Goal: Task Accomplishment & Management: Manage account settings

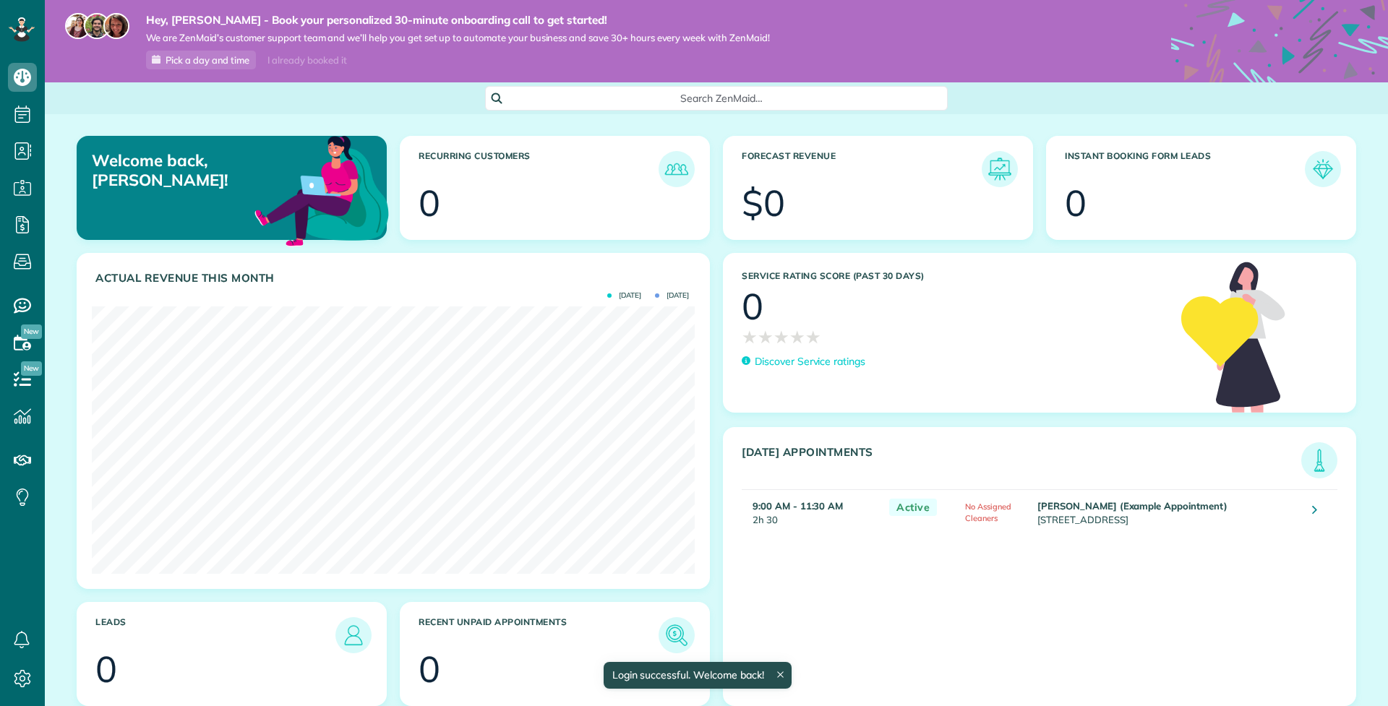
scroll to position [267, 603]
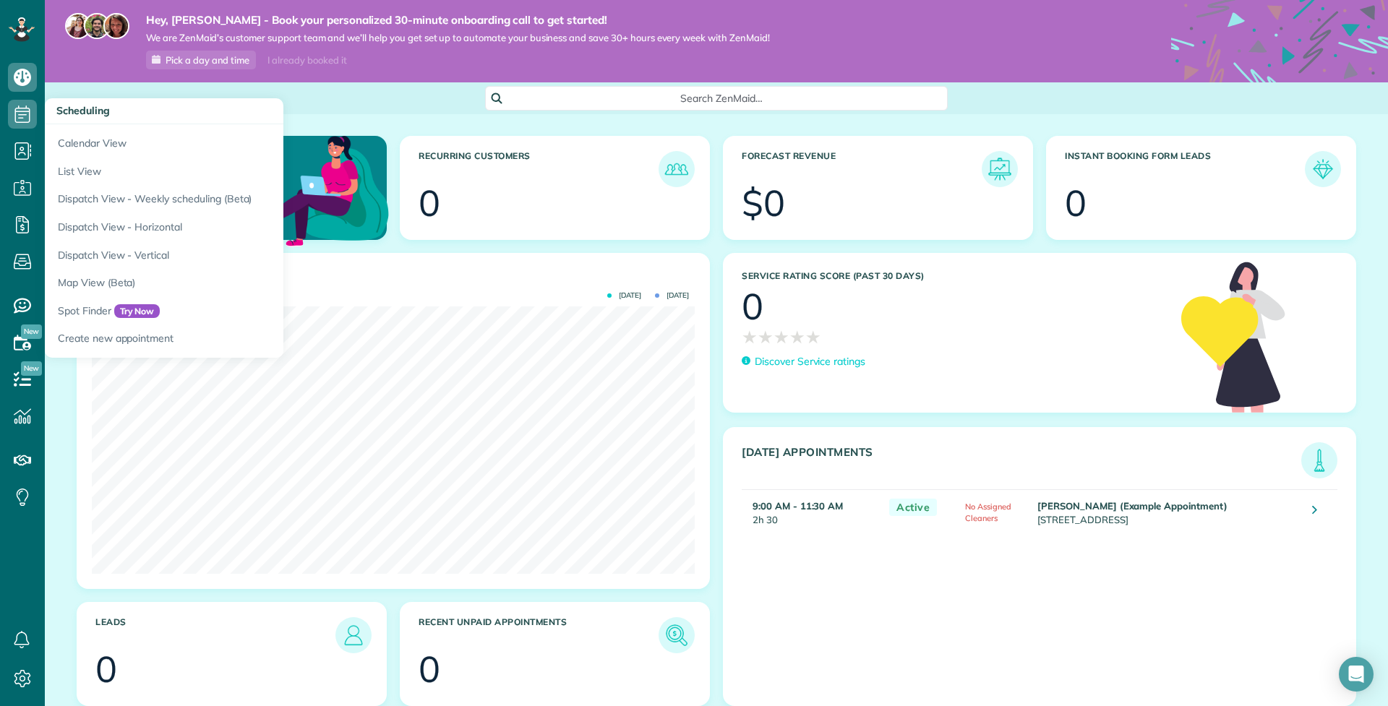
click at [29, 113] on use at bounding box center [22, 114] width 15 height 17
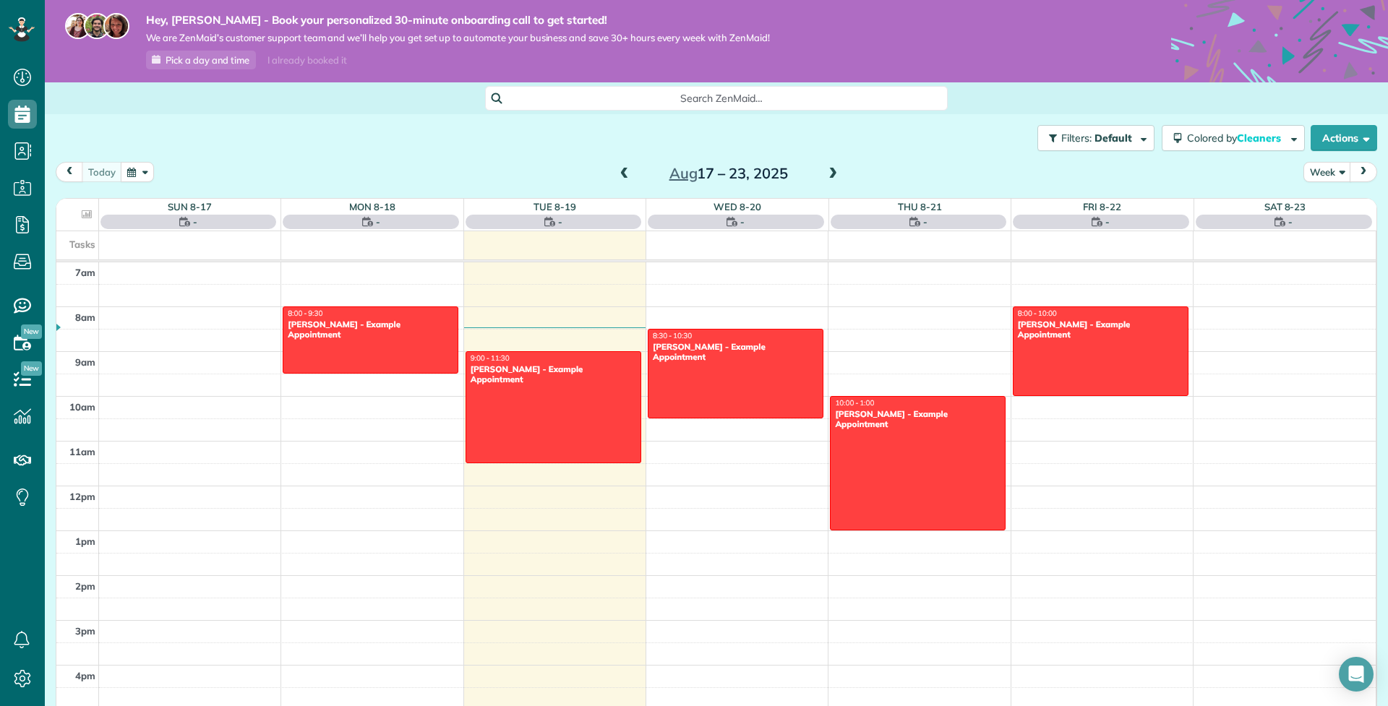
scroll to position [7, 7]
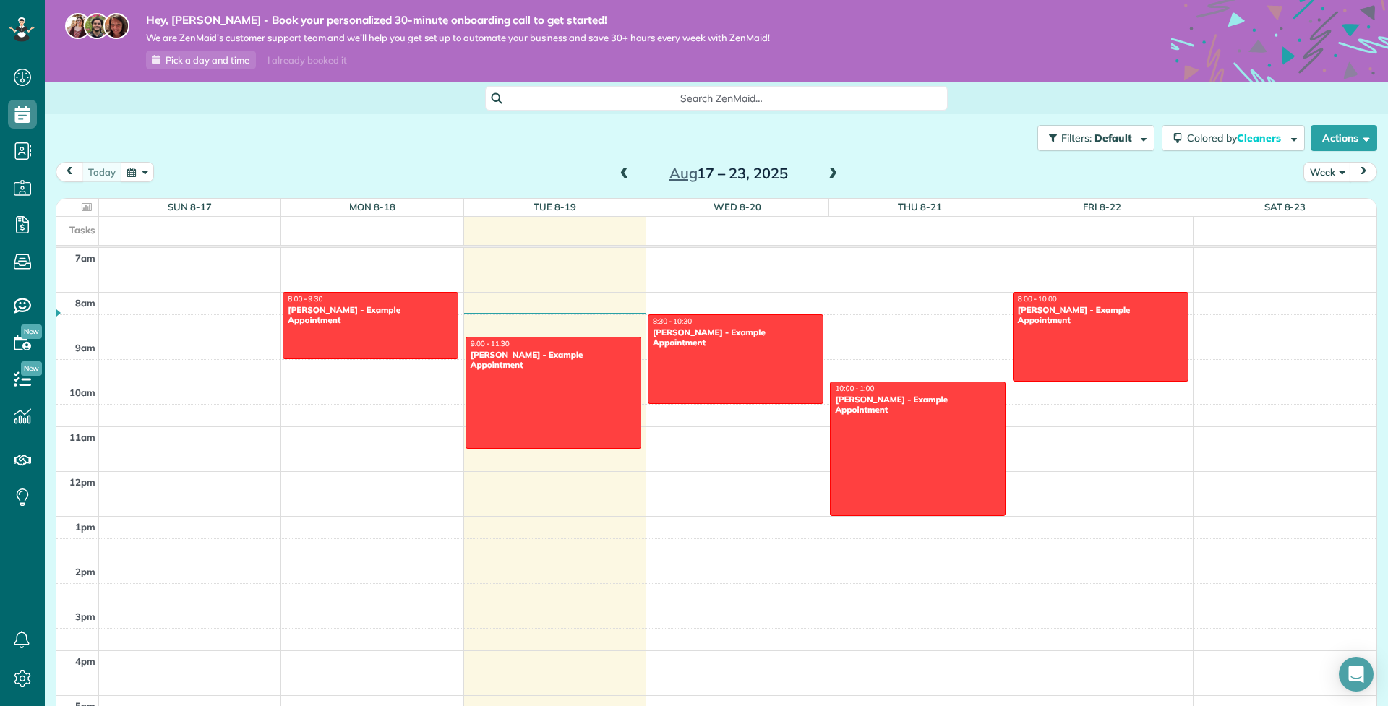
click at [856, 327] on div "12am 1am 2am 3am 4am 5am 6am 7am 8am 9am 10am 11am 12pm 1pm 2pm 3pm 4pm 5pm 6pm…" at bounding box center [715, 471] width 1319 height 1075
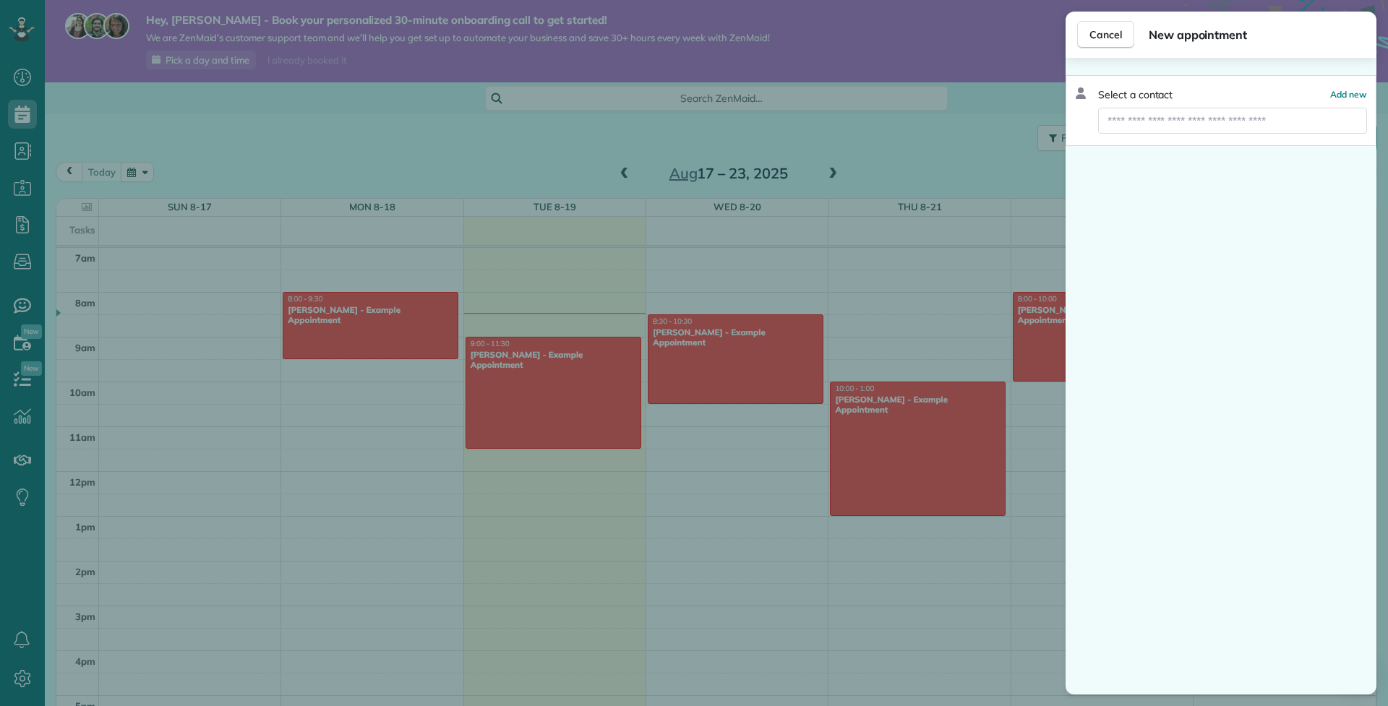
click at [860, 354] on div "Cancel New appointment Select a contact Add new" at bounding box center [694, 353] width 1388 height 706
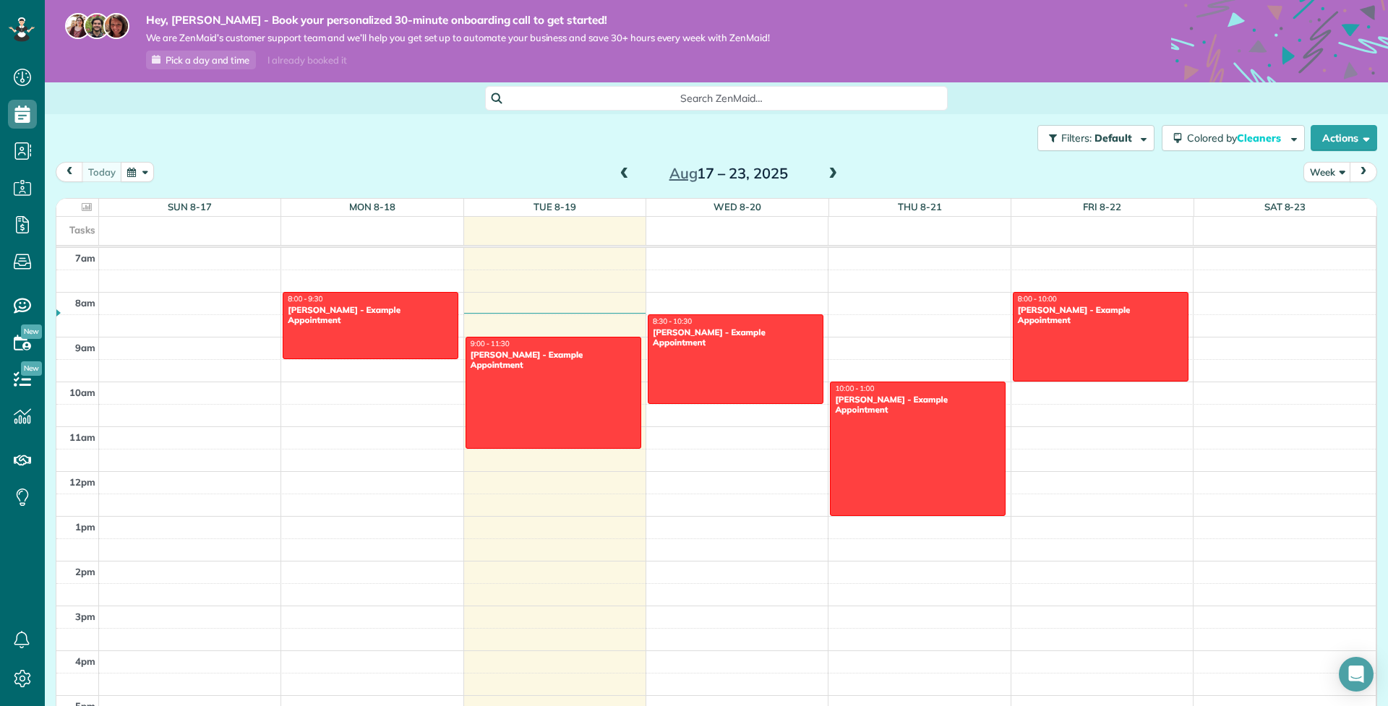
click at [860, 349] on div "12am 1am 2am 3am 4am 5am 6am 7am 8am 9am 10am 11am 12pm 1pm 2pm 3pm 4pm 5pm 6pm…" at bounding box center [715, 471] width 1319 height 1075
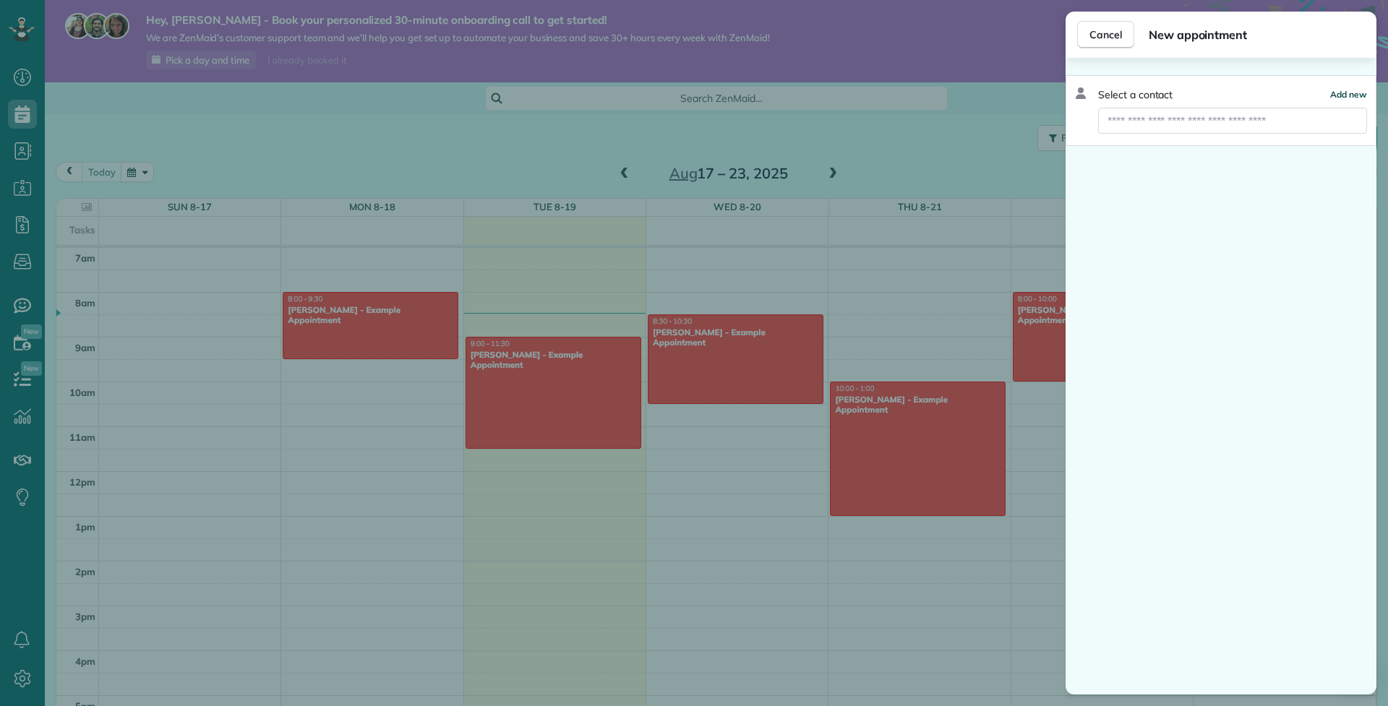
click at [1351, 94] on span "Add new" at bounding box center [1348, 94] width 37 height 11
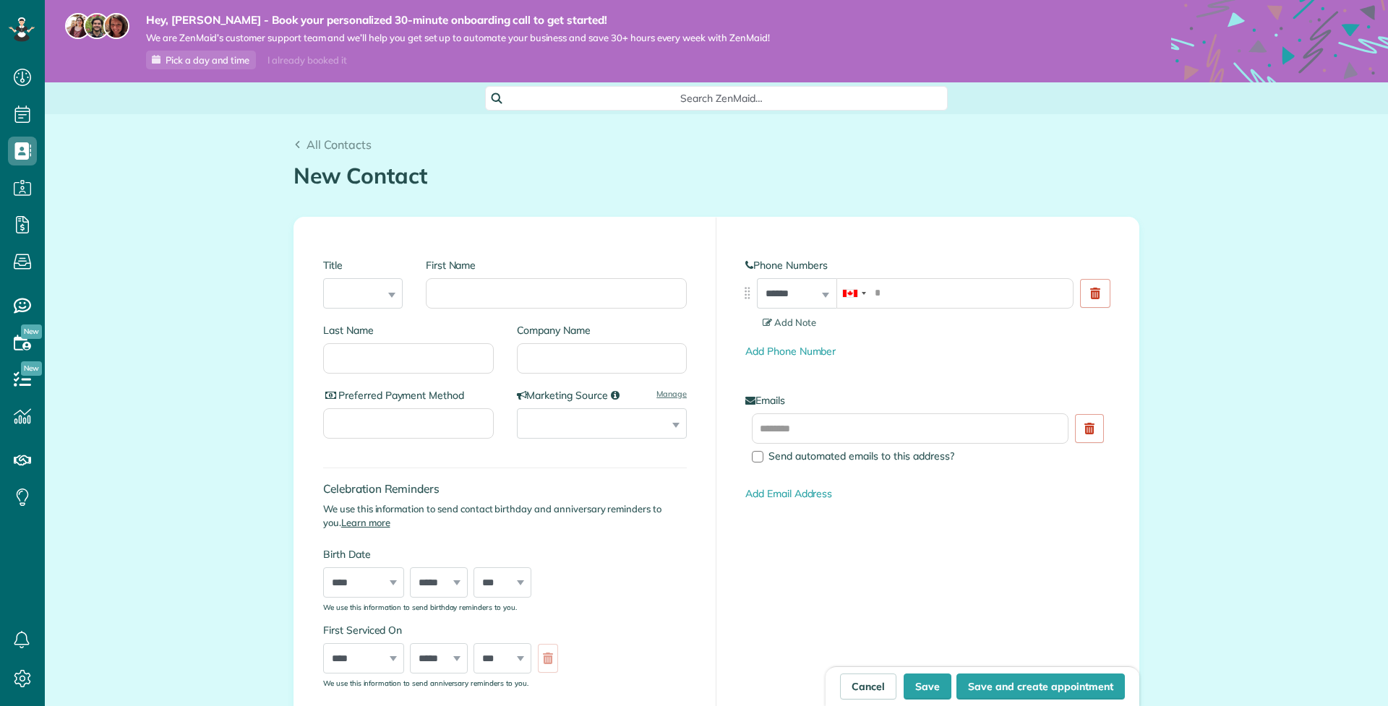
scroll to position [7, 7]
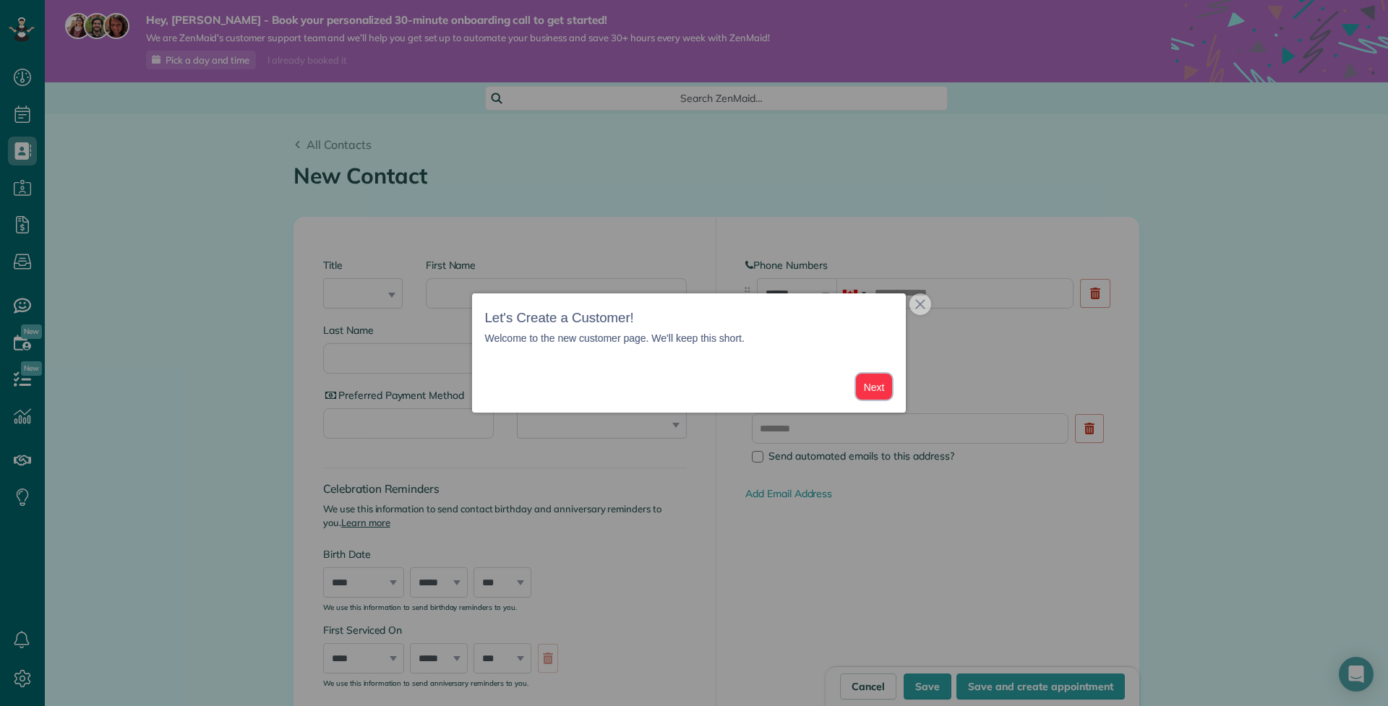
click at [872, 384] on button "Next" at bounding box center [874, 387] width 37 height 27
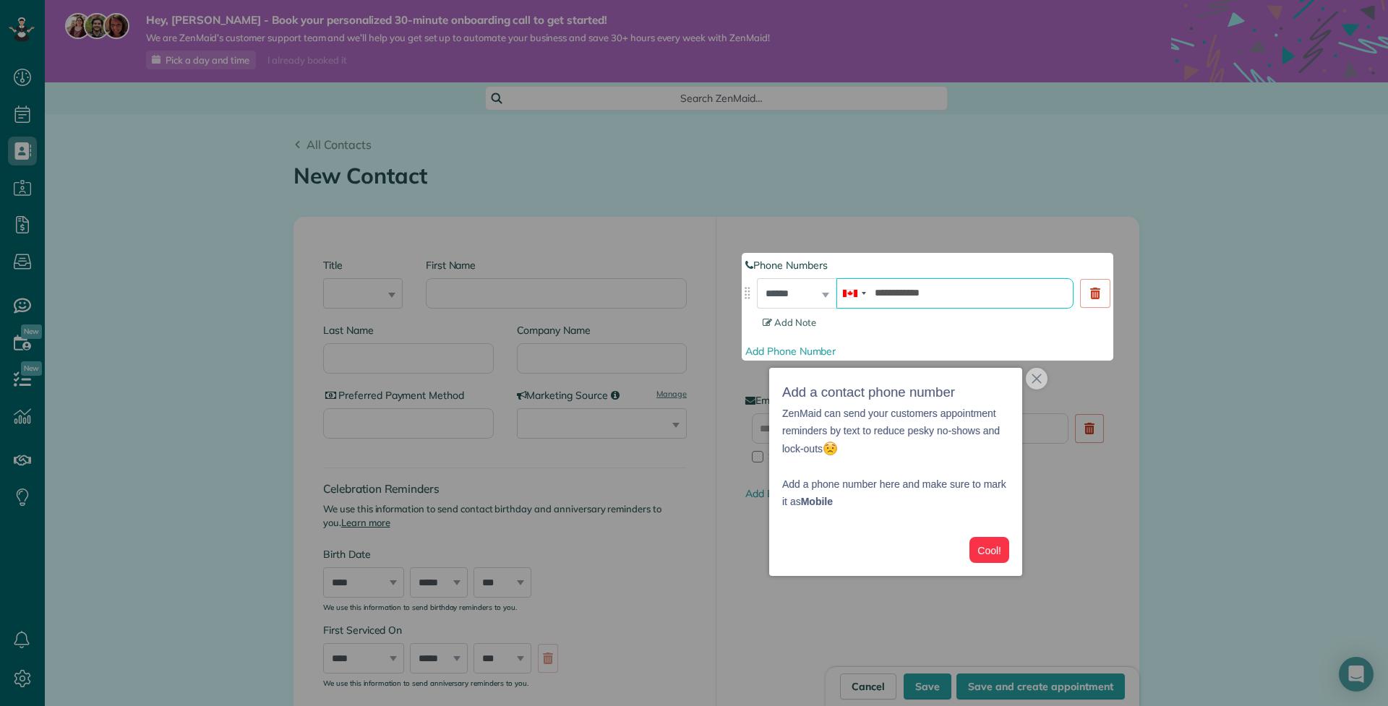
type input "**********"
click at [985, 538] on button "Cool!" at bounding box center [989, 550] width 40 height 27
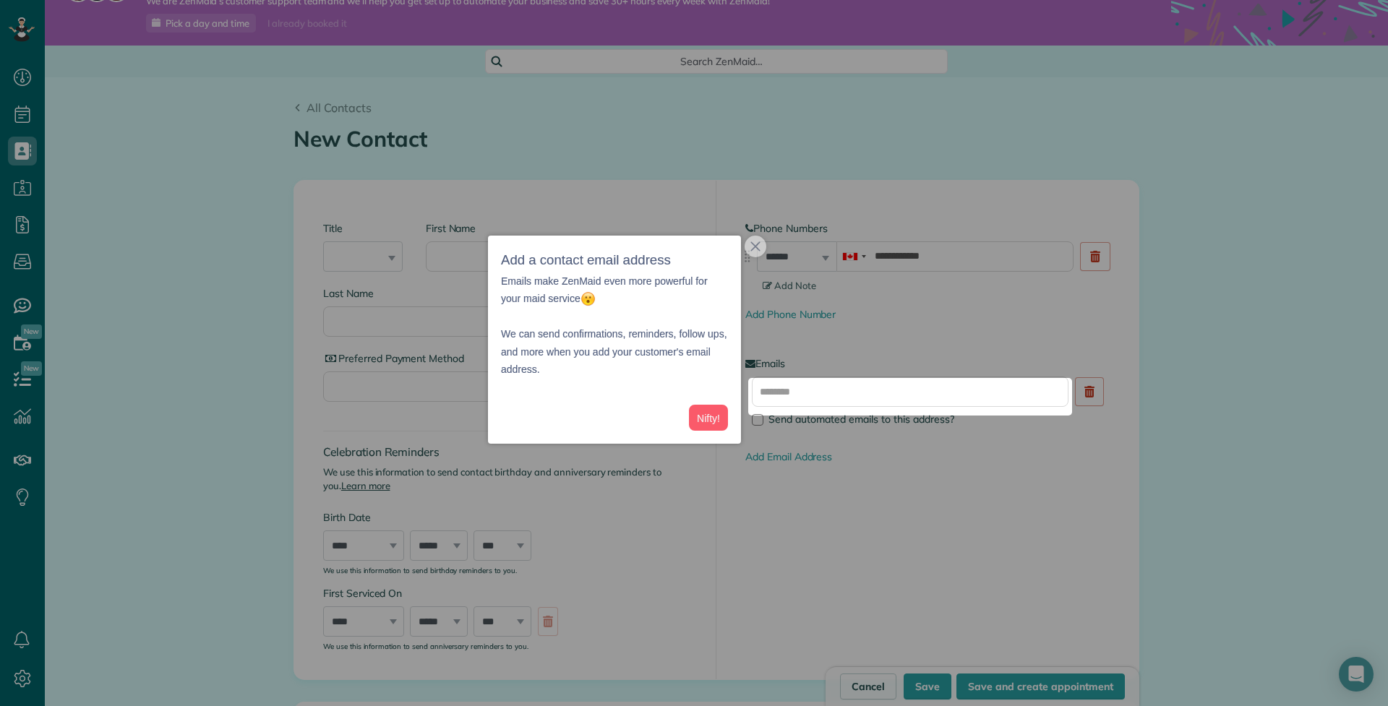
scroll to position [74, 0]
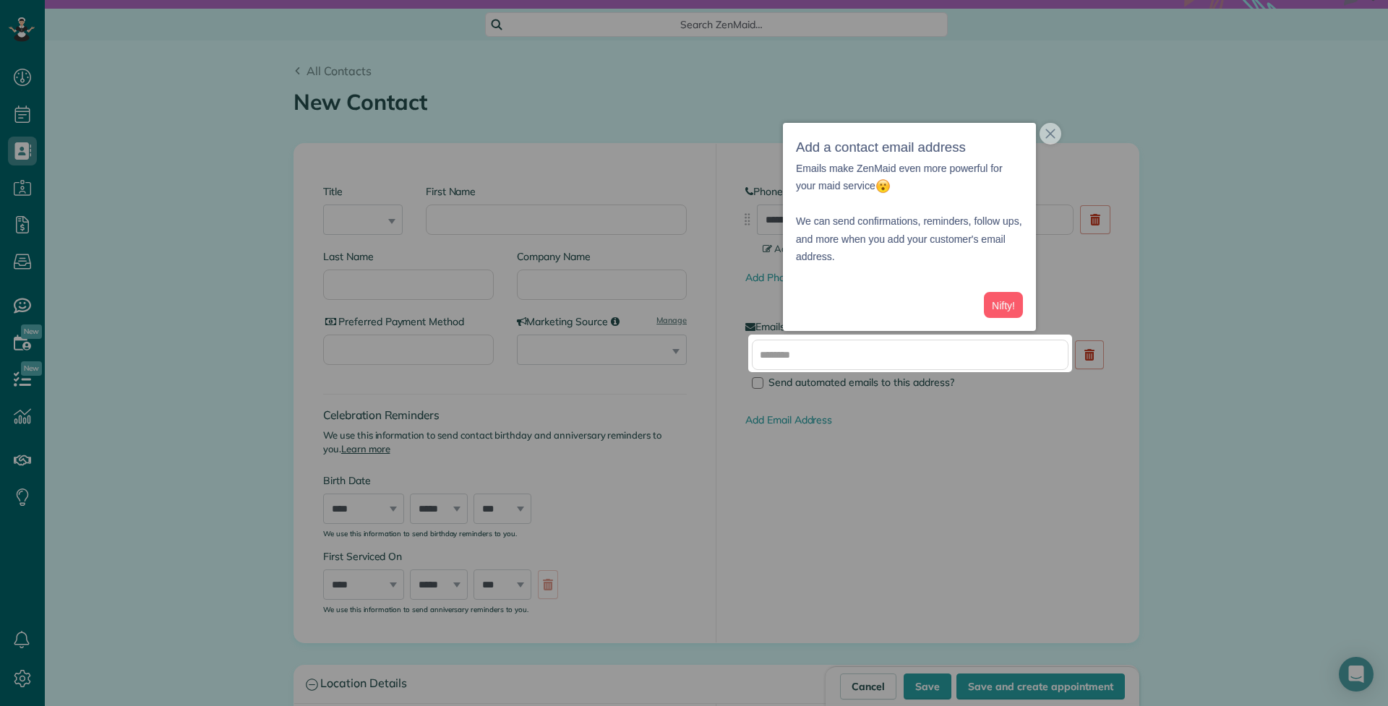
click at [1002, 513] on div at bounding box center [694, 539] width 1388 height 334
click at [846, 369] on div "Send automated emails to this address?" at bounding box center [913, 365] width 322 height 51
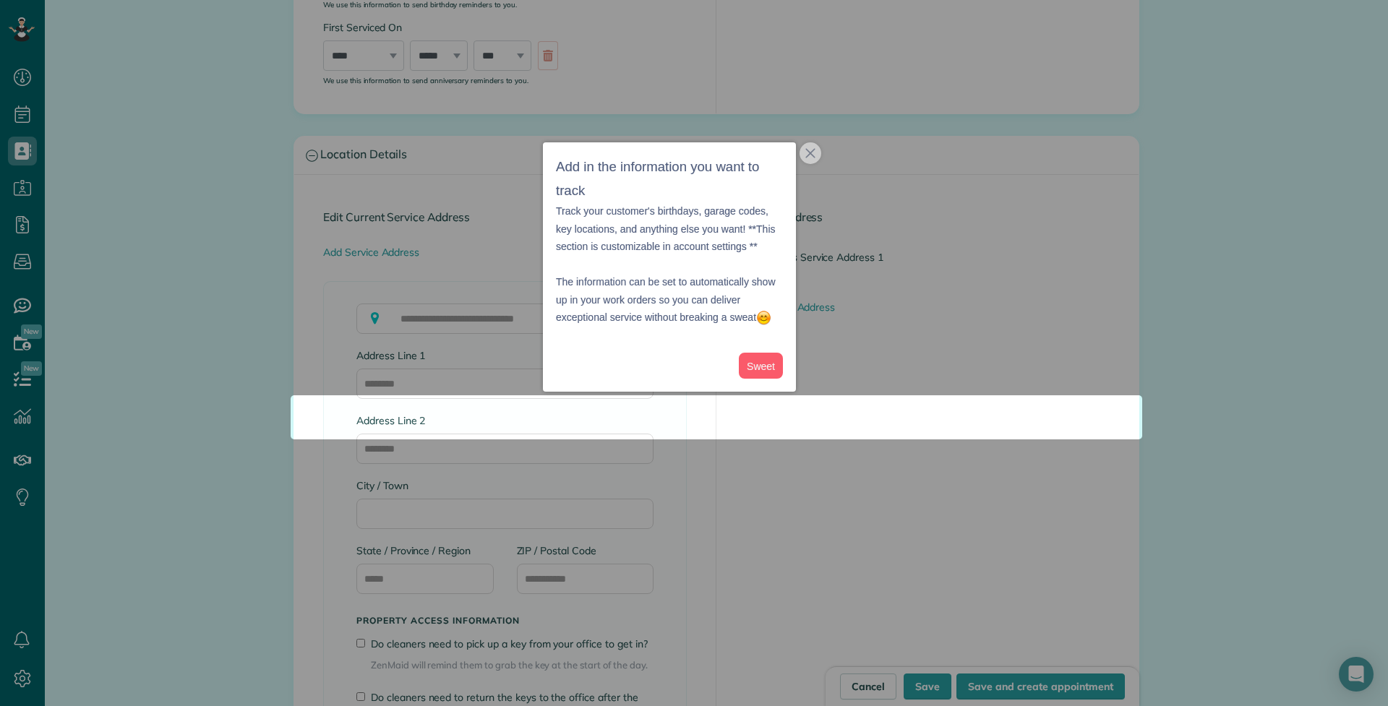
scroll to position [1114, 0]
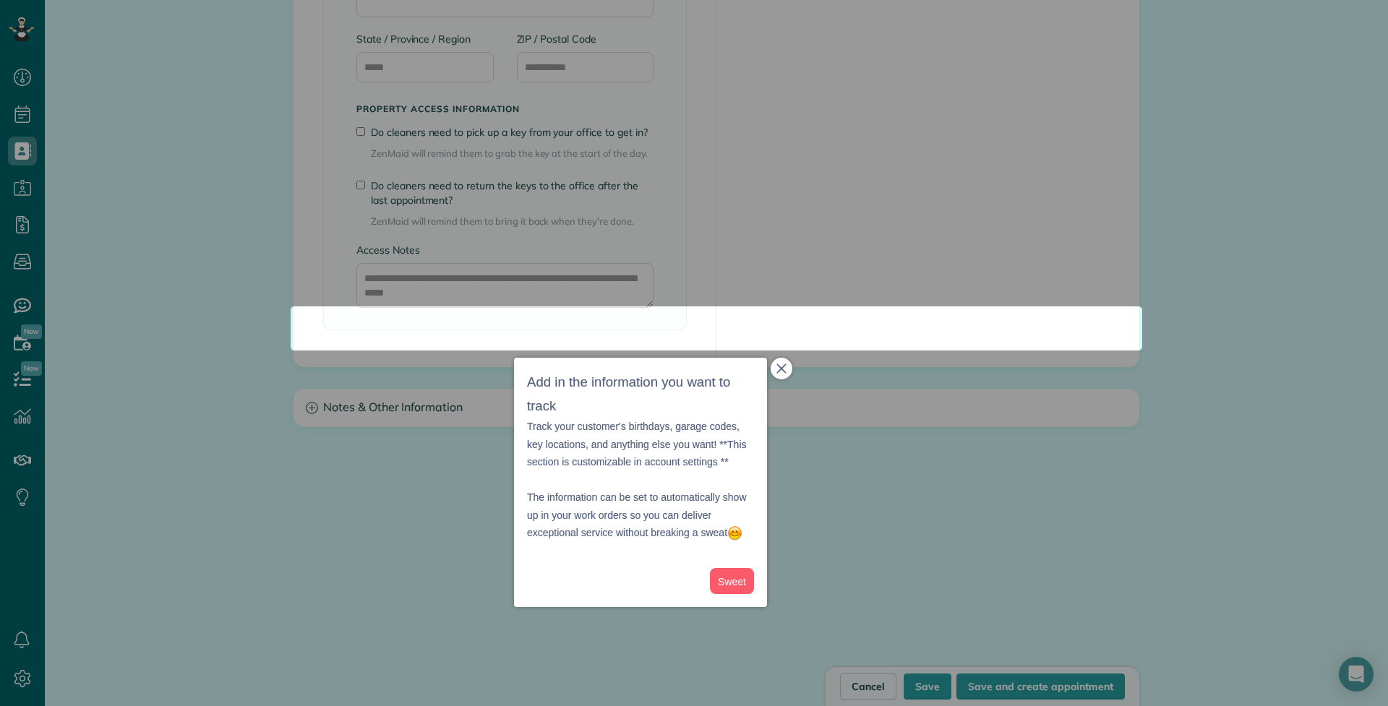
click at [767, 374] on div "Add in the information you want to track Track your customer's birthdays, garag…" at bounding box center [640, 482] width 253 height 249
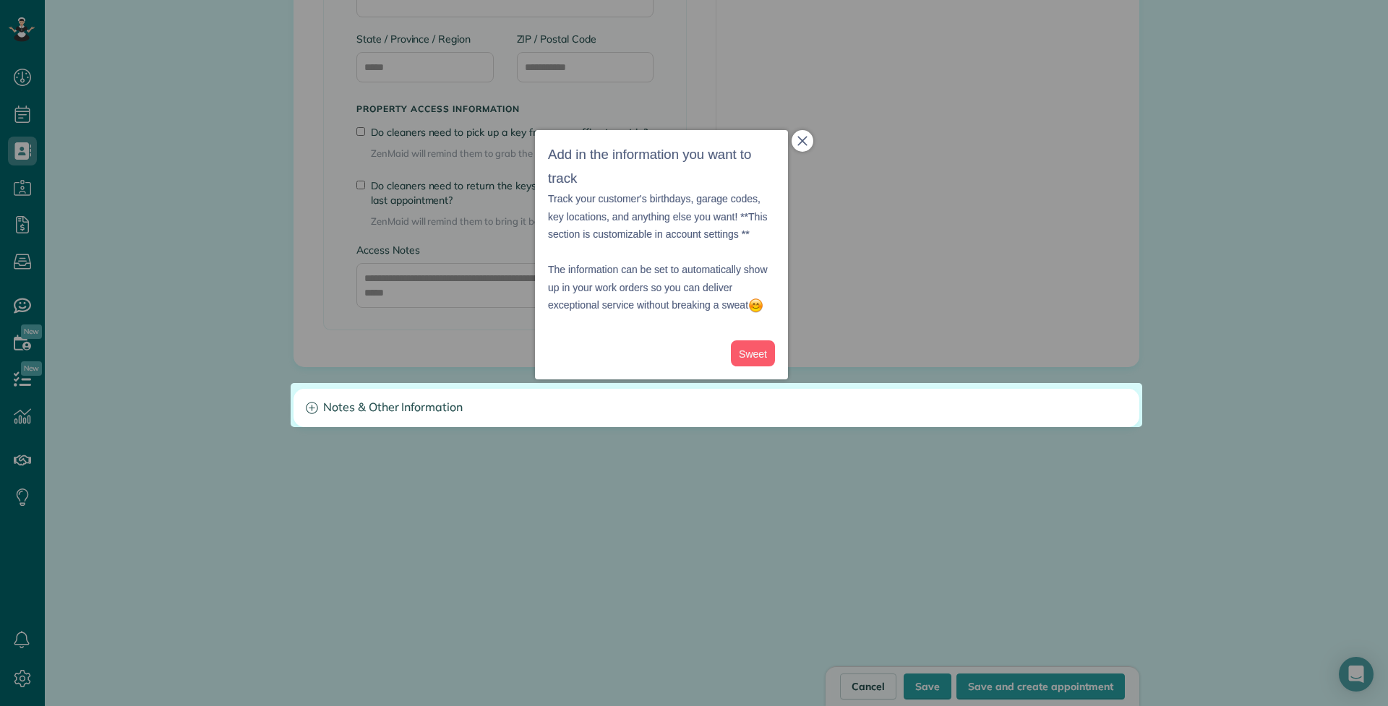
click at [799, 145] on icon "close," at bounding box center [801, 140] width 9 height 9
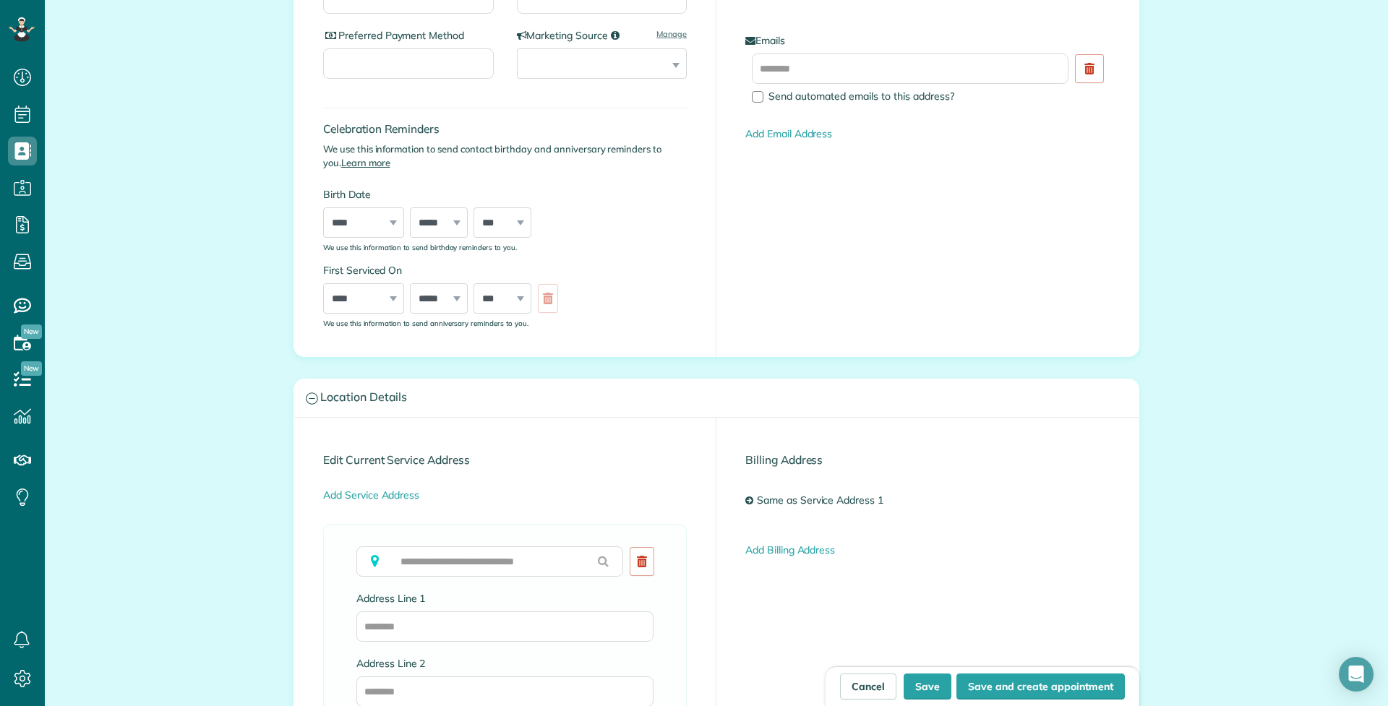
scroll to position [75, 0]
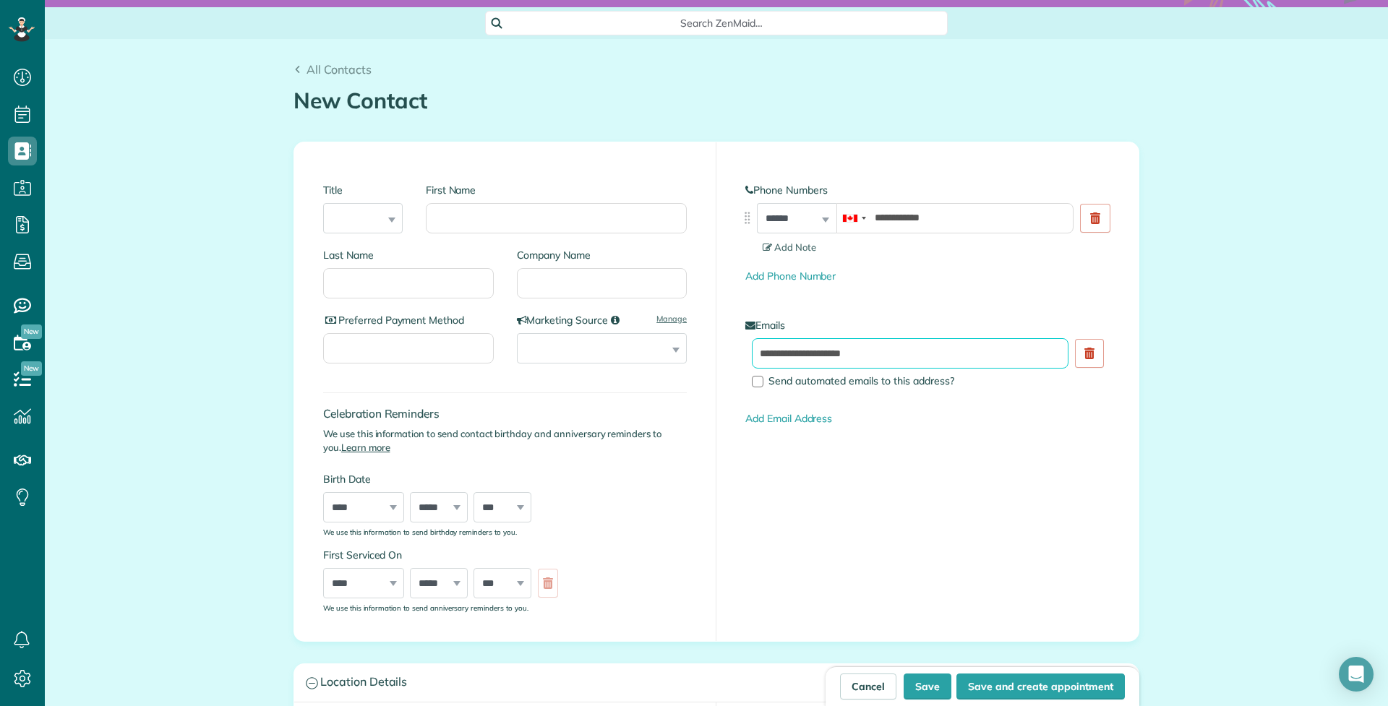
type input "**********"
type input "****"
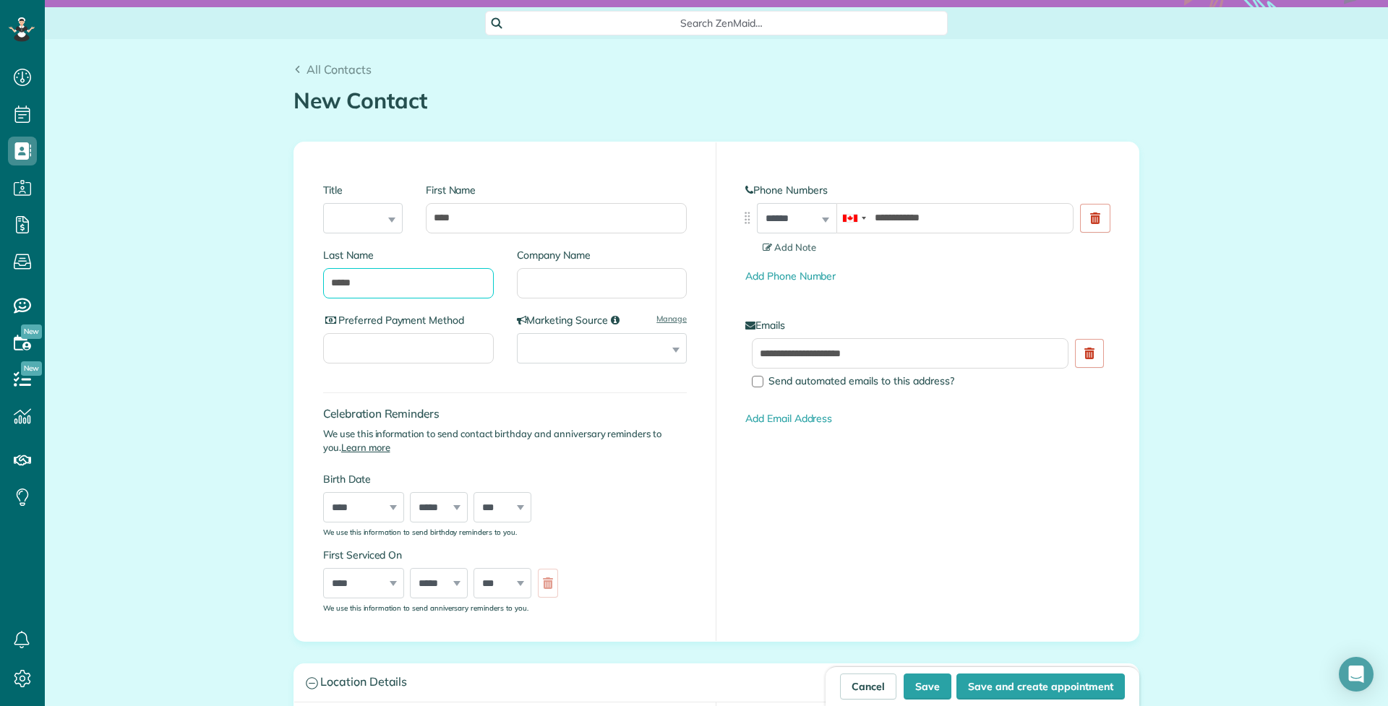
type input "*****"
click at [458, 345] on input "Preferred Payment Method" at bounding box center [408, 348] width 171 height 30
type input "**********"
select select "**********"
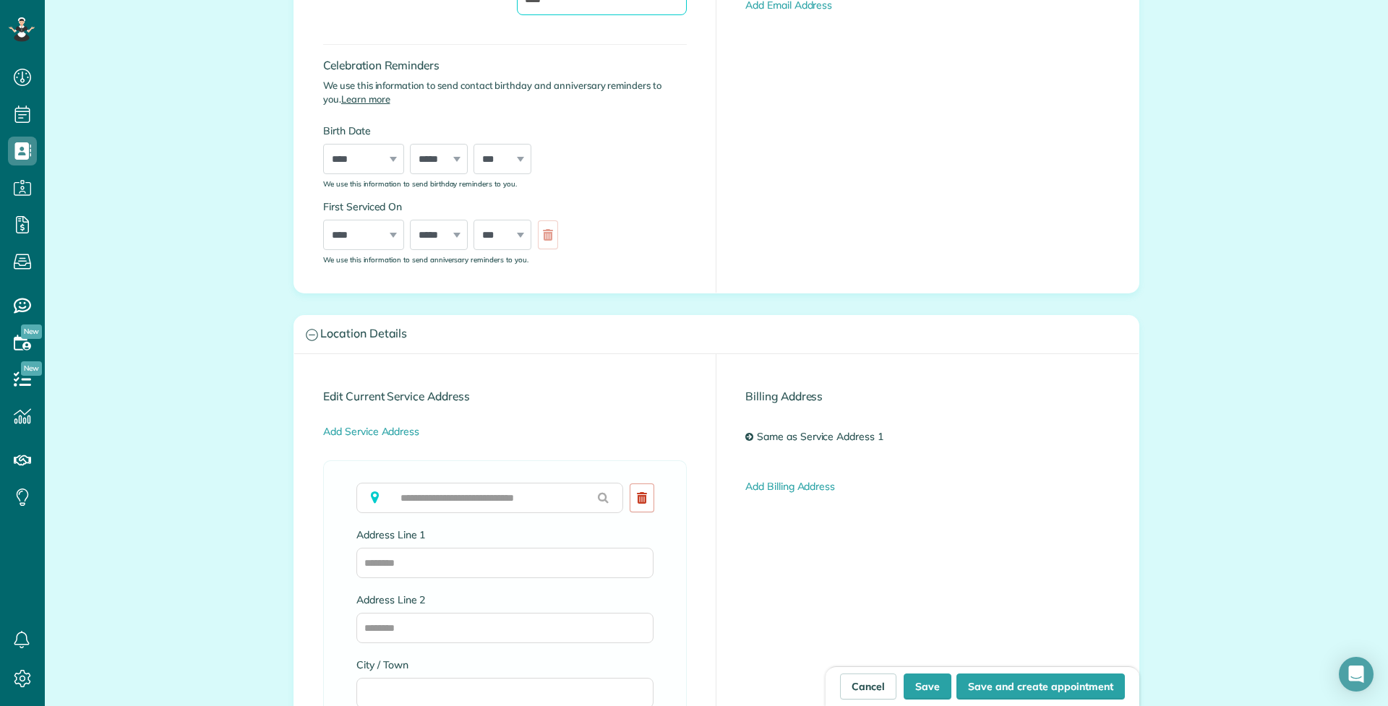
scroll to position [489, 0]
type input "****"
type input "**********"
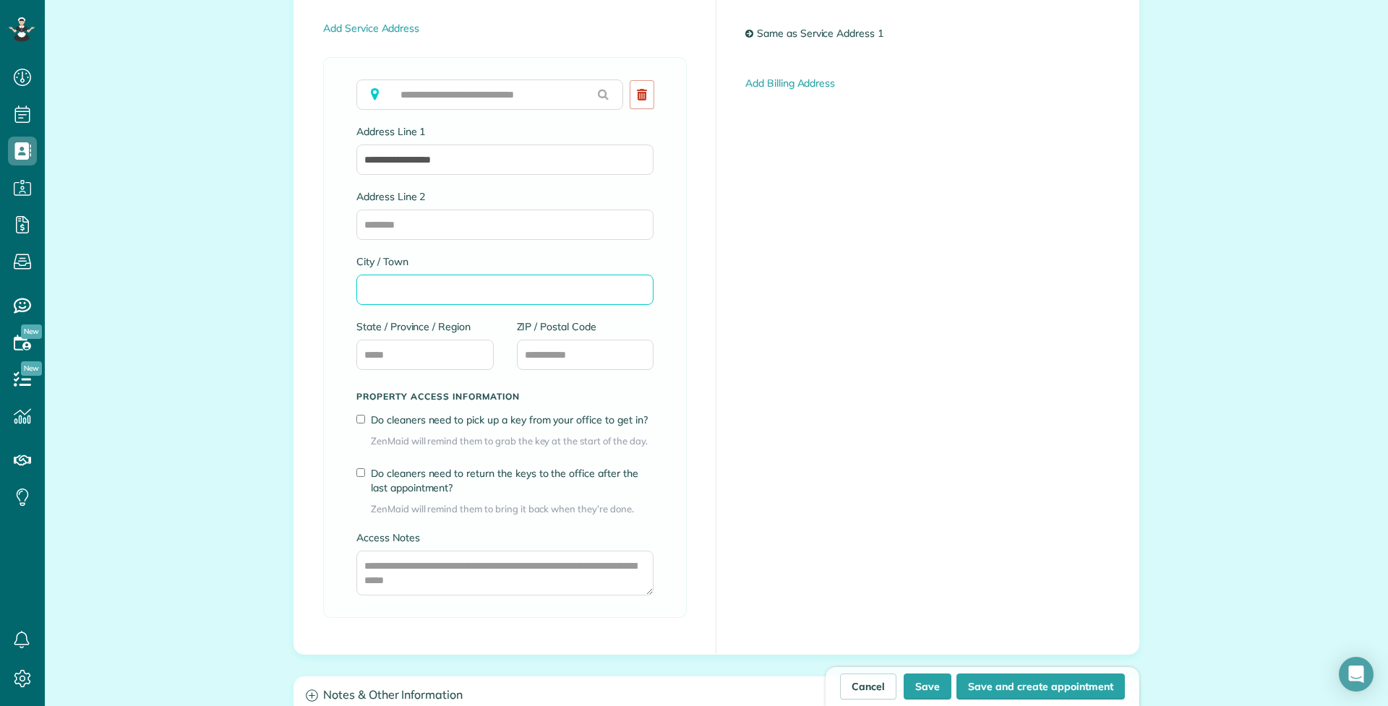
click at [444, 280] on input "City / Town" at bounding box center [504, 290] width 297 height 30
type input "****"
click at [439, 352] on input "State / Province / Region" at bounding box center [424, 355] width 137 height 30
type input "*******"
click at [464, 560] on textarea "Access Notes" at bounding box center [504, 573] width 297 height 45
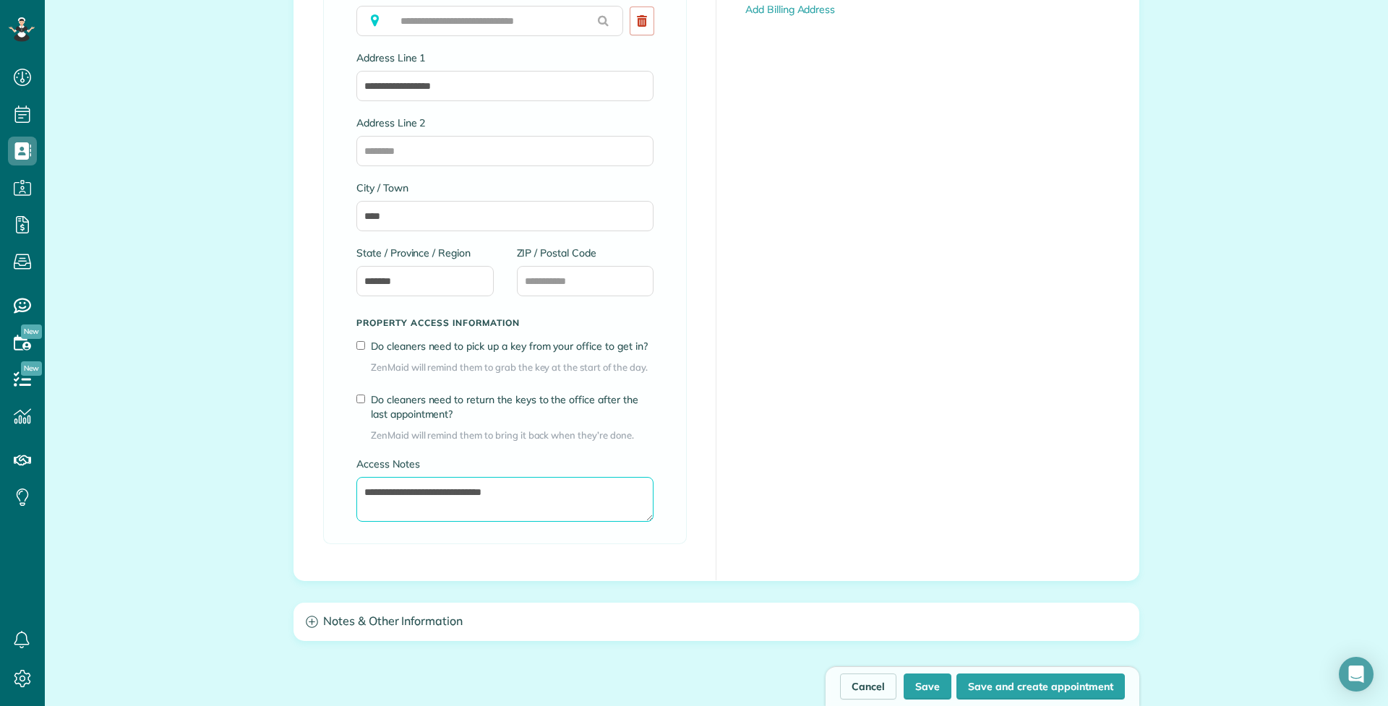
scroll to position [966, 0]
type textarea "**********"
click at [1048, 682] on button "Save and create appointment" at bounding box center [1040, 687] width 168 height 26
type input "**********"
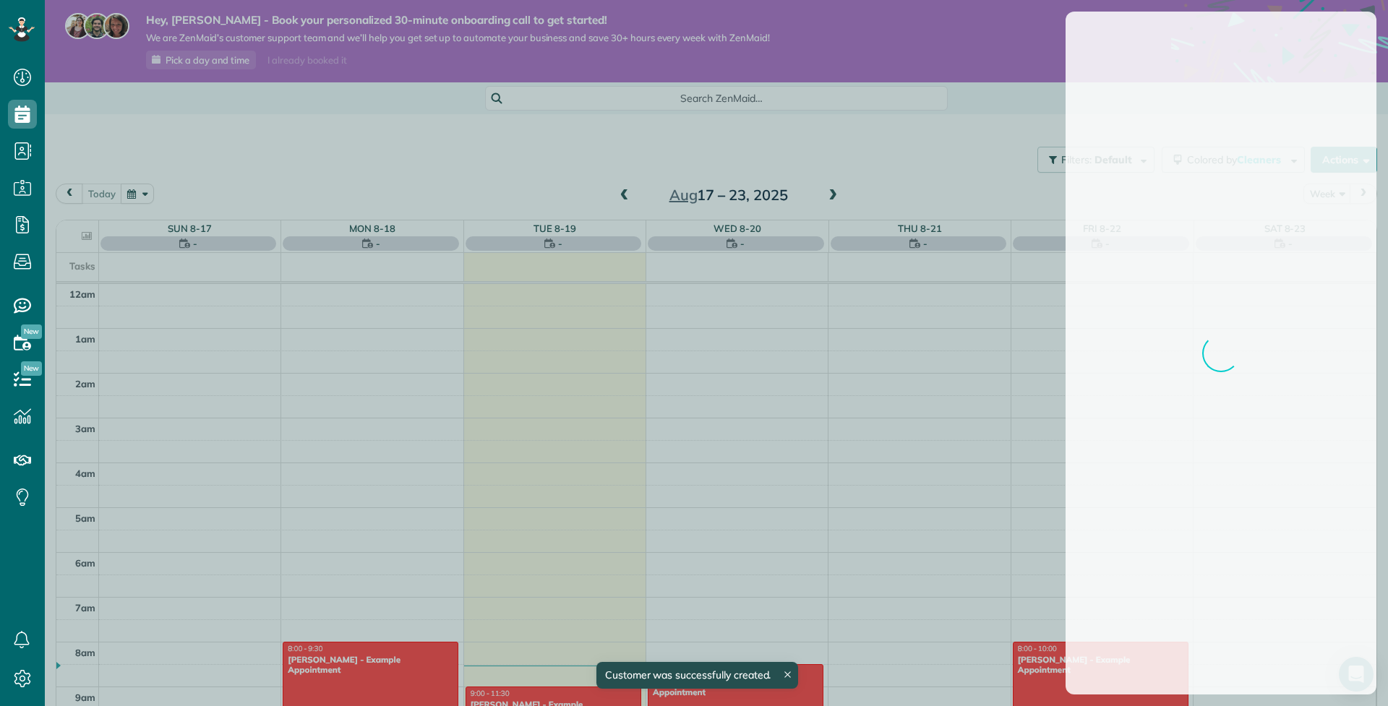
scroll to position [314, 0]
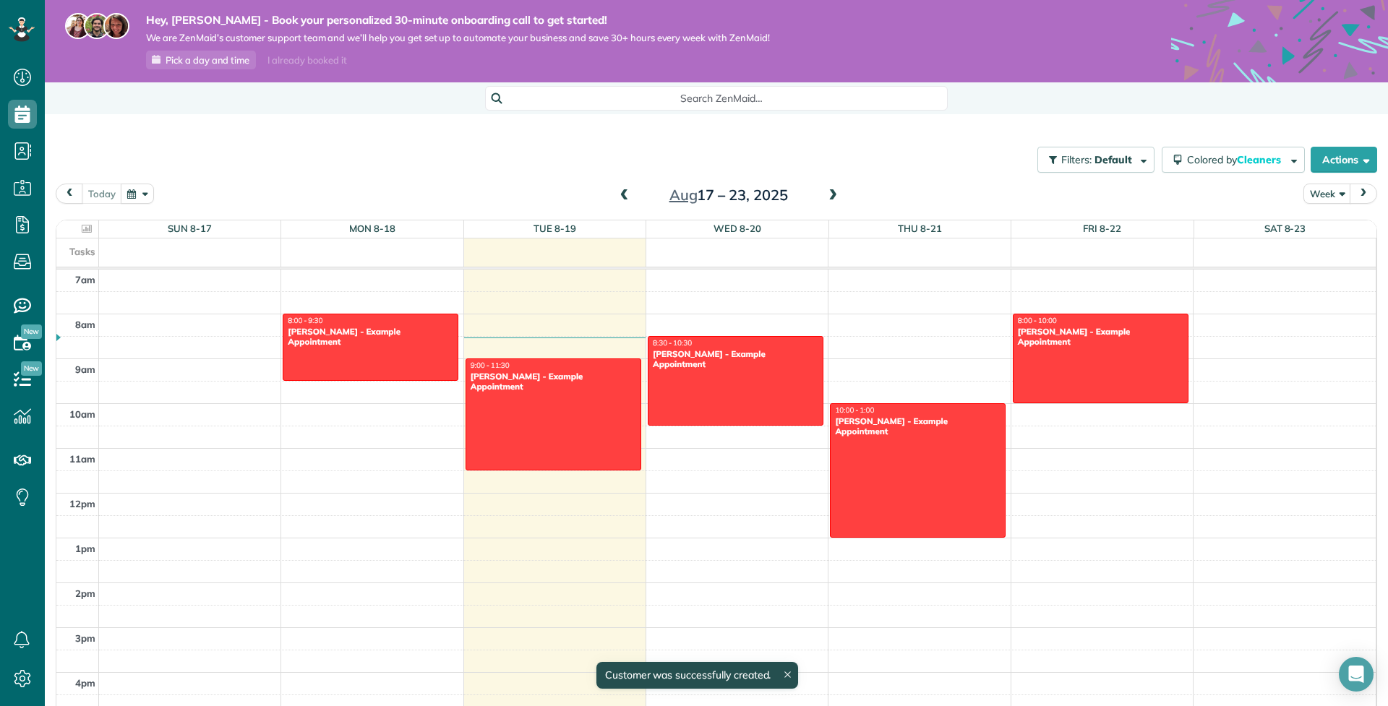
click at [884, 349] on div "Discard New appointment Jaya Khana Save Status Active Active Estimate Stand-By" at bounding box center [694, 353] width 1388 height 706
click at [884, 352] on div "12am 1am 2am 3am 4am 5am 6am 7am 8am 9am 10am 11am 12pm 1pm 2pm 3pm 4pm 5pm 6pm…" at bounding box center [715, 493] width 1319 height 1075
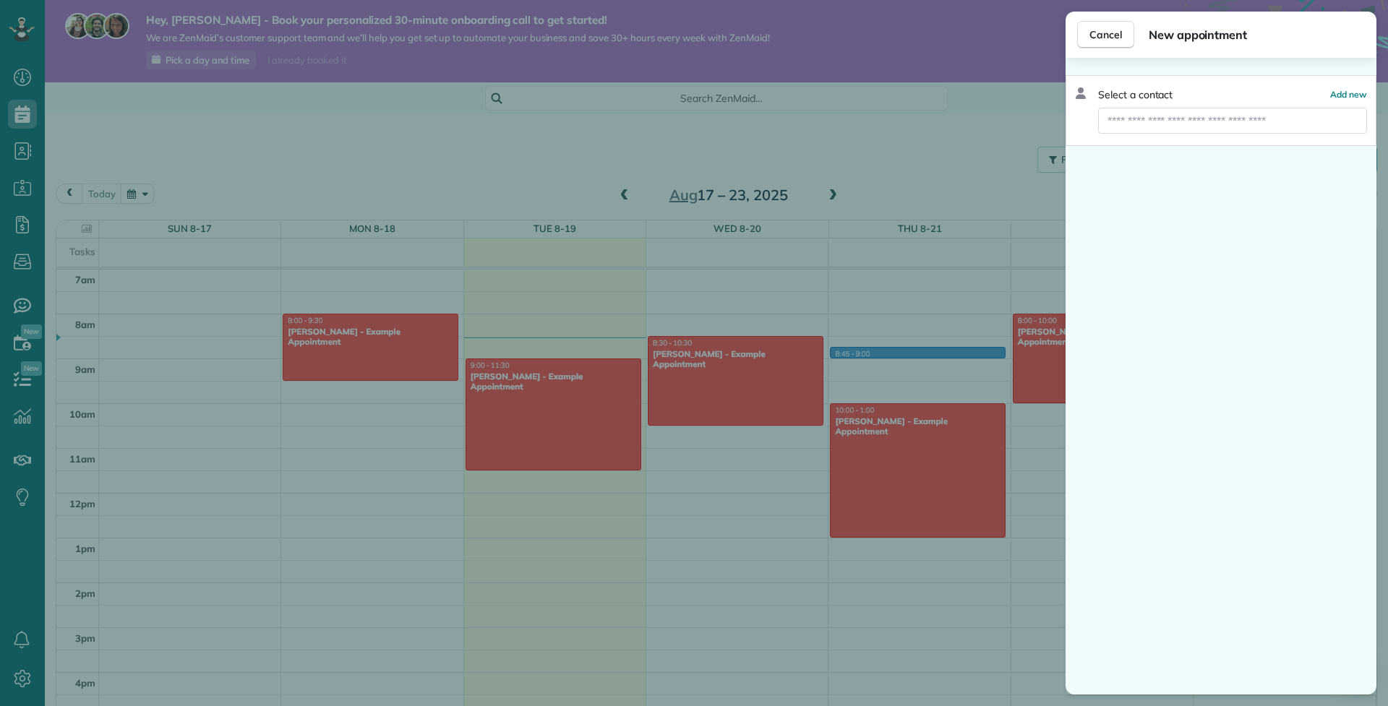
click at [882, 369] on div "Cancel New appointment Select a contact Add new" at bounding box center [694, 353] width 1388 height 706
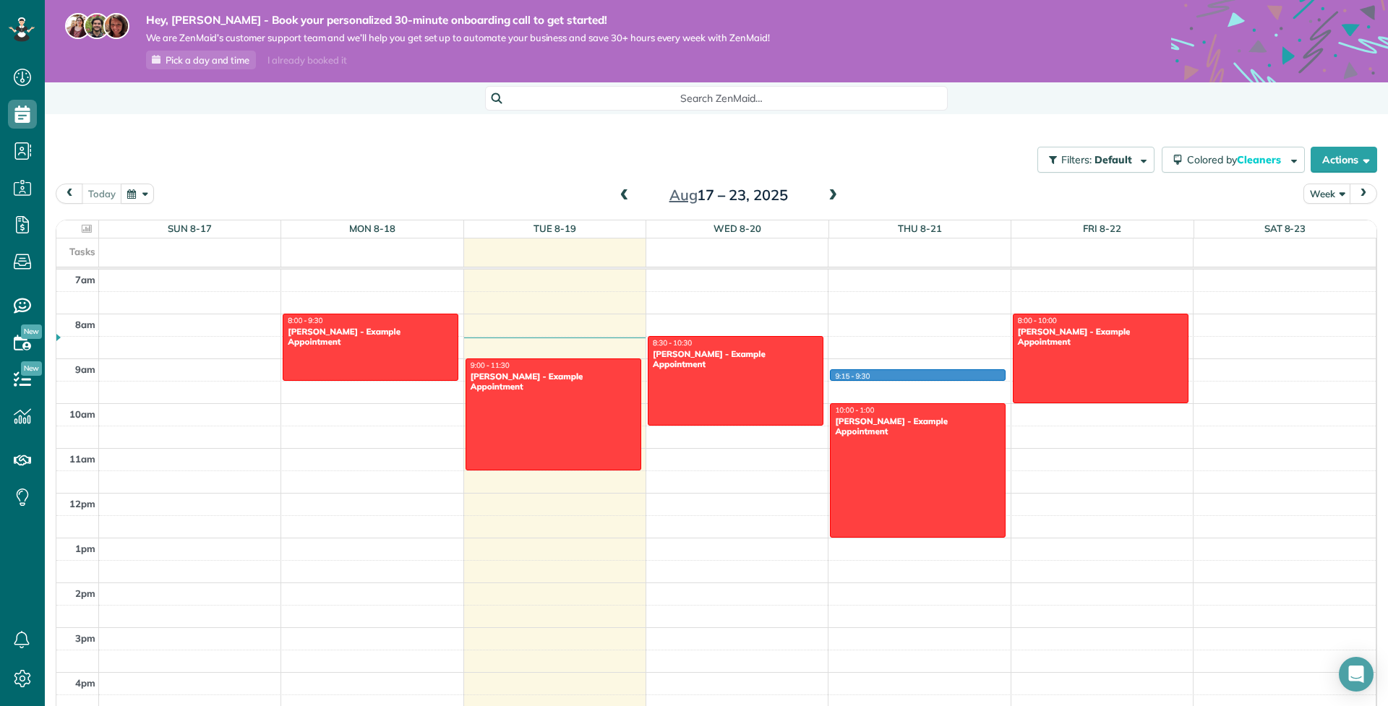
click at [869, 372] on div "12am 1am 2am 3am 4am 5am 6am 7am 8am 9am 10am 11am 12pm 1pm 2pm 3pm 4pm 5pm 6pm…" at bounding box center [715, 493] width 1319 height 1075
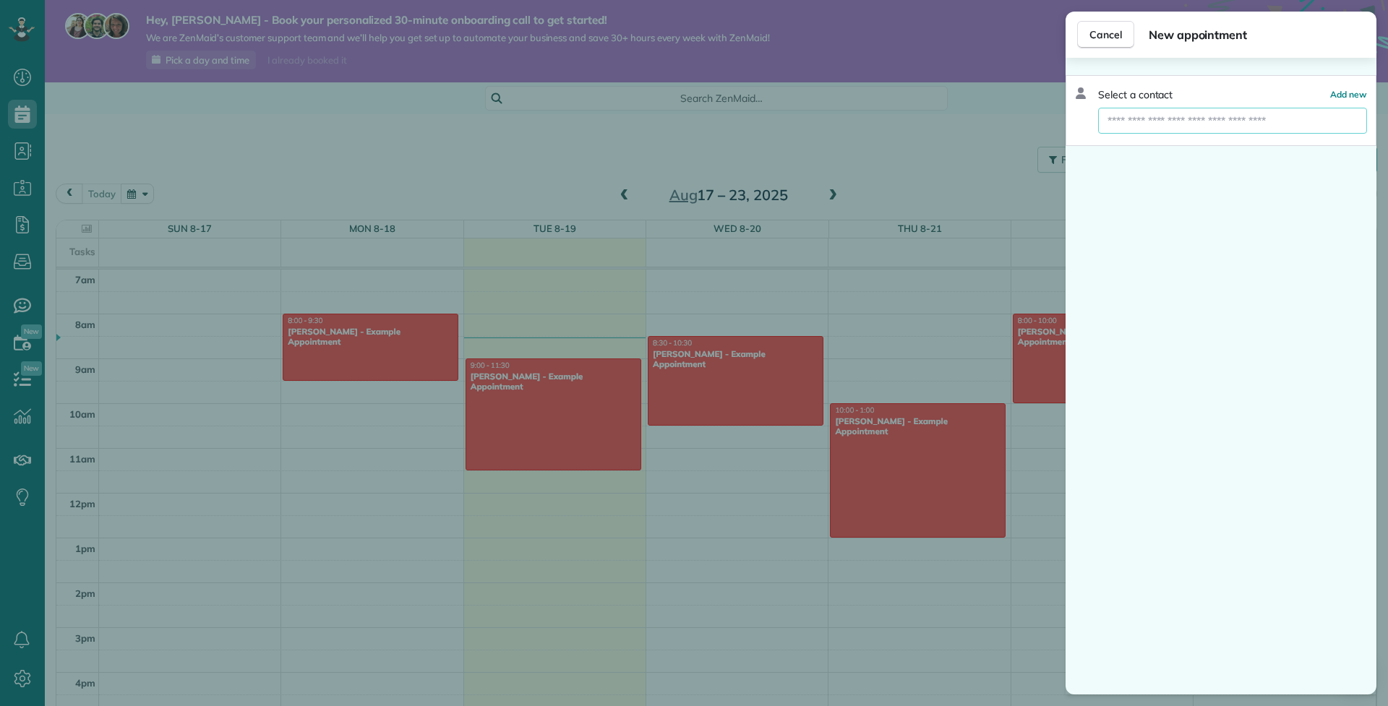
click at [1174, 123] on input "text" at bounding box center [1232, 121] width 269 height 26
type input "****"
click at [1174, 153] on button "Jaya Khana khanna jaya 15@gmail.com" at bounding box center [1232, 147] width 269 height 27
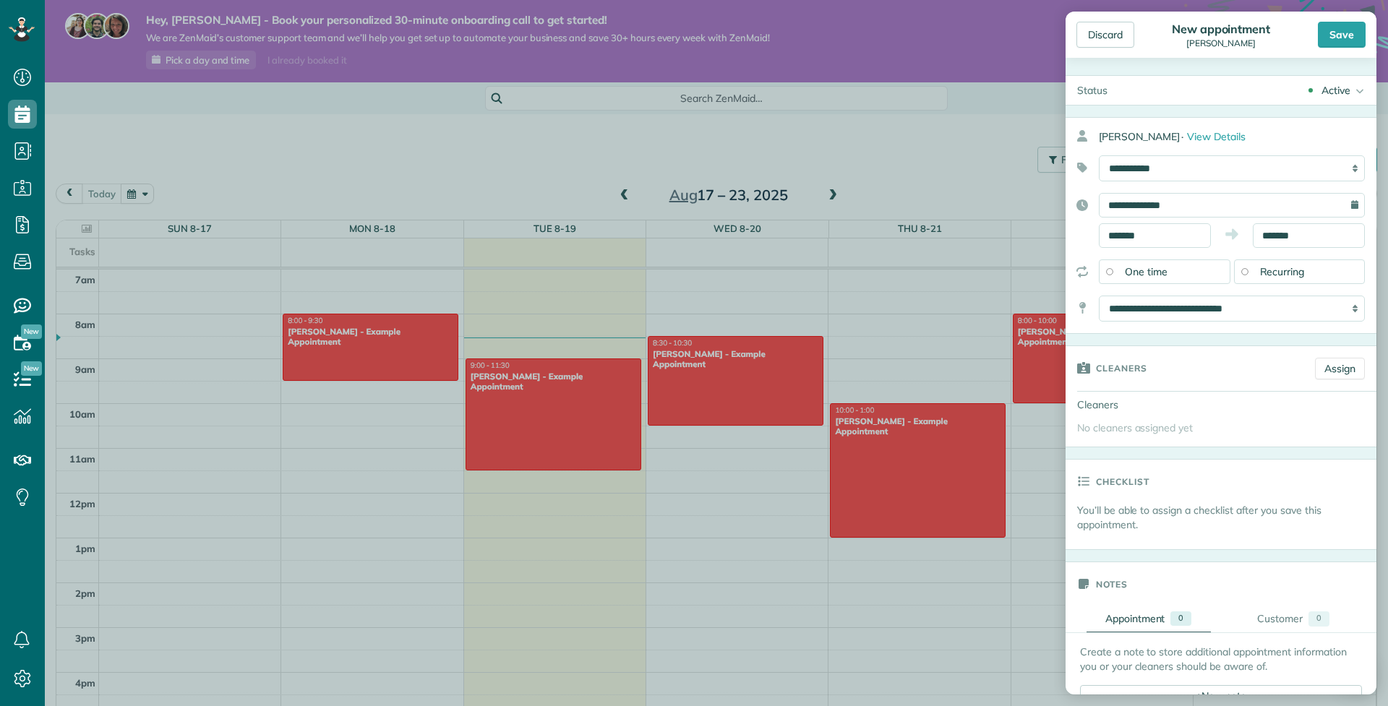
click at [1172, 379] on div "Cleaners" at bounding box center [1184, 367] width 238 height 43
click at [1148, 431] on span "No cleaners assigned yet" at bounding box center [1135, 427] width 116 height 13
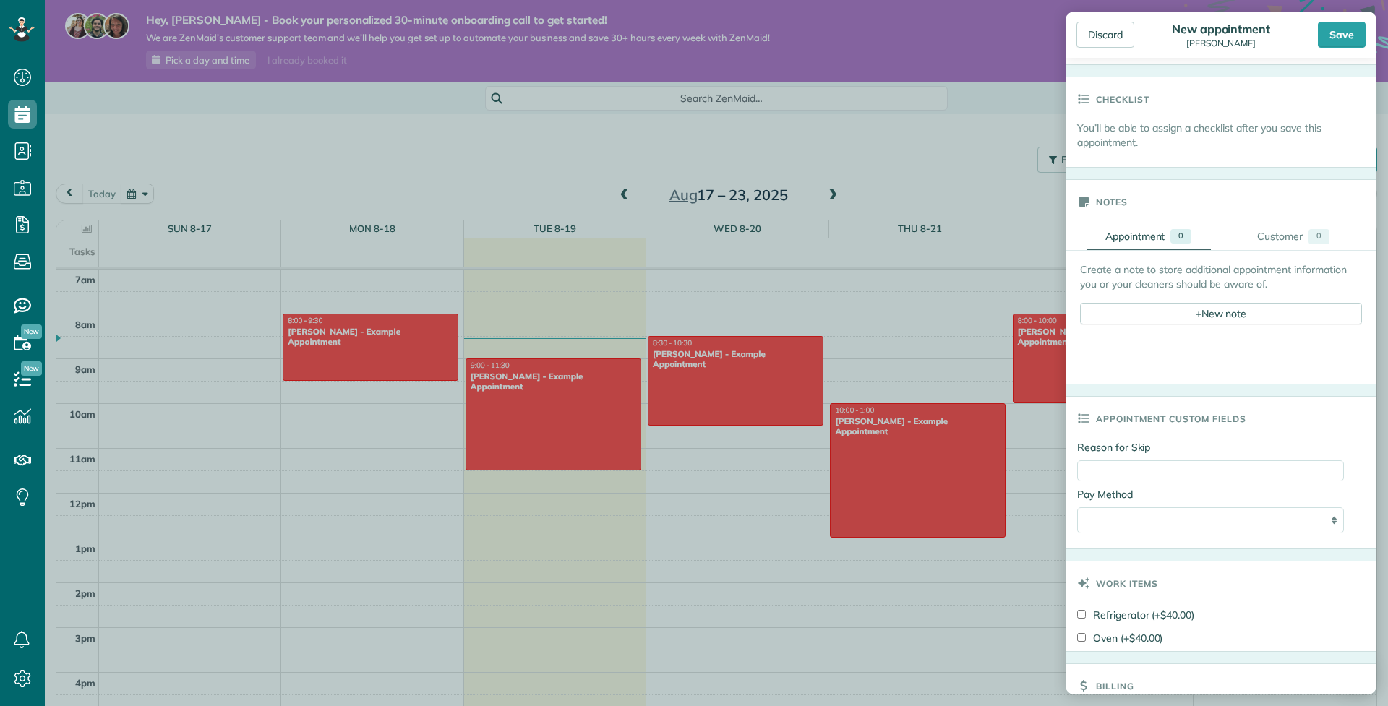
scroll to position [390, 0]
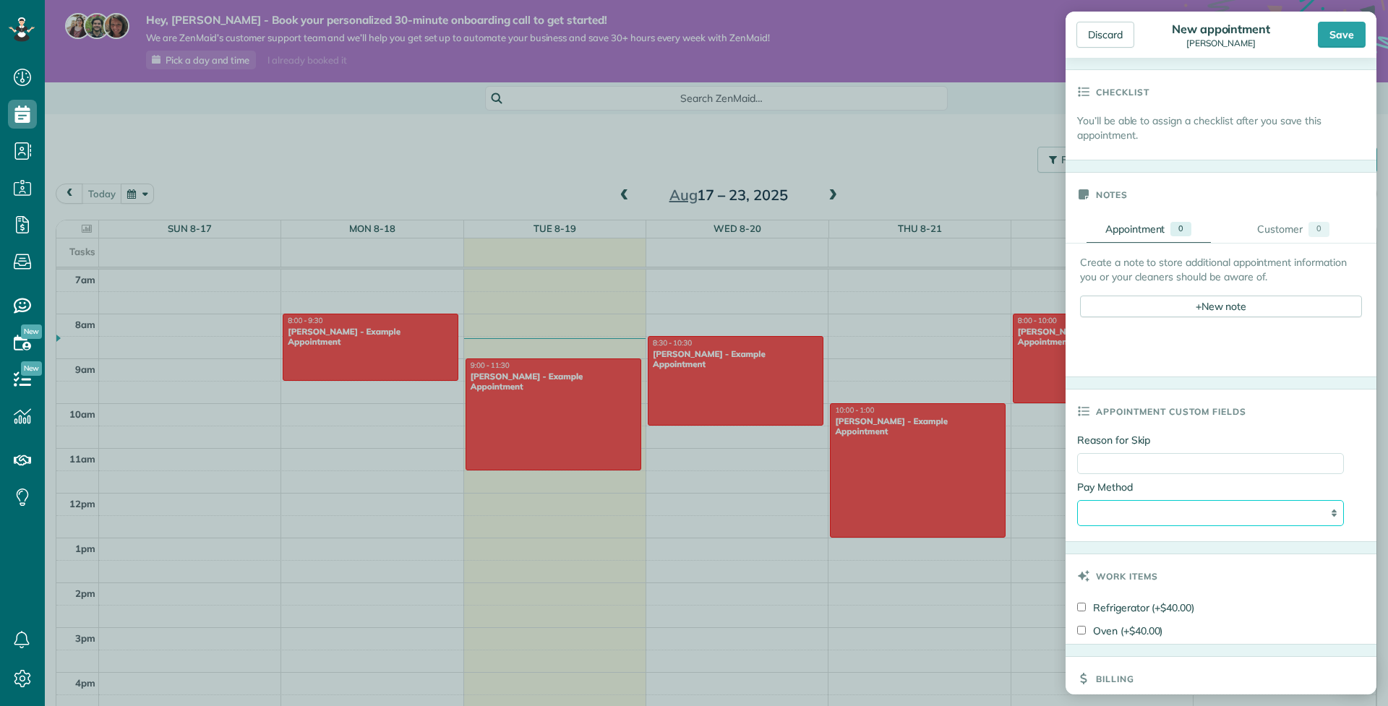
select select "**********"
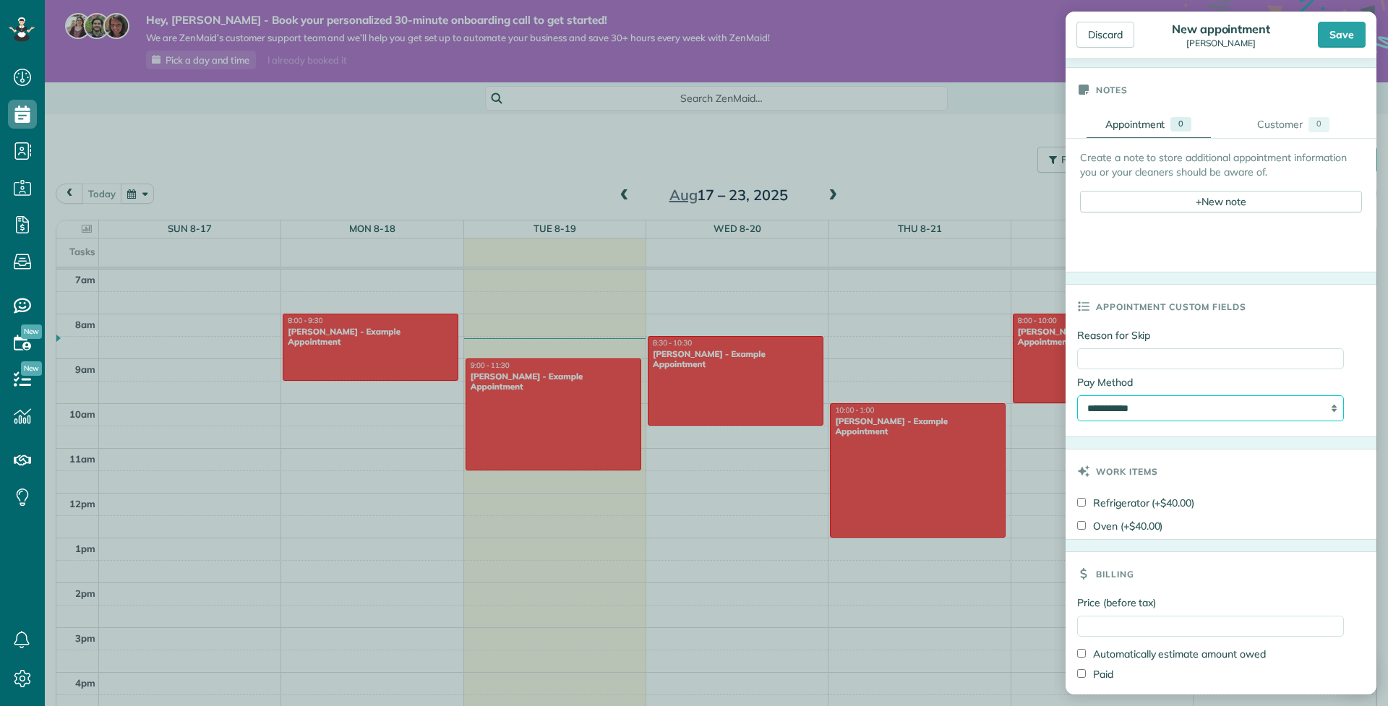
scroll to position [500, 0]
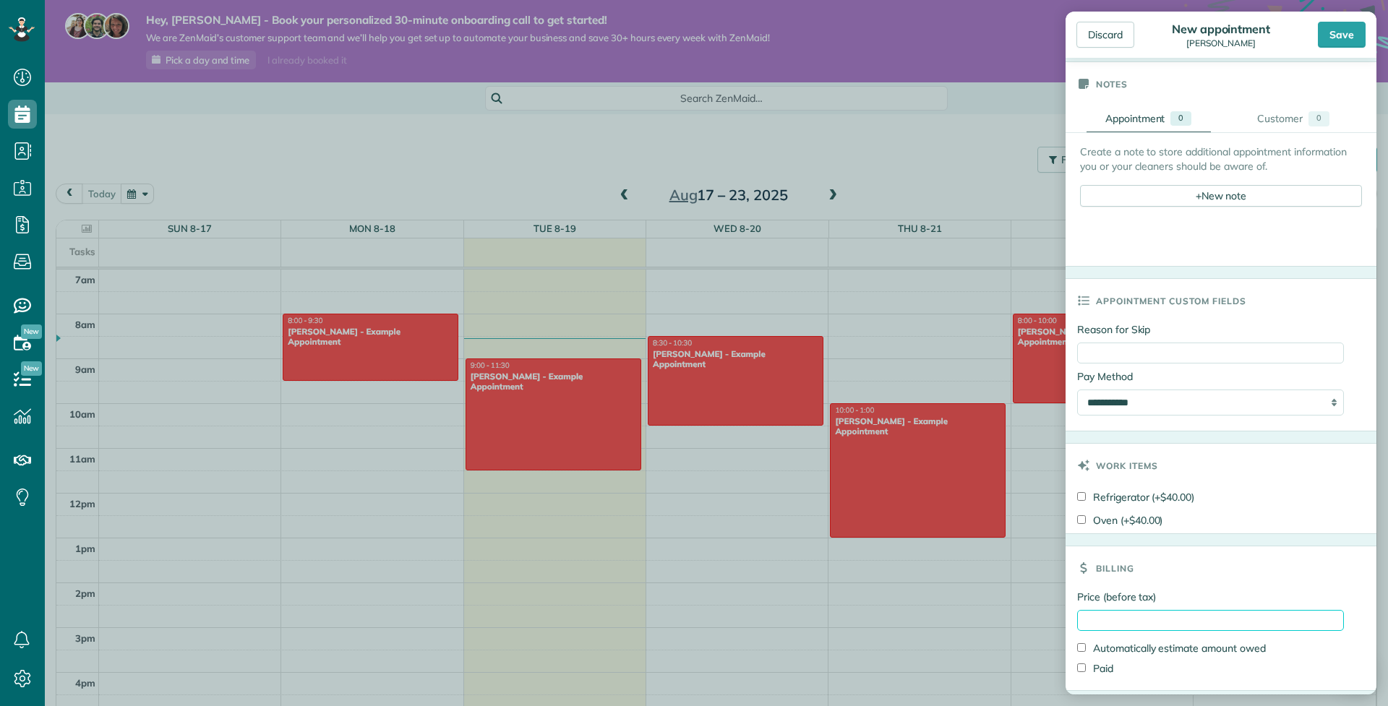
click at [1160, 627] on input "Price (before tax)" at bounding box center [1210, 620] width 267 height 21
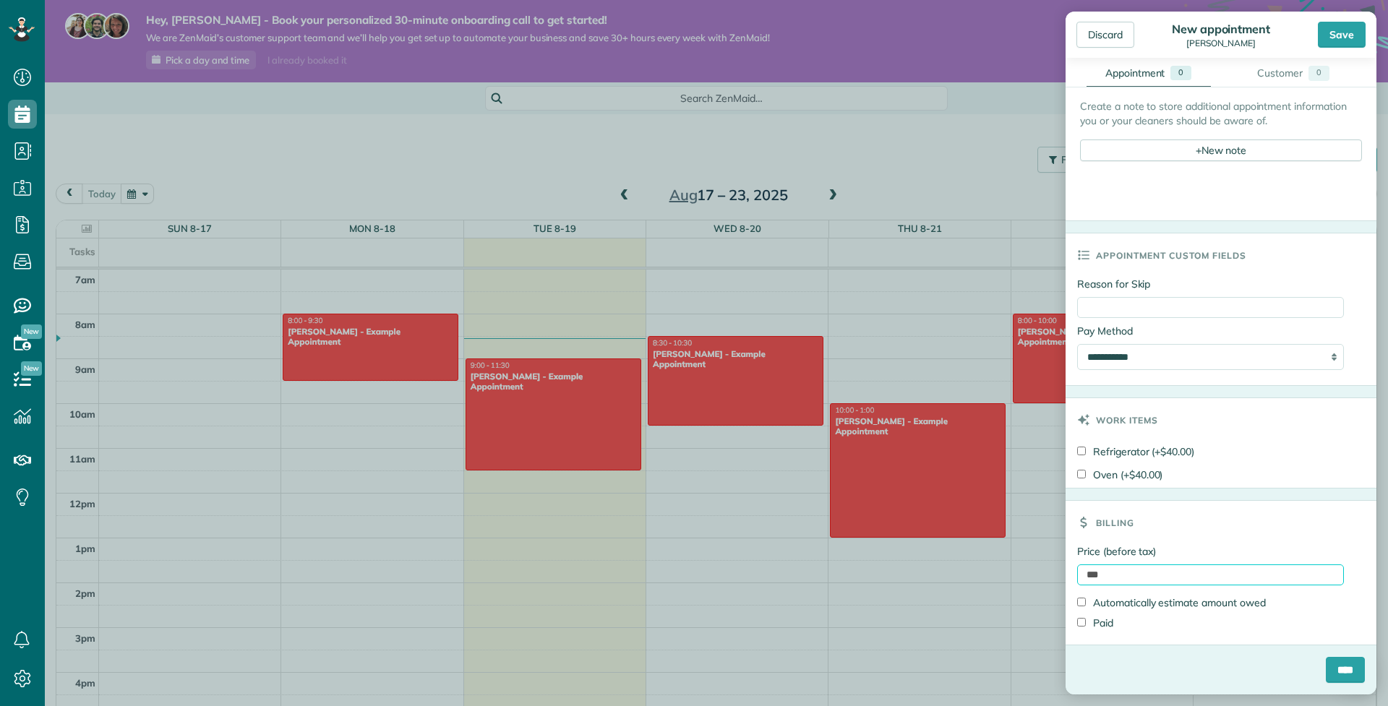
scroll to position [550, 0]
type input "***"
click at [1339, 673] on input "****" at bounding box center [1344, 670] width 39 height 26
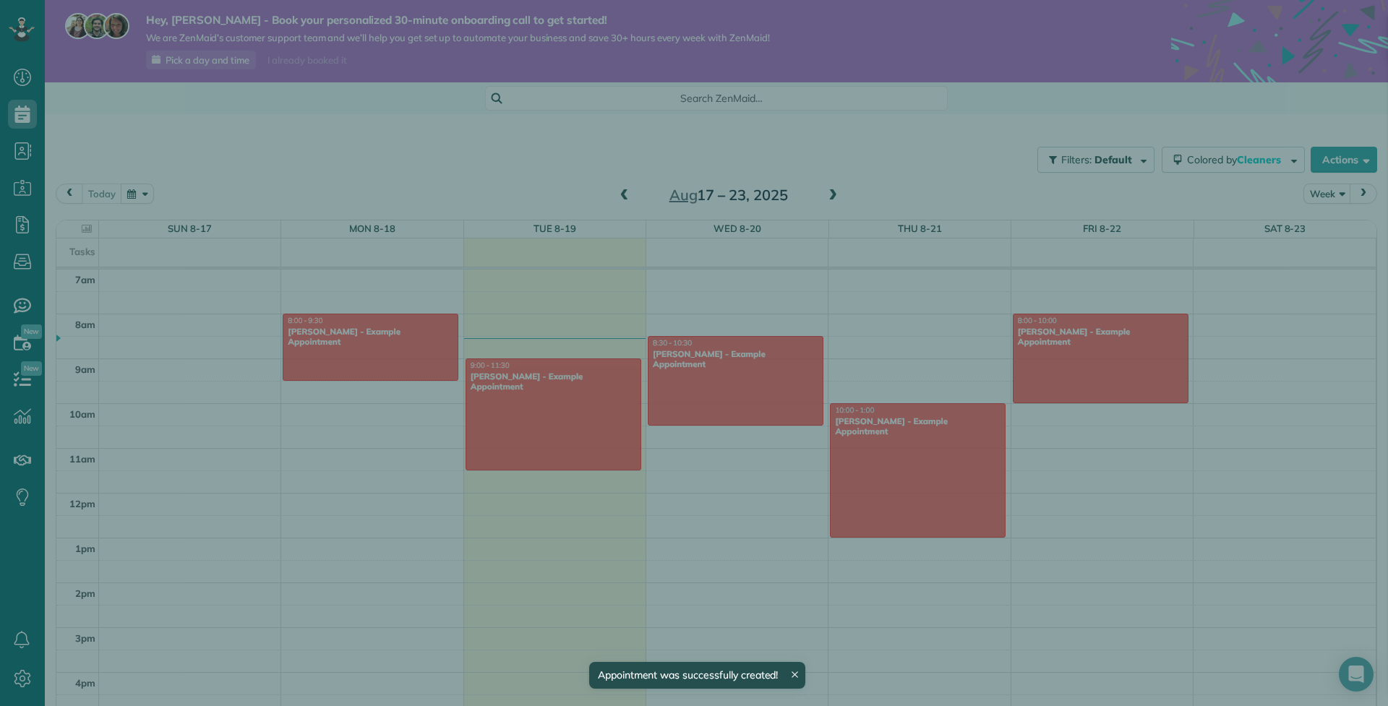
scroll to position [314, 0]
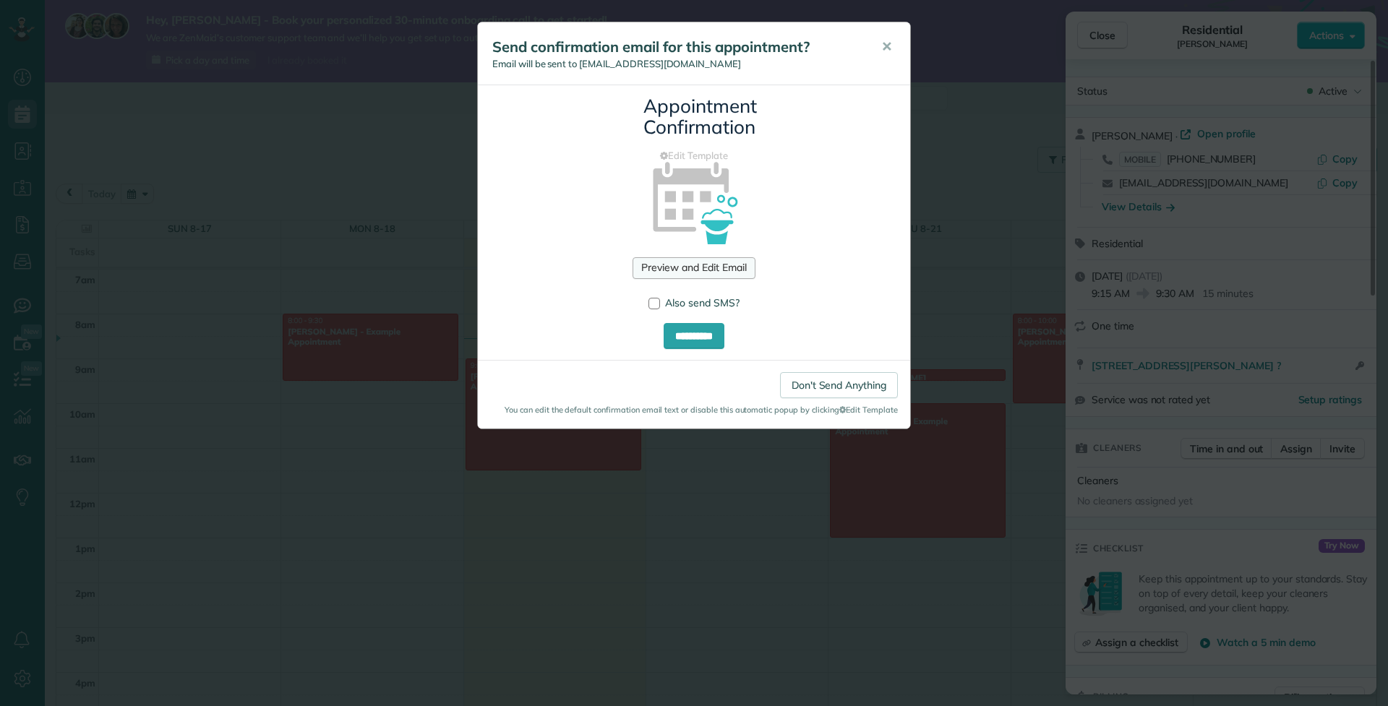
click at [722, 267] on link "Preview and Edit Email" at bounding box center [693, 268] width 122 height 22
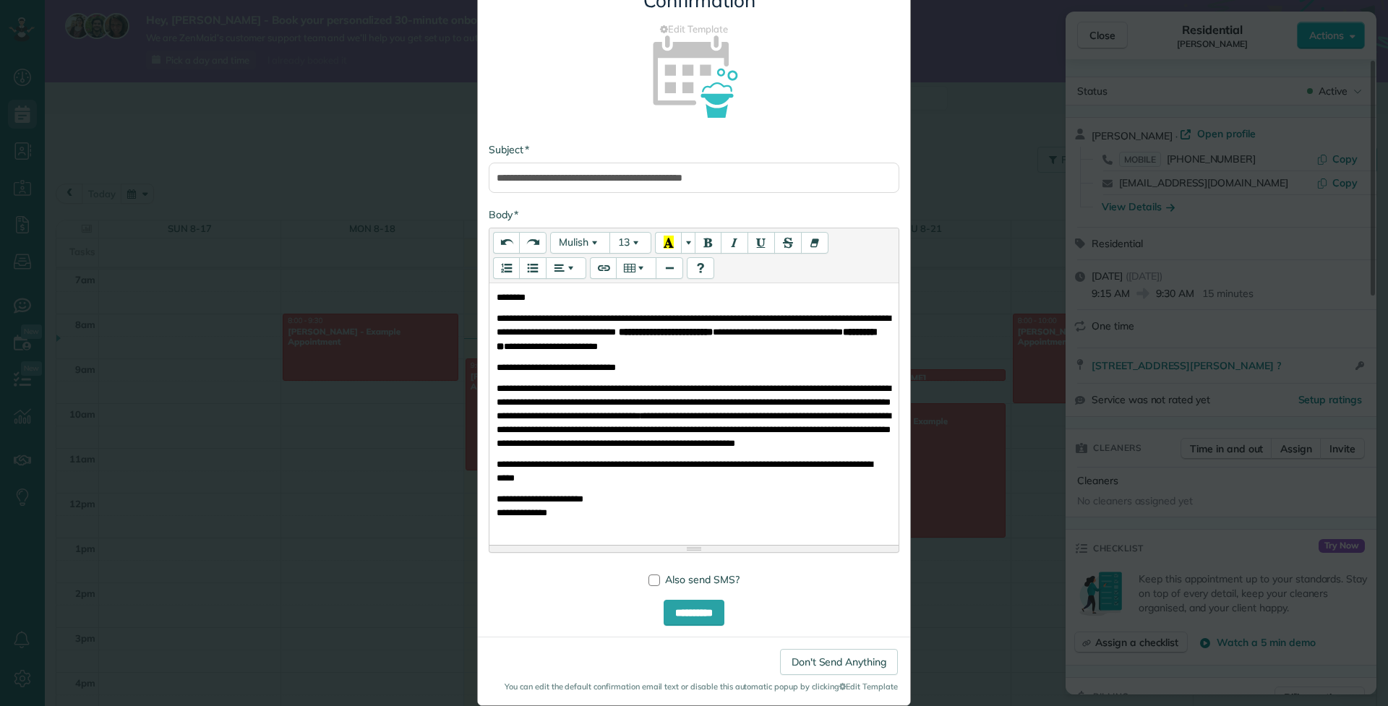
scroll to position [130, 0]
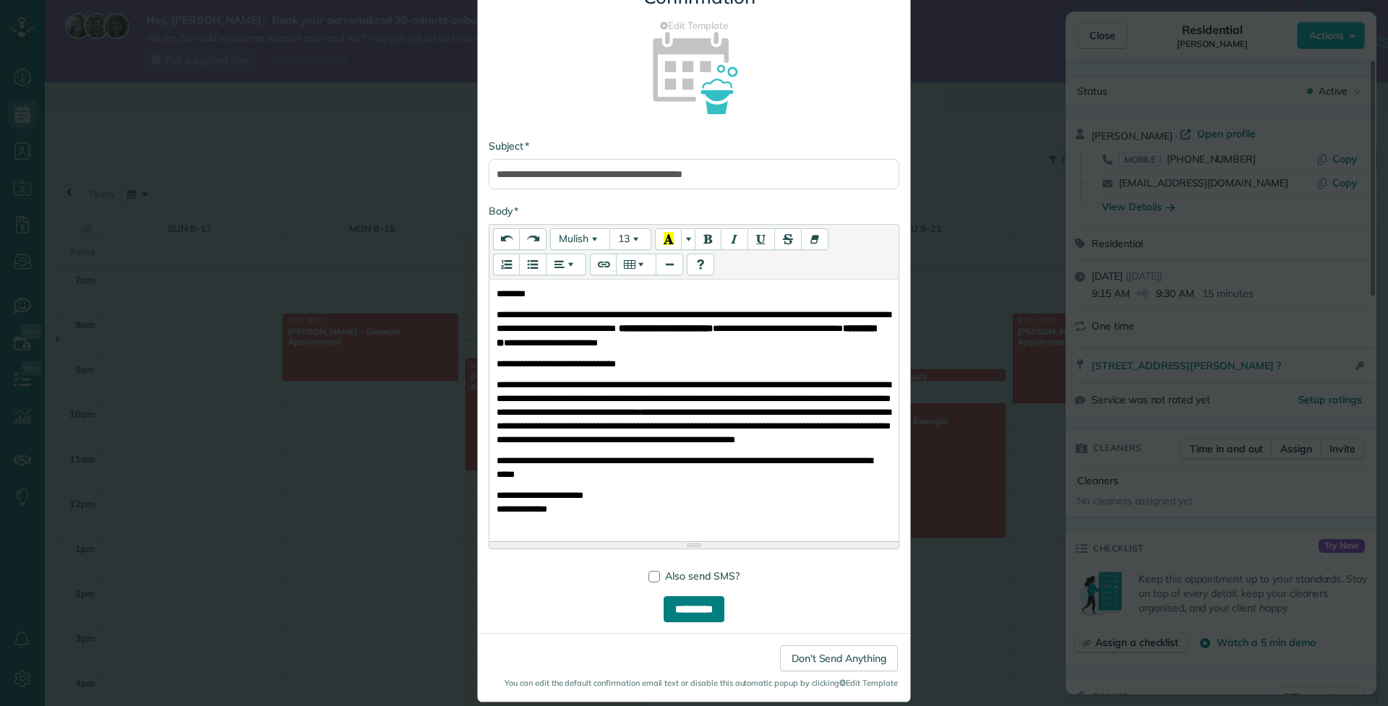
click at [717, 604] on input "**********" at bounding box center [693, 609] width 61 height 26
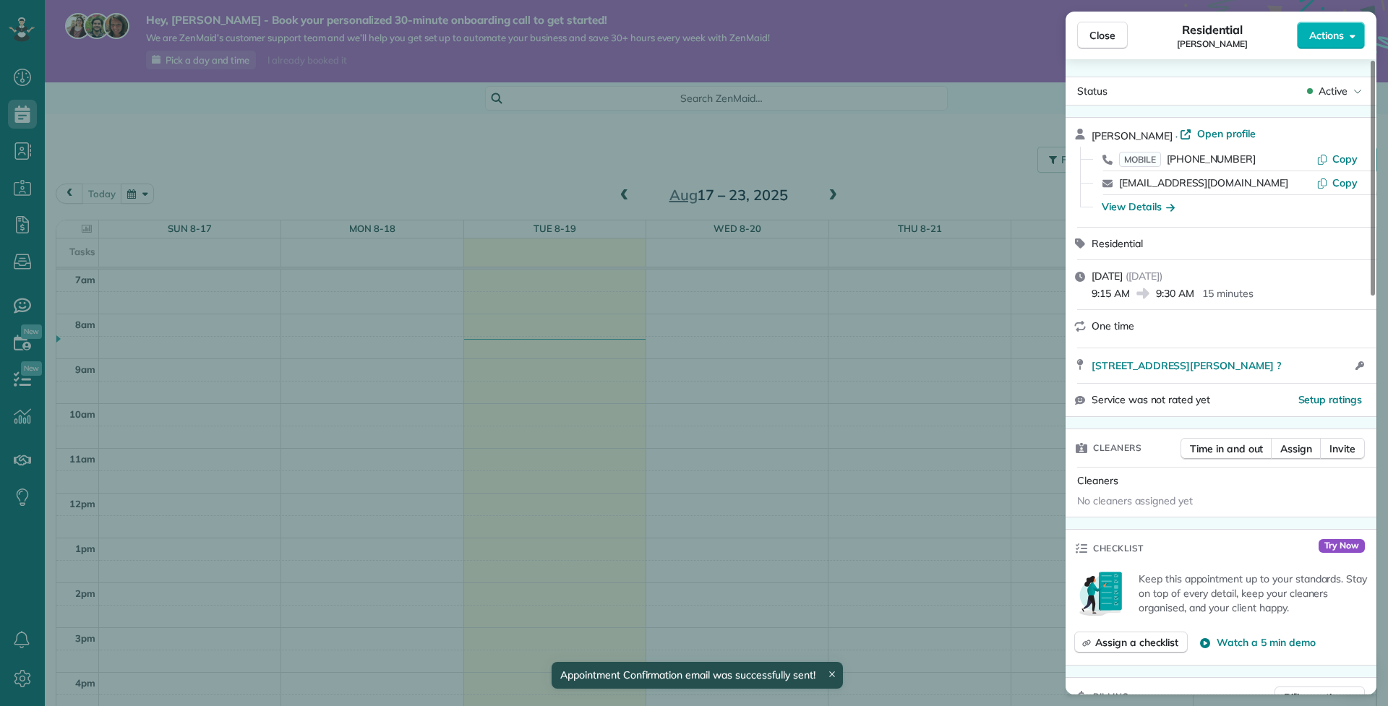
scroll to position [314, 0]
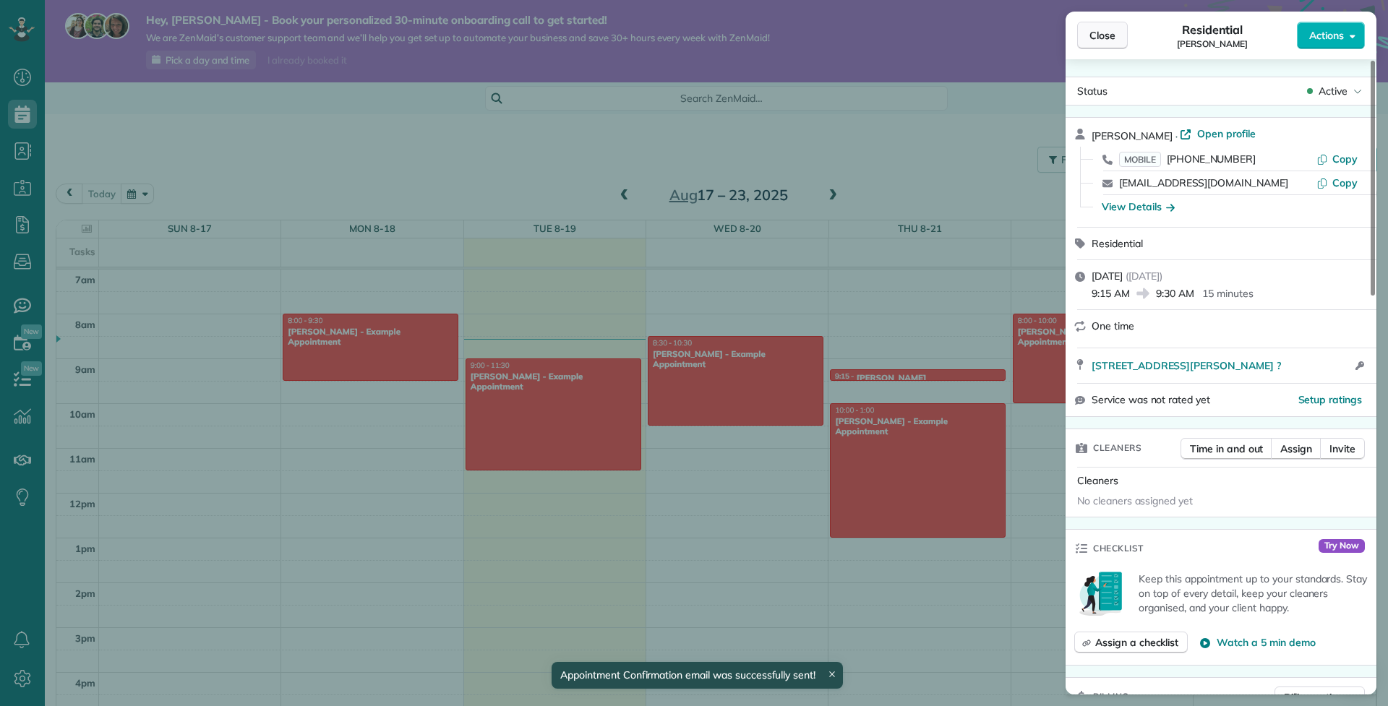
click at [1118, 33] on button "Close" at bounding box center [1102, 35] width 51 height 27
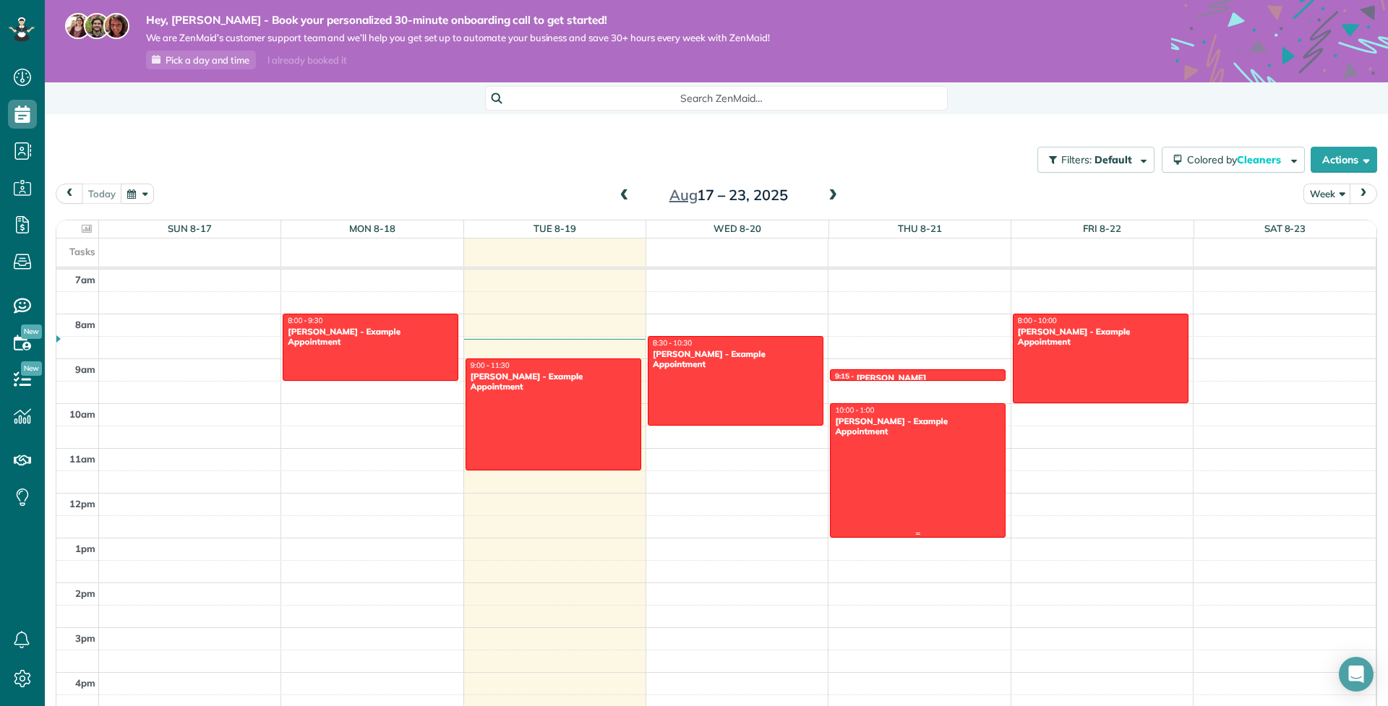
click at [909, 473] on div at bounding box center [917, 470] width 174 height 133
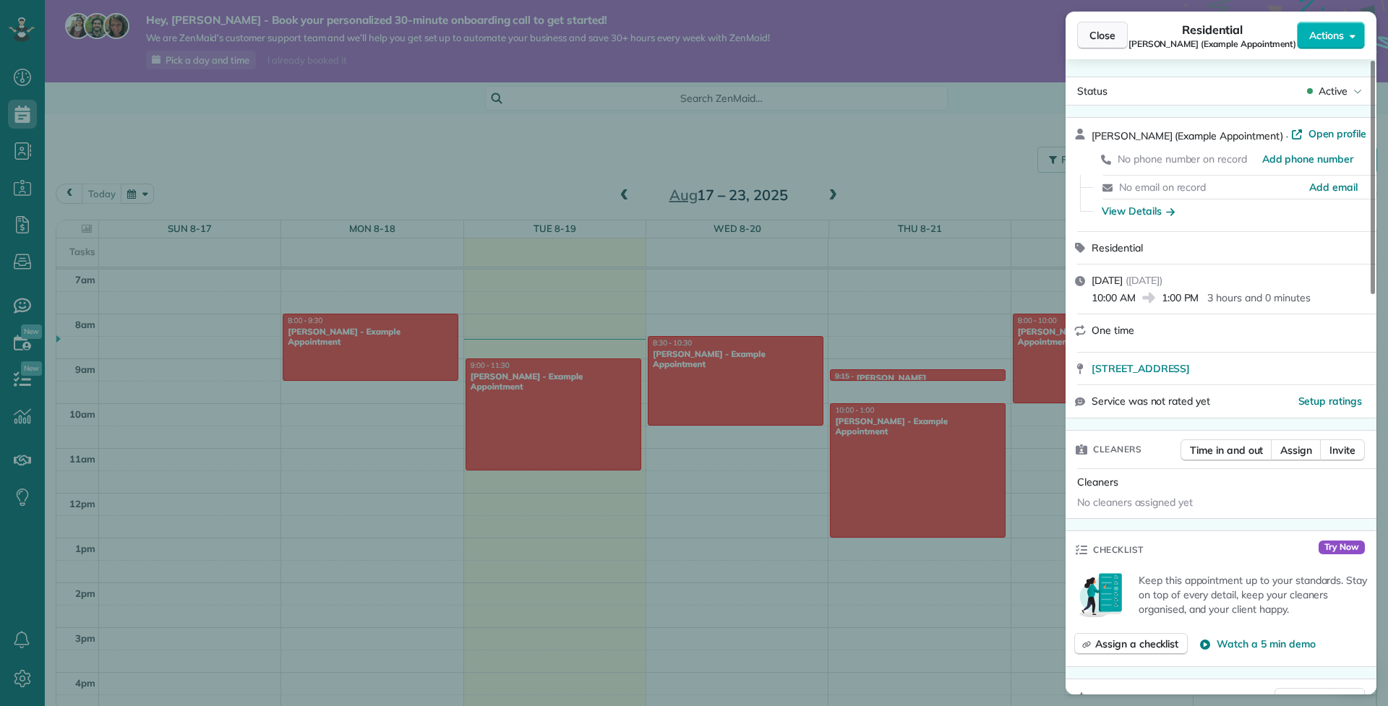
click at [1098, 37] on span "Close" at bounding box center [1102, 35] width 26 height 14
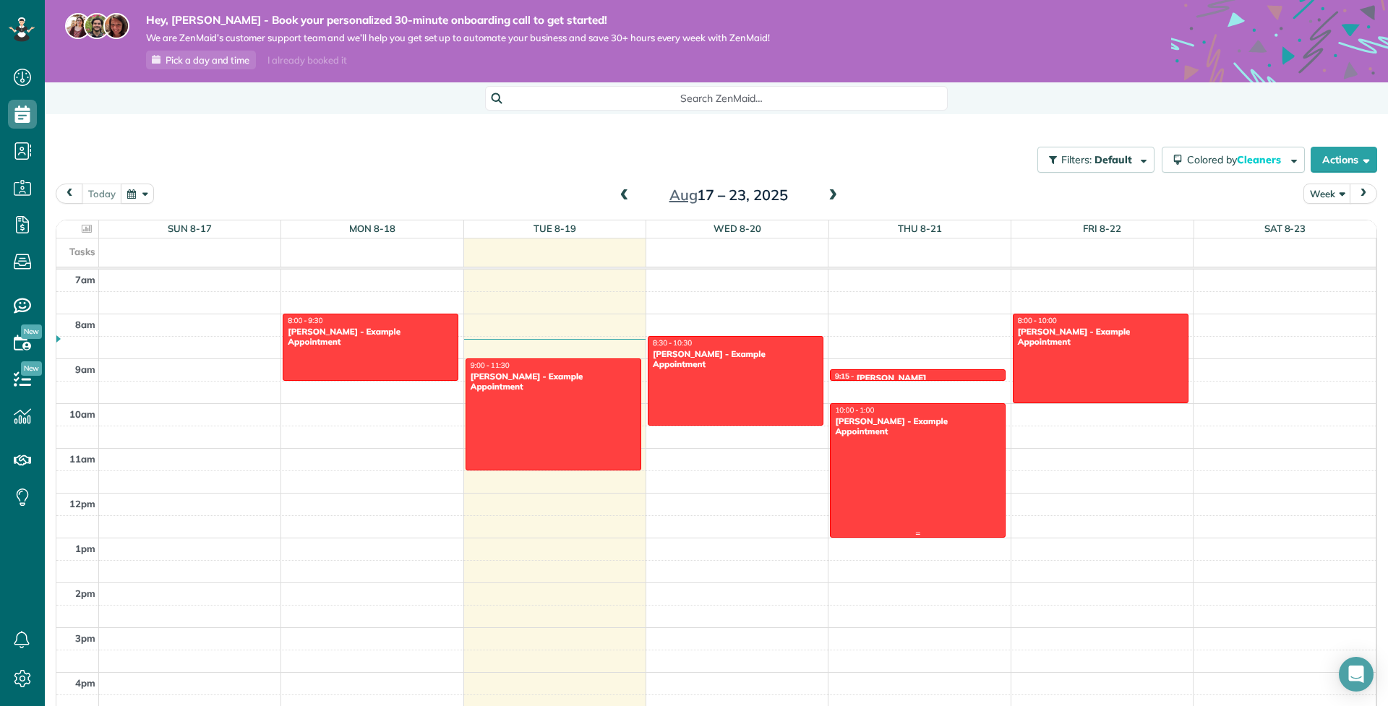
click at [920, 457] on div at bounding box center [917, 470] width 174 height 133
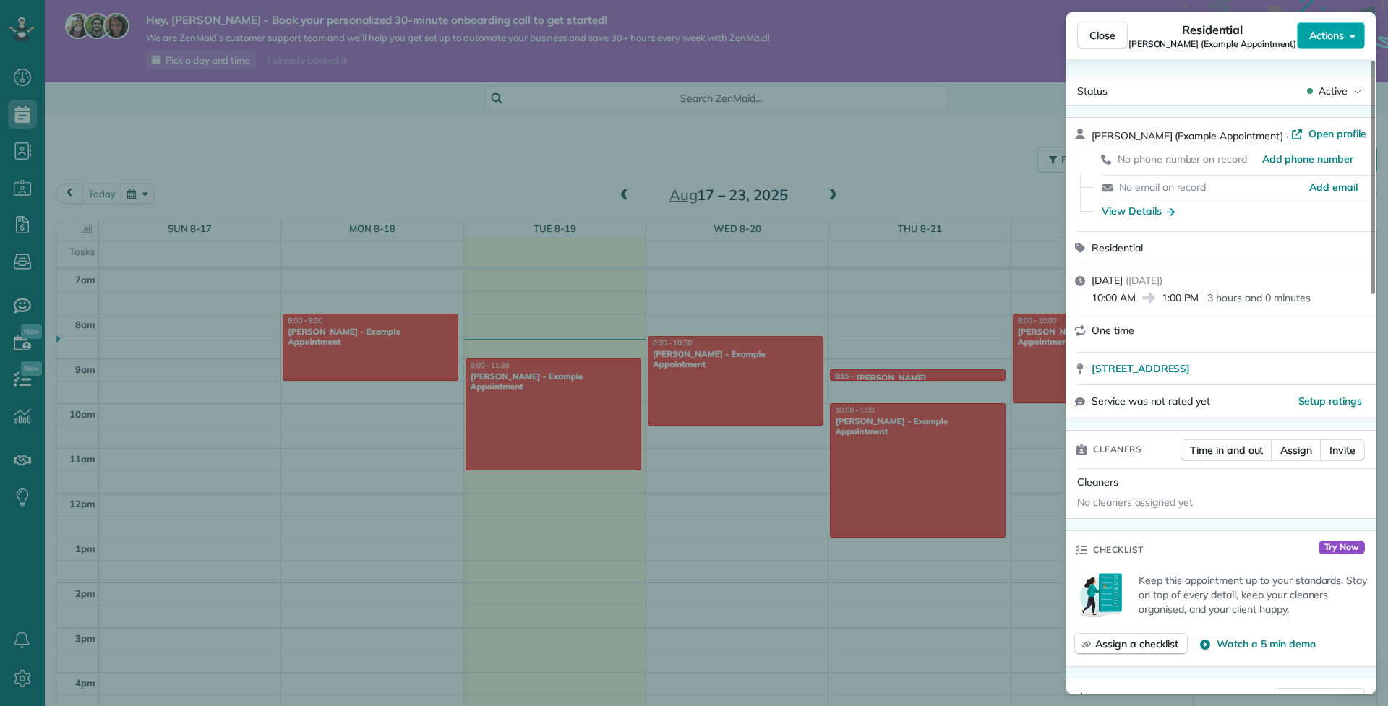
click at [1351, 35] on icon "button" at bounding box center [1352, 35] width 6 height 11
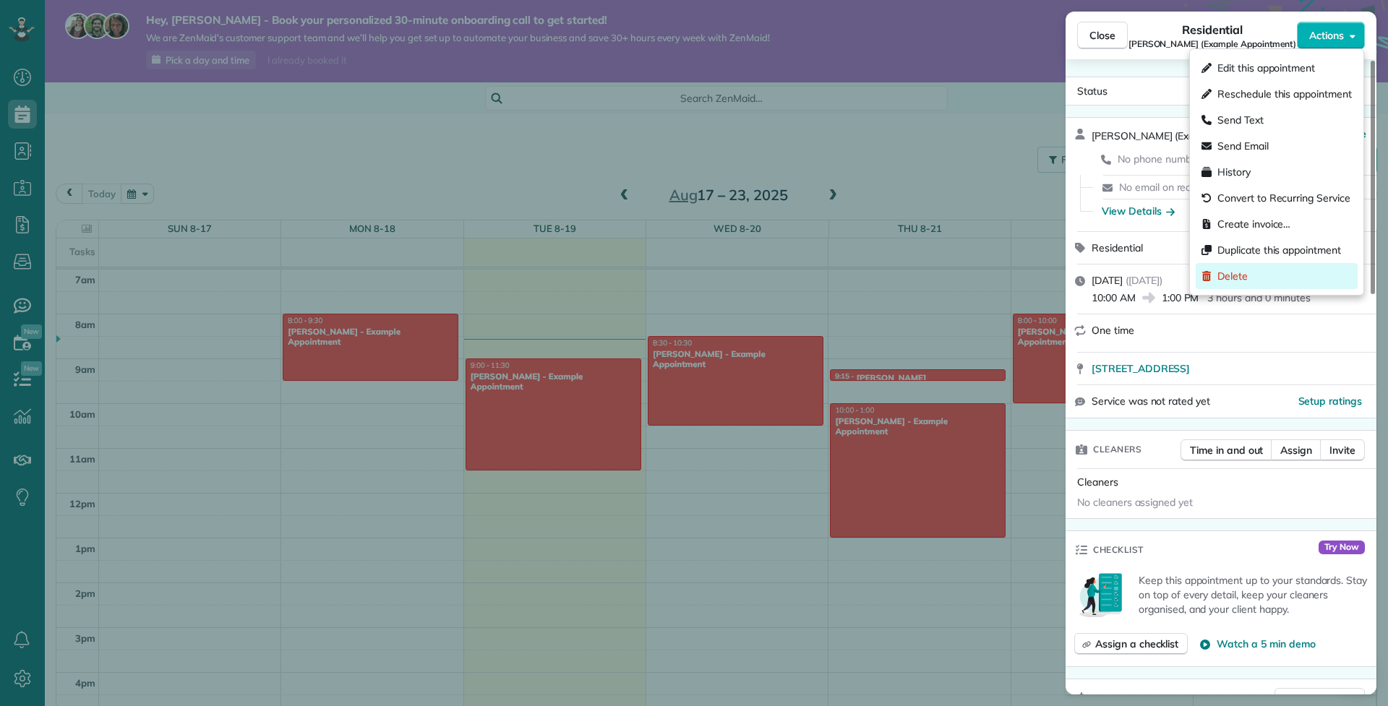
click at [1239, 278] on span "Delete" at bounding box center [1232, 276] width 30 height 14
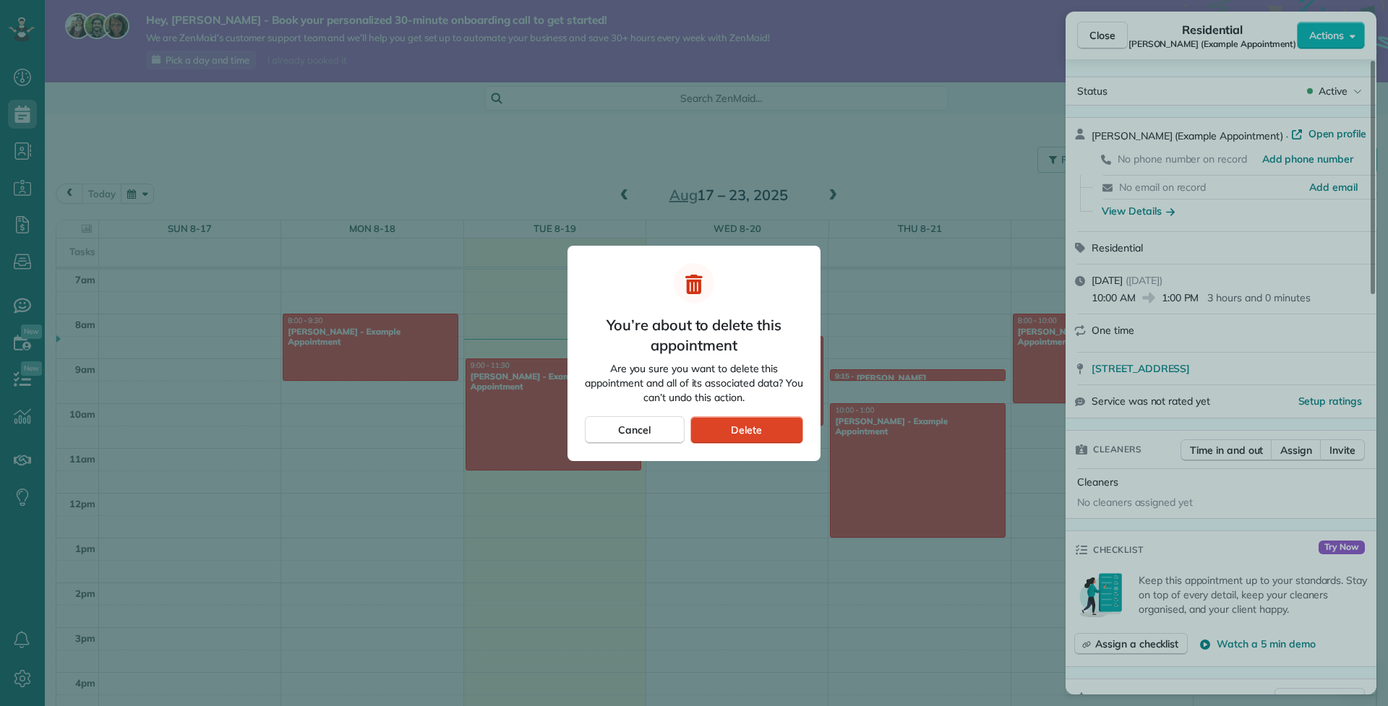
click at [762, 434] on div "Delete" at bounding box center [746, 429] width 113 height 27
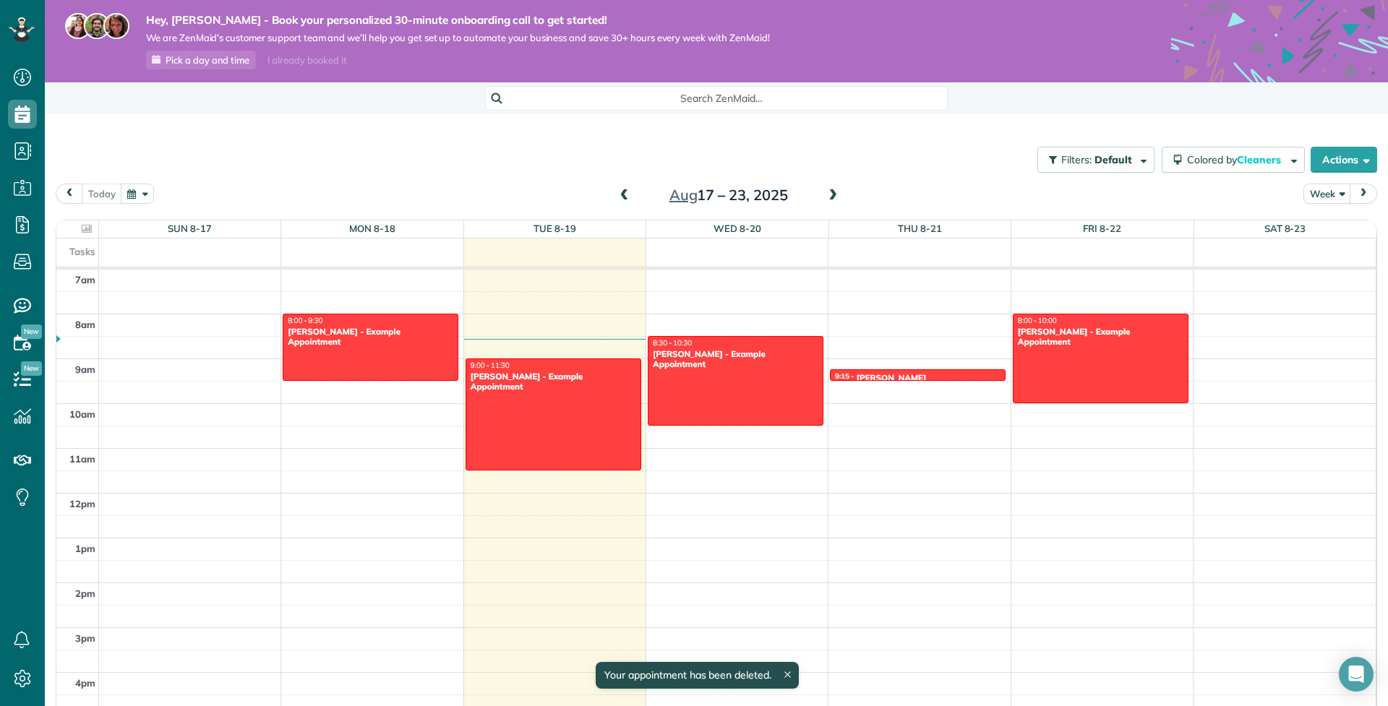
scroll to position [314, 0]
click at [1057, 361] on div at bounding box center [1100, 358] width 174 height 88
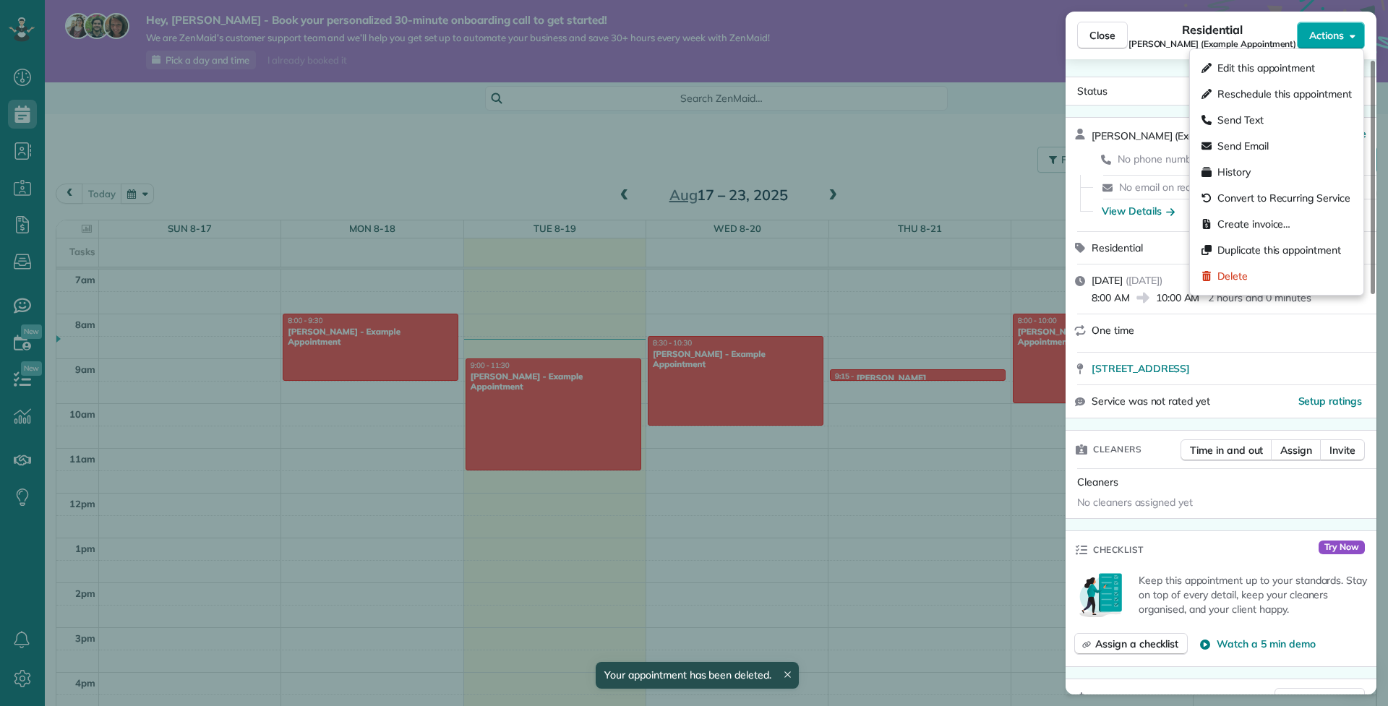
click at [1310, 31] on span "Actions" at bounding box center [1326, 35] width 35 height 14
click at [1263, 272] on div "Delete" at bounding box center [1276, 276] width 162 height 26
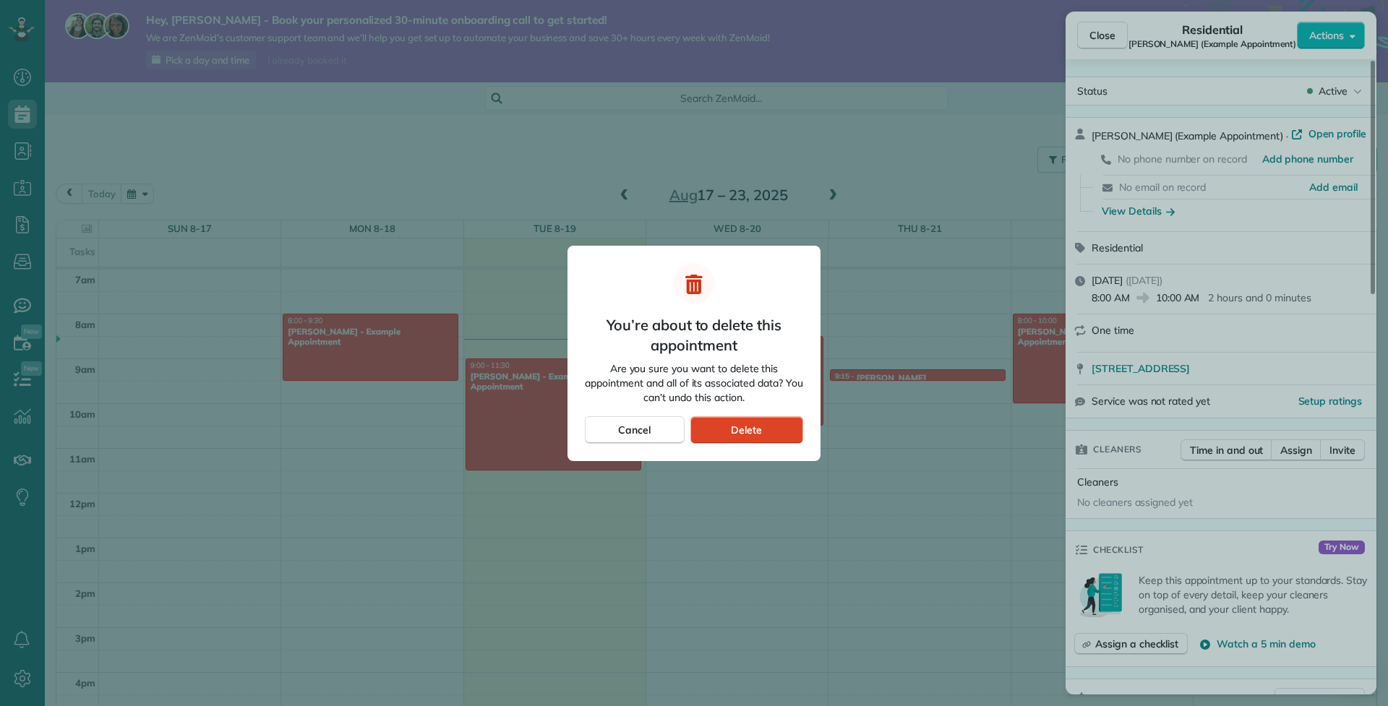
click at [760, 428] on span "Delete" at bounding box center [746, 430] width 31 height 14
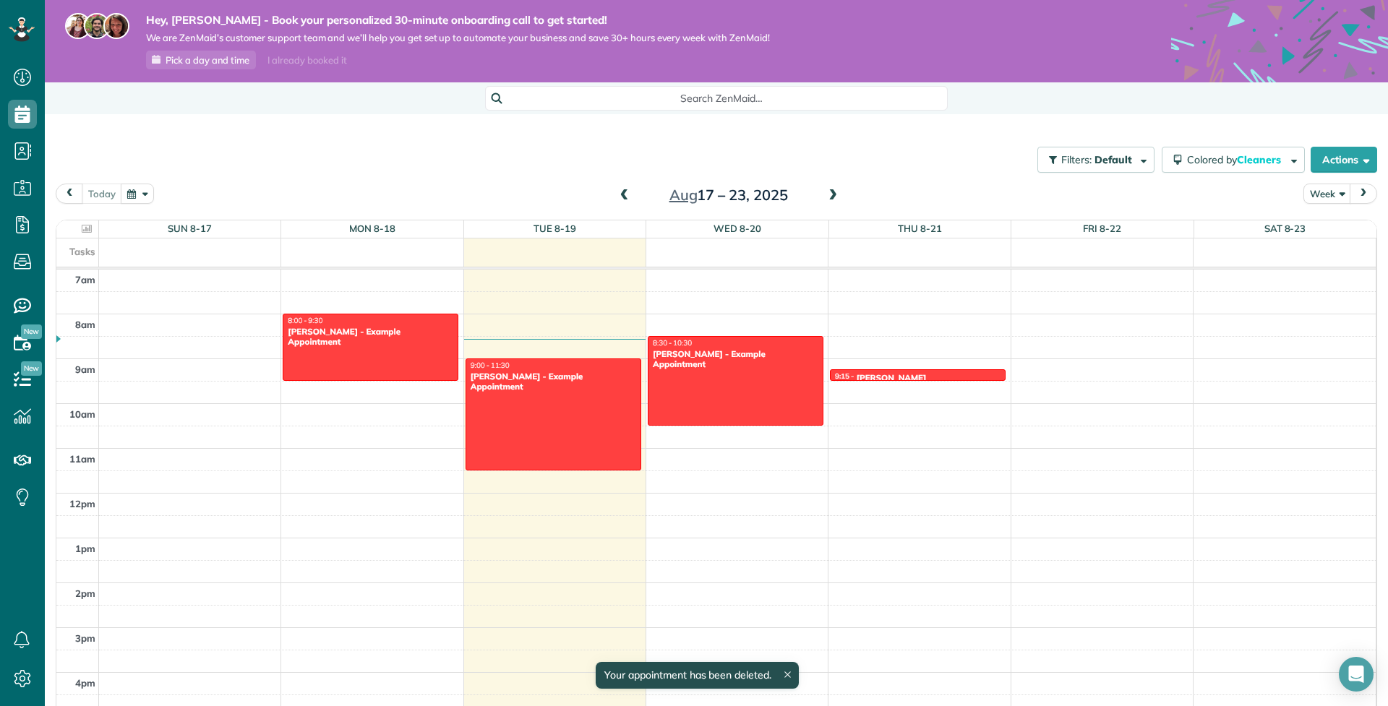
scroll to position [314, 0]
click at [770, 389] on div at bounding box center [735, 381] width 174 height 88
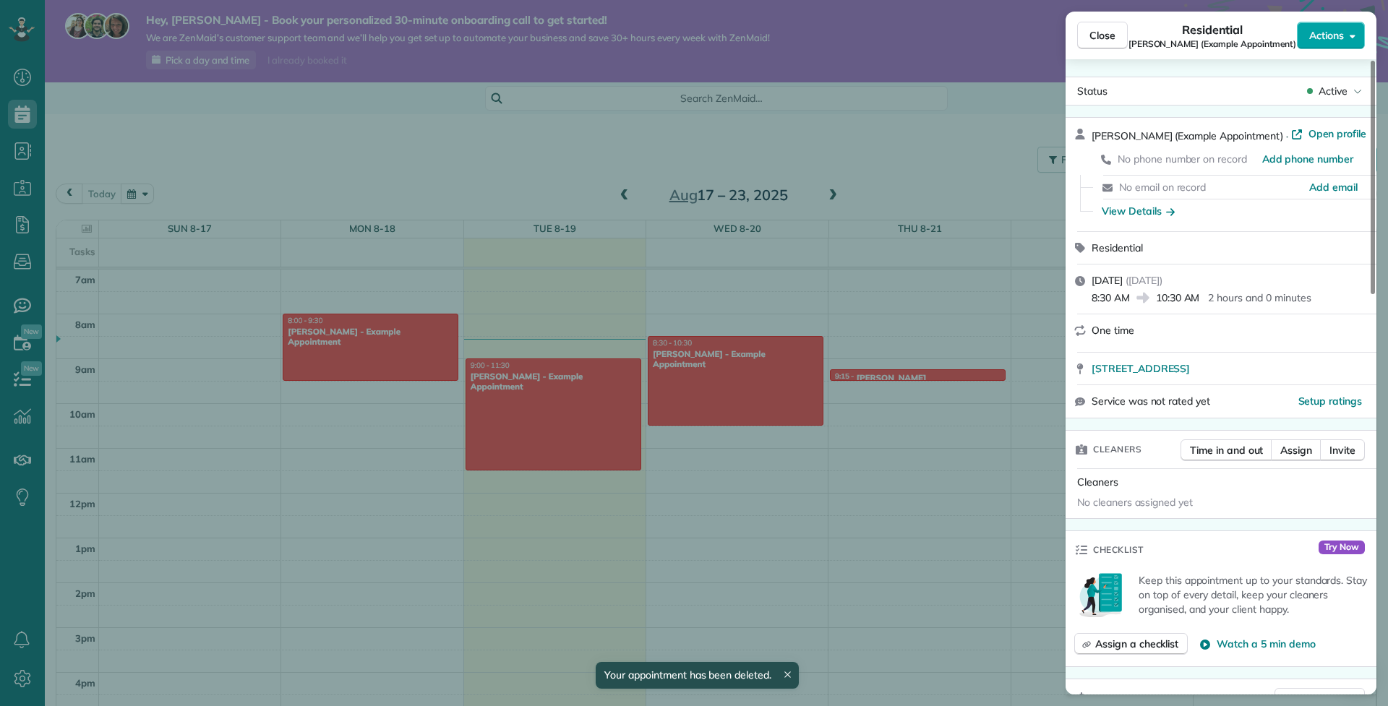
click at [1345, 34] on button "Actions" at bounding box center [1331, 35] width 68 height 27
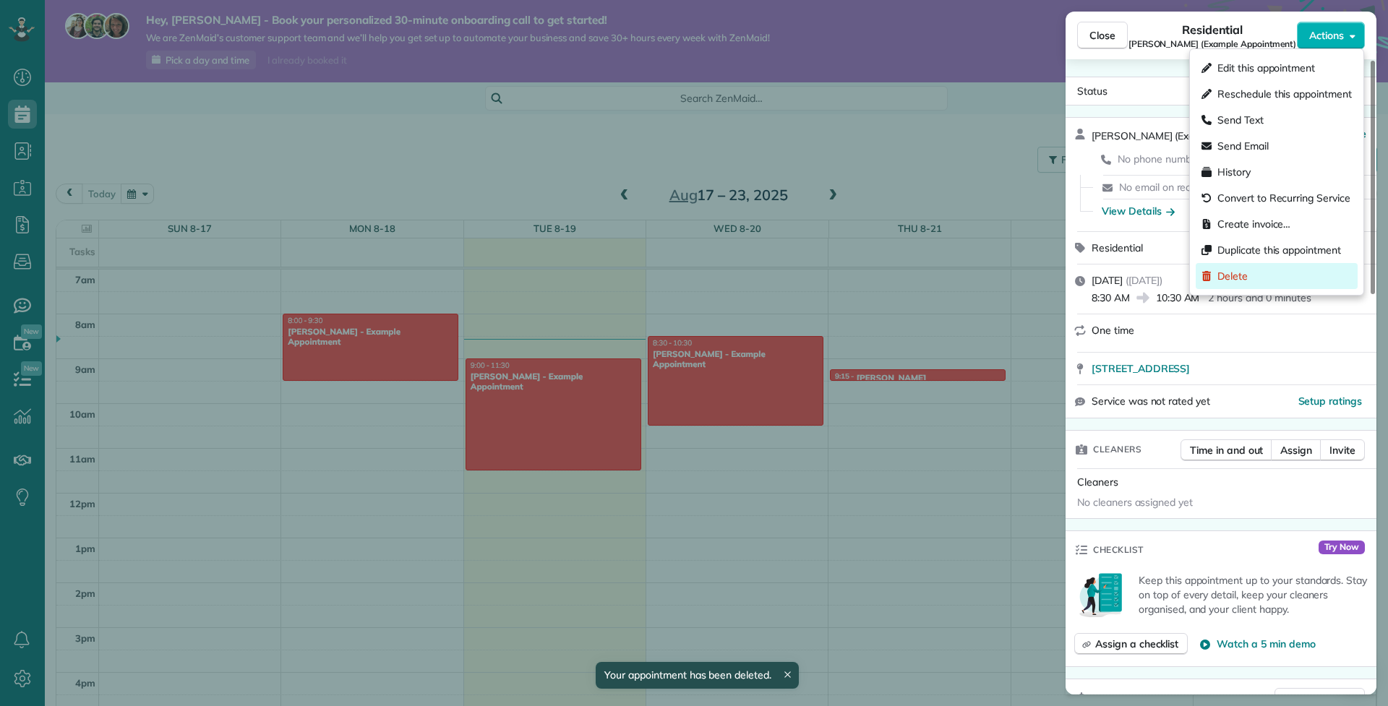
click at [1249, 270] on div "Delete" at bounding box center [1276, 276] width 162 height 26
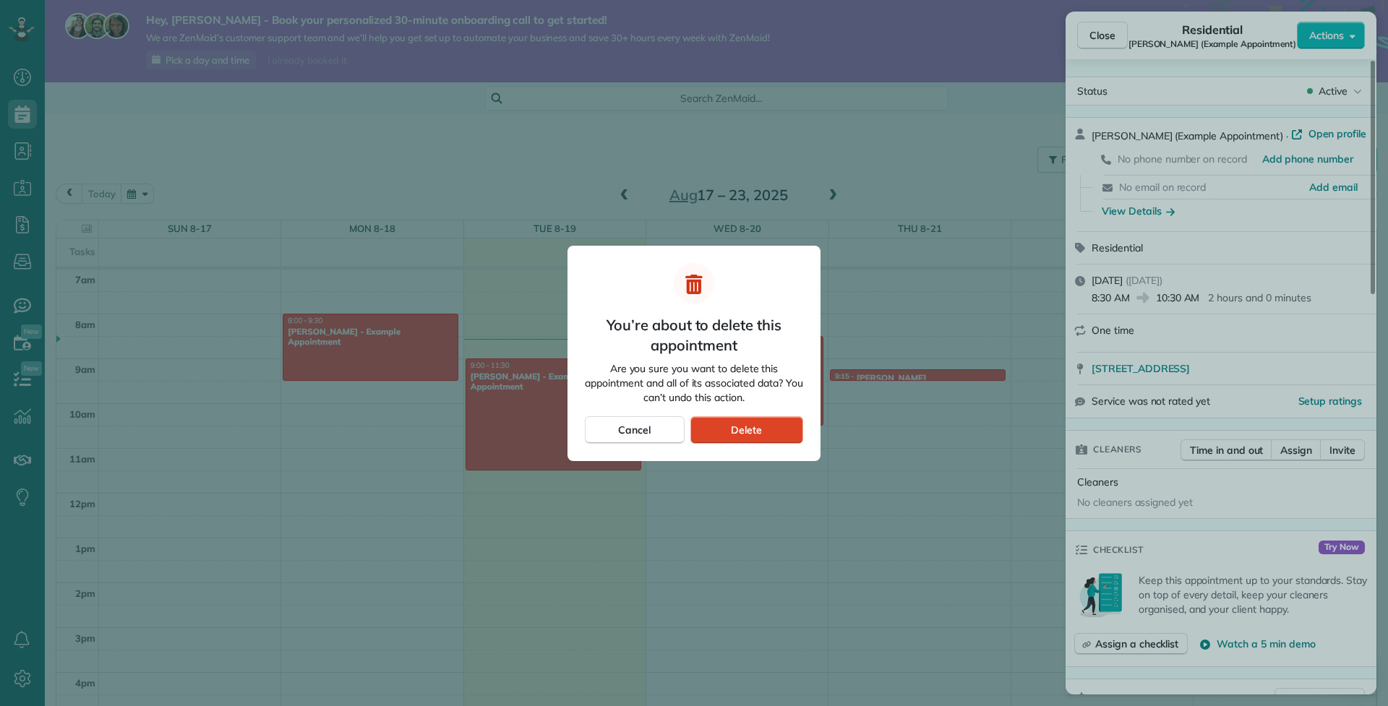
click at [759, 431] on span "Delete" at bounding box center [746, 430] width 31 height 14
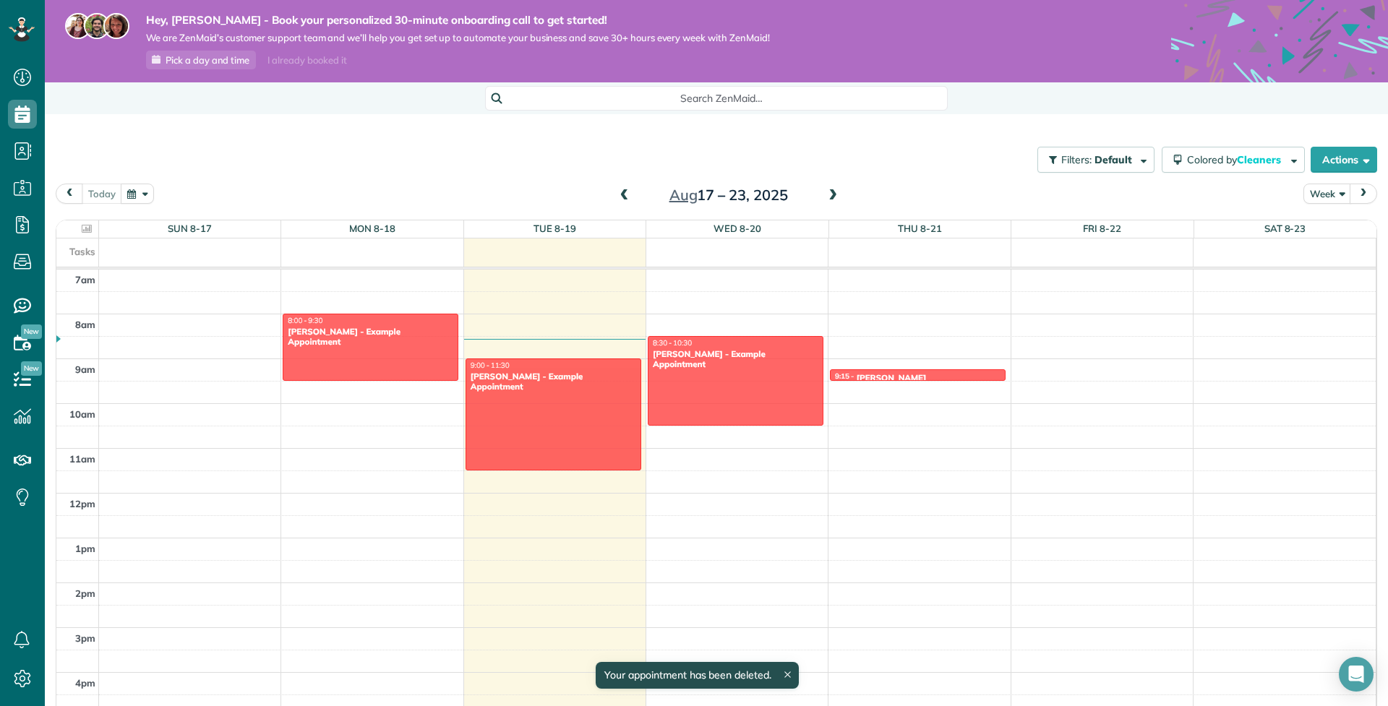
scroll to position [314, 0]
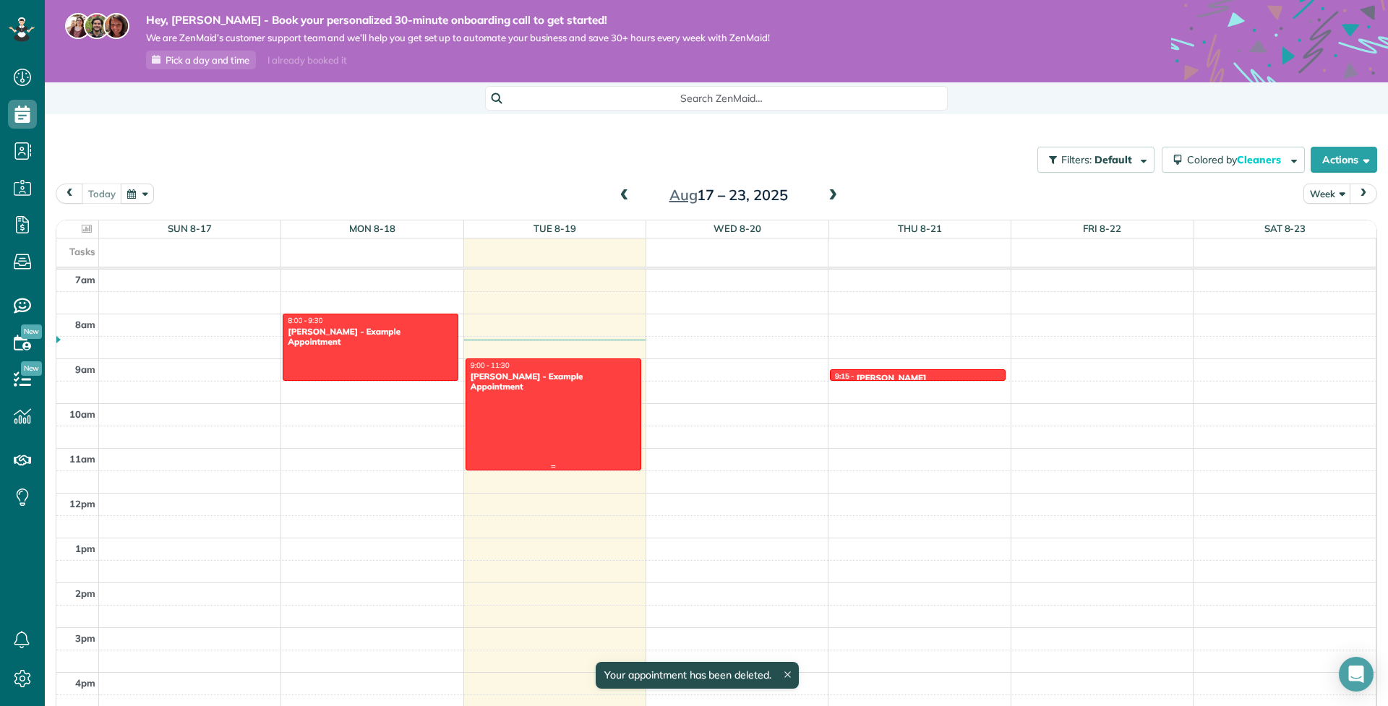
click at [603, 413] on div at bounding box center [553, 414] width 174 height 111
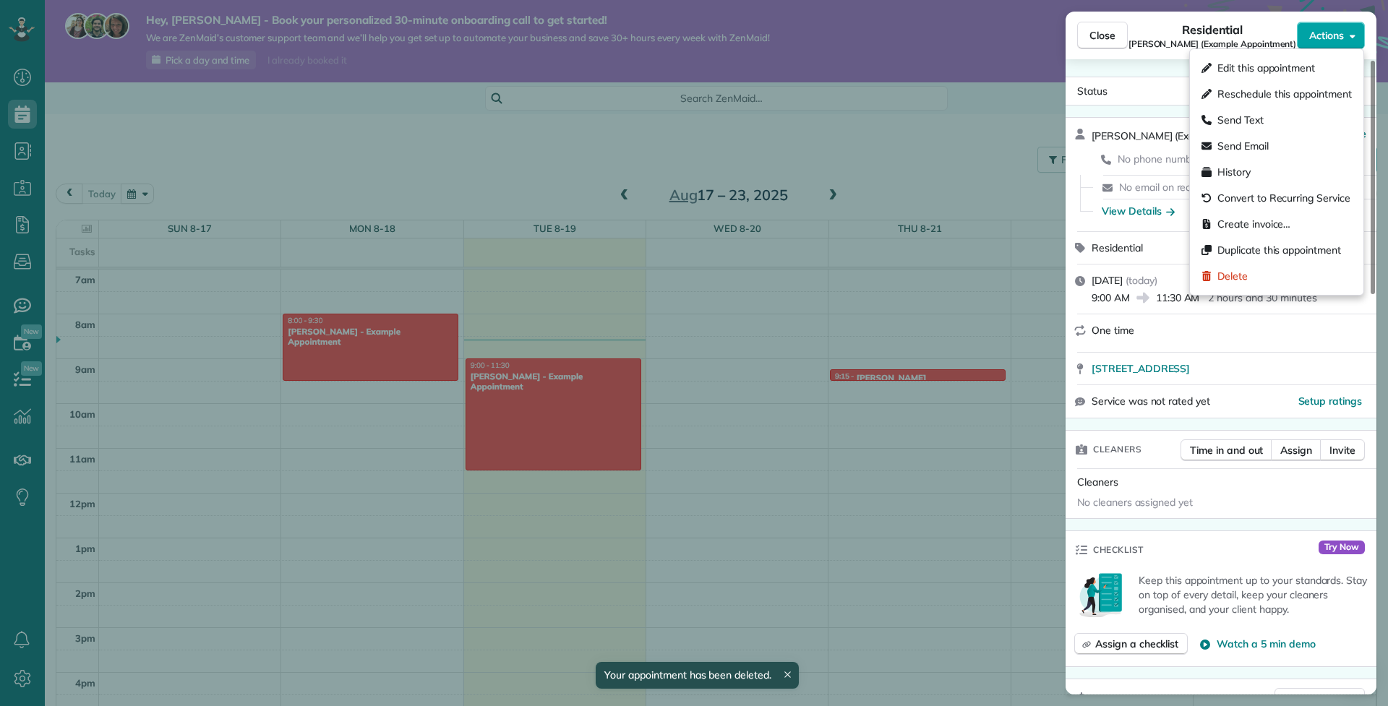
click at [1344, 27] on button "Actions" at bounding box center [1331, 35] width 68 height 27
click at [1252, 280] on div "Delete" at bounding box center [1276, 276] width 162 height 26
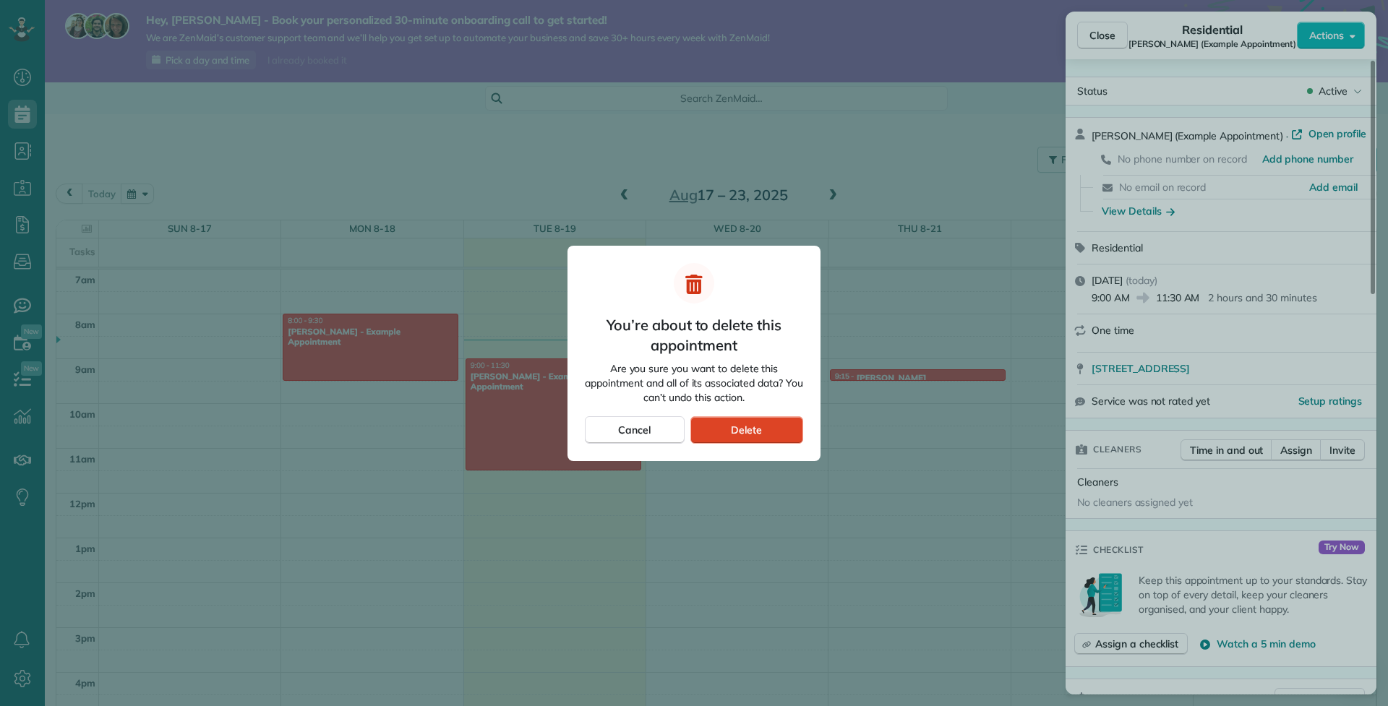
click at [755, 419] on div "Delete" at bounding box center [746, 429] width 113 height 27
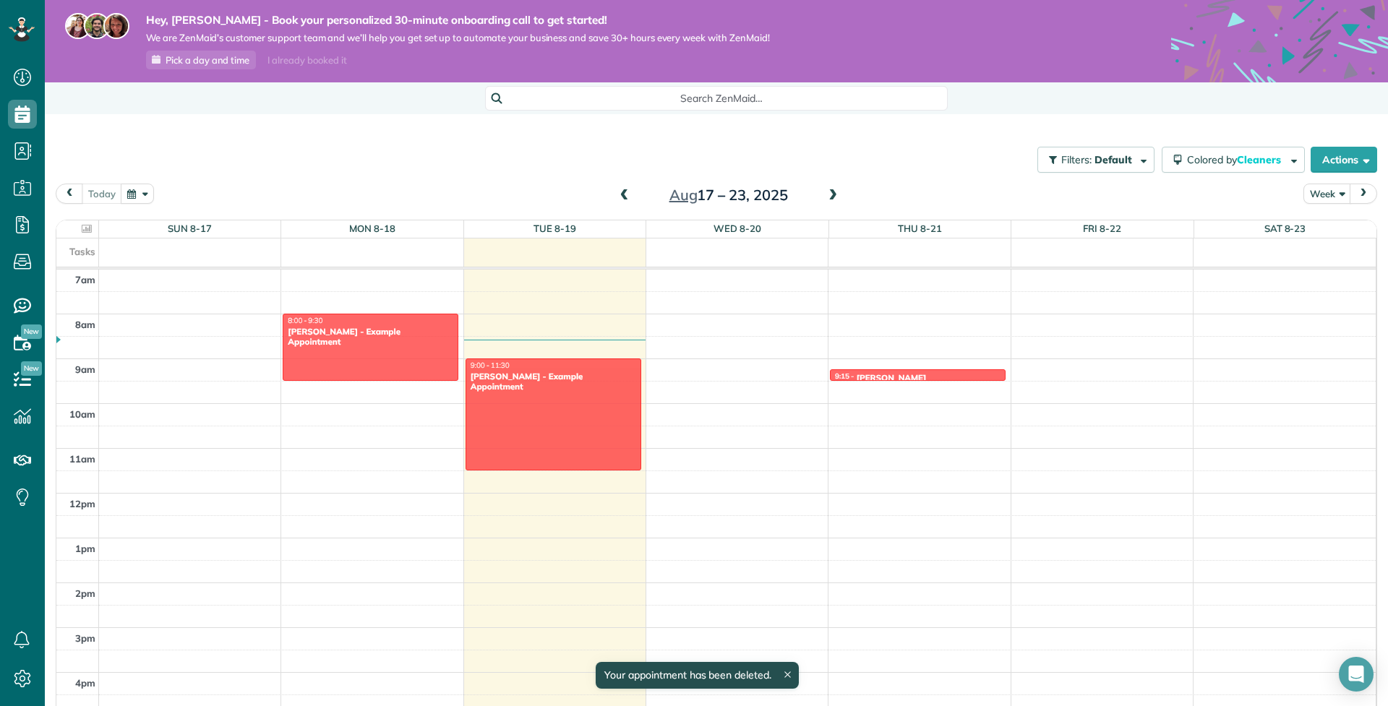
scroll to position [314, 0]
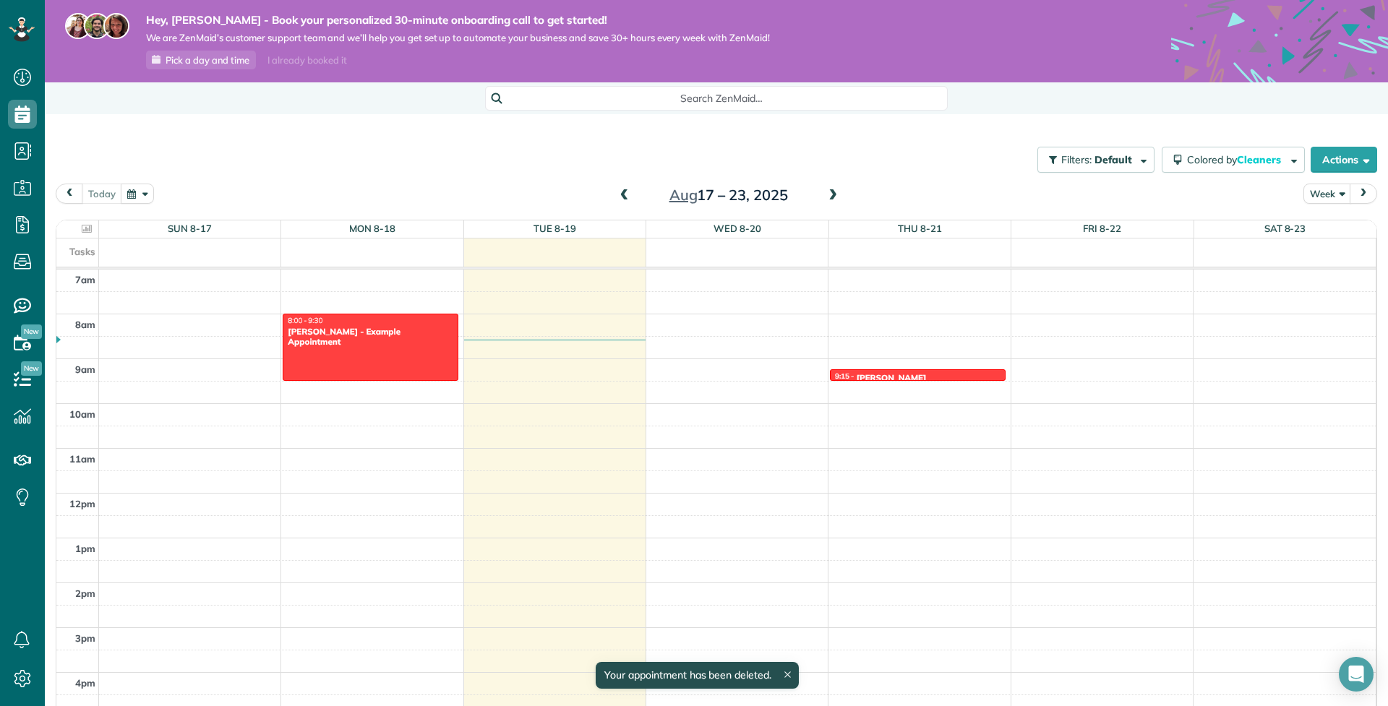
click at [392, 371] on div at bounding box center [370, 347] width 174 height 66
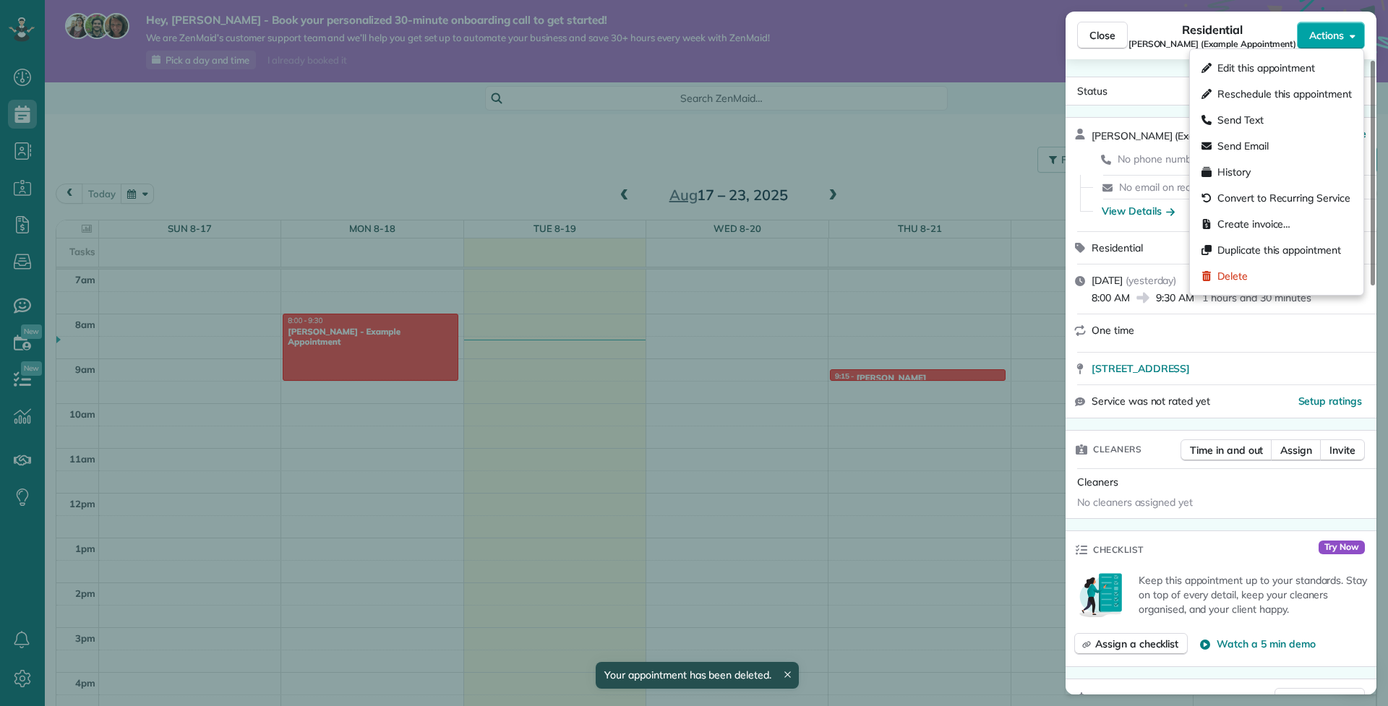
click at [1321, 40] on span "Actions" at bounding box center [1326, 35] width 35 height 14
click at [1286, 272] on div "Delete" at bounding box center [1276, 276] width 162 height 26
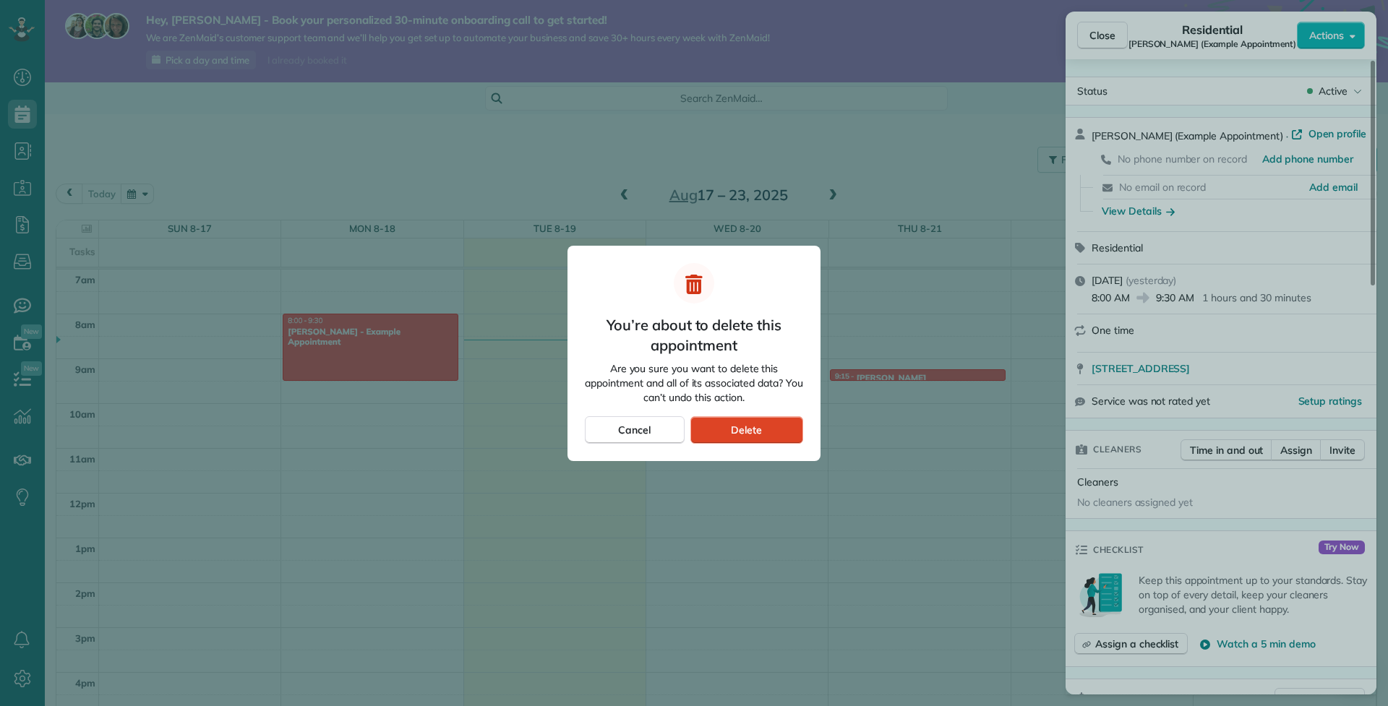
click at [752, 431] on span "Delete" at bounding box center [746, 430] width 31 height 14
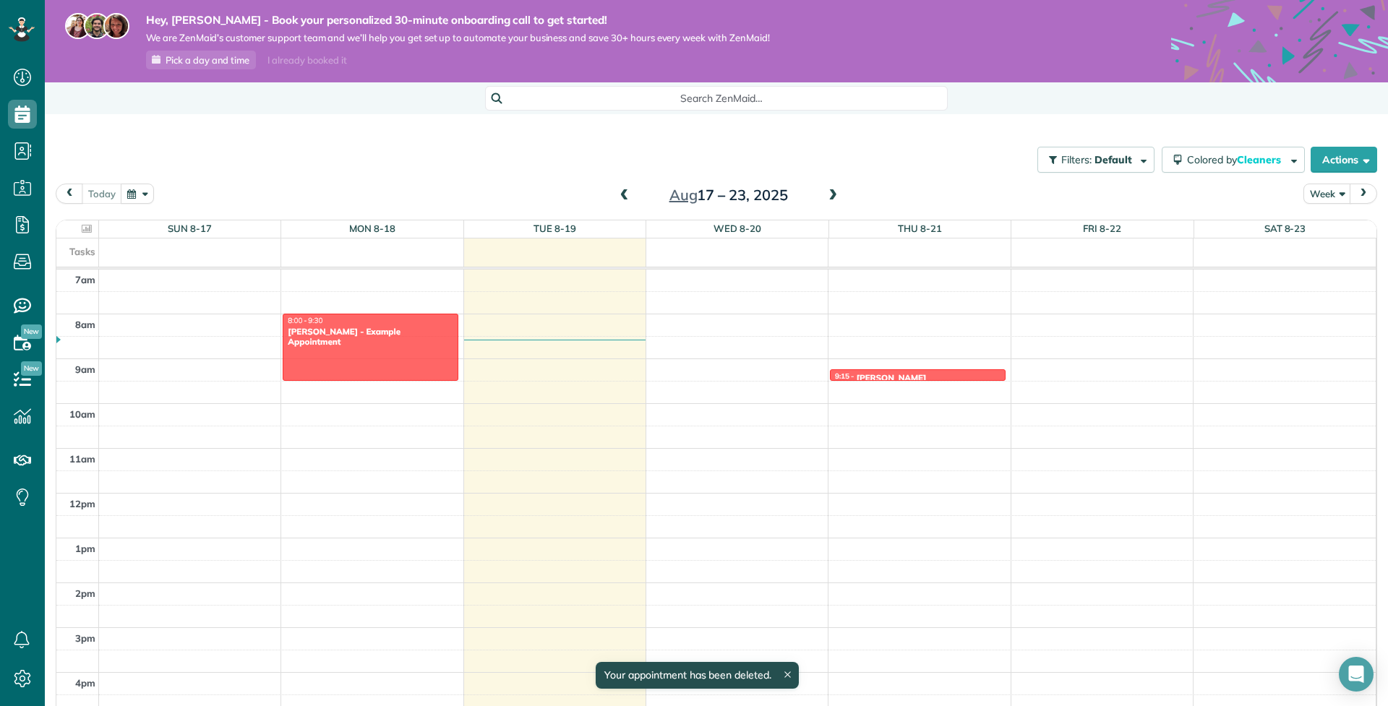
scroll to position [314, 0]
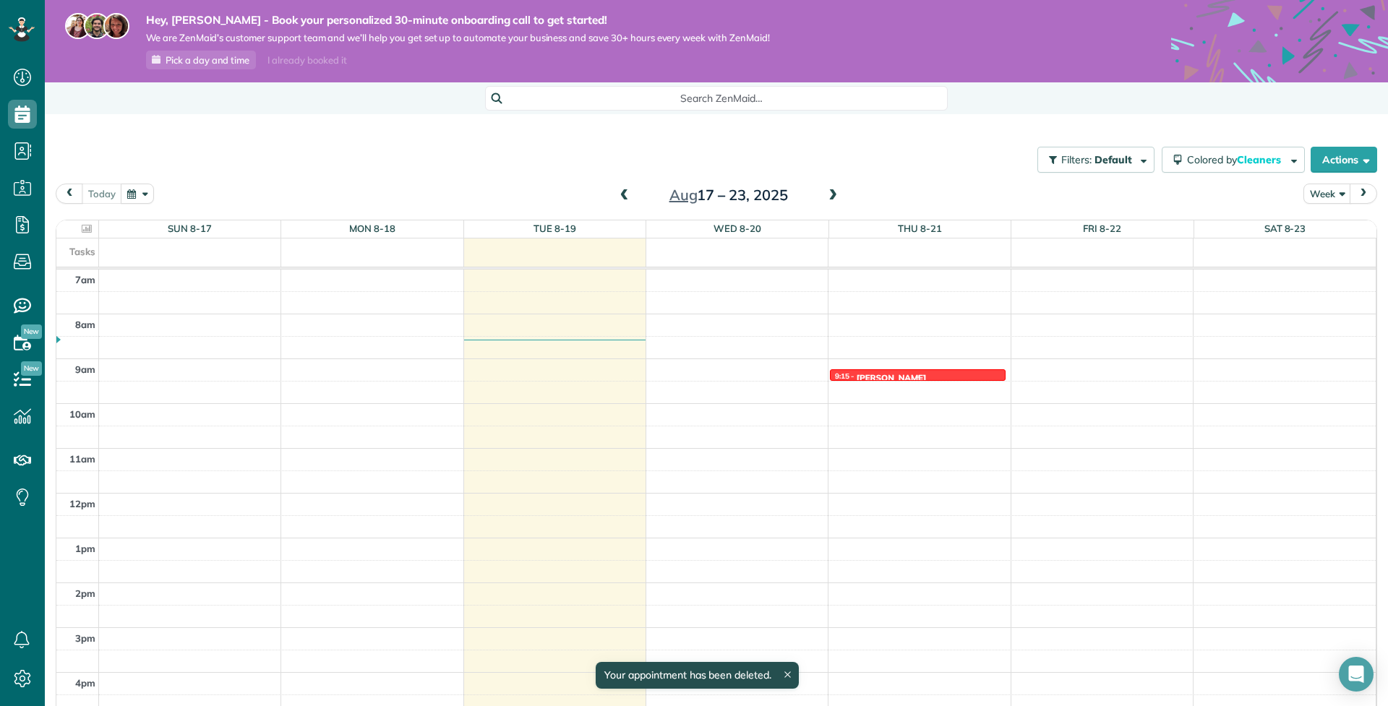
click at [887, 379] on link "9:15 - 9:30 Jaya Khana (437) 241-1932 89 Atherton Avenue Ajax, Ontario ?" at bounding box center [918, 375] width 176 height 12
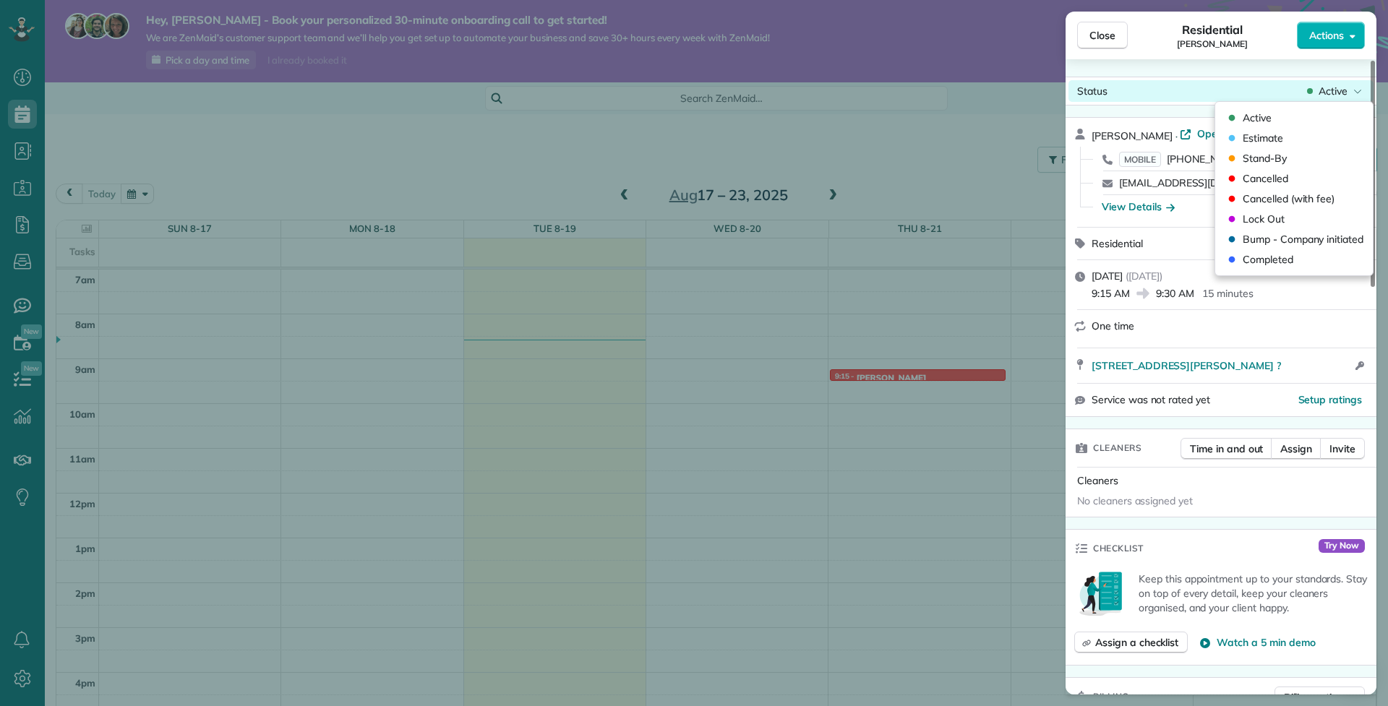
click at [1356, 92] on icon at bounding box center [1357, 92] width 7 height 4
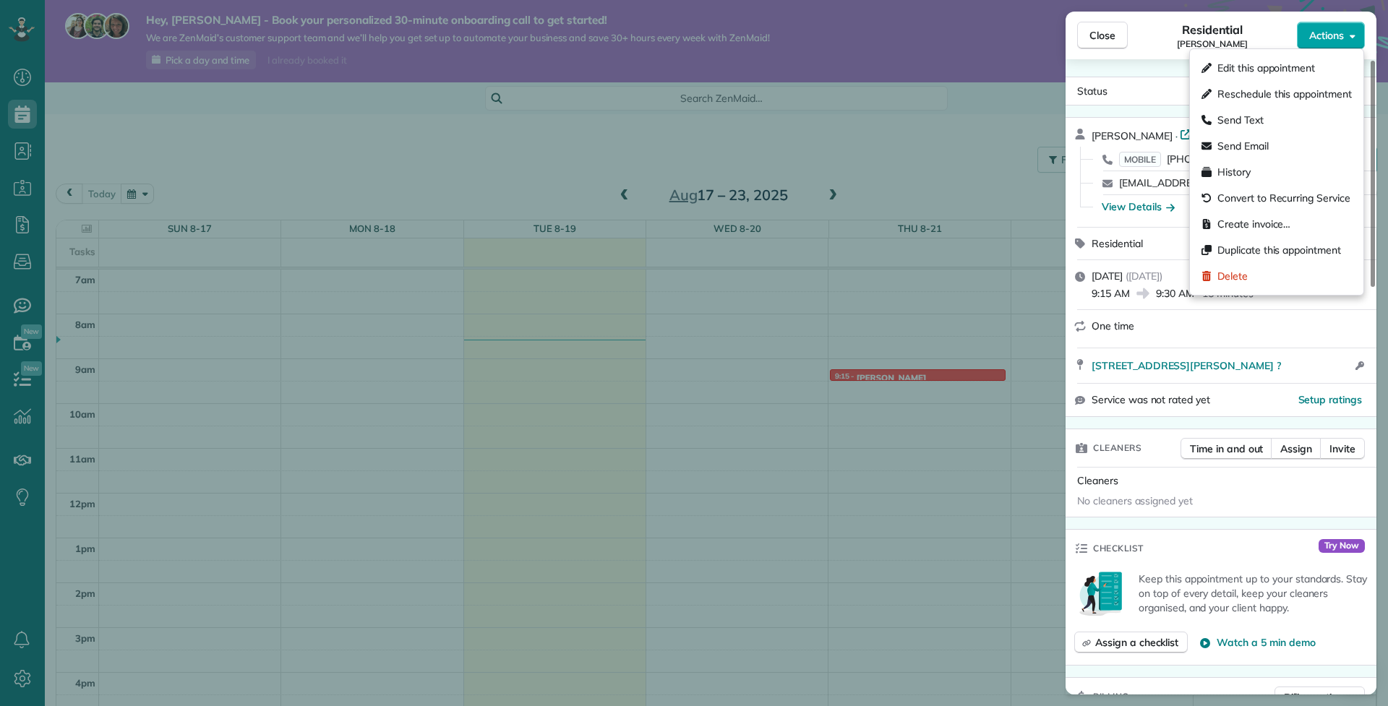
click at [1347, 30] on button "Actions" at bounding box center [1331, 35] width 68 height 27
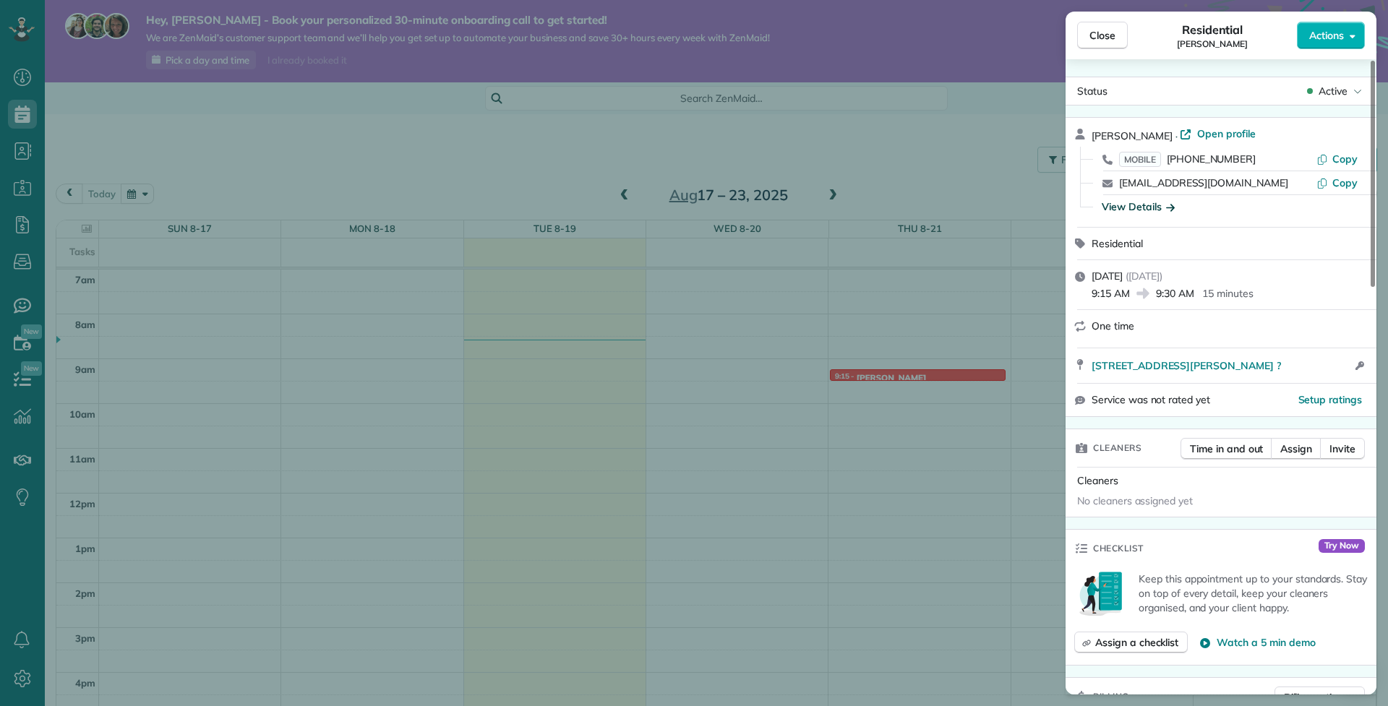
click at [1155, 209] on div "View Details" at bounding box center [1137, 206] width 73 height 14
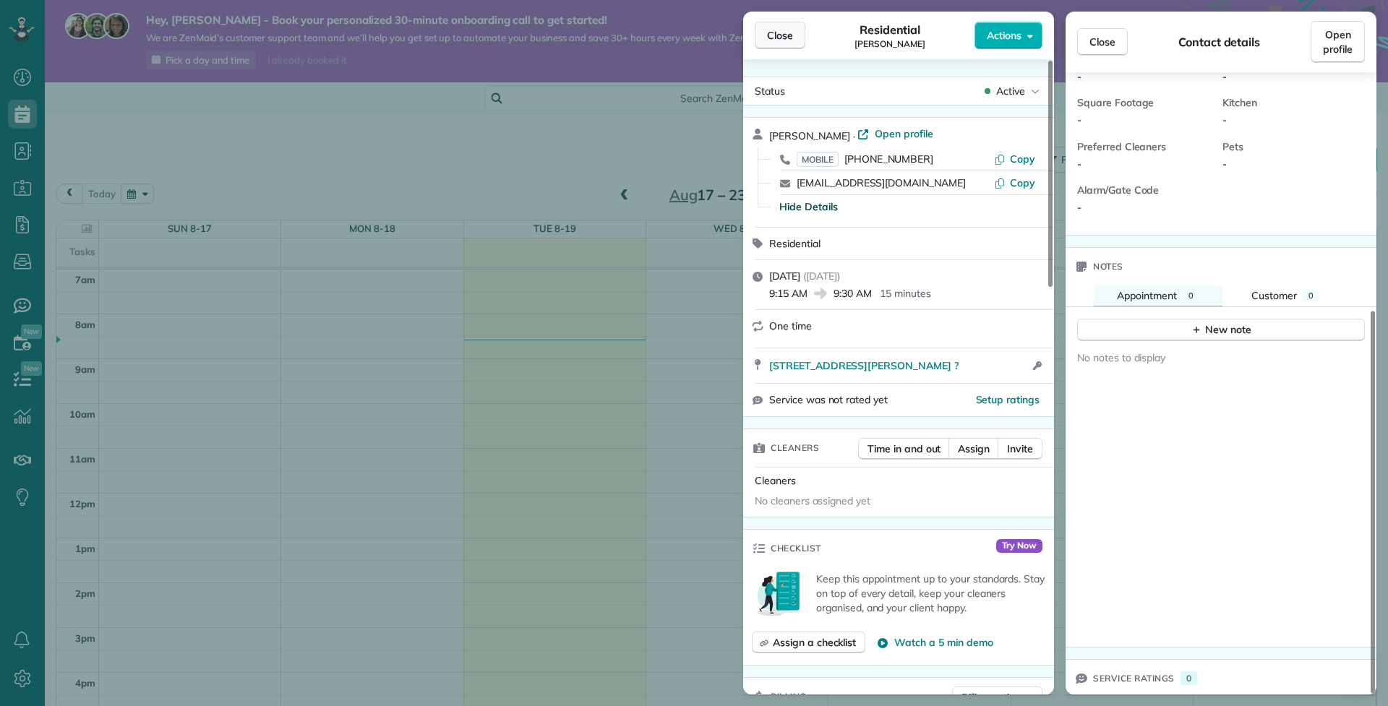
click at [782, 39] on span "Close" at bounding box center [780, 35] width 26 height 14
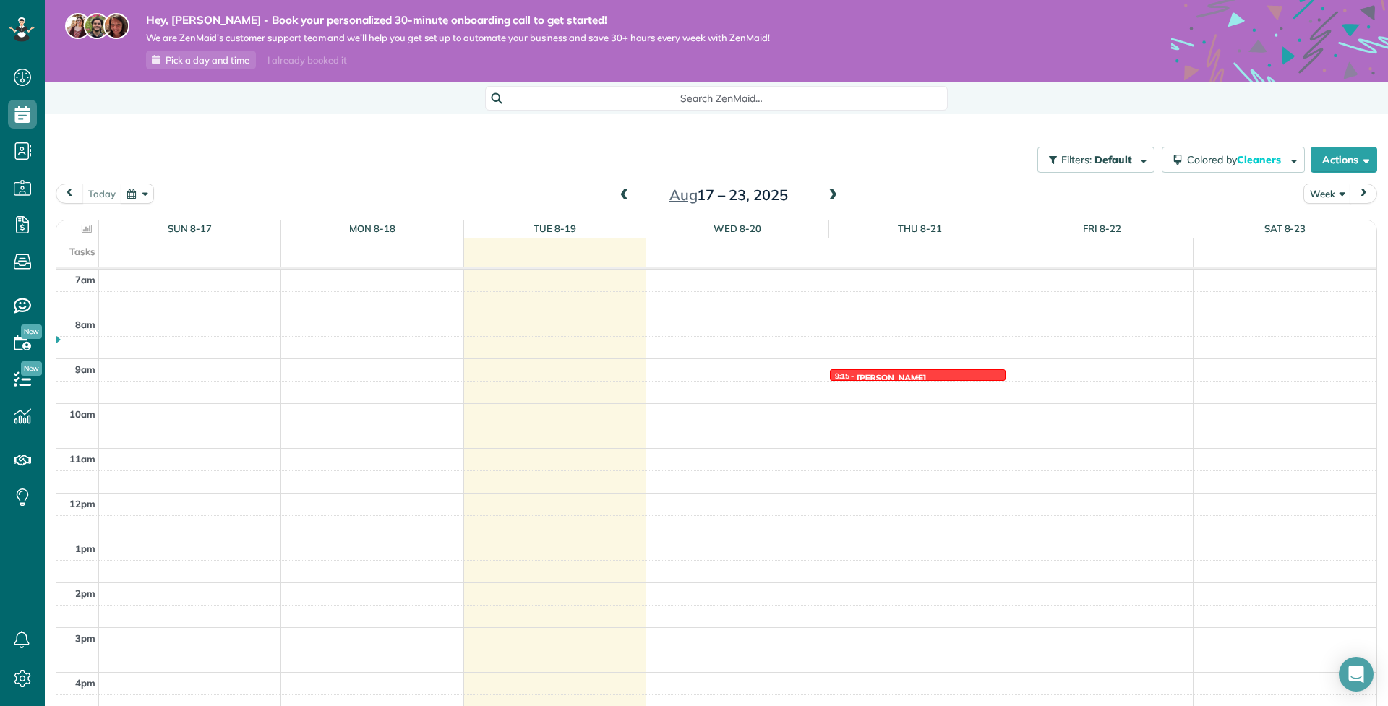
click at [917, 372] on div "9:15 - 9:30 Jaya Khana" at bounding box center [917, 377] width 167 height 12
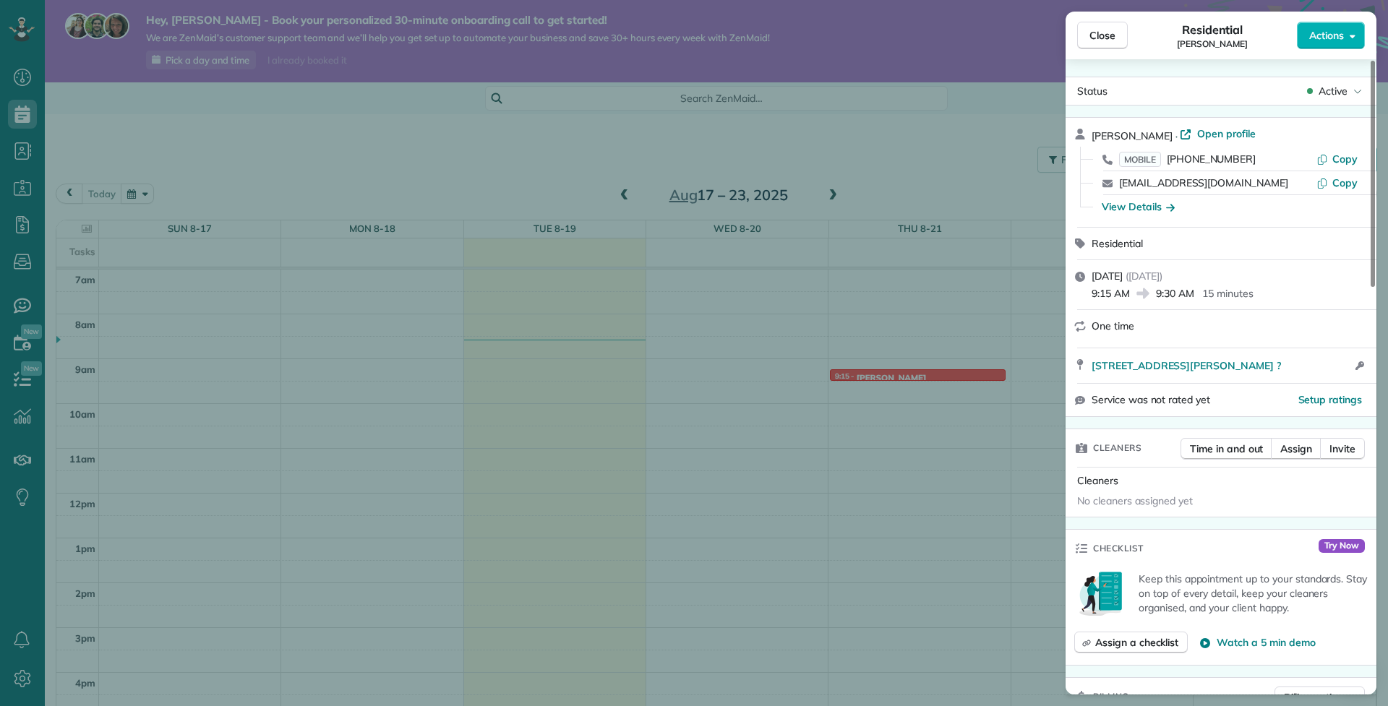
click at [1082, 278] on icon at bounding box center [1080, 277] width 10 height 10
click at [1148, 293] on icon at bounding box center [1142, 293] width 12 height 11
click at [996, 379] on div "Close Residential Jaya Khana Actions Status Active Jaya Khana · Open profile MO…" at bounding box center [694, 353] width 1388 height 706
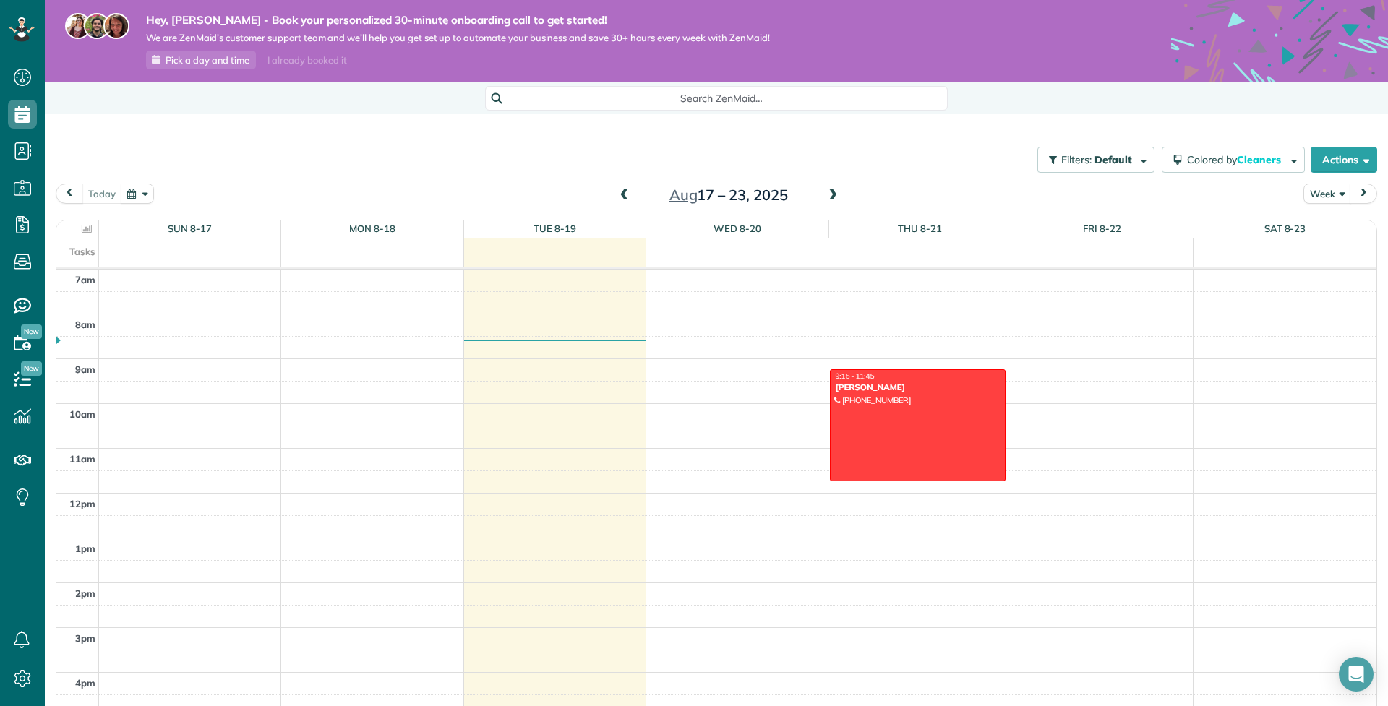
drag, startPoint x: 996, startPoint y: 378, endPoint x: 1000, endPoint y: 472, distance: 94.1
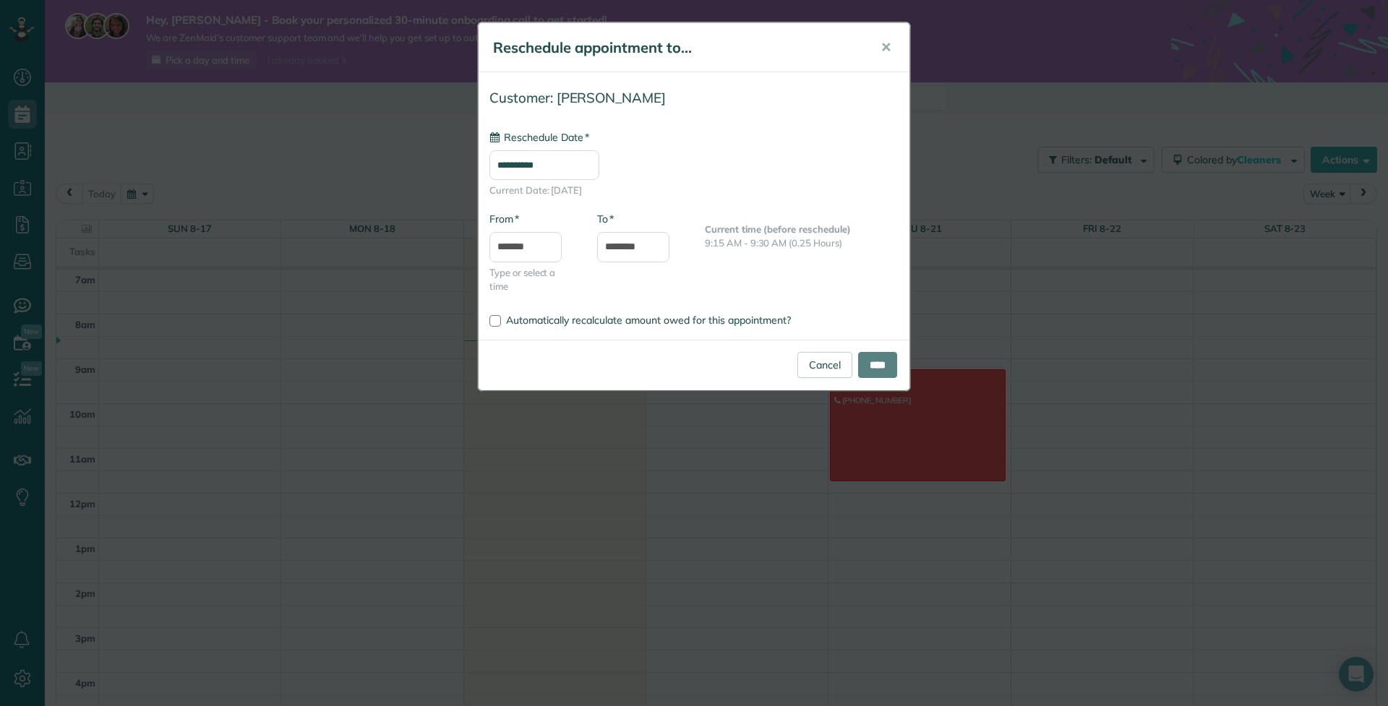
type input "**********"
click at [862, 356] on input "****" at bounding box center [877, 365] width 39 height 26
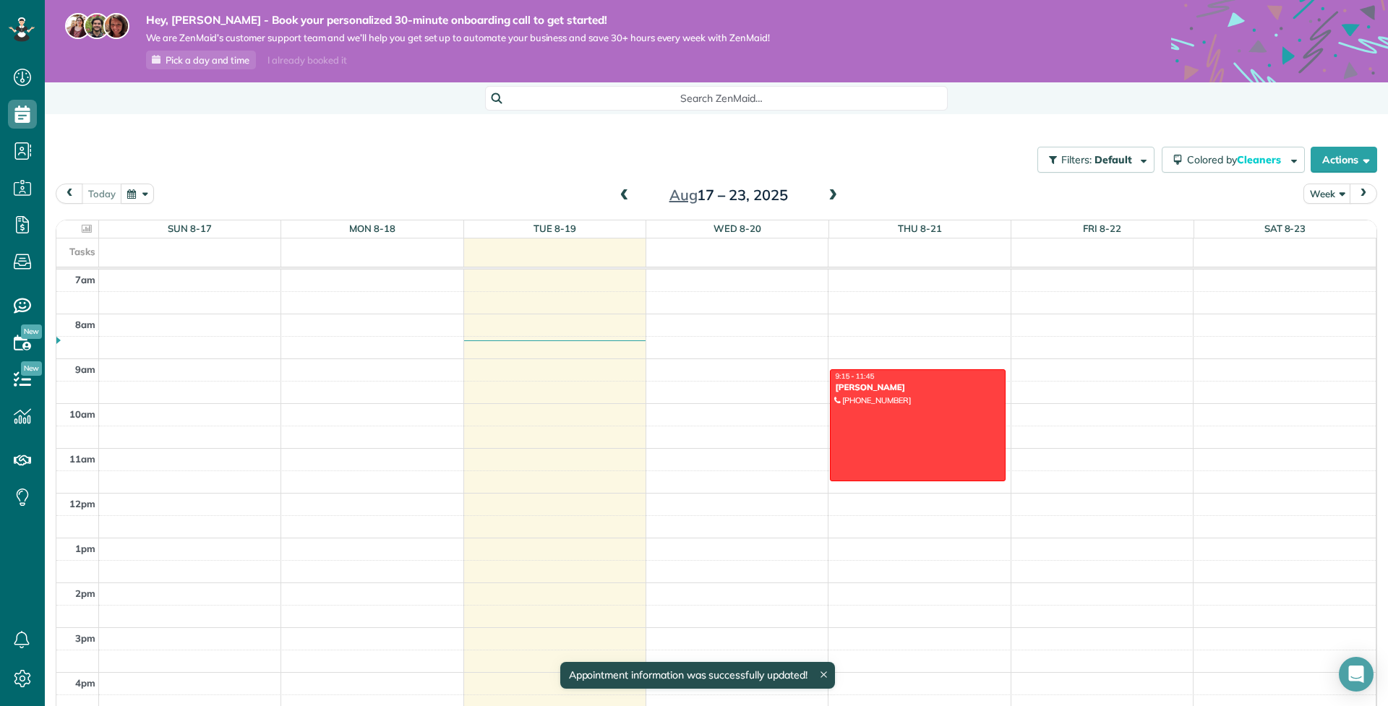
scroll to position [314, 0]
click at [24, 160] on icon at bounding box center [22, 151] width 29 height 29
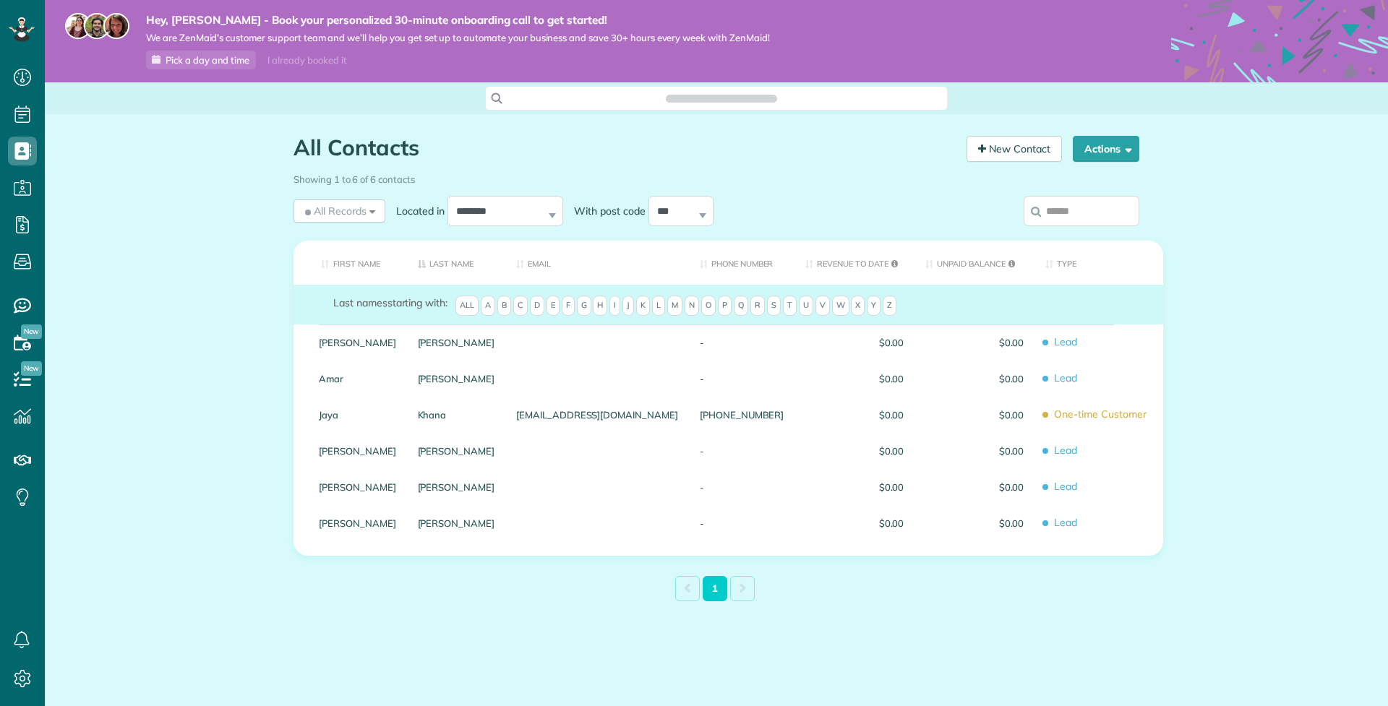
scroll to position [7, 7]
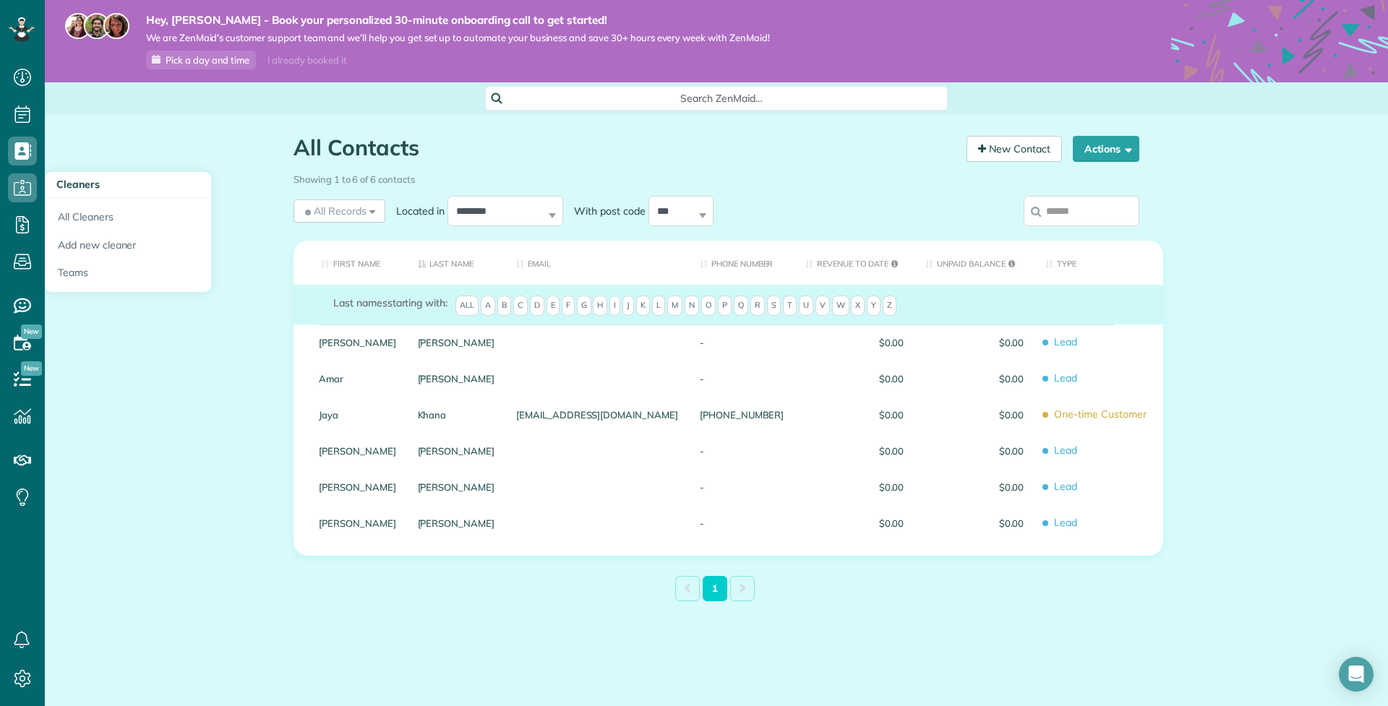
click at [20, 188] on icon at bounding box center [22, 187] width 29 height 29
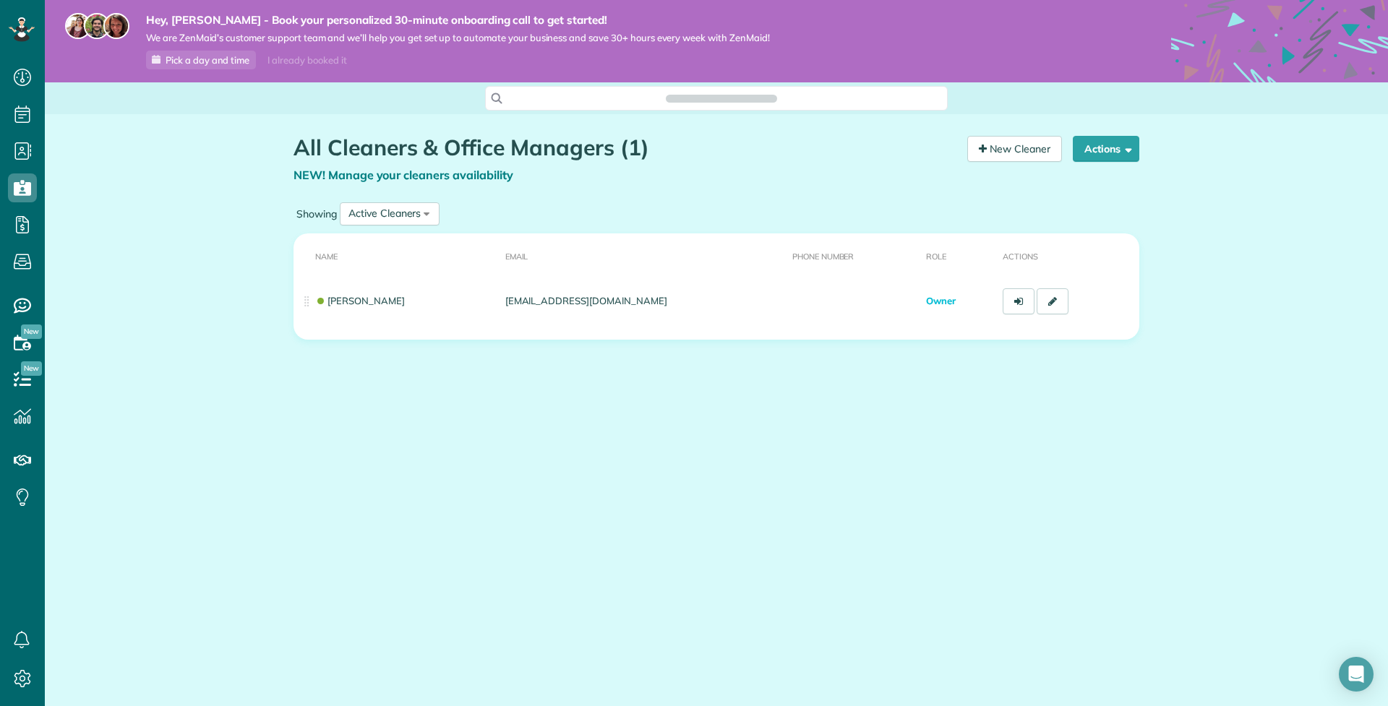
scroll to position [7, 7]
click at [22, 221] on icon at bounding box center [22, 224] width 29 height 29
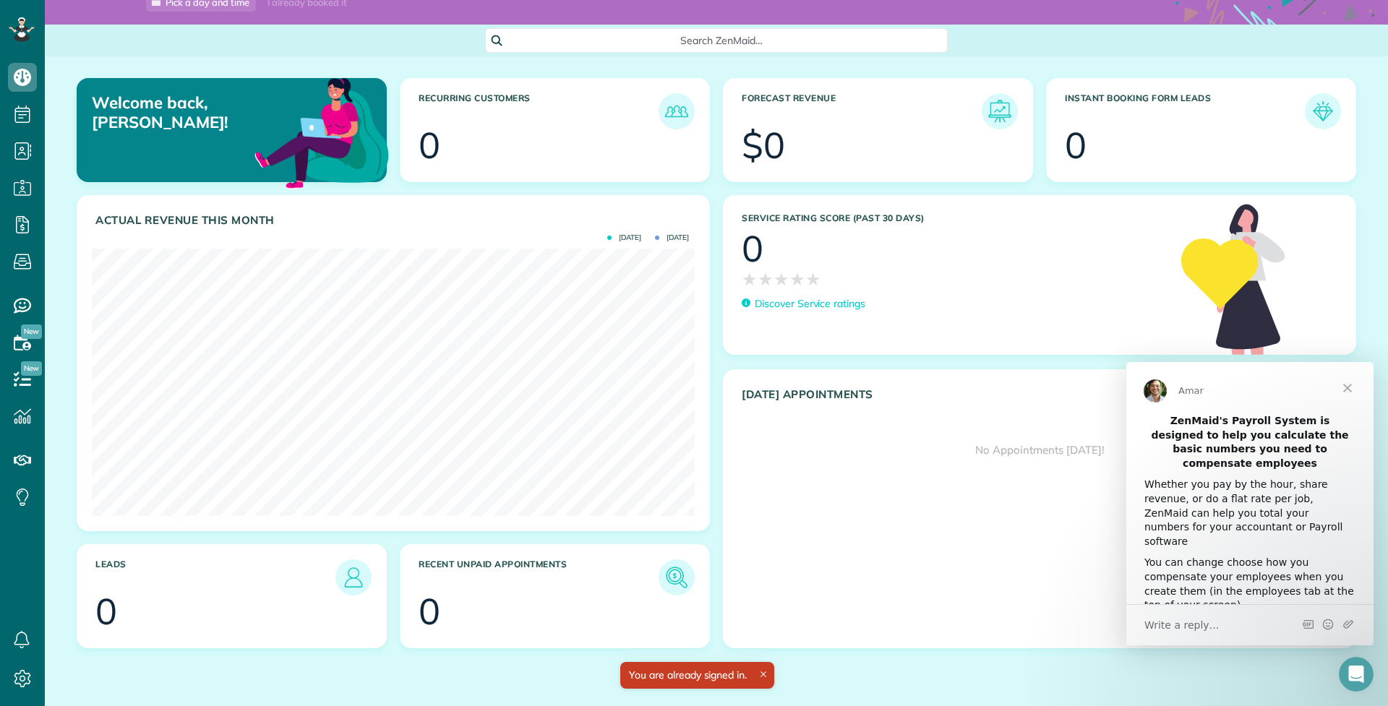
scroll to position [57, 0]
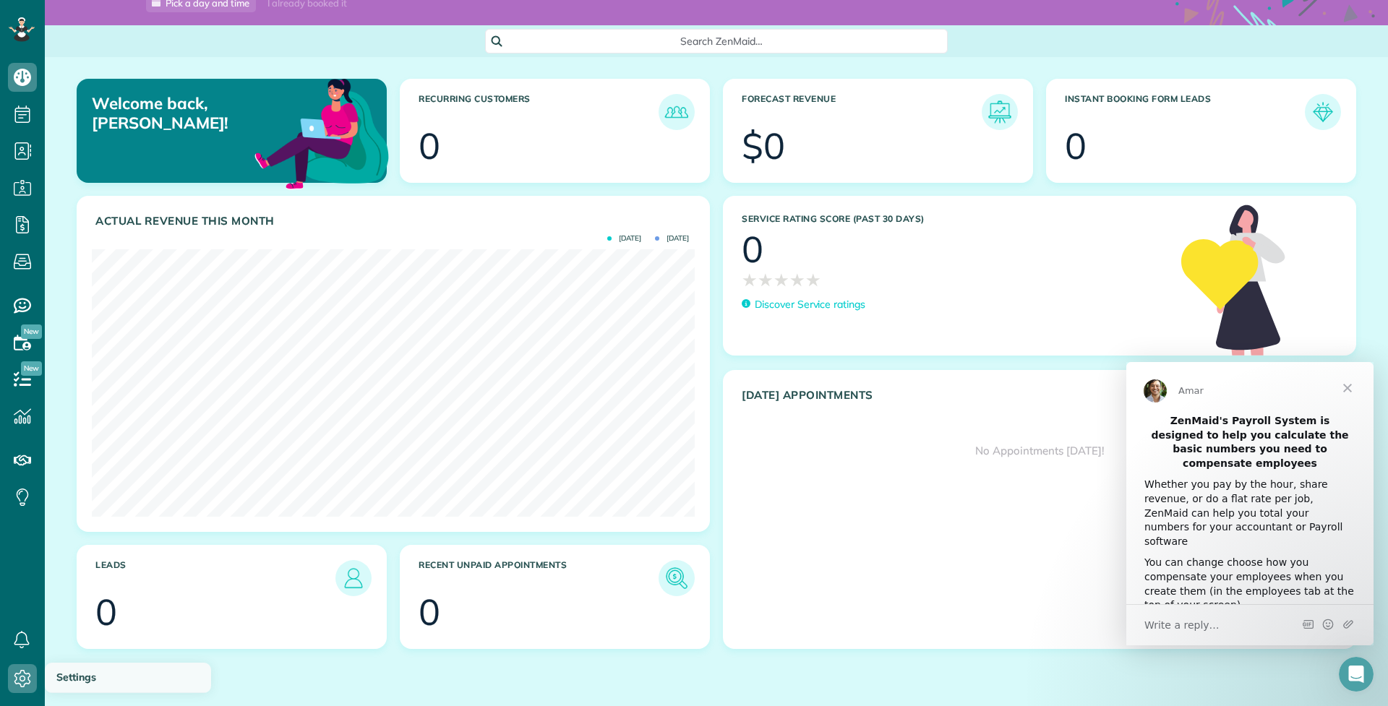
click at [62, 546] on span "Settings" at bounding box center [76, 677] width 40 height 13
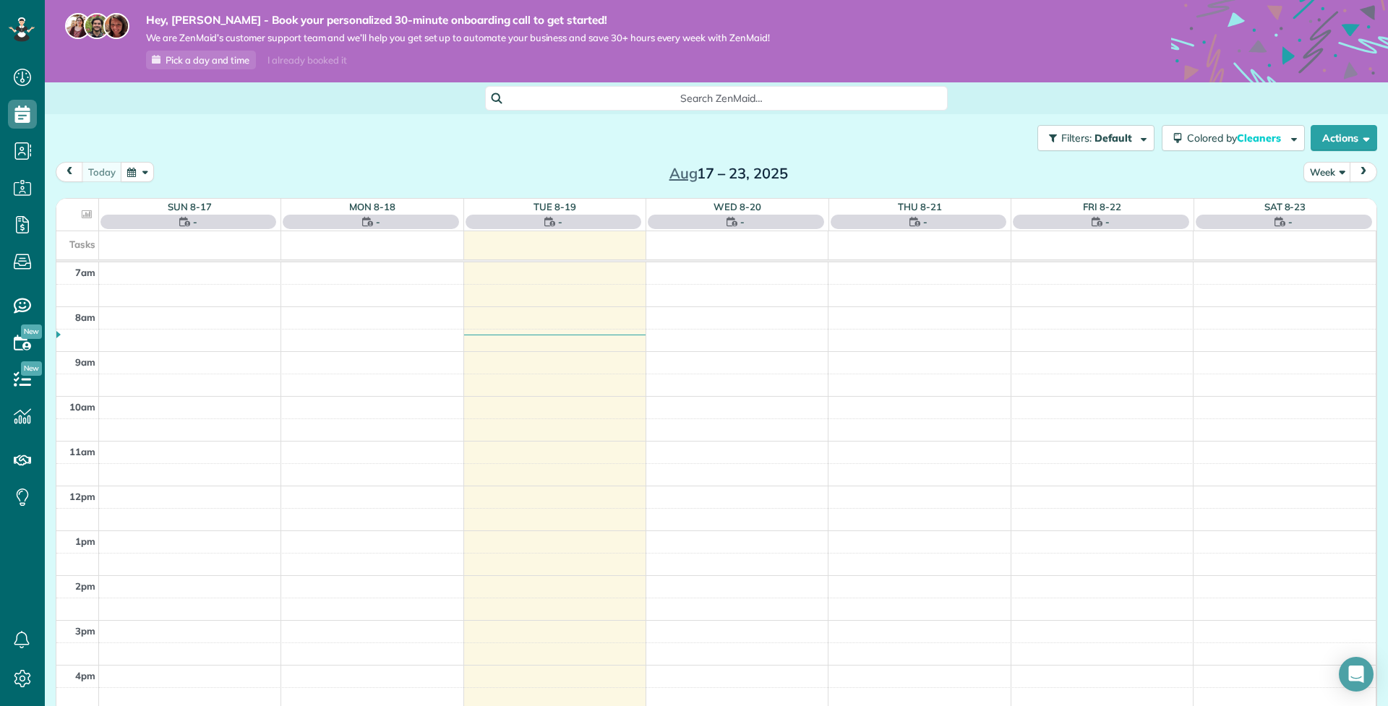
scroll to position [314, 0]
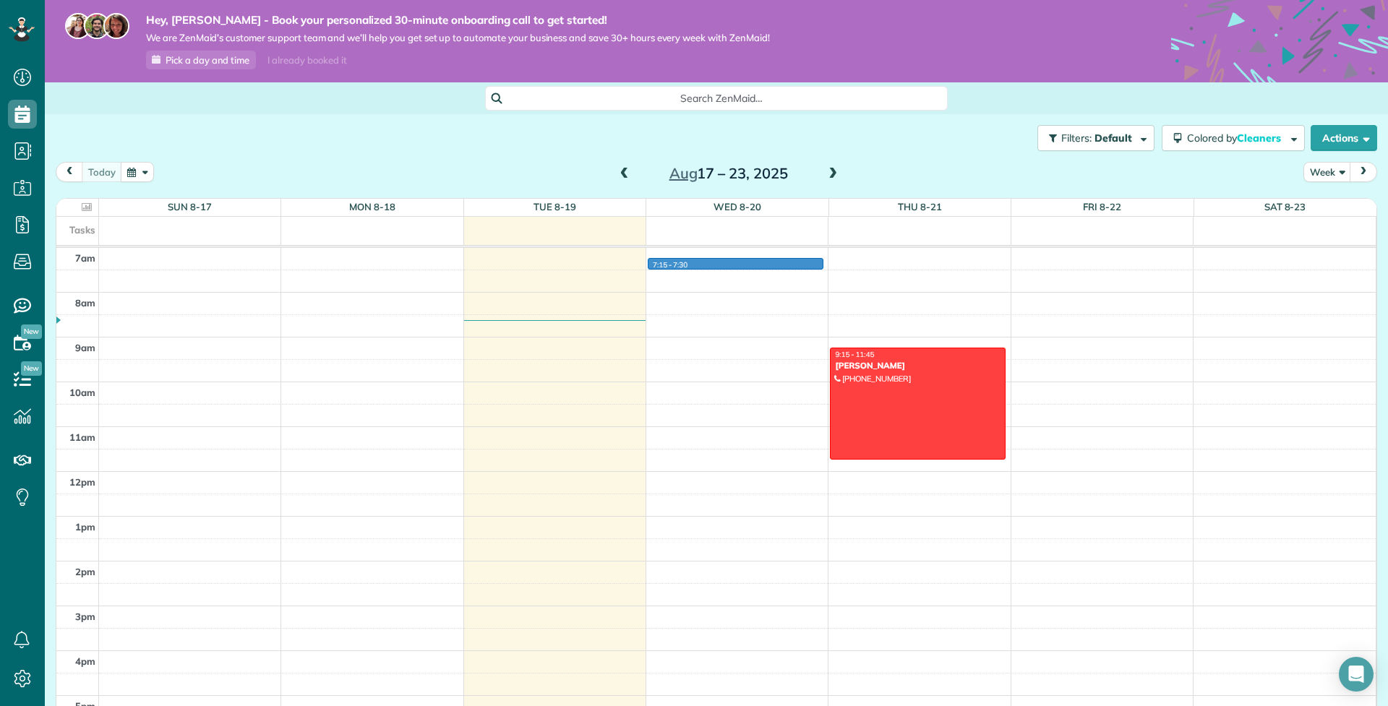
click at [707, 267] on div "12am 1am 2am 3am 4am 5am 6am 7am 8am 9am 10am 11am 12pm 1pm 2pm 3pm 4pm 5pm 6pm…" at bounding box center [715, 471] width 1319 height 1075
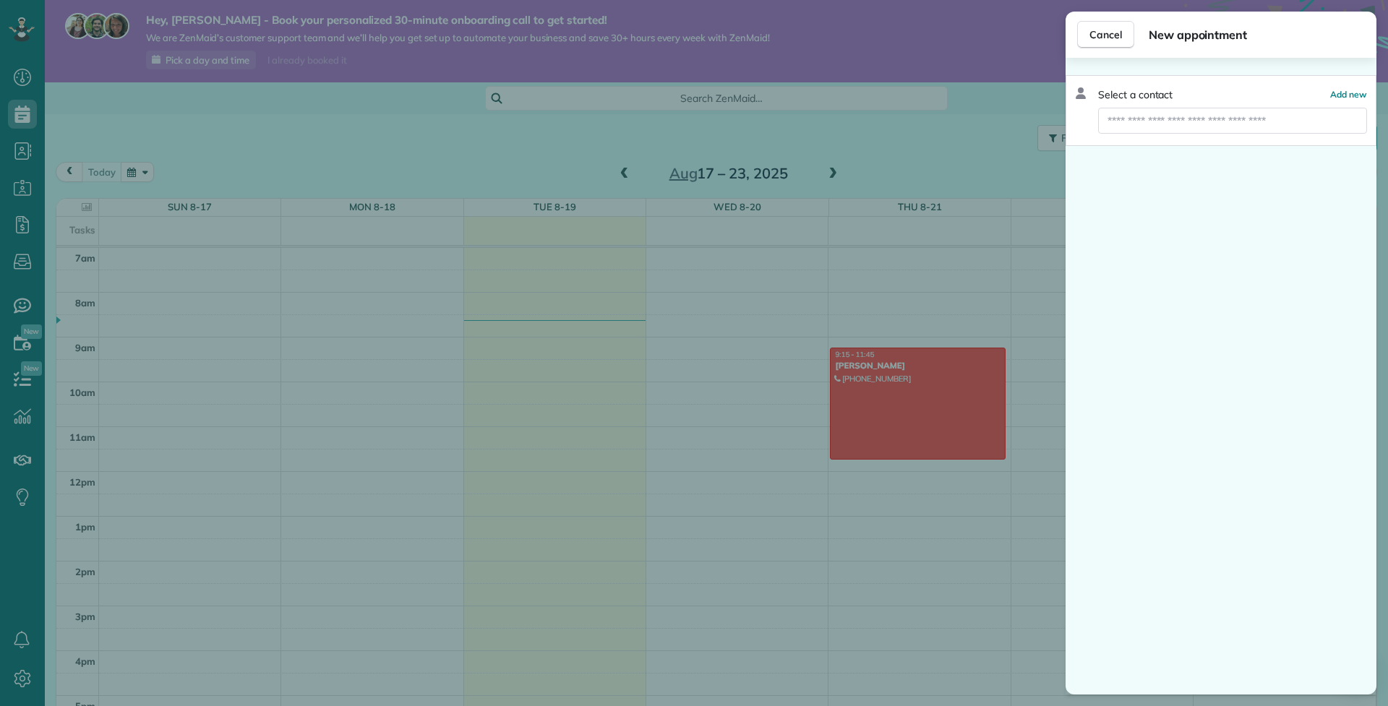
drag, startPoint x: 701, startPoint y: 265, endPoint x: 700, endPoint y: 289, distance: 23.9
click at [700, 300] on div "Cancel New appointment Select a contact Add new" at bounding box center [694, 353] width 1388 height 706
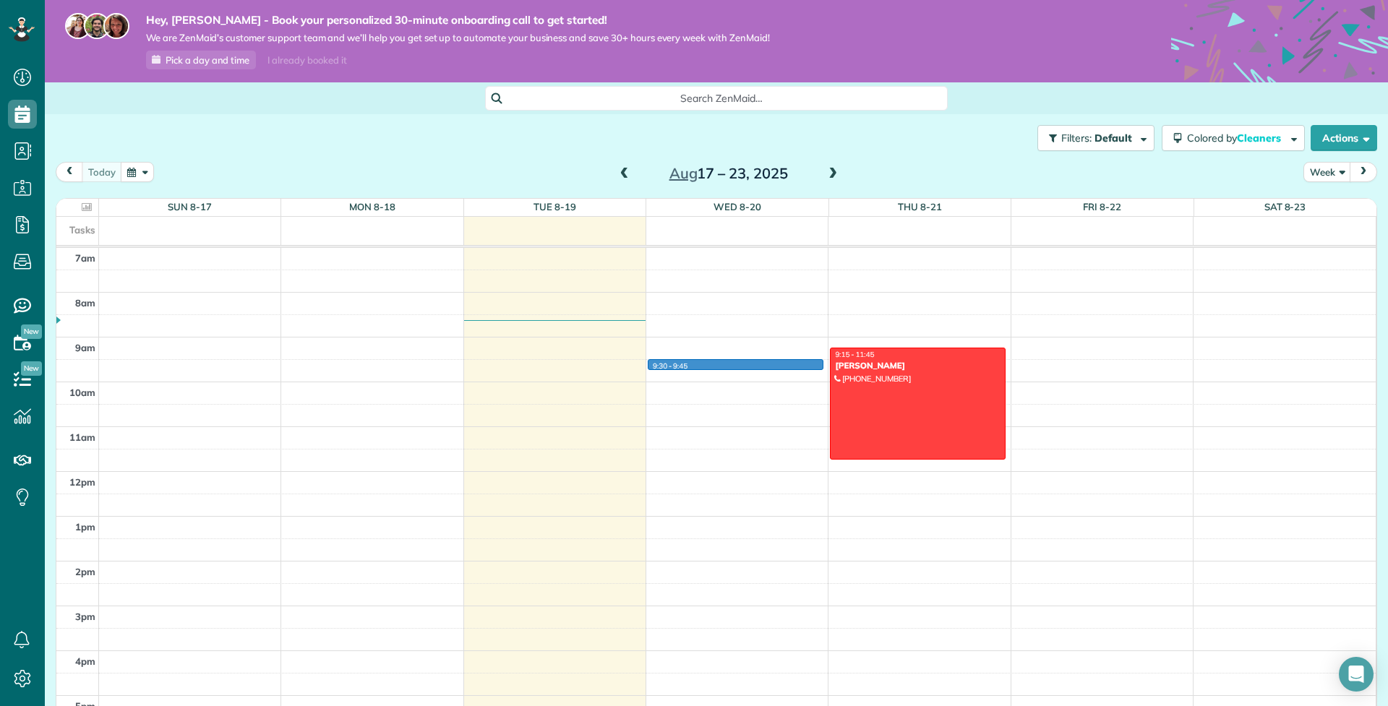
click at [713, 364] on div "12am 1am 2am 3am 4am 5am 6am 7am 8am 9am 10am 11am 12pm 1pm 2pm 3pm 4pm 5pm 6pm…" at bounding box center [715, 471] width 1319 height 1075
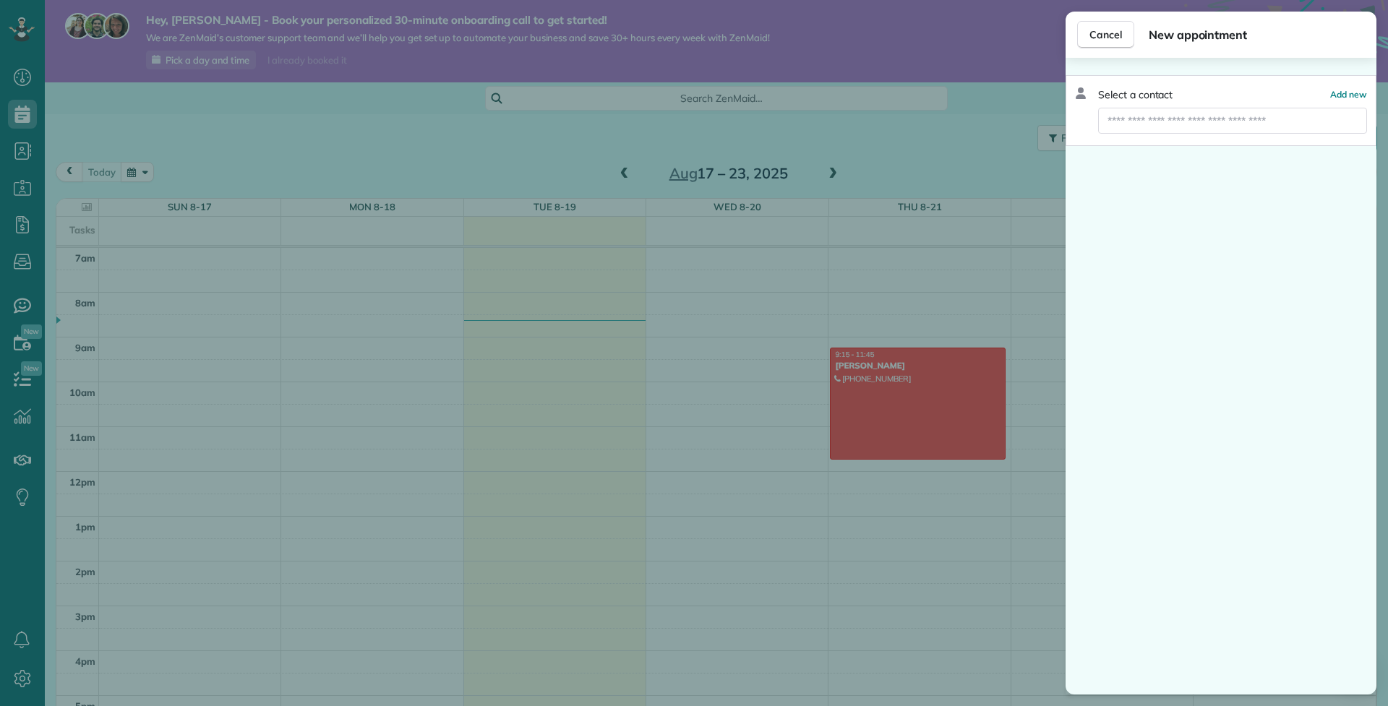
drag, startPoint x: 713, startPoint y: 364, endPoint x: 711, endPoint y: 371, distance: 7.4
click at [712, 371] on div "Cancel New appointment Select a contact Add new" at bounding box center [694, 353] width 1388 height 706
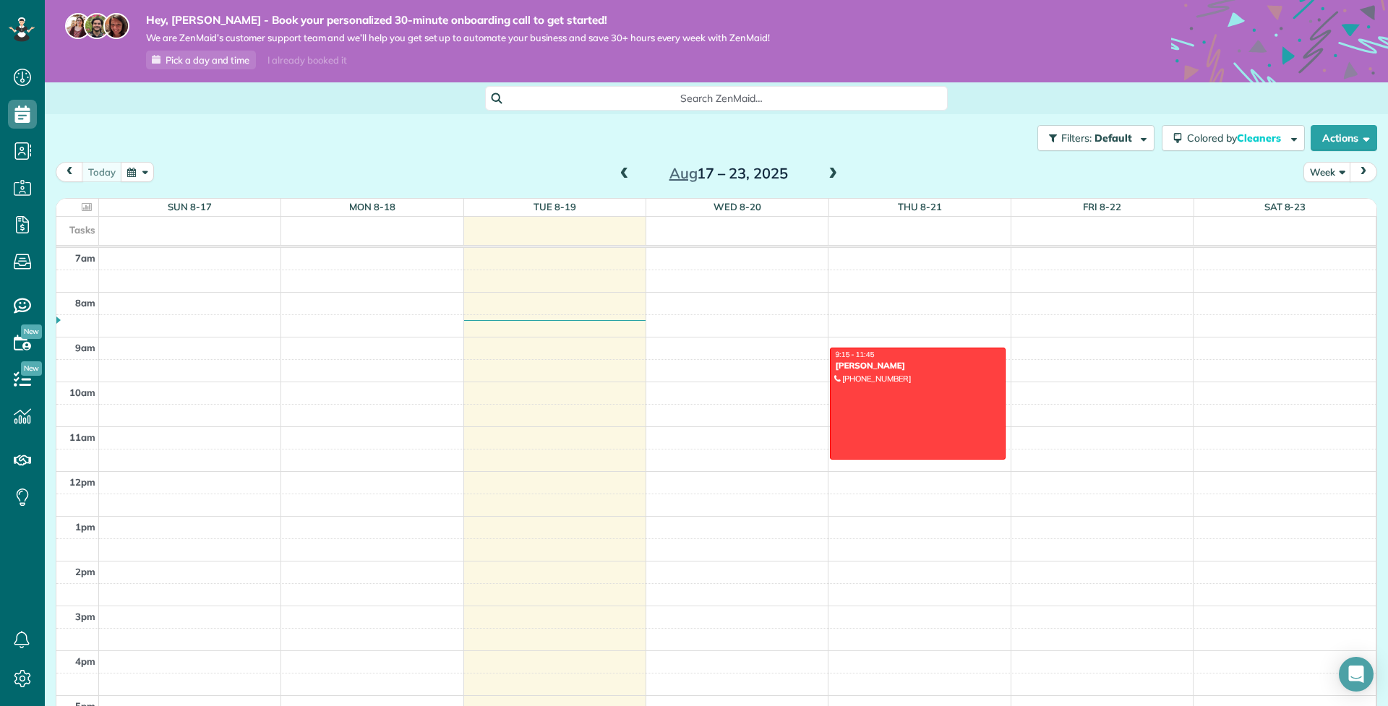
click at [711, 369] on body "Dashboard Scheduling Calendar View List View Dispatch View - Weekly scheduling …" at bounding box center [694, 353] width 1388 height 706
click at [710, 364] on div "12am 1am 2am 3am 4am 5am 6am 7am 8am 9am 10am 11am 12pm 1pm 2pm 3pm 4pm 5pm 6pm…" at bounding box center [715, 471] width 1319 height 1075
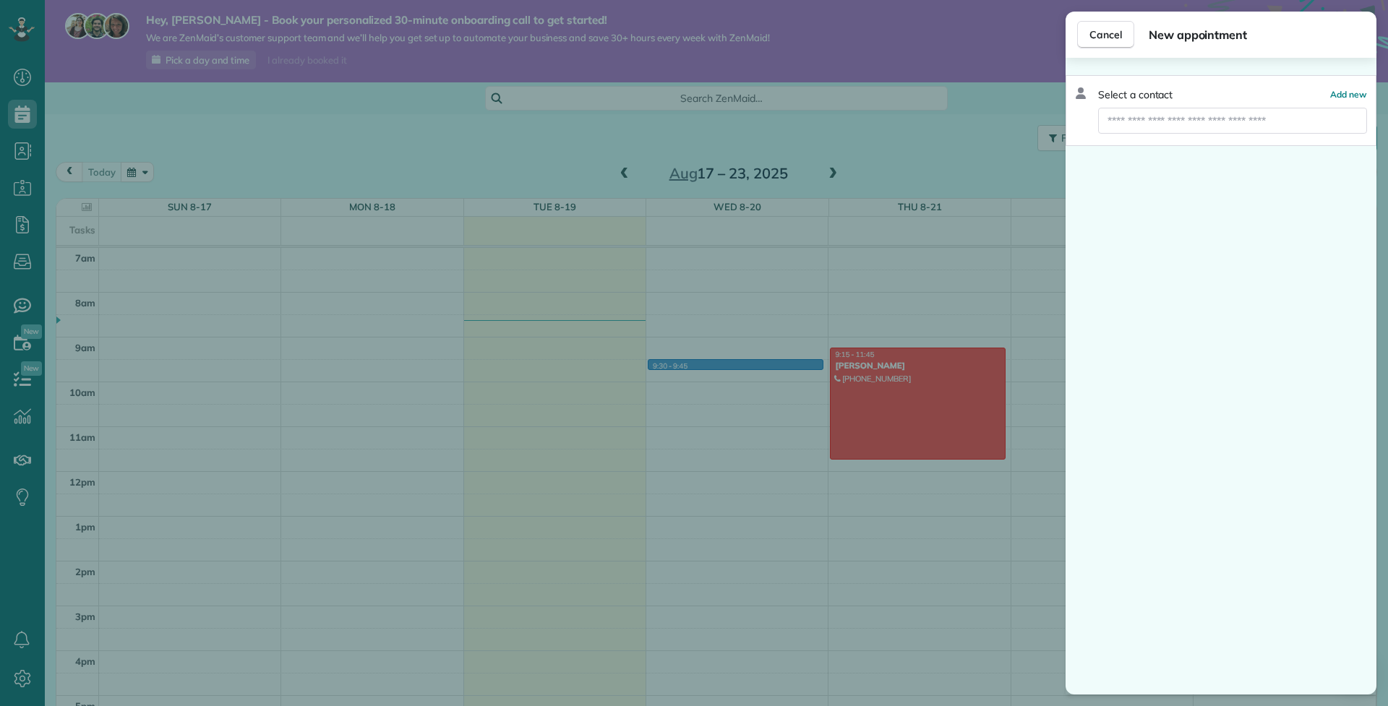
click at [710, 364] on div "Cancel New appointment Select a contact Add new" at bounding box center [694, 353] width 1388 height 706
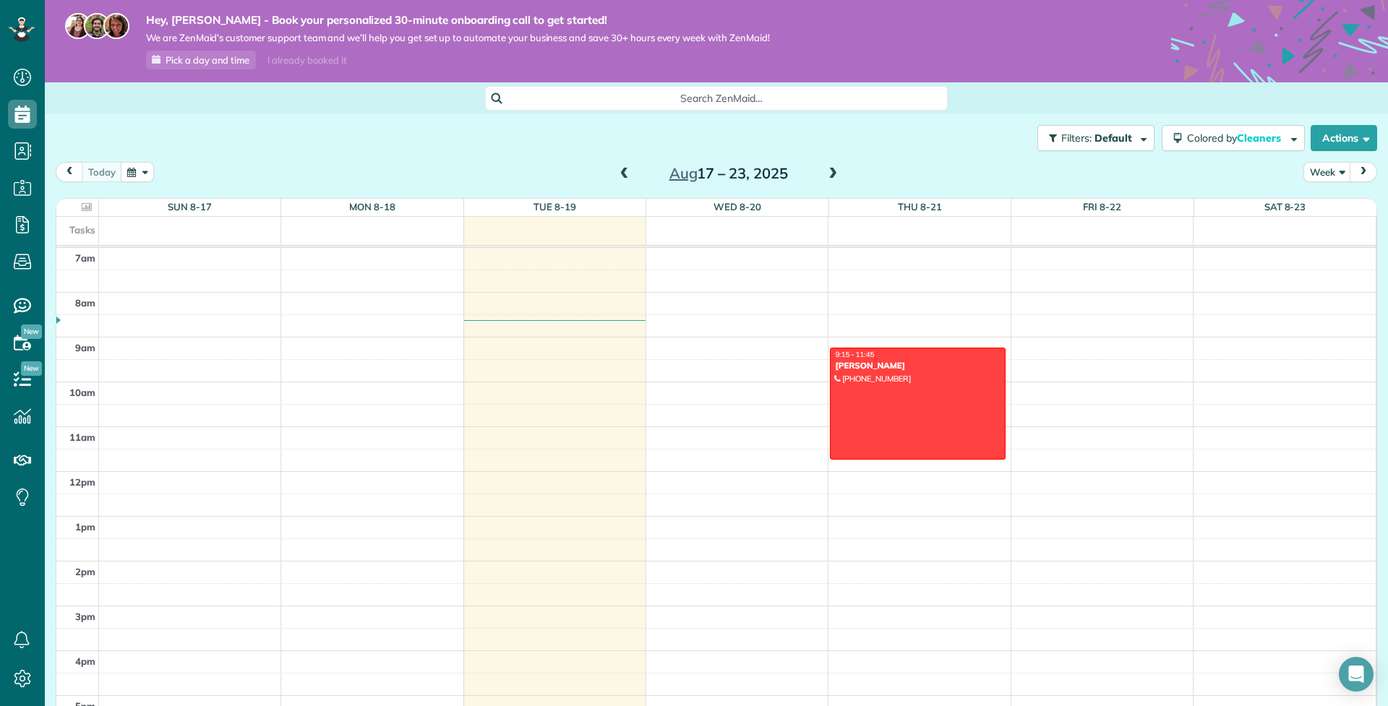
click at [710, 364] on div "Cancel New appointment Select a contact Add new" at bounding box center [694, 353] width 1388 height 706
click at [710, 364] on div "12am 1am 2am 3am 4am 5am 6am 7am 8am 9am 10am 11am 12pm 1pm 2pm 3pm 4pm 5pm 6pm…" at bounding box center [715, 471] width 1319 height 1075
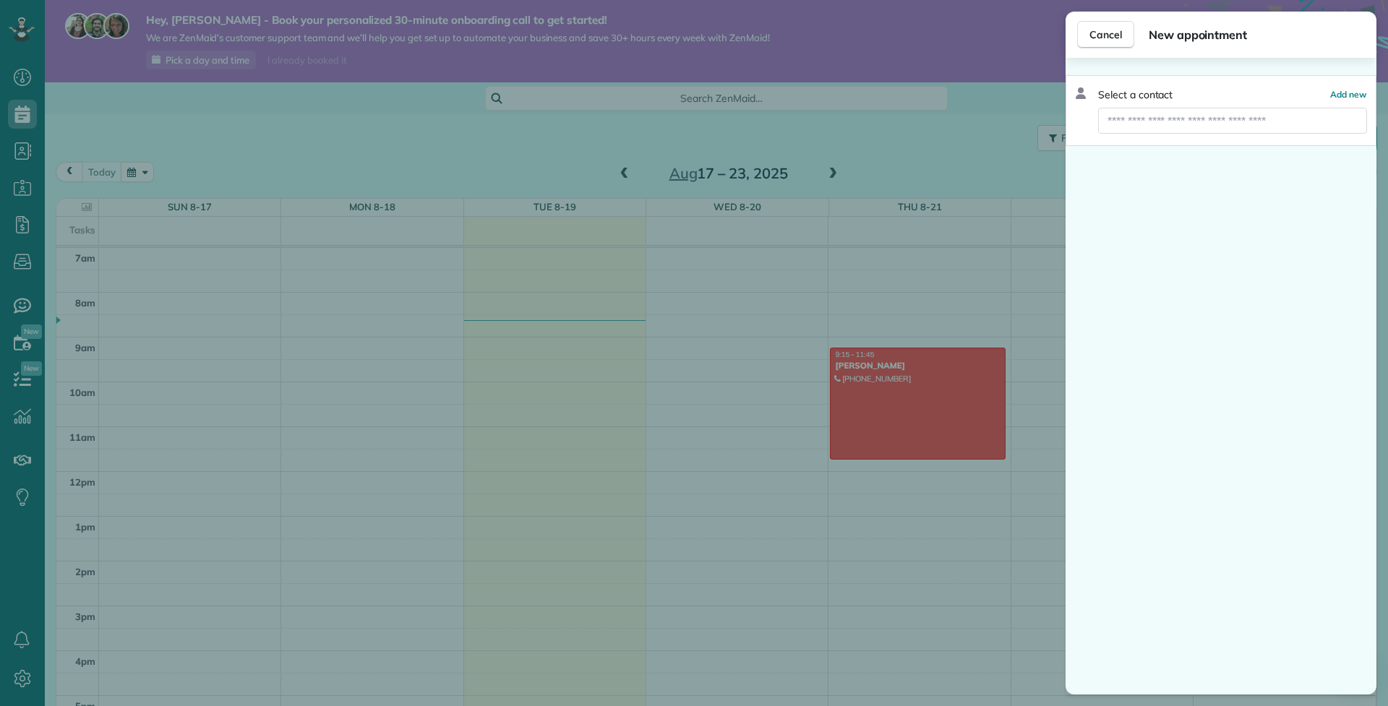
click at [680, 365] on div "Cancel New appointment Select a contact Add new" at bounding box center [694, 353] width 1388 height 706
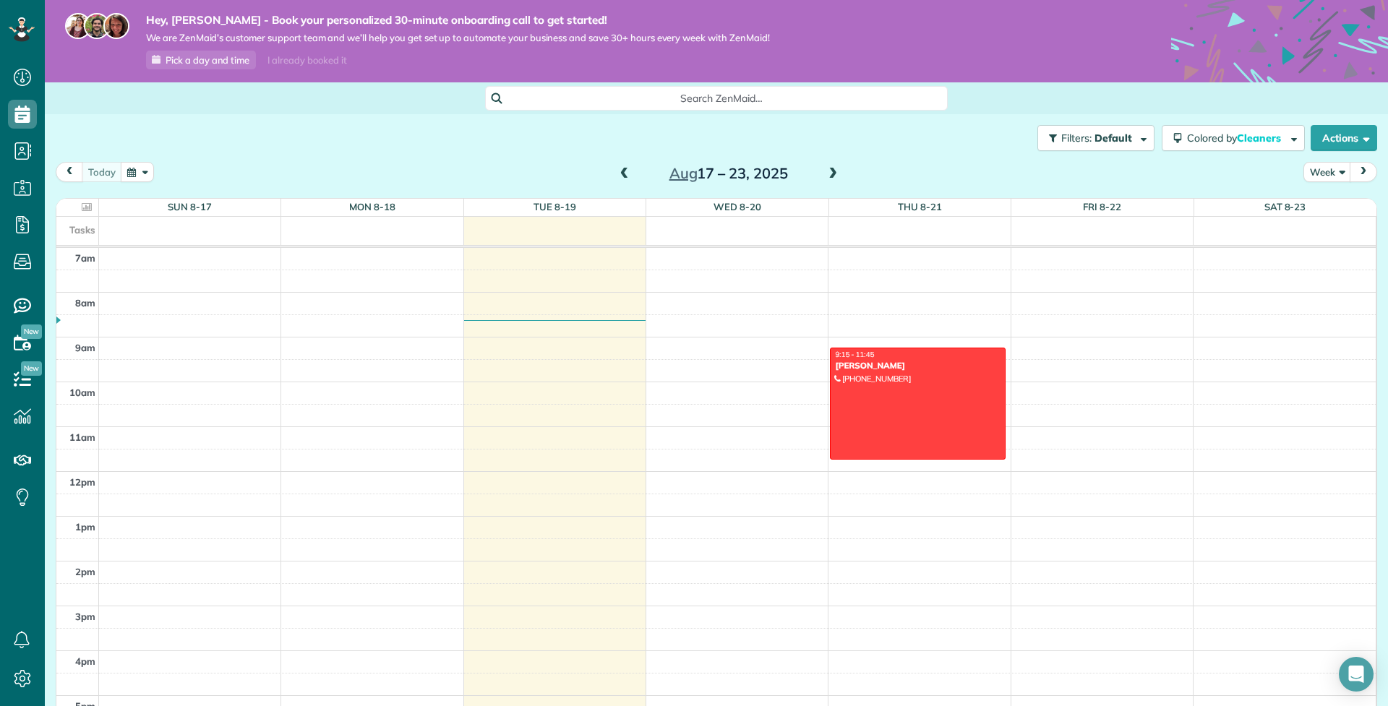
click at [680, 365] on div "Cancel New appointment Select a contact Add new" at bounding box center [694, 353] width 1388 height 706
click at [680, 365] on div "12am 1am 2am 3am 4am 5am 6am 7am 8am 9am 10am 11am 12pm 1pm 2pm 3pm 4pm 5pm 6pm…" at bounding box center [715, 471] width 1319 height 1075
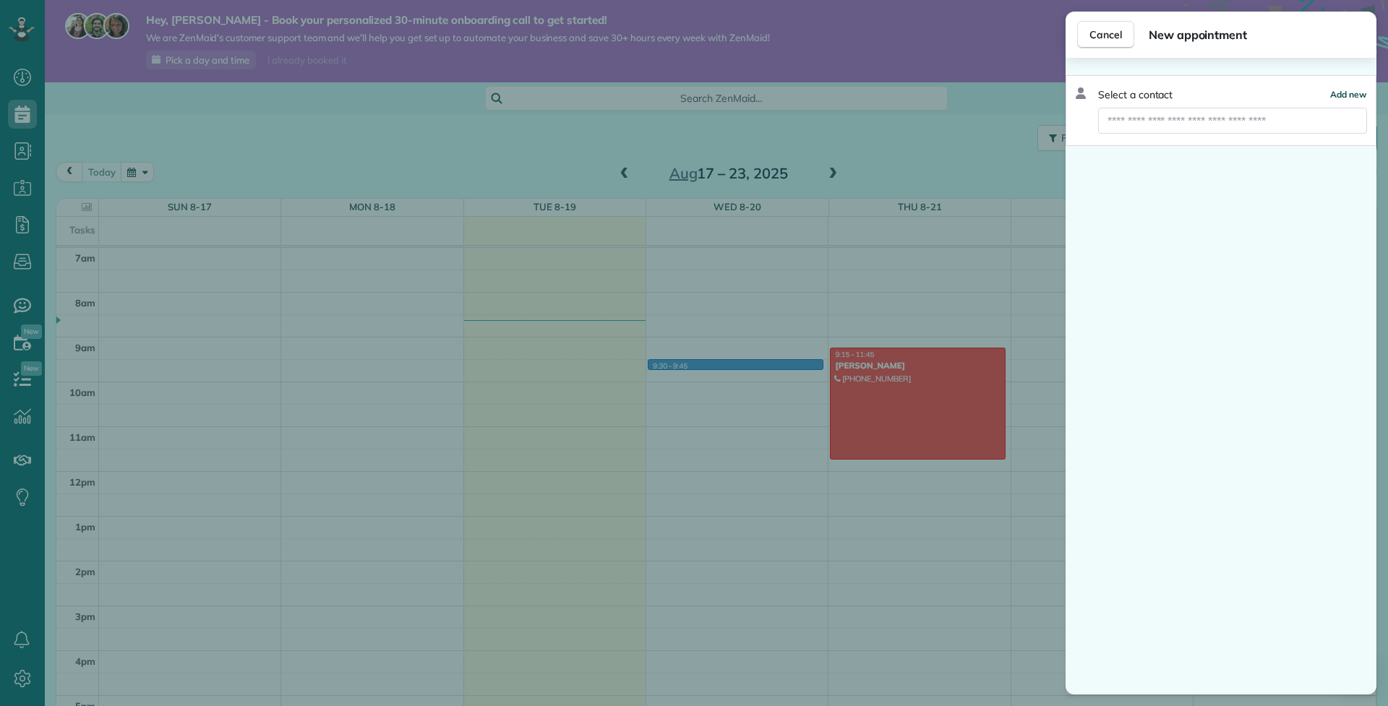
click at [1351, 89] on span "Add new" at bounding box center [1348, 94] width 37 height 11
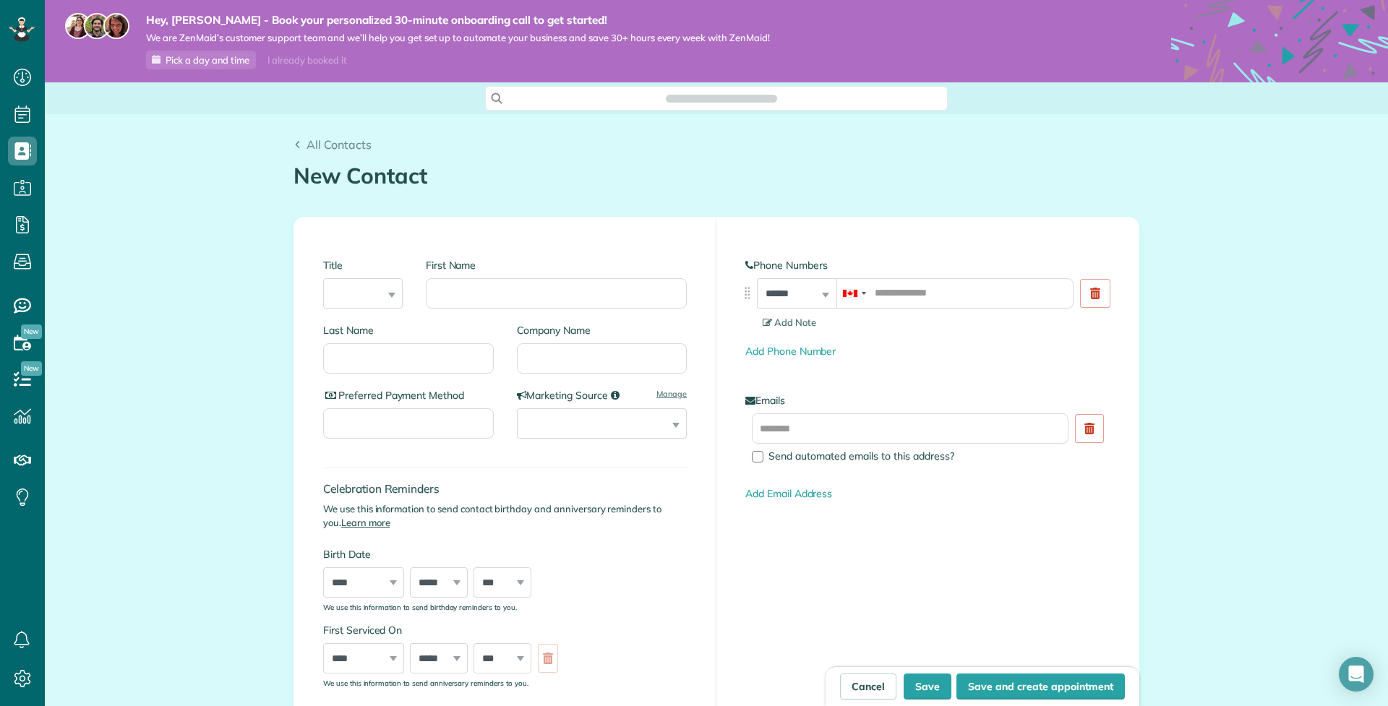
scroll to position [7, 7]
type input "*****"
type input "*********"
click at [623, 473] on div "Celebration Reminders We use this information to send contact birthday and anni…" at bounding box center [505, 532] width 364 height 158
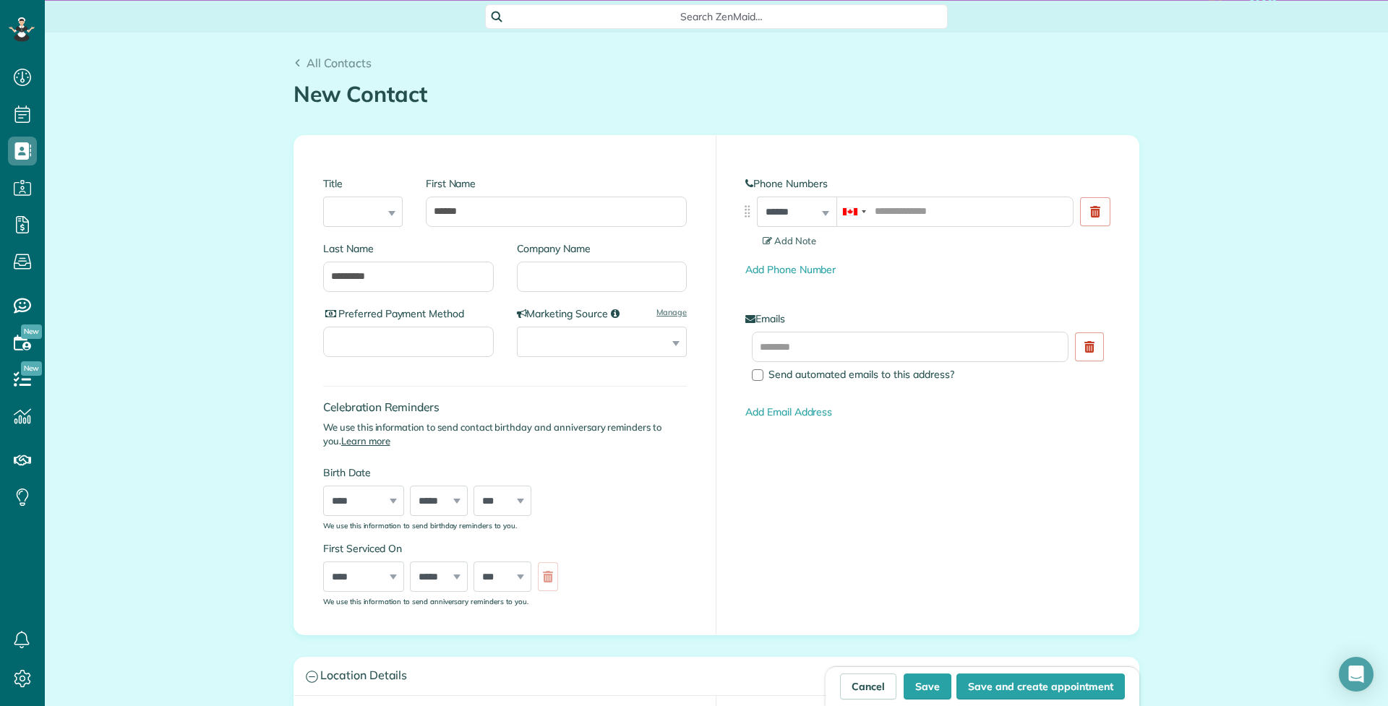
scroll to position [84, 0]
type input "**********"
click at [1045, 587] on div "**********" at bounding box center [927, 383] width 422 height 499
click at [1018, 684] on button "Save and create appointment" at bounding box center [1040, 687] width 168 height 26
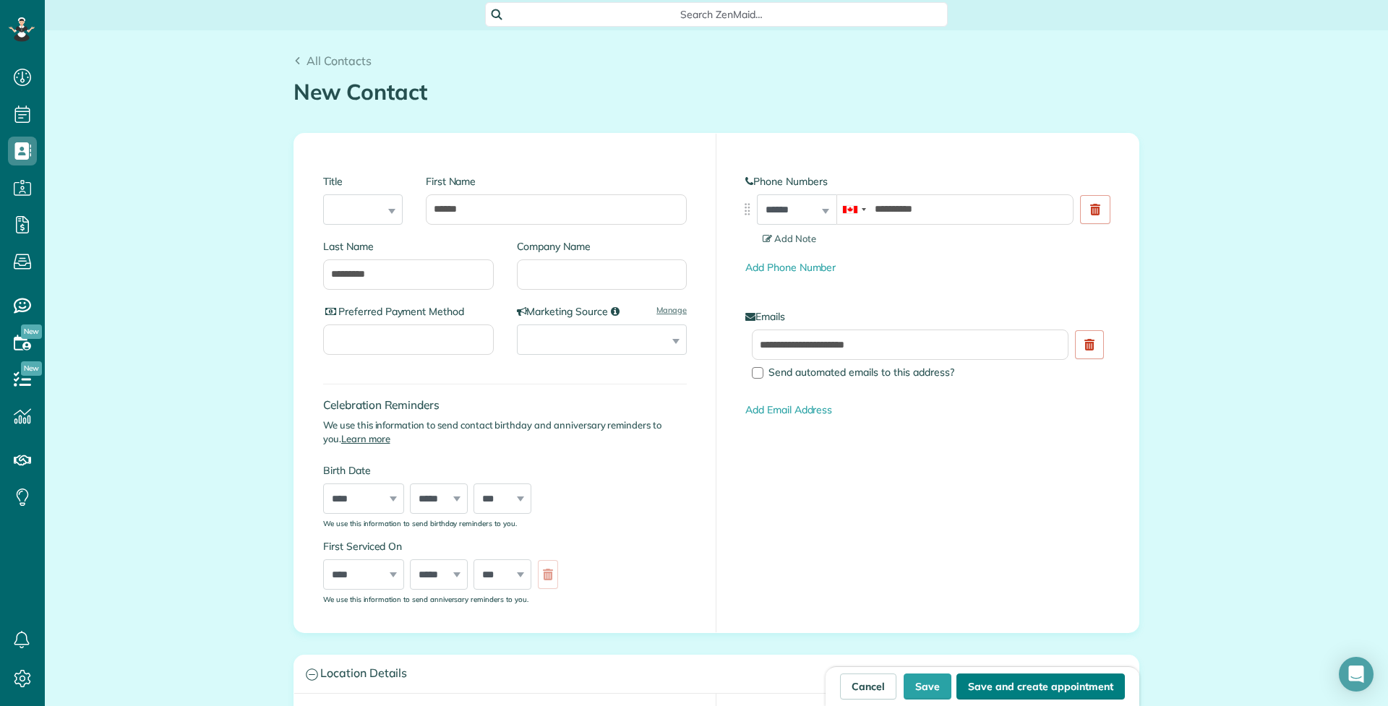
type input "**********"
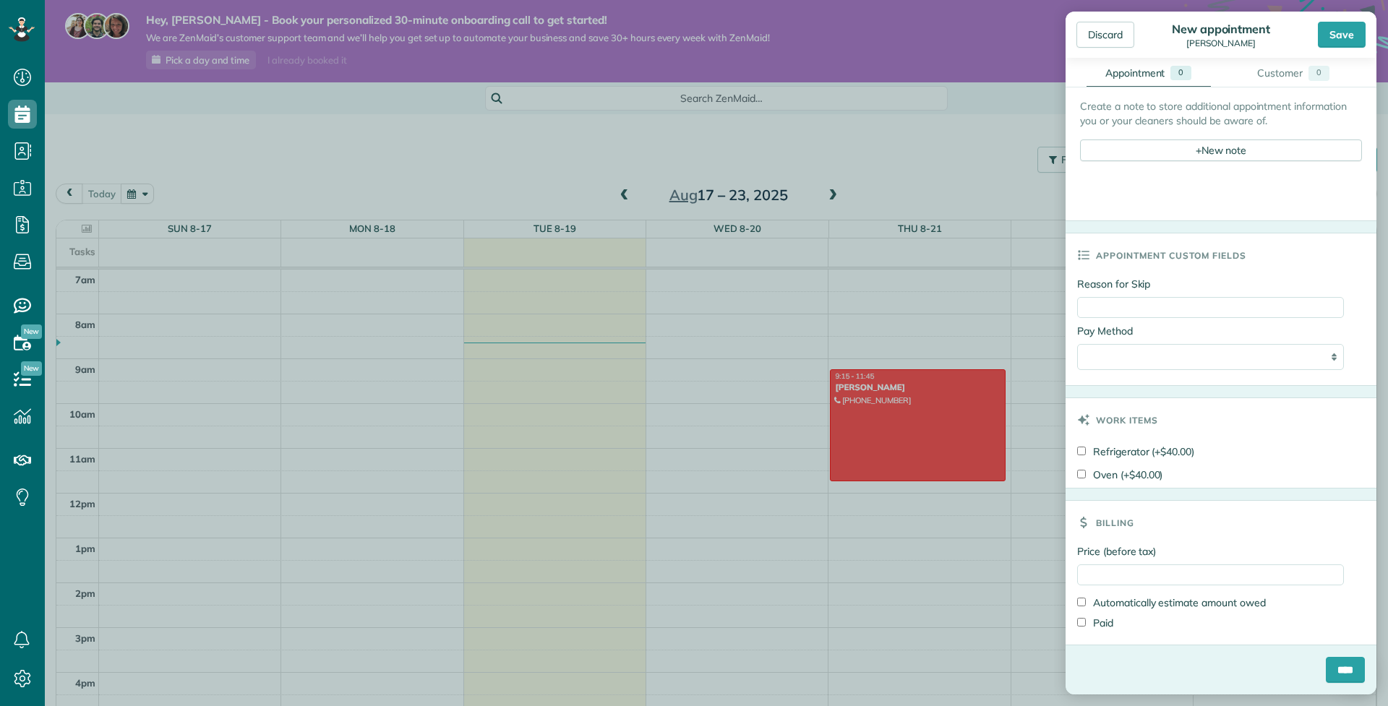
scroll to position [854, 0]
click at [1343, 30] on div "Save" at bounding box center [1341, 35] width 48 height 26
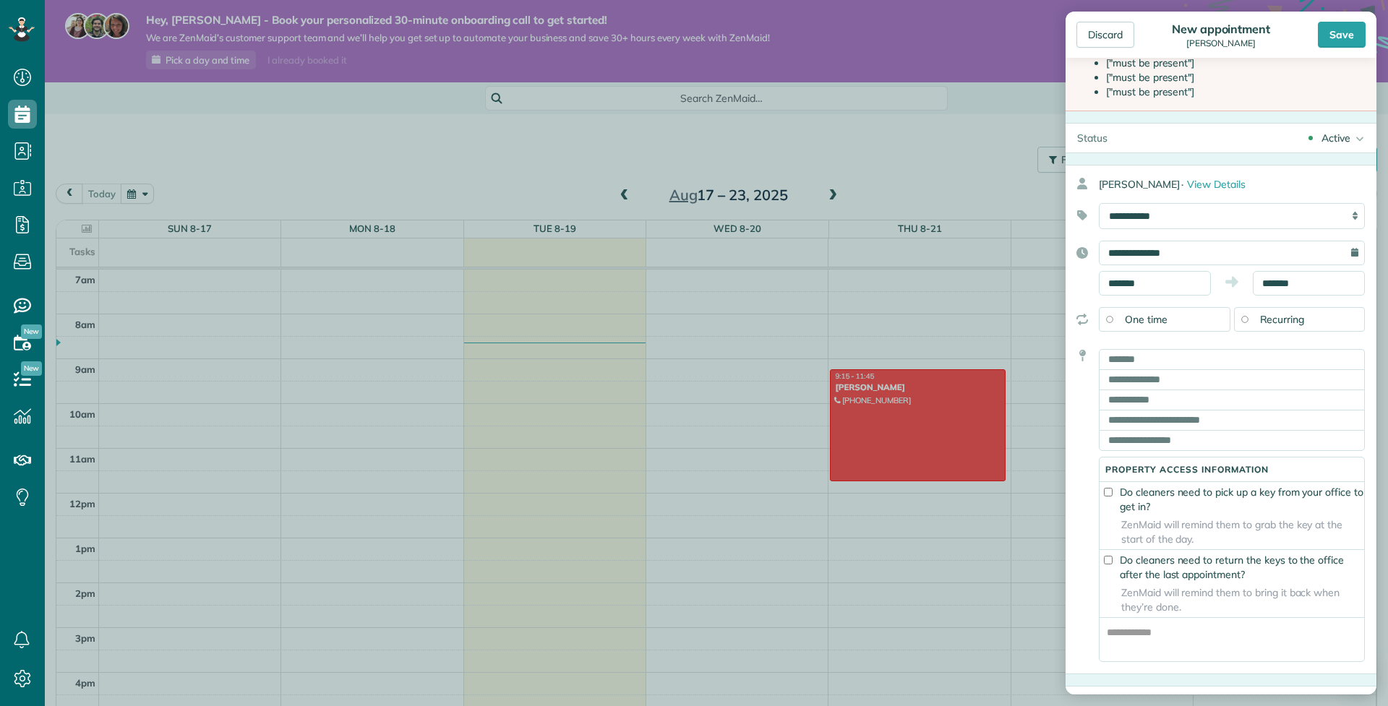
scroll to position [82, 0]
type input "**********"
type input "*********"
type input "**"
type input "*******"
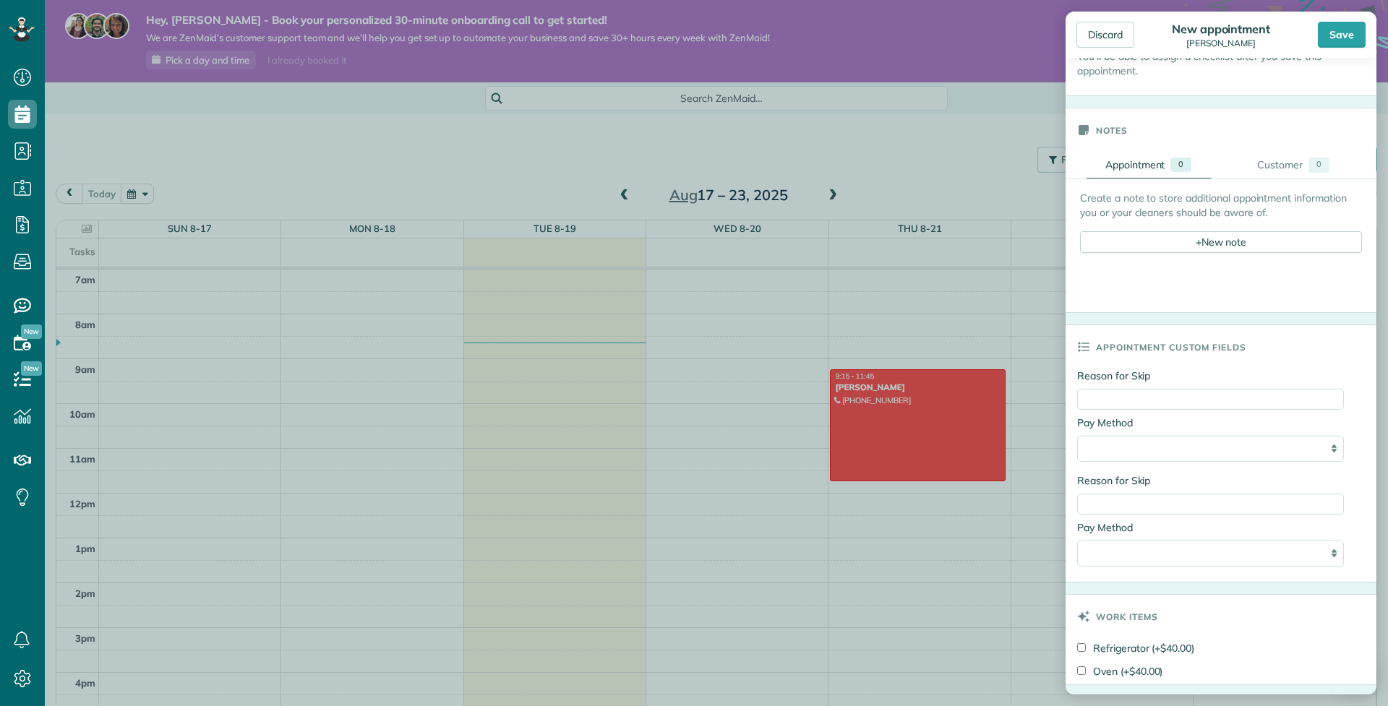
scroll to position [877, 0]
select select "****"
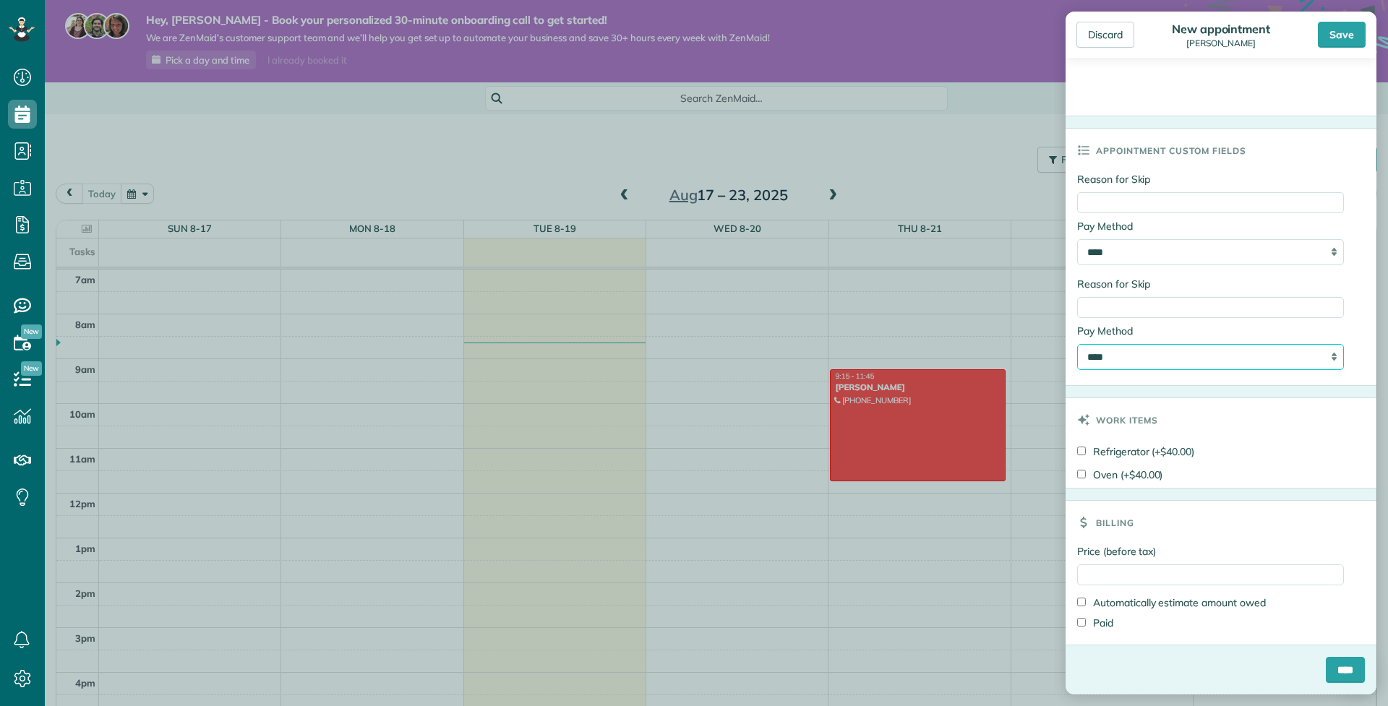
scroll to position [1090, 0]
click at [1218, 576] on input "Price (before tax)" at bounding box center [1210, 574] width 267 height 21
type input "***"
click at [1349, 667] on input "****" at bounding box center [1344, 670] width 39 height 26
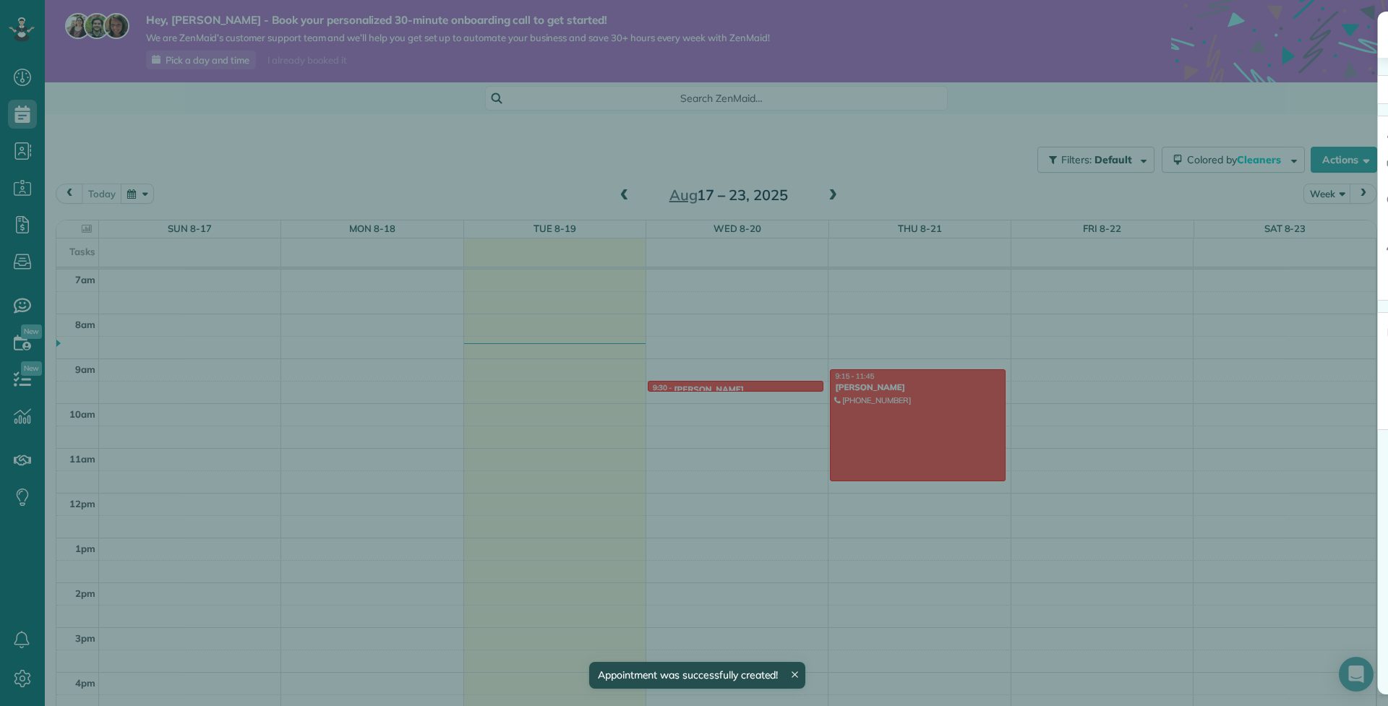
scroll to position [314, 0]
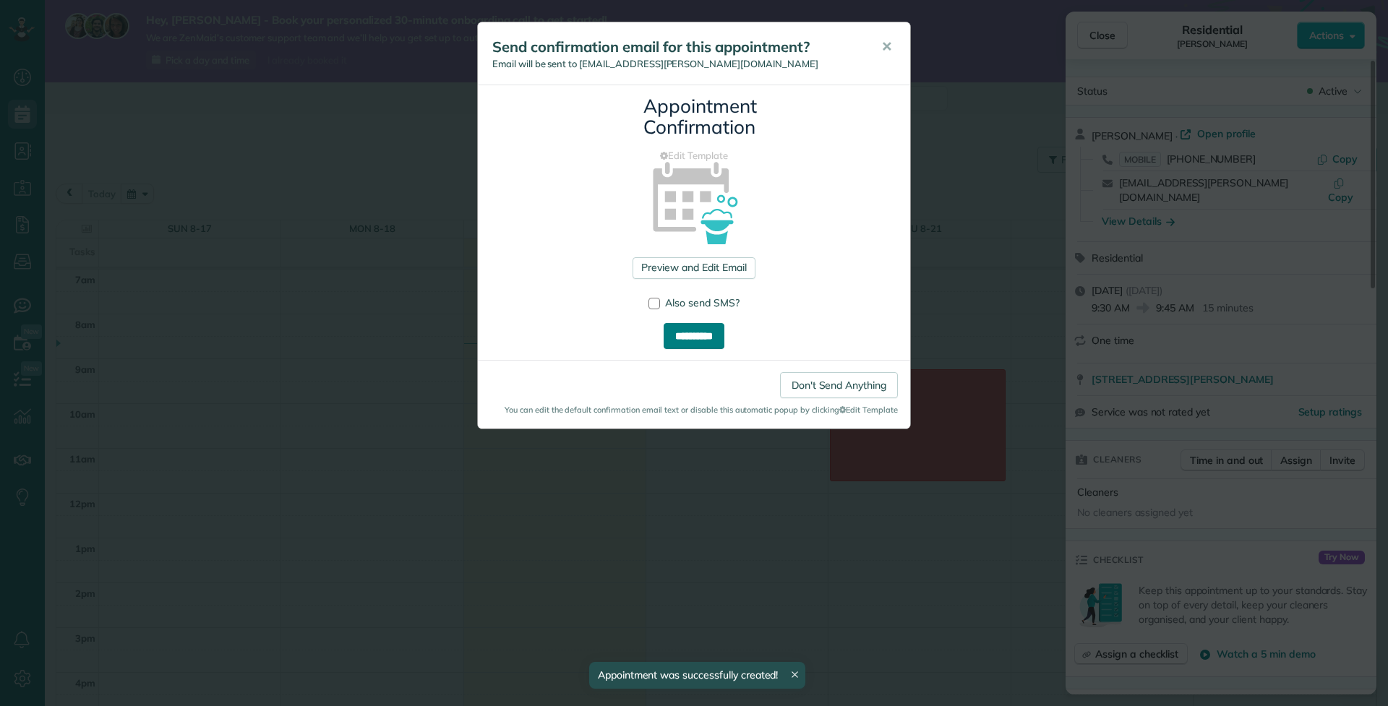
click at [701, 334] on input "**********" at bounding box center [693, 336] width 61 height 26
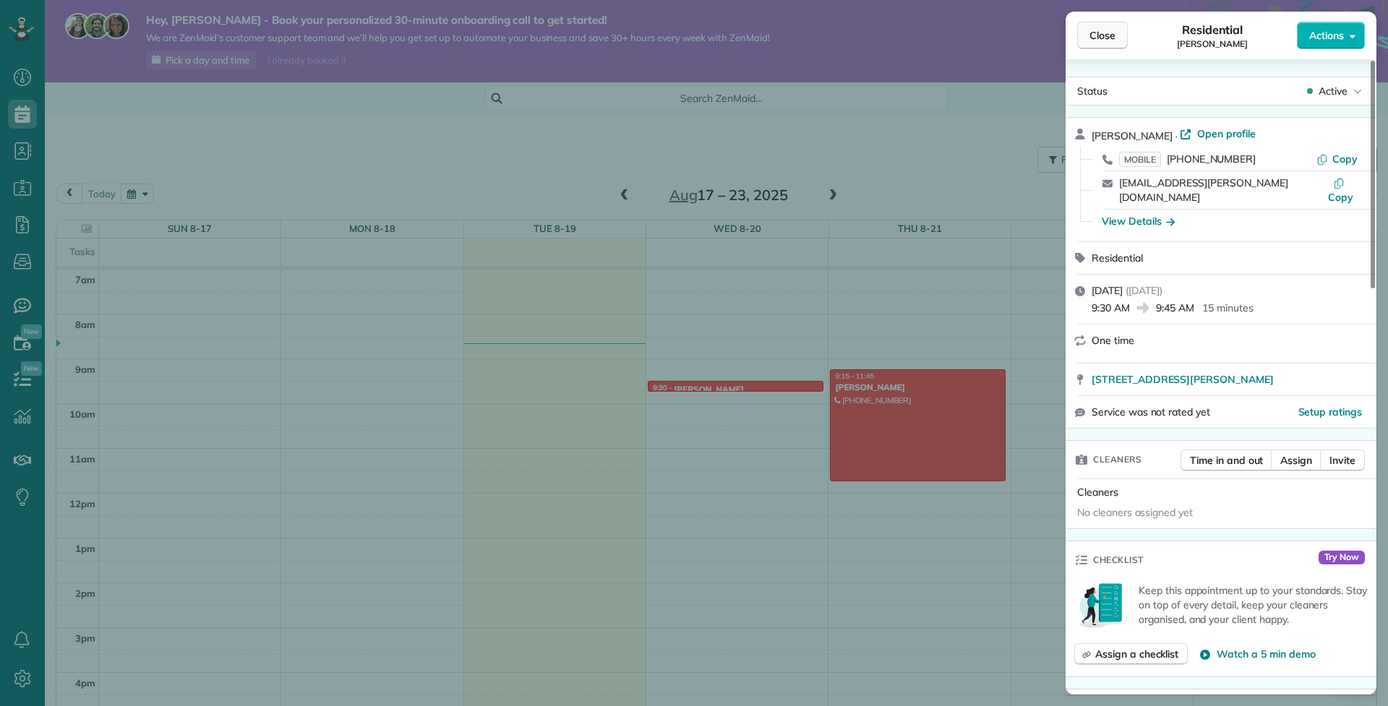
click at [1098, 38] on span "Close" at bounding box center [1102, 35] width 26 height 14
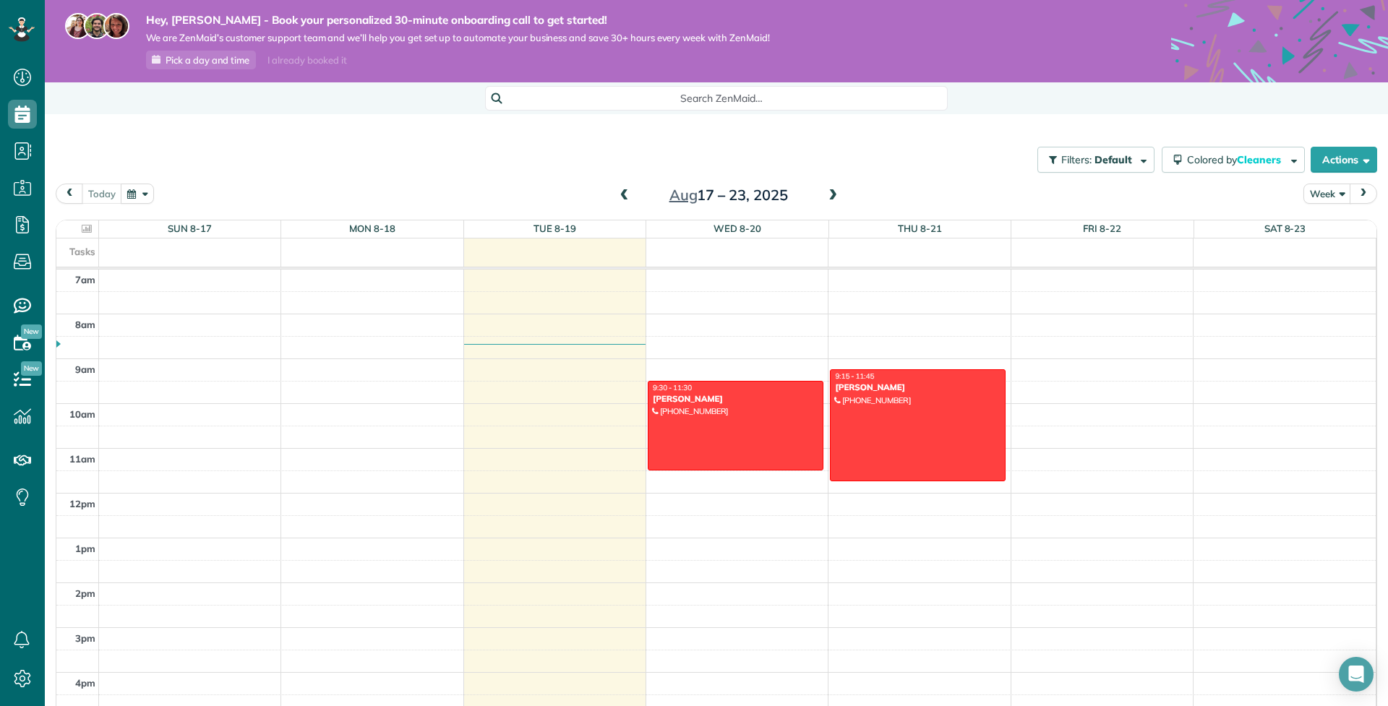
drag, startPoint x: 735, startPoint y: 387, endPoint x: 732, endPoint y: 460, distance: 72.3
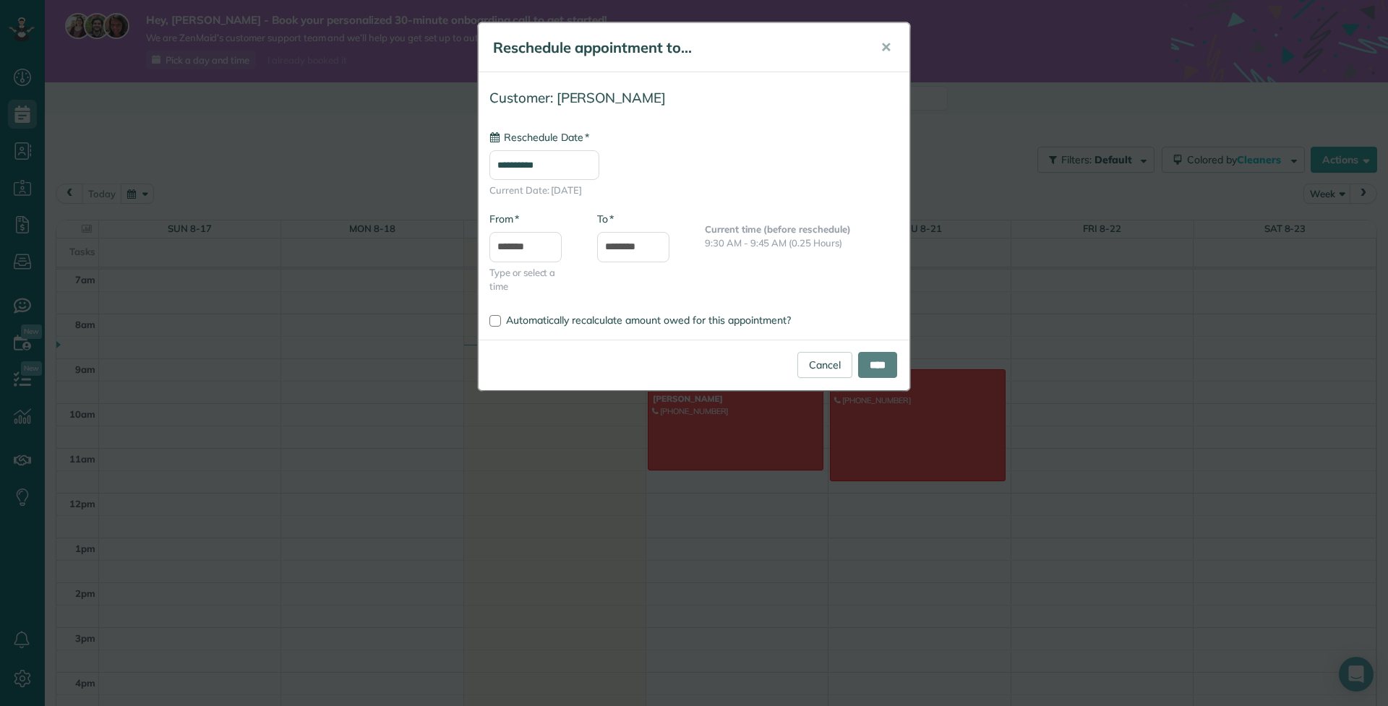
type input "**********"
click at [862, 366] on input "****" at bounding box center [877, 365] width 39 height 26
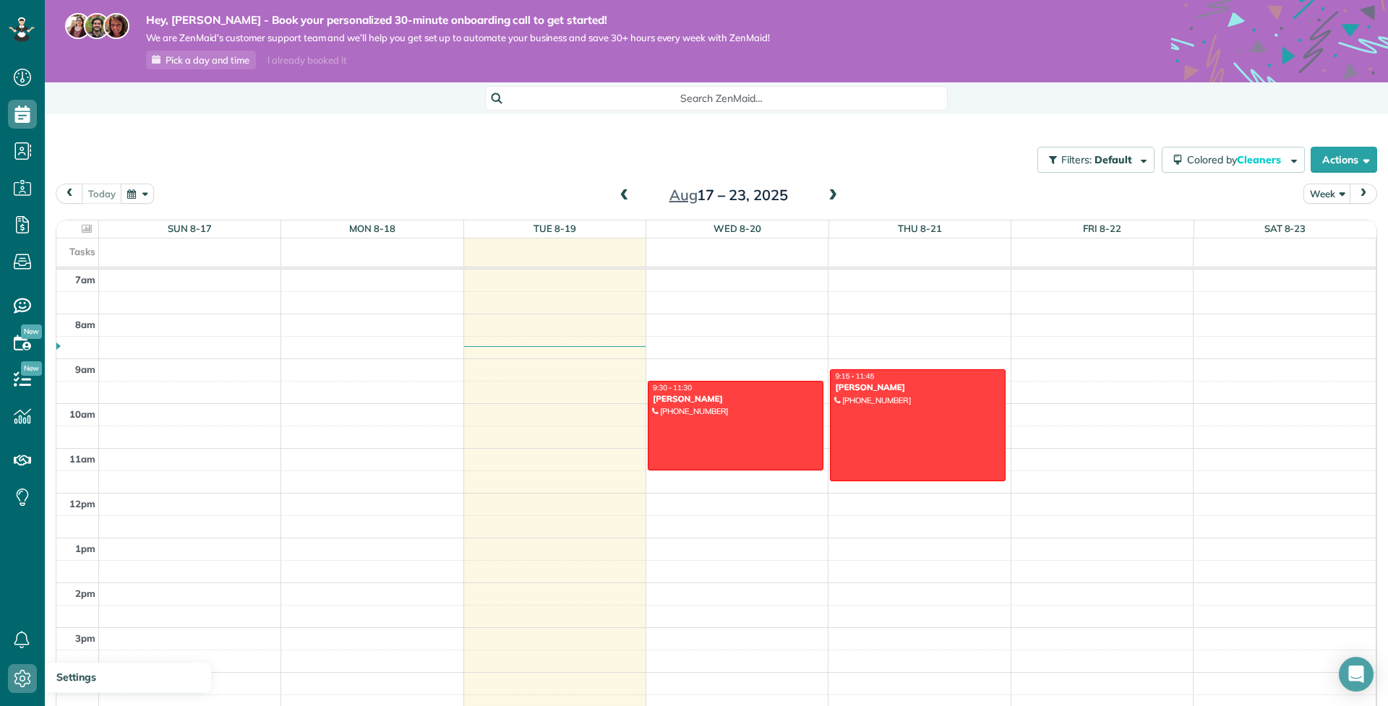
click at [25, 685] on icon at bounding box center [22, 678] width 29 height 29
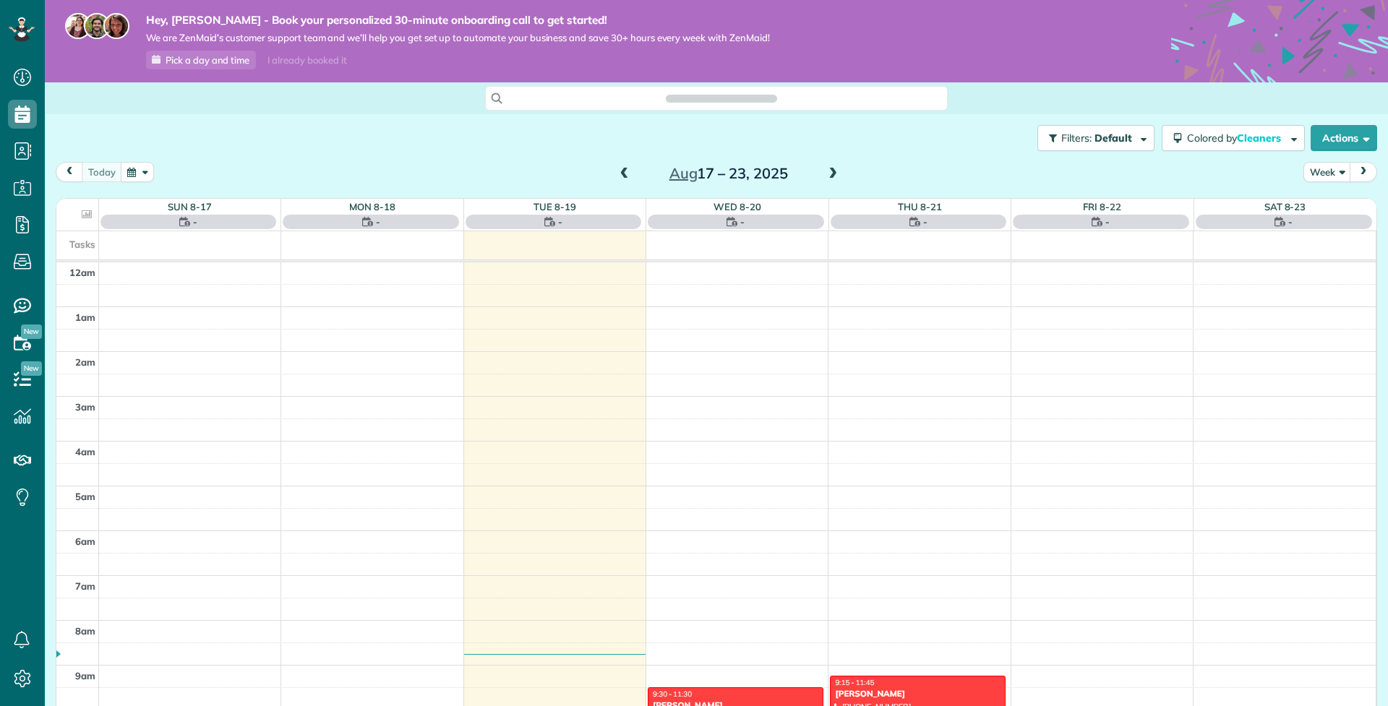
scroll to position [314, 0]
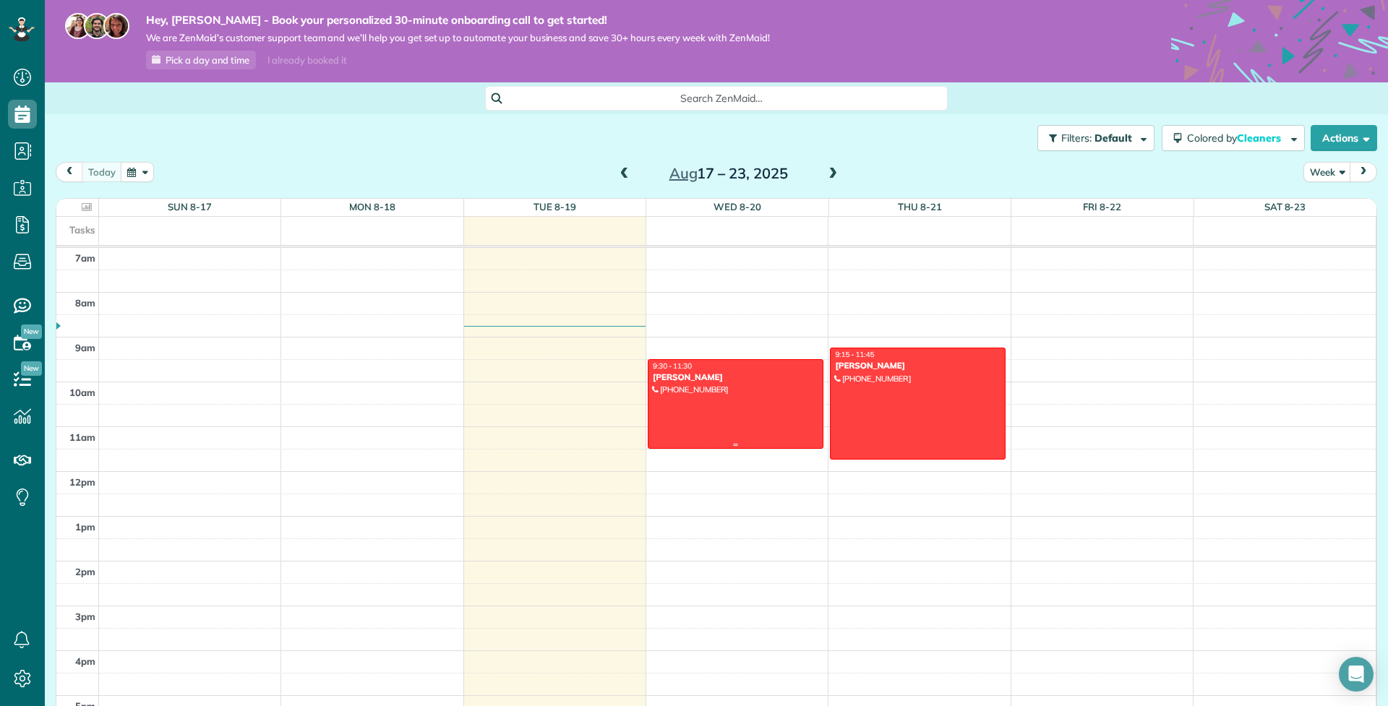
click at [705, 377] on div "[PERSON_NAME]" at bounding box center [735, 377] width 167 height 10
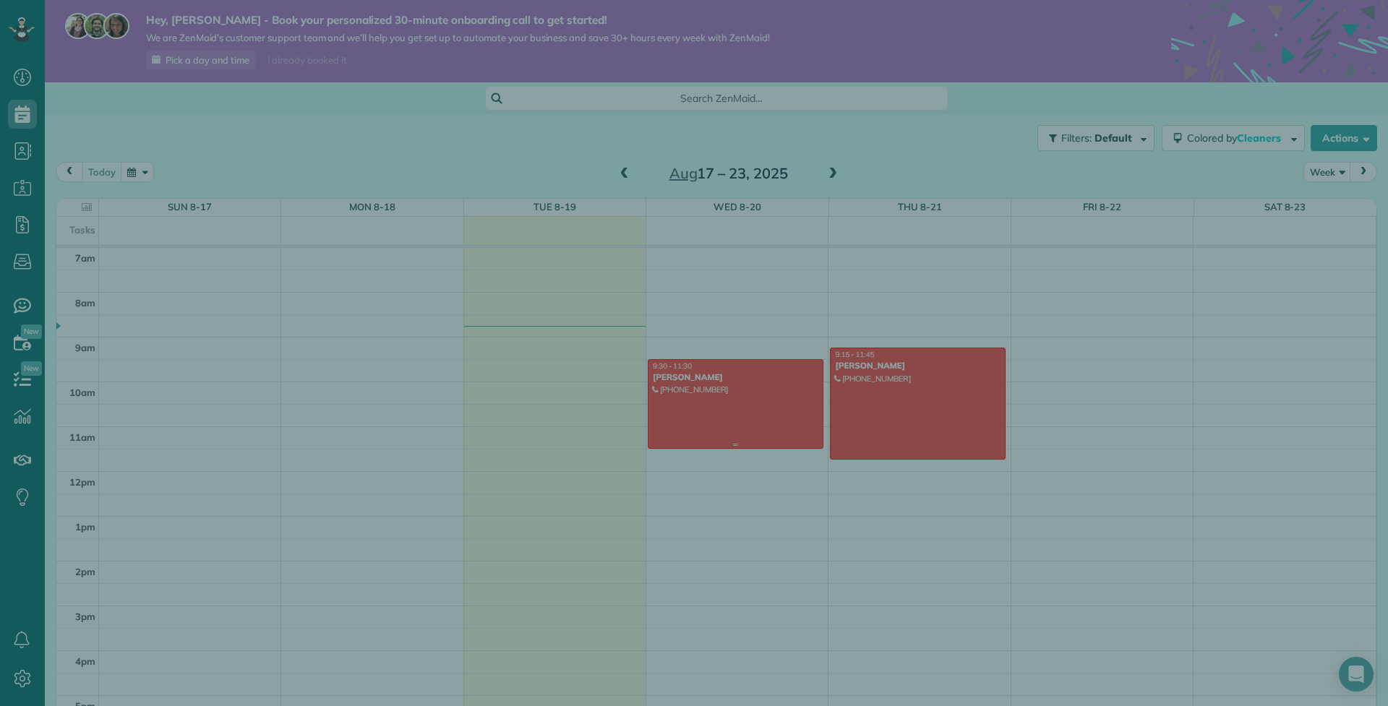
click at [705, 377] on div at bounding box center [694, 353] width 1388 height 706
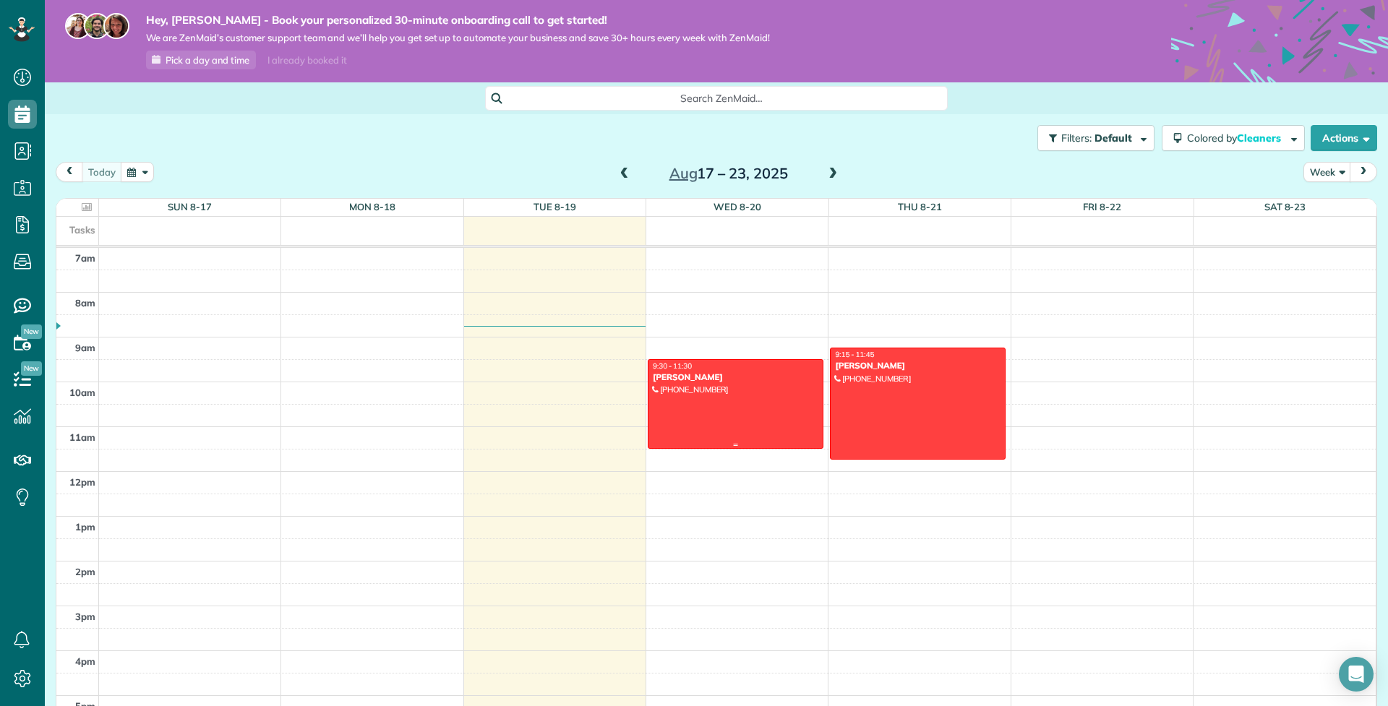
click at [722, 369] on div "9:30 - 11:30" at bounding box center [735, 365] width 167 height 9
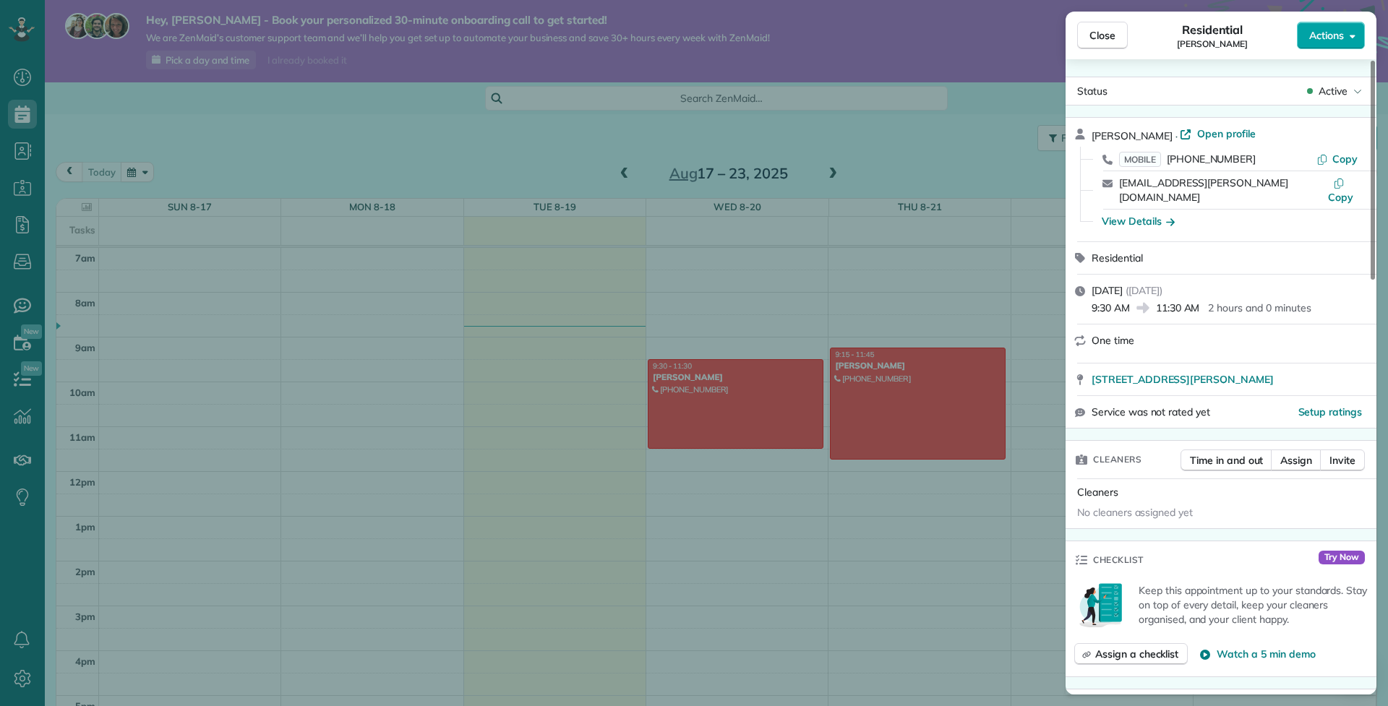
click at [1364, 43] on button "Actions" at bounding box center [1331, 35] width 68 height 27
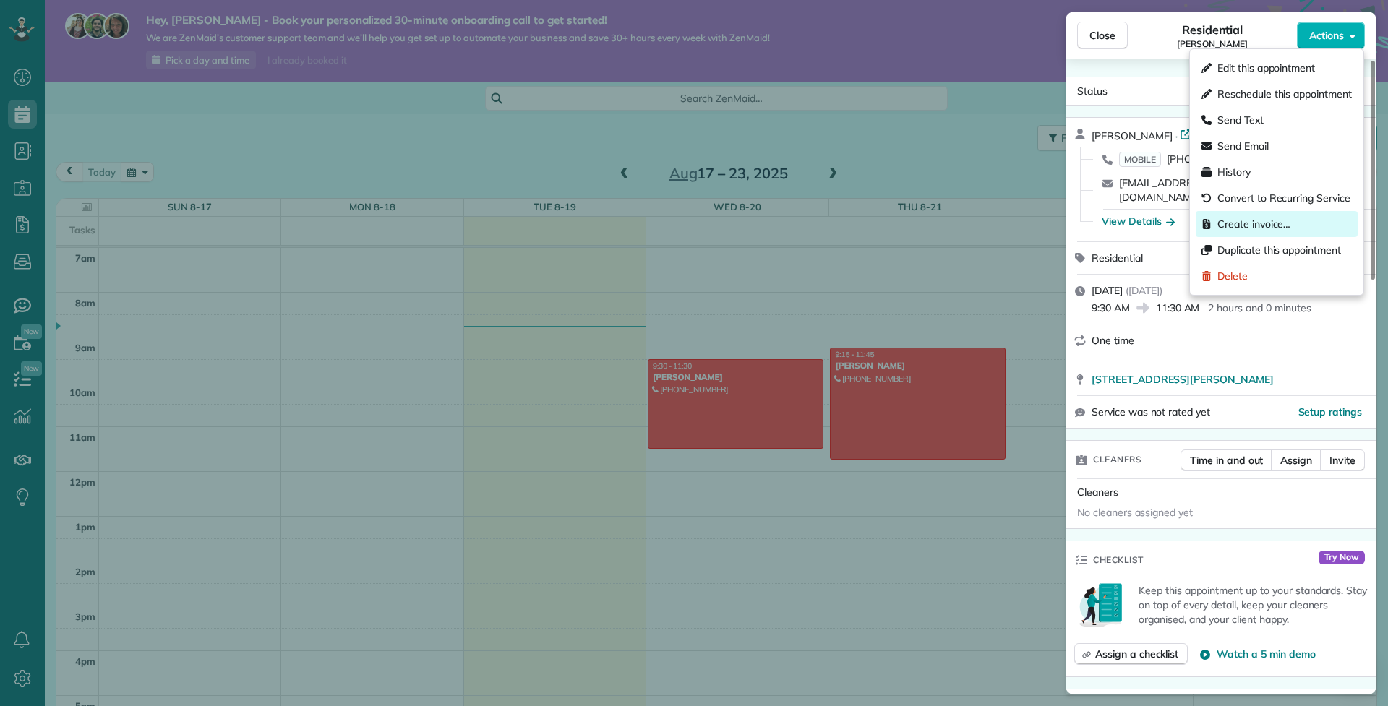
click at [1299, 223] on div "Create invoice…" at bounding box center [1276, 224] width 162 height 26
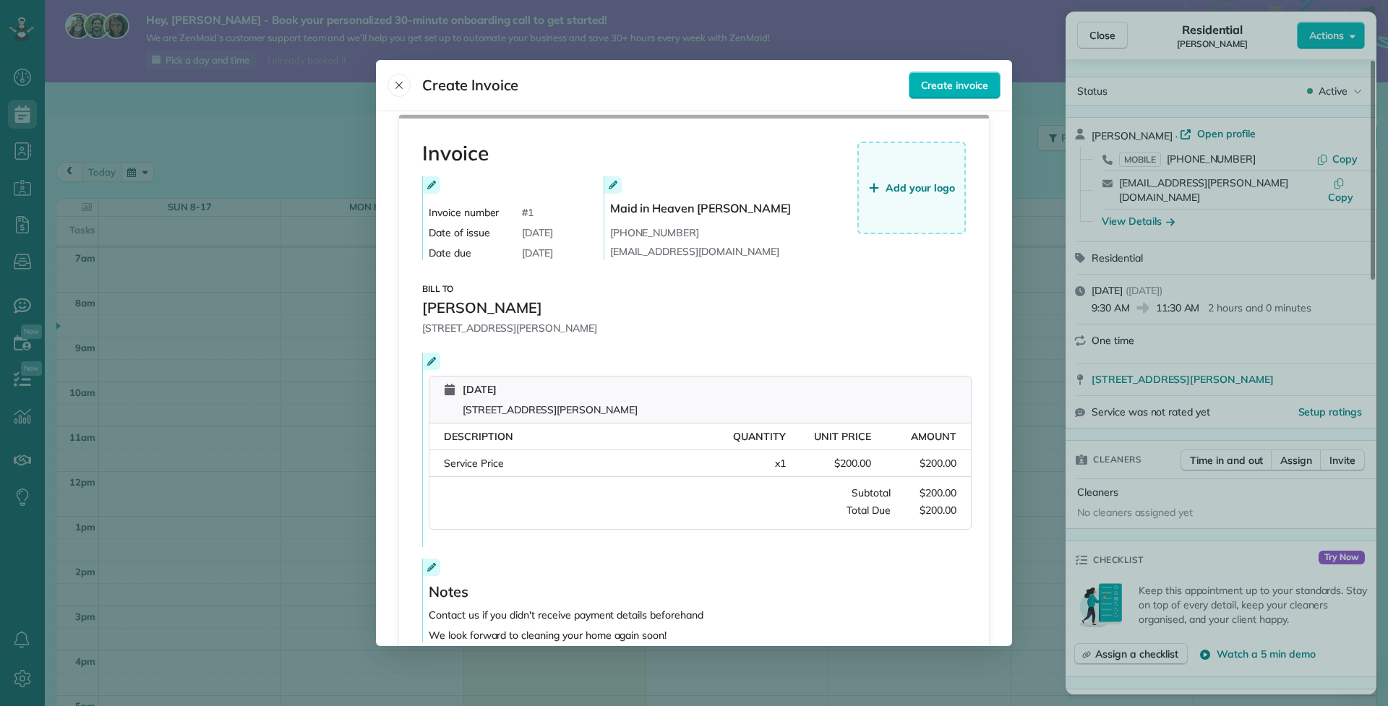
scroll to position [5, 0]
click at [400, 85] on icon "Close" at bounding box center [398, 85] width 7 height 7
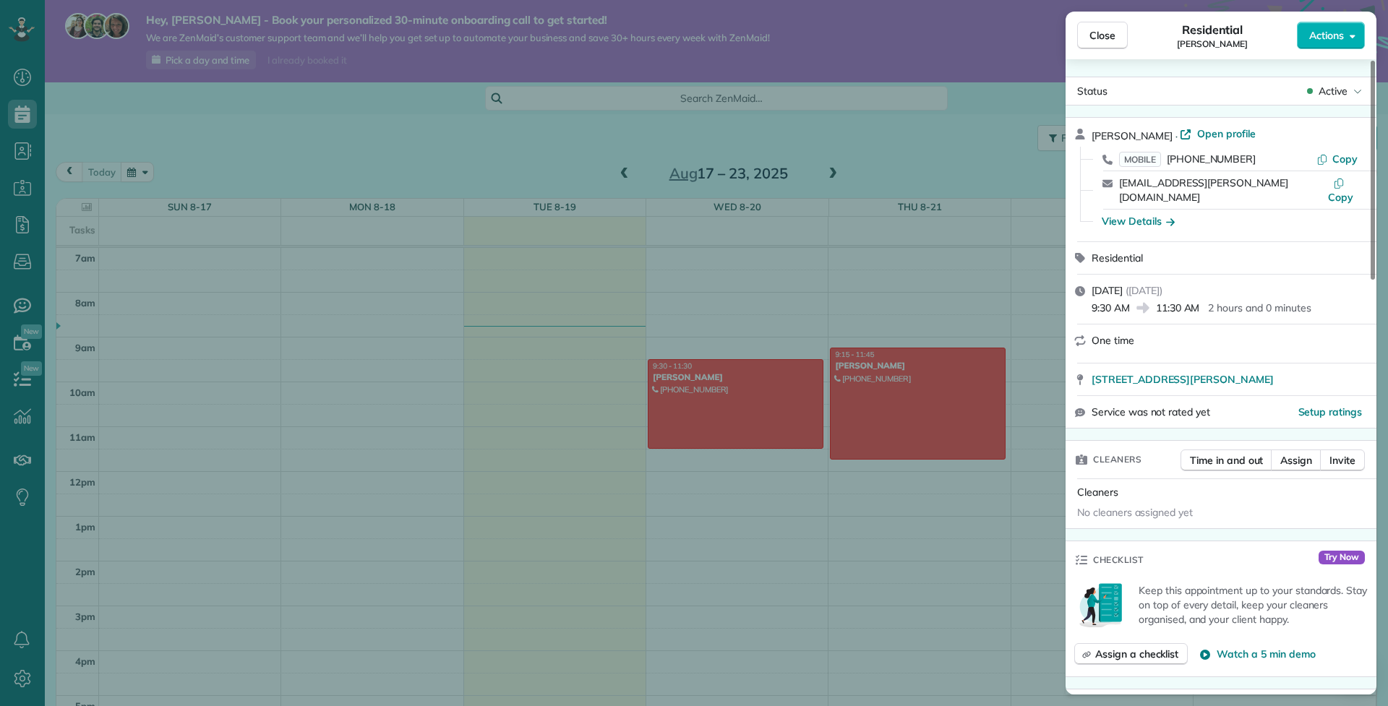
click at [16, 675] on div "Close Residential [PERSON_NAME] Actions Status Active [PERSON_NAME] · Open prof…" at bounding box center [694, 353] width 1388 height 706
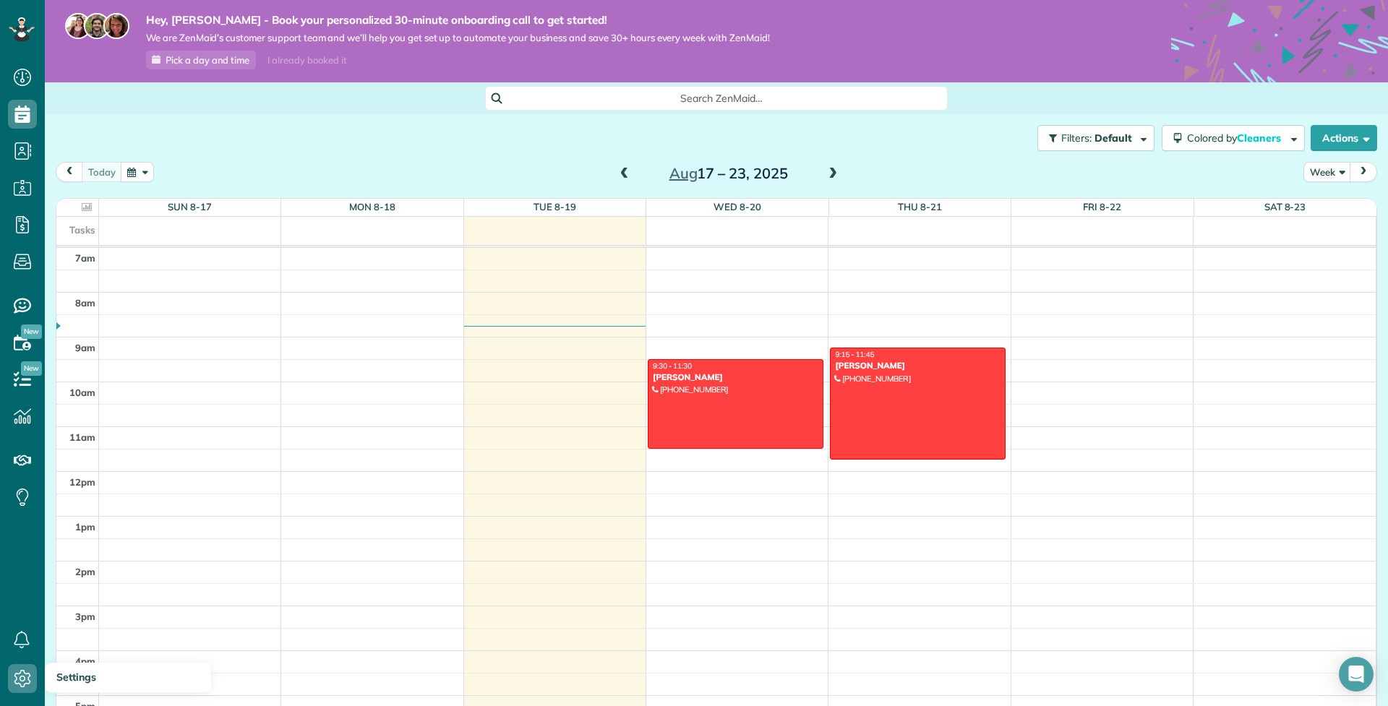
click at [23, 678] on icon at bounding box center [22, 678] width 29 height 29
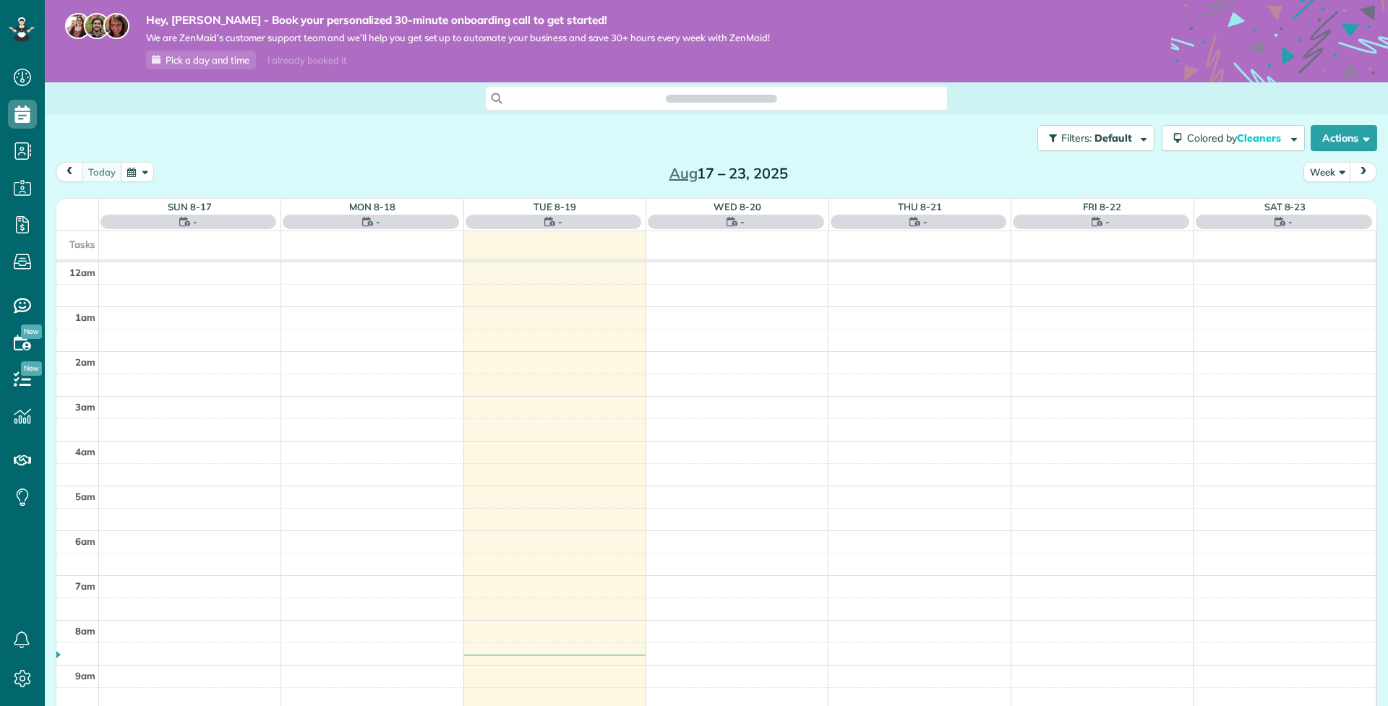
scroll to position [7, 7]
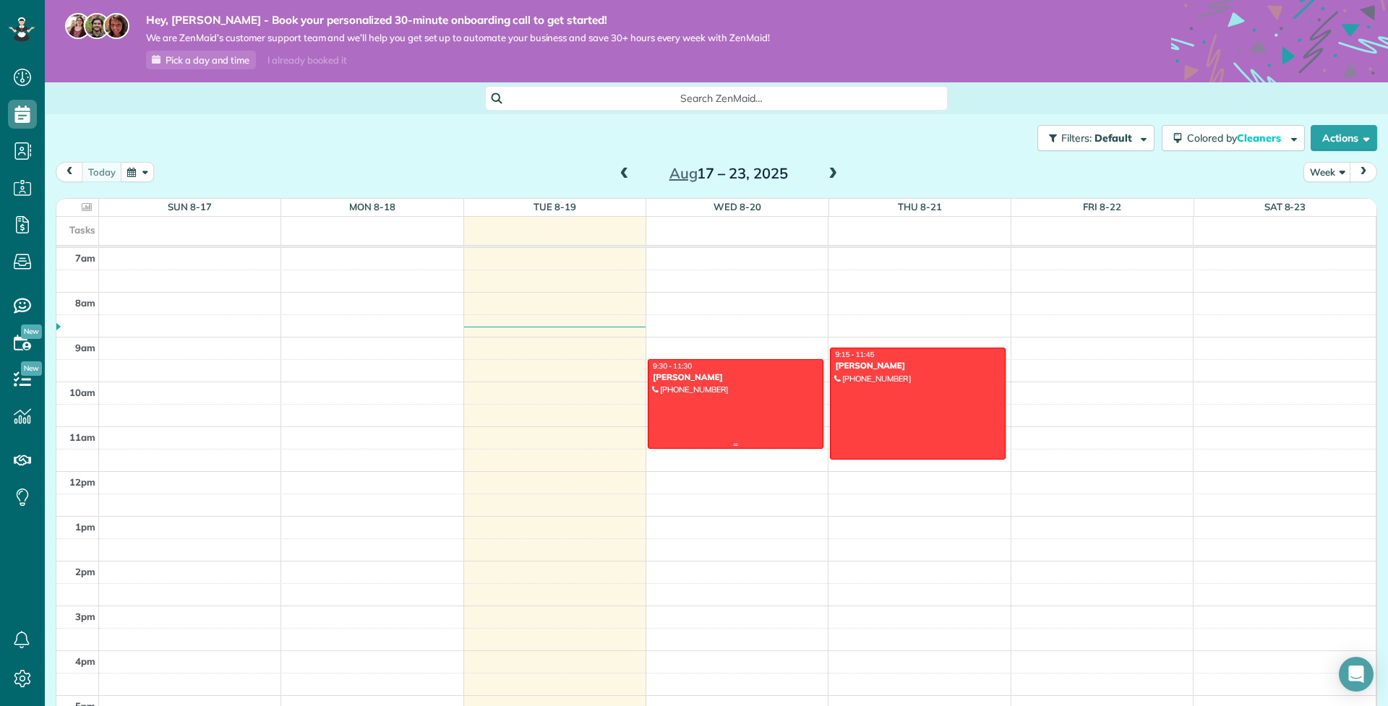
click at [768, 393] on div at bounding box center [735, 404] width 174 height 88
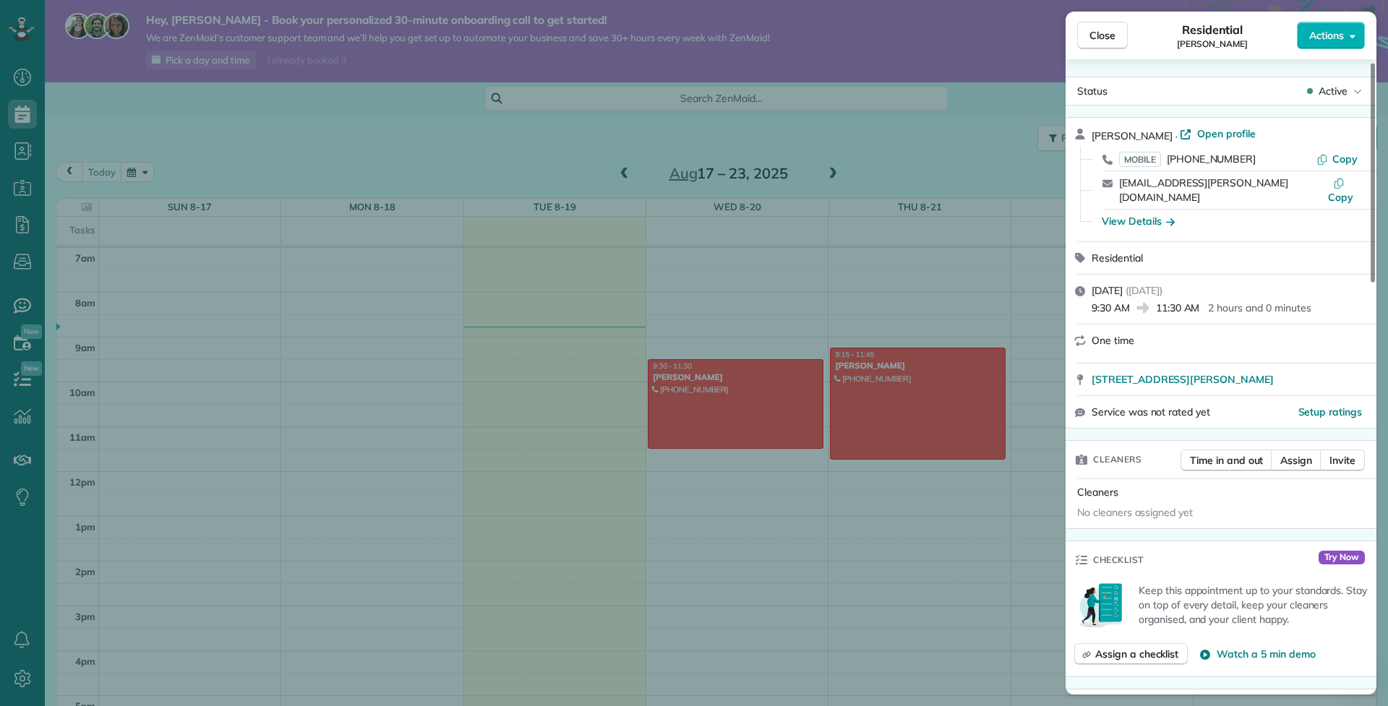
scroll to position [50, 0]
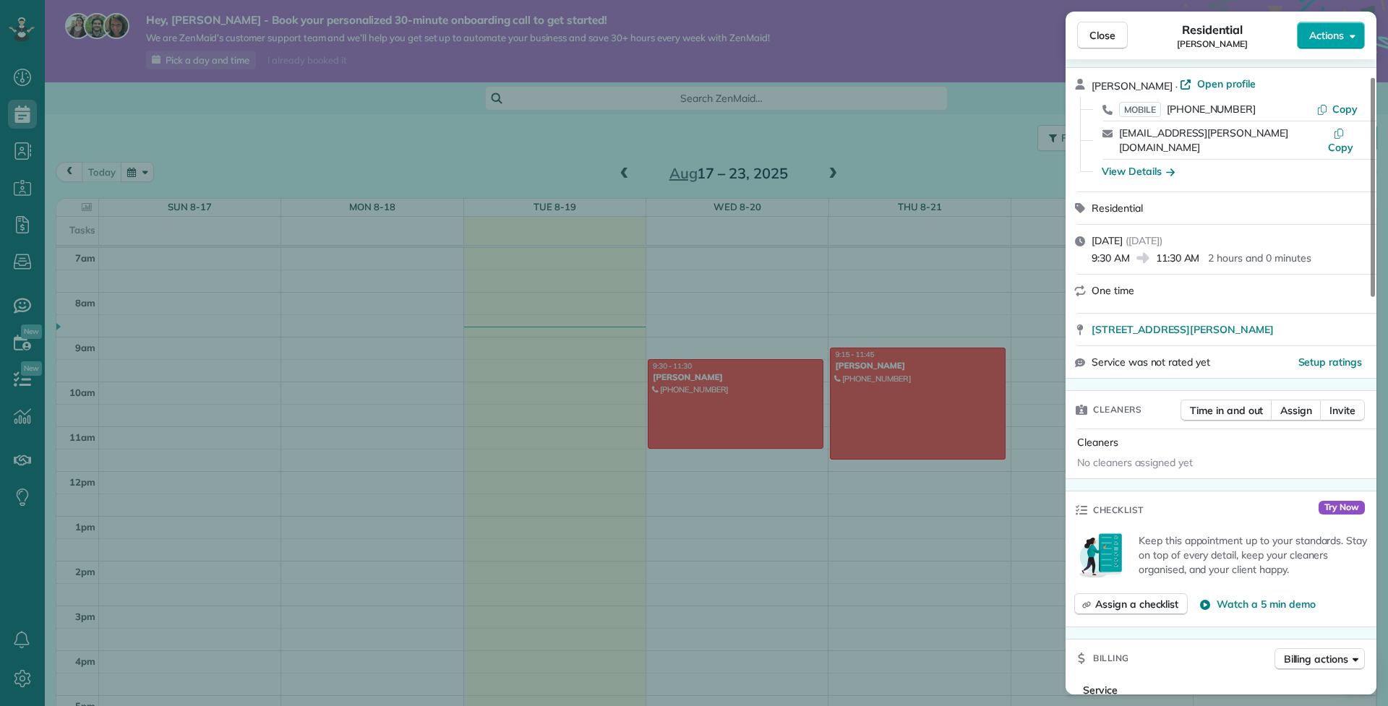
click at [1305, 33] on button "Actions" at bounding box center [1331, 35] width 68 height 27
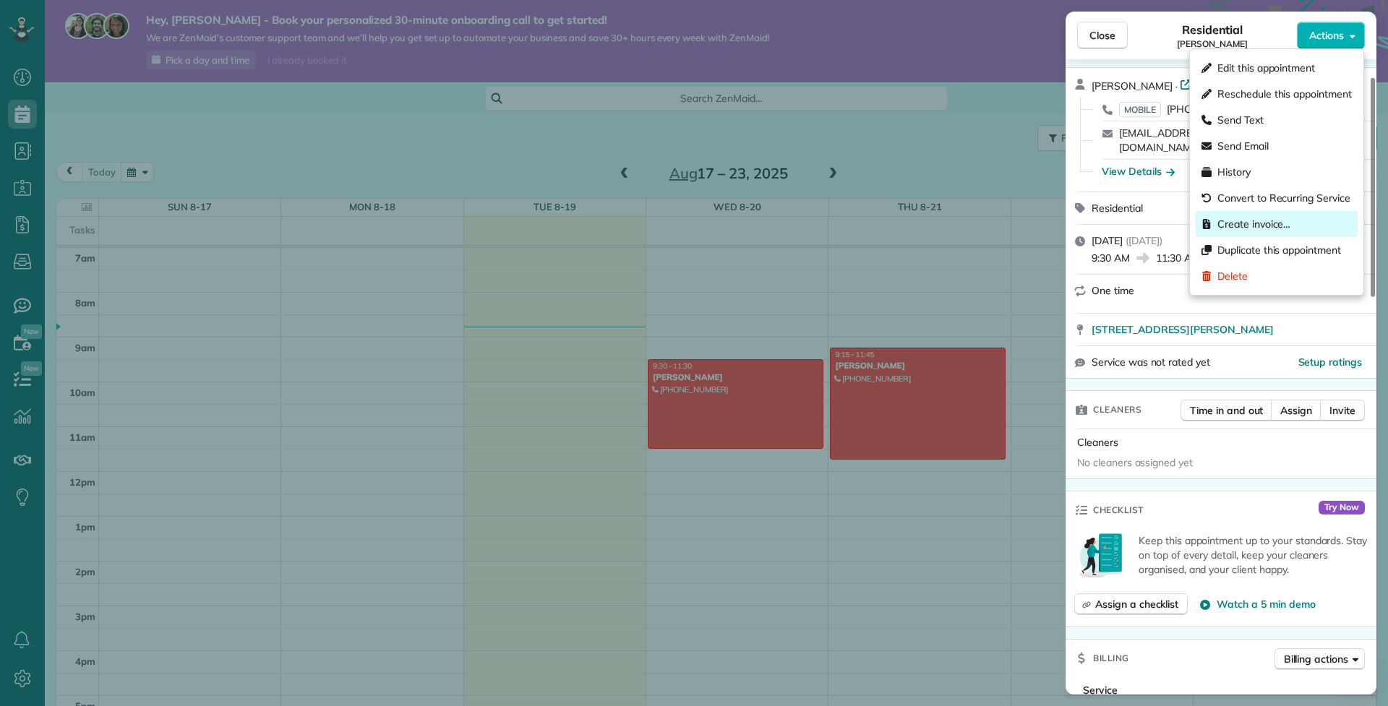
click at [1283, 228] on span "Create invoice…" at bounding box center [1253, 224] width 73 height 14
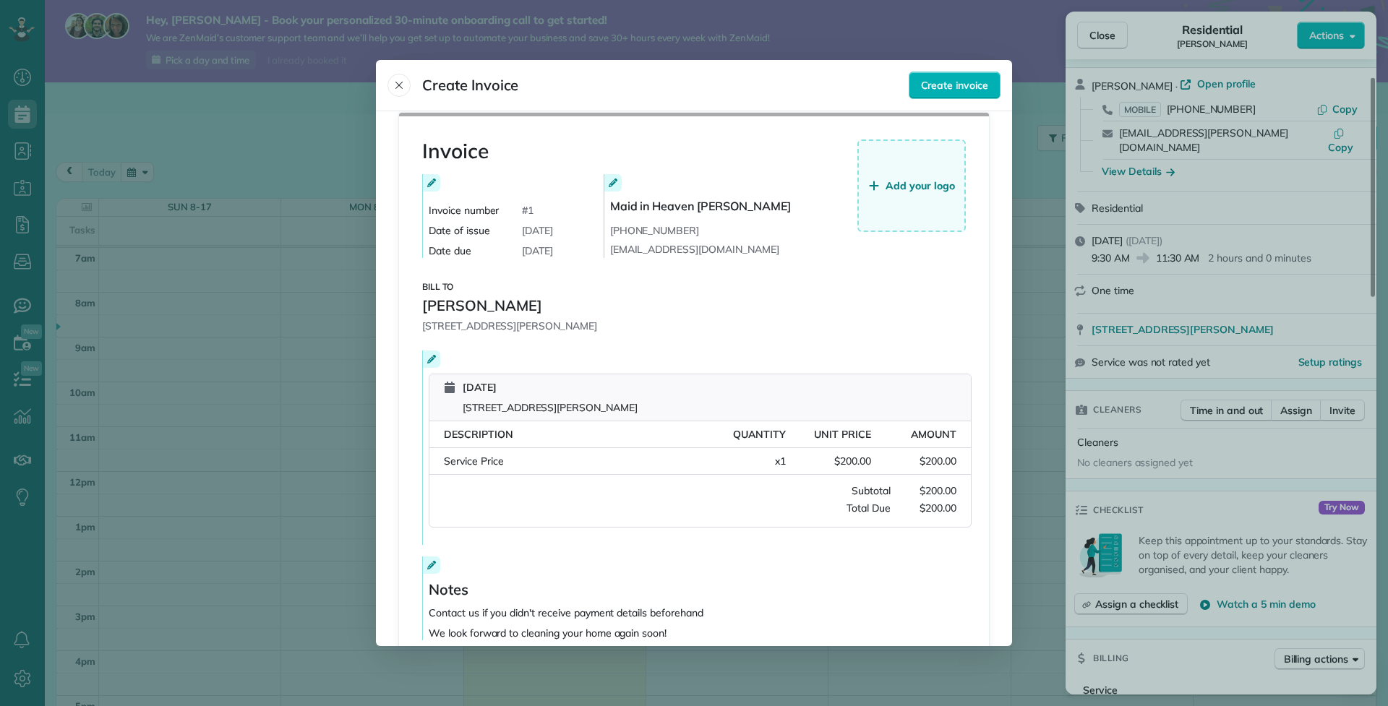
scroll to position [0, 0]
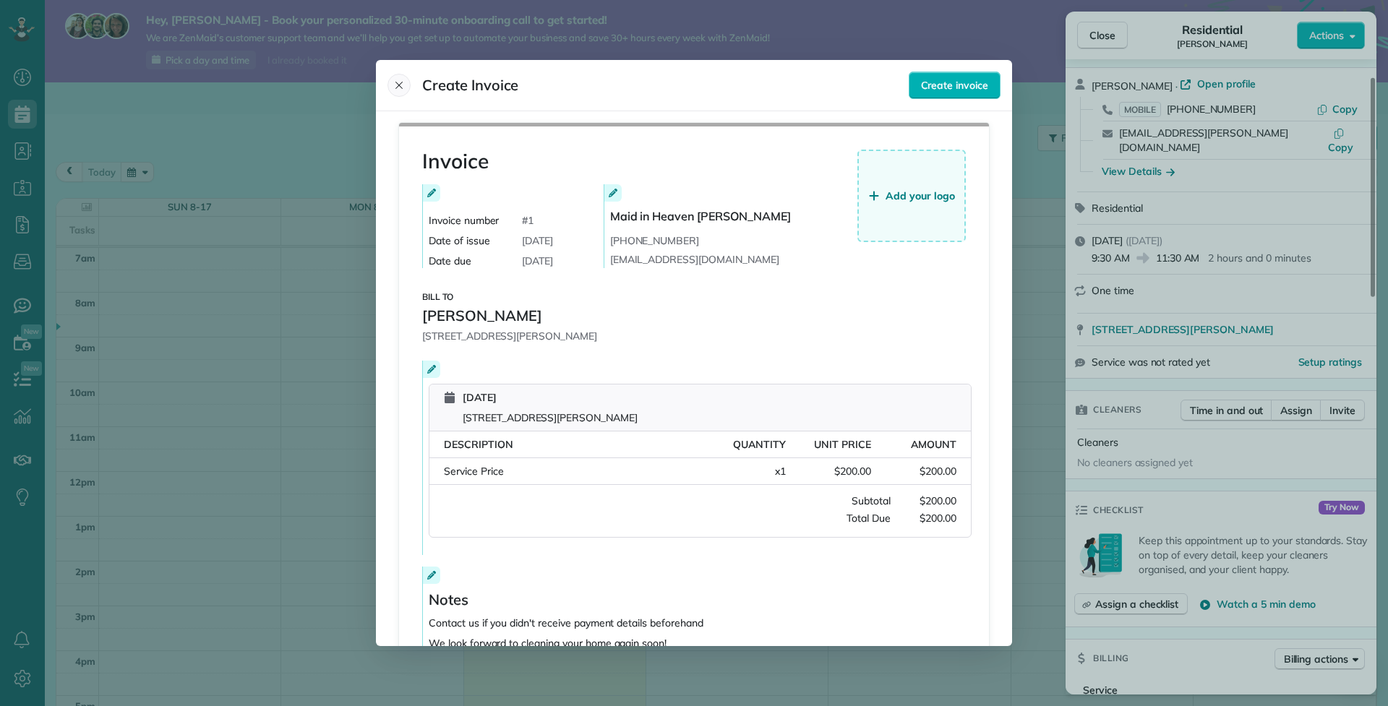
click at [403, 91] on icon "Close" at bounding box center [399, 85] width 12 height 12
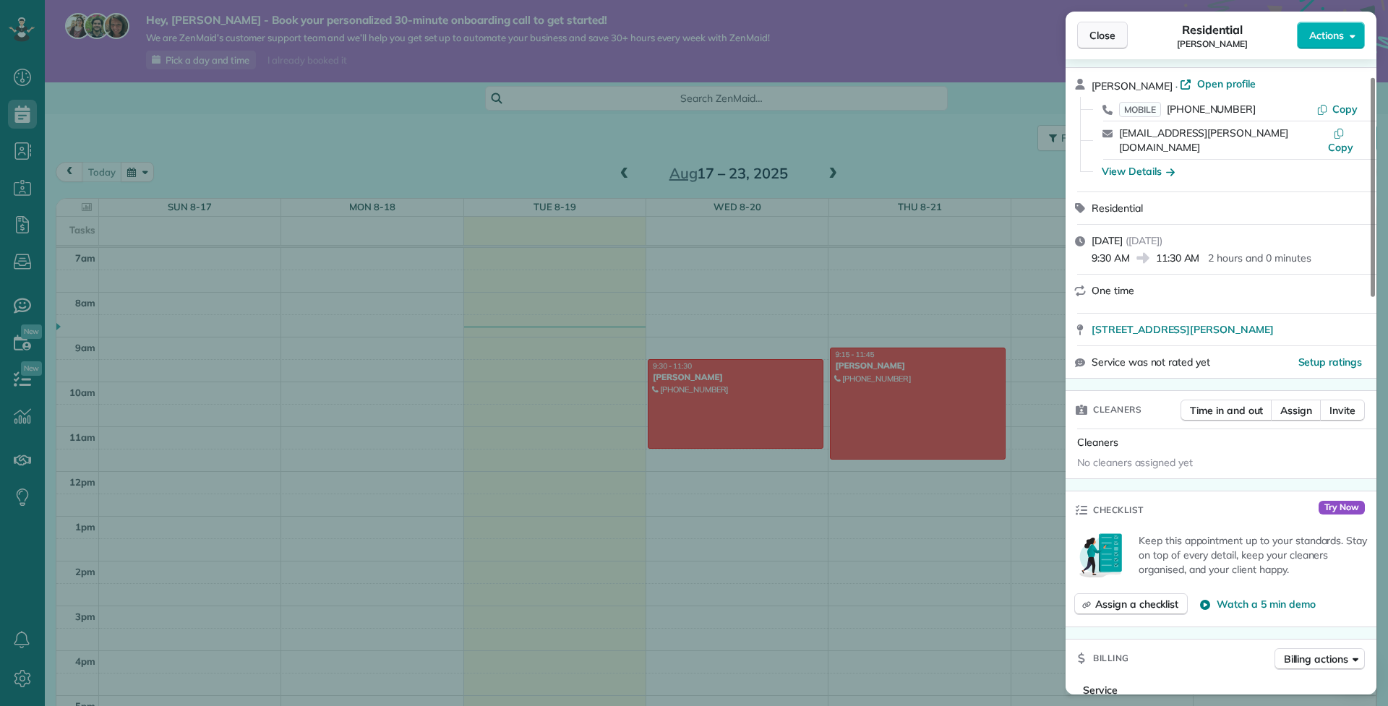
click at [1101, 29] on span "Close" at bounding box center [1102, 35] width 26 height 14
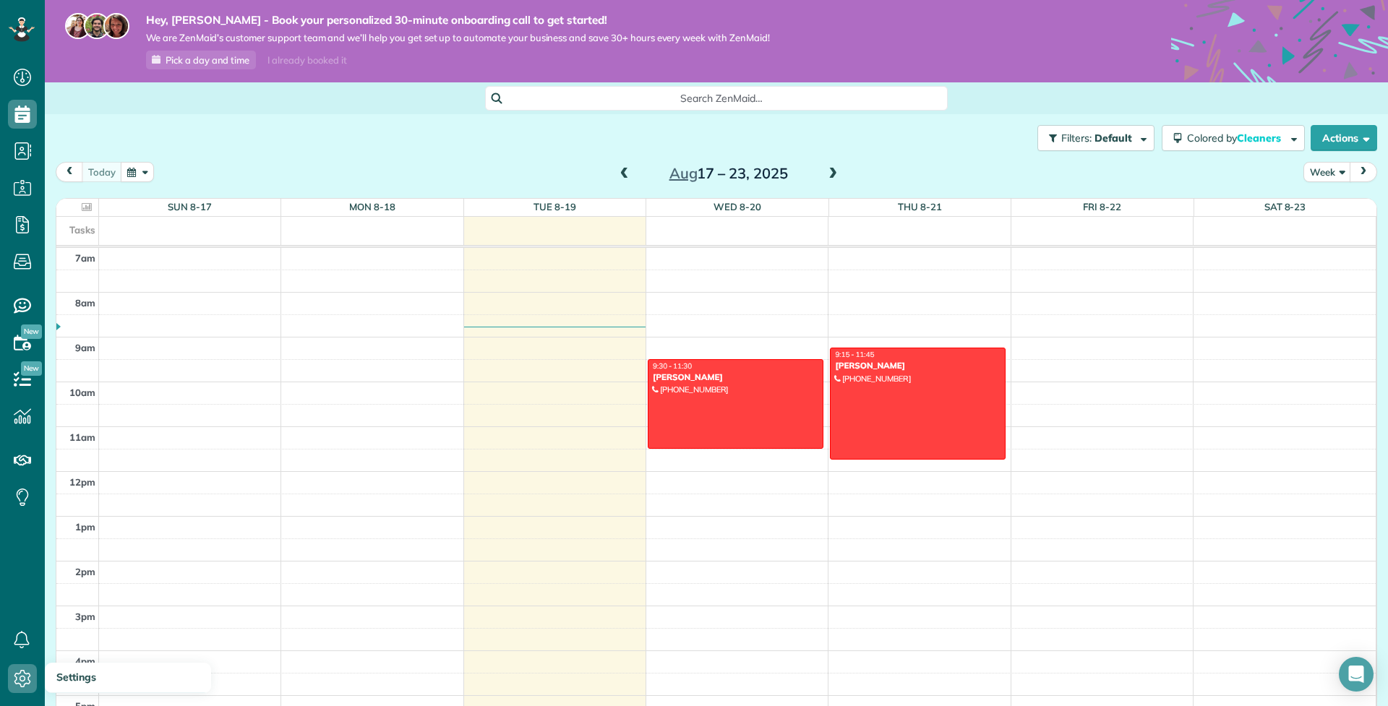
click at [17, 670] on icon at bounding box center [22, 678] width 29 height 29
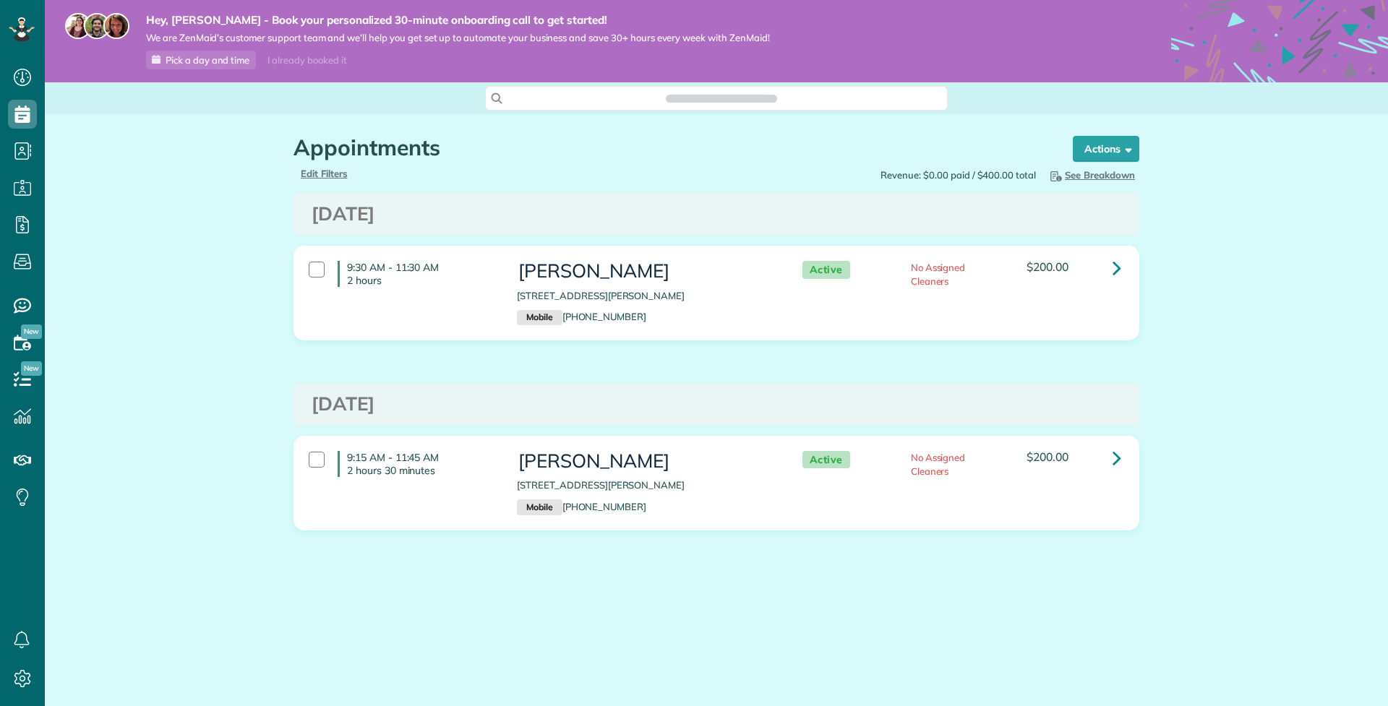
scroll to position [7, 7]
click at [315, 272] on div at bounding box center [317, 270] width 16 height 16
click at [322, 463] on div at bounding box center [317, 460] width 16 height 16
click at [1117, 138] on link "Bulk Actions" at bounding box center [1092, 149] width 94 height 26
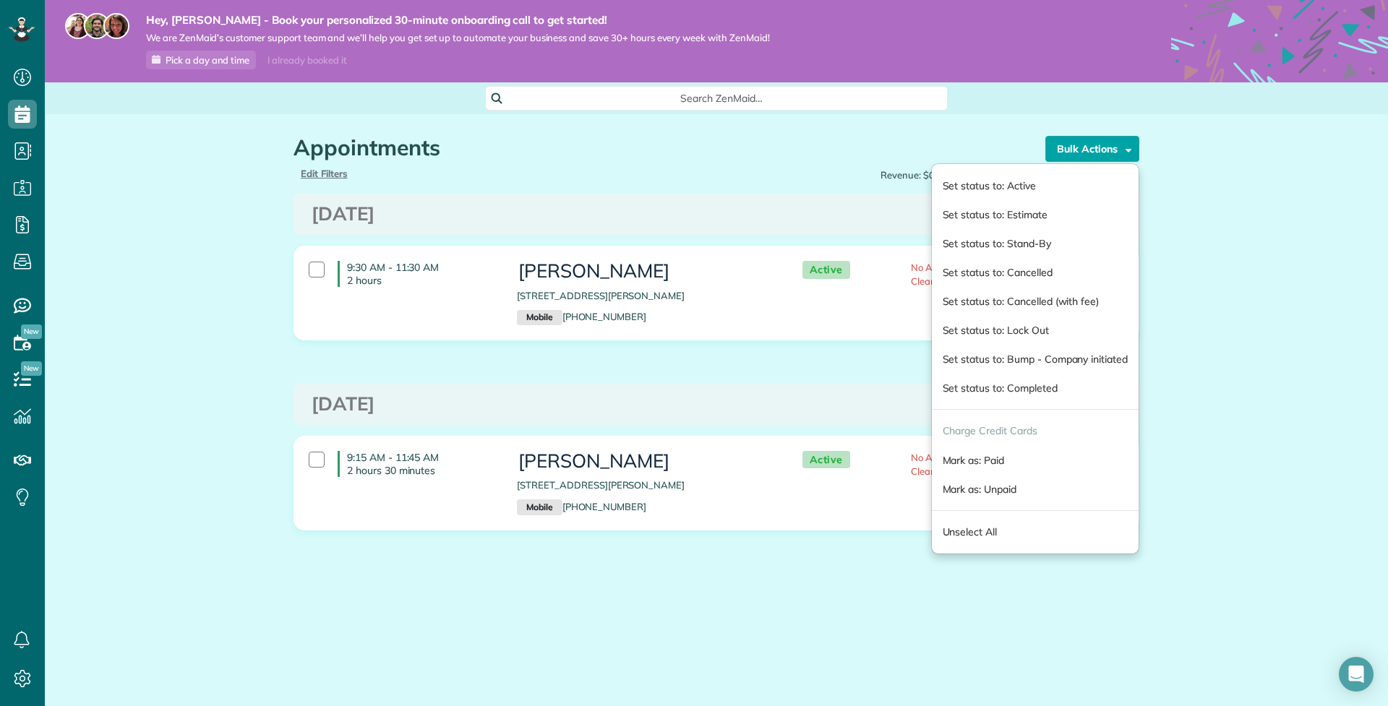
click at [1219, 405] on div "Appointments the List View [2 min] Schedule Changes Actions Create Appointment …" at bounding box center [716, 376] width 1343 height 525
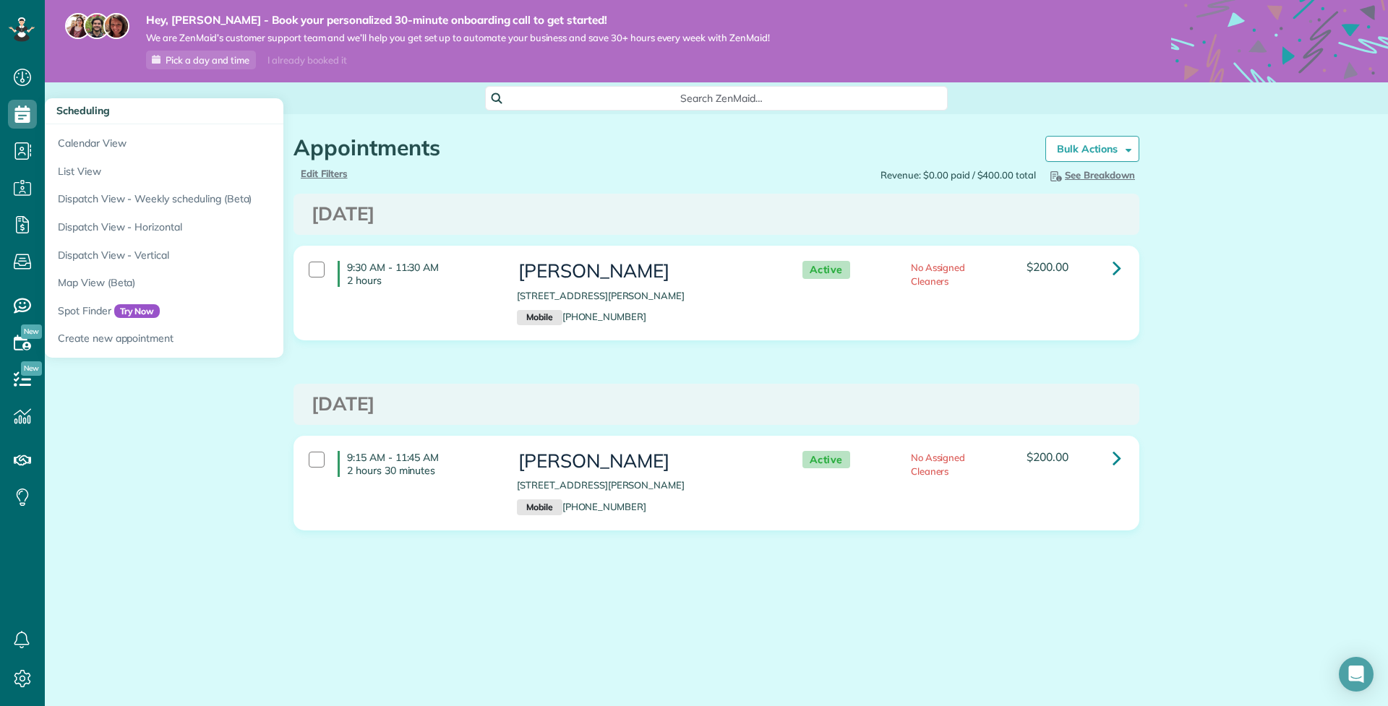
click at [22, 111] on icon at bounding box center [22, 114] width 29 height 29
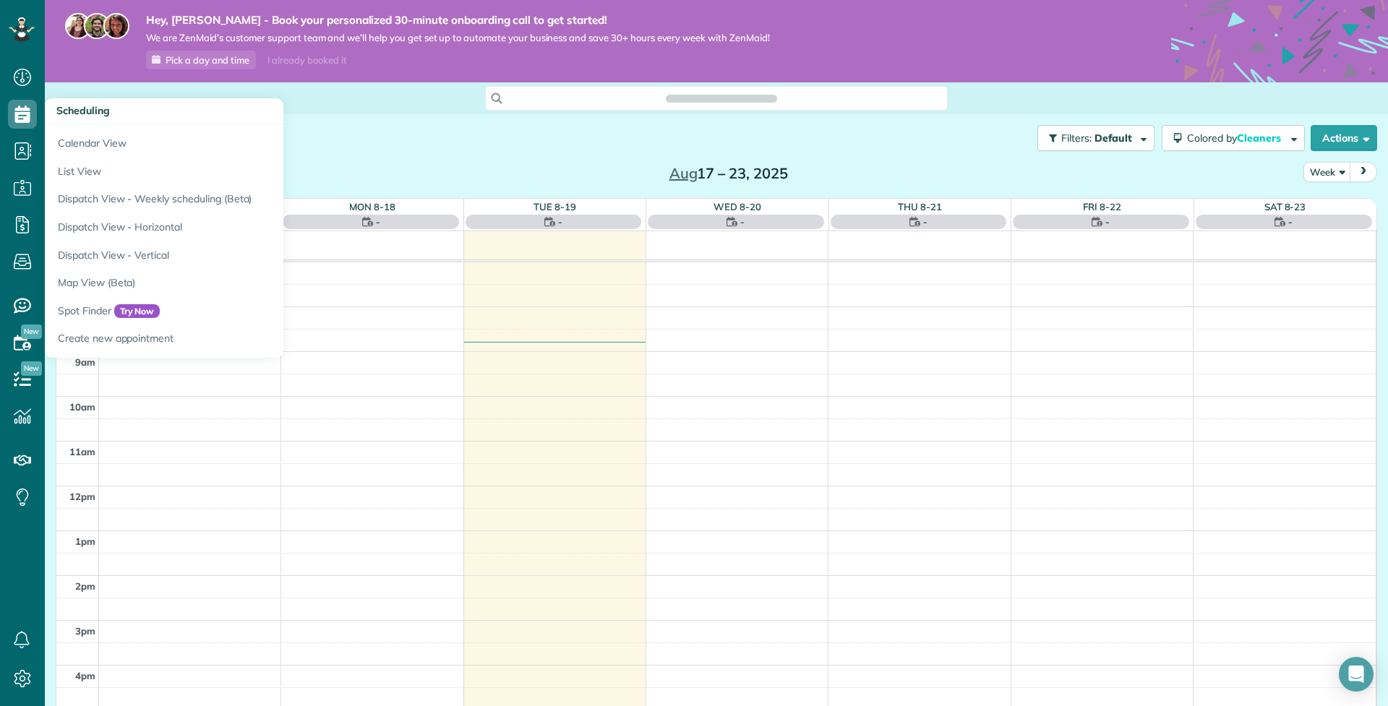
scroll to position [314, 0]
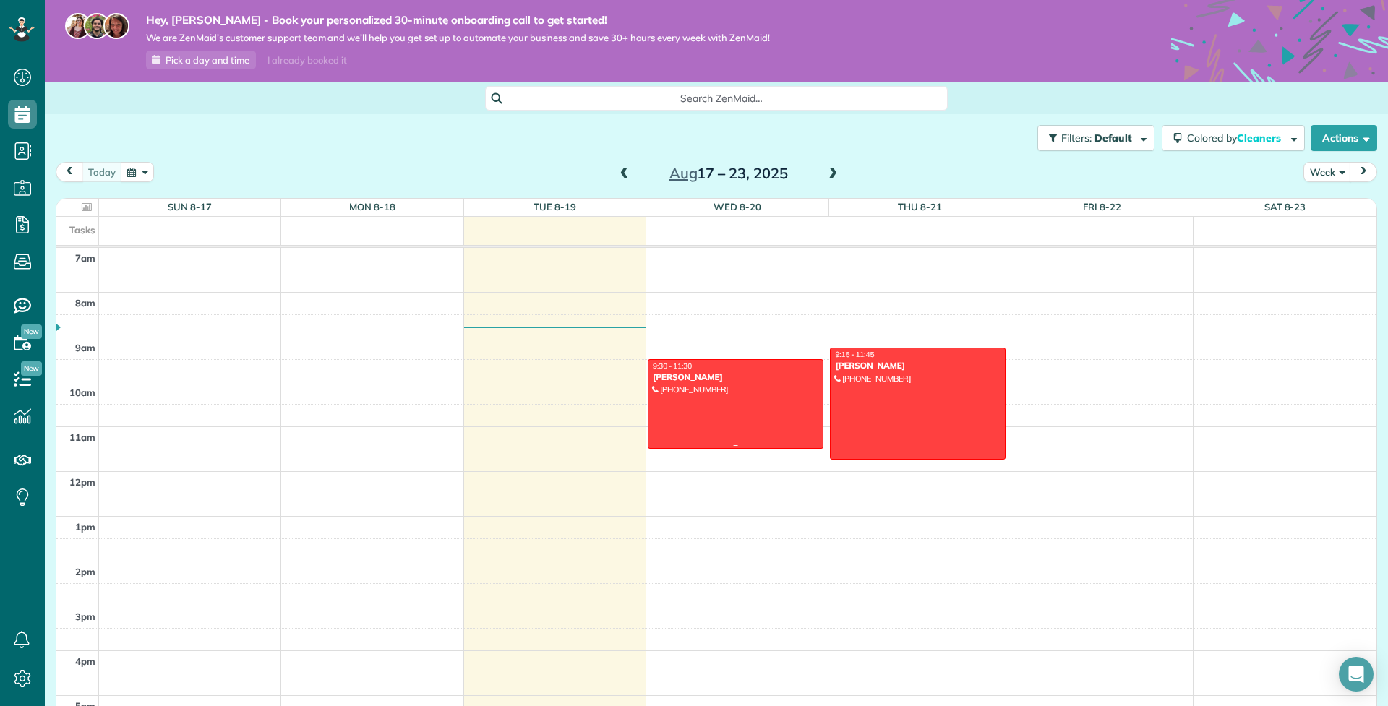
click at [753, 377] on div "[PERSON_NAME]" at bounding box center [735, 377] width 167 height 10
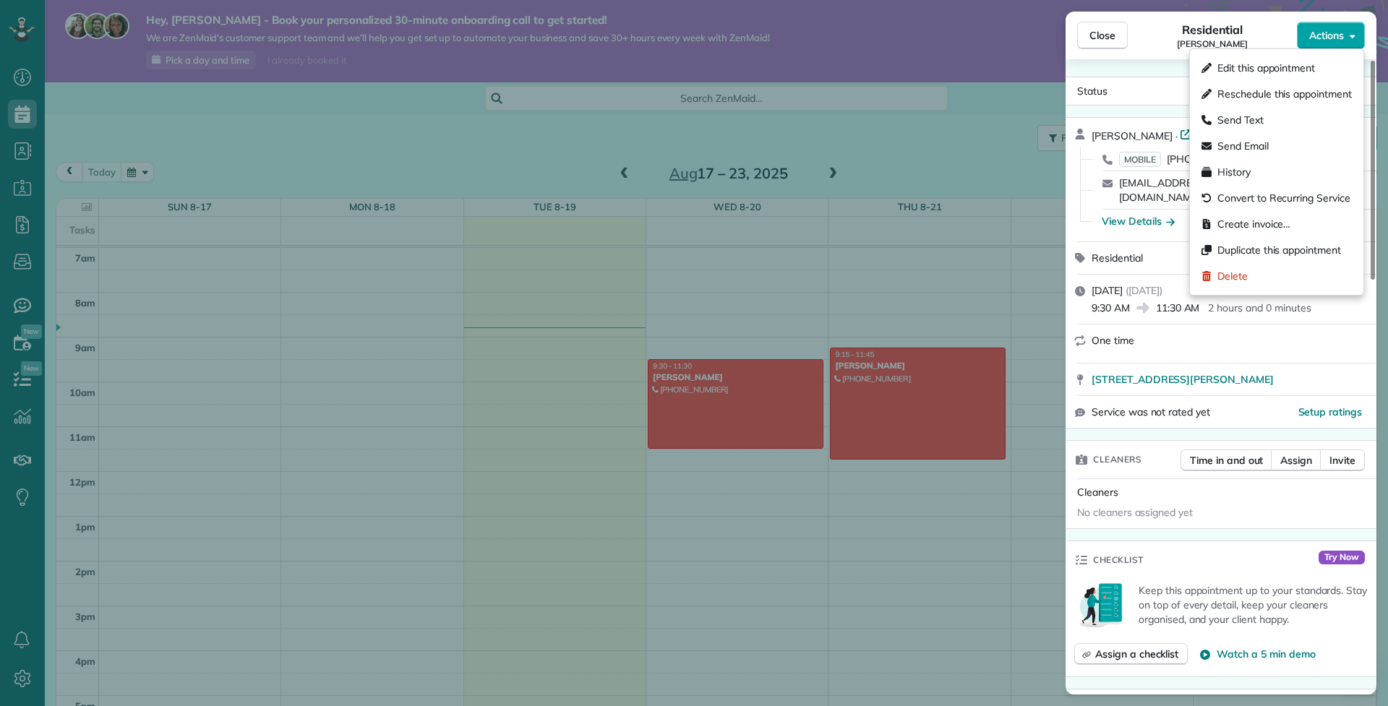
click at [1333, 45] on button "Actions" at bounding box center [1331, 35] width 68 height 27
click at [1292, 275] on div "Delete" at bounding box center [1276, 276] width 162 height 26
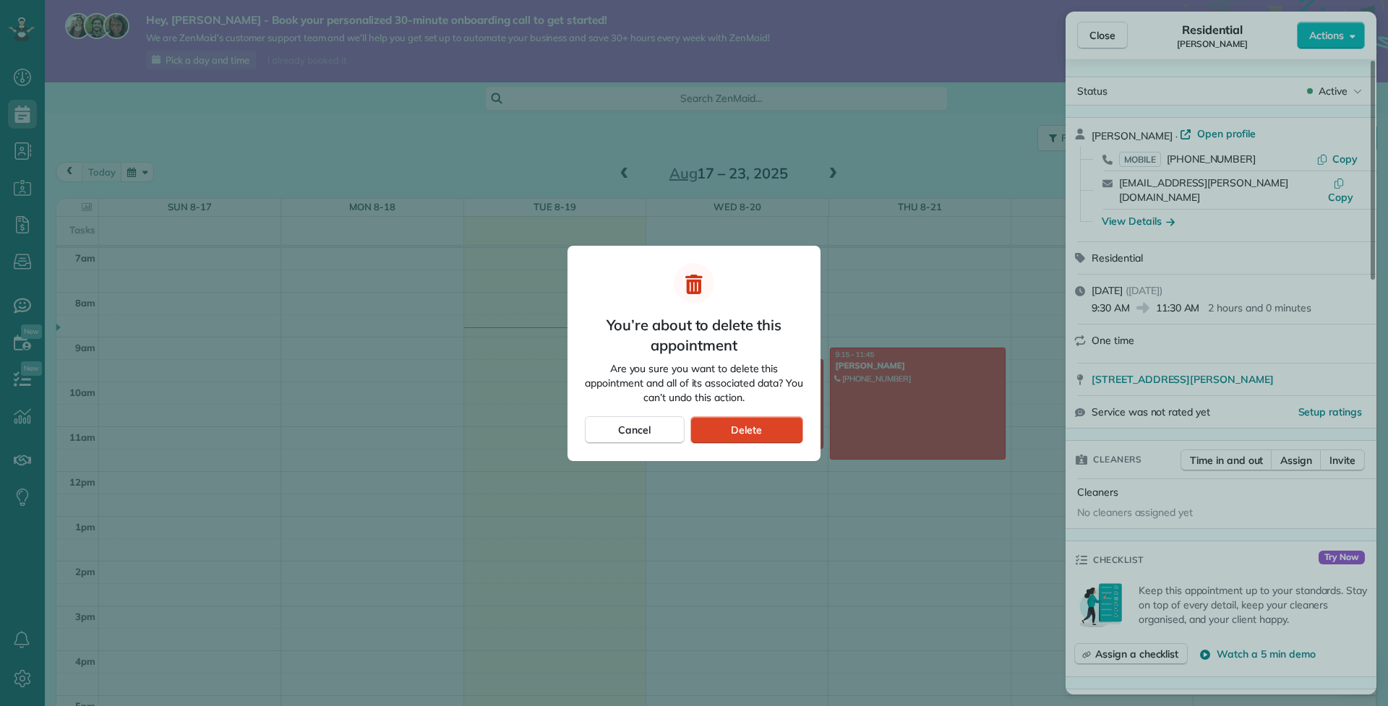
click at [740, 424] on span "Delete" at bounding box center [746, 430] width 31 height 14
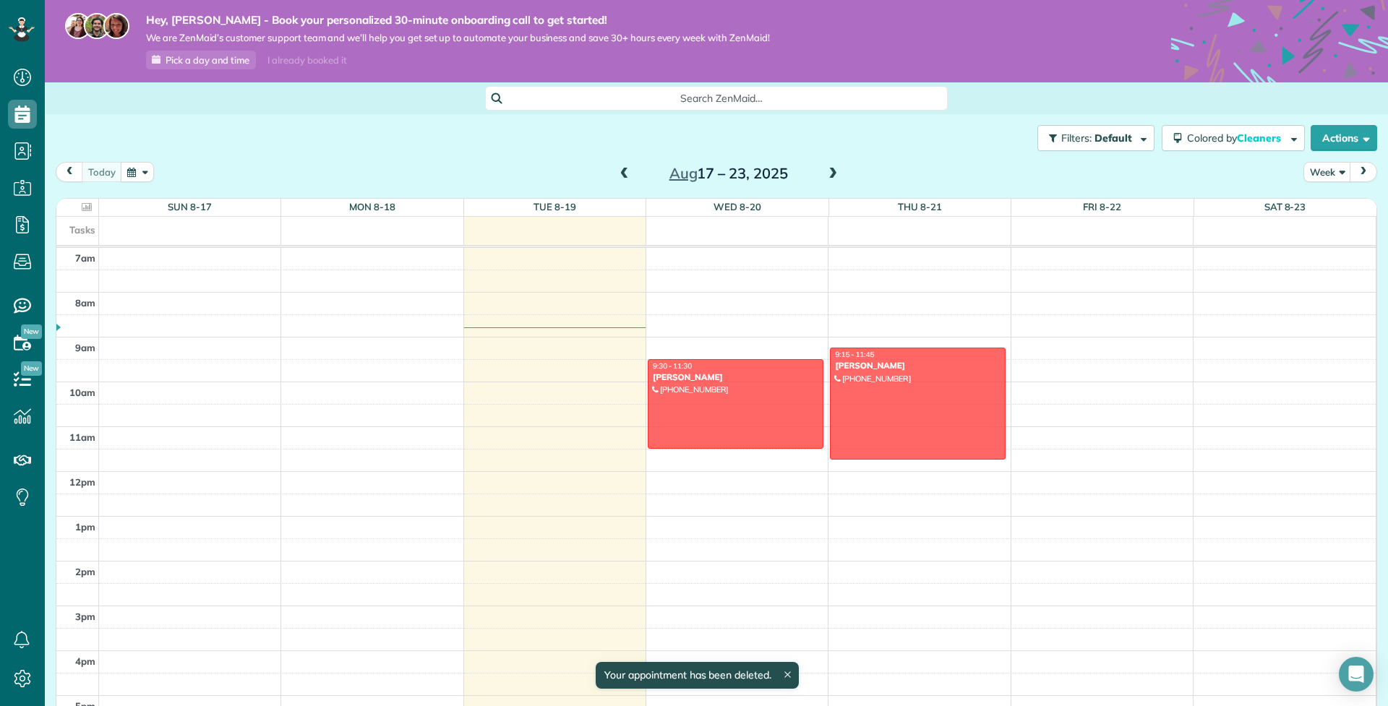
scroll to position [314, 0]
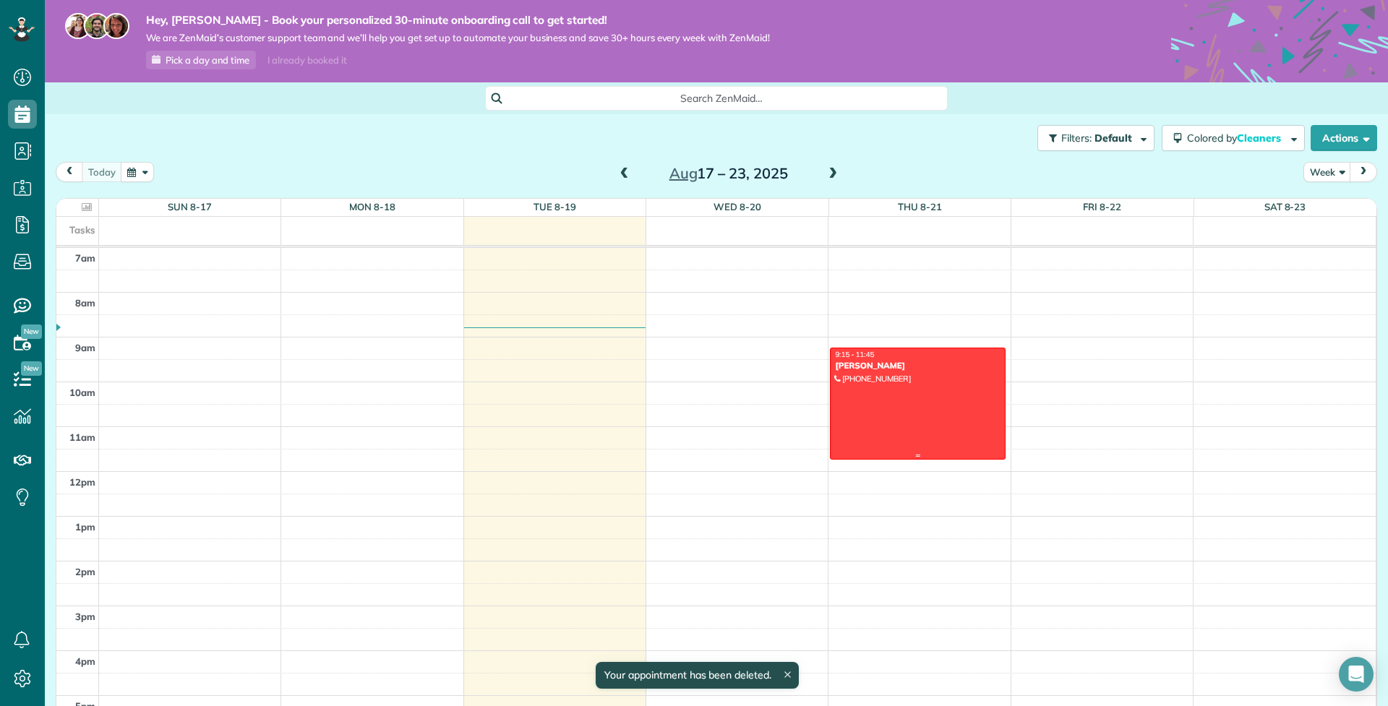
click at [913, 351] on div "9:15 - 11:45" at bounding box center [917, 354] width 167 height 9
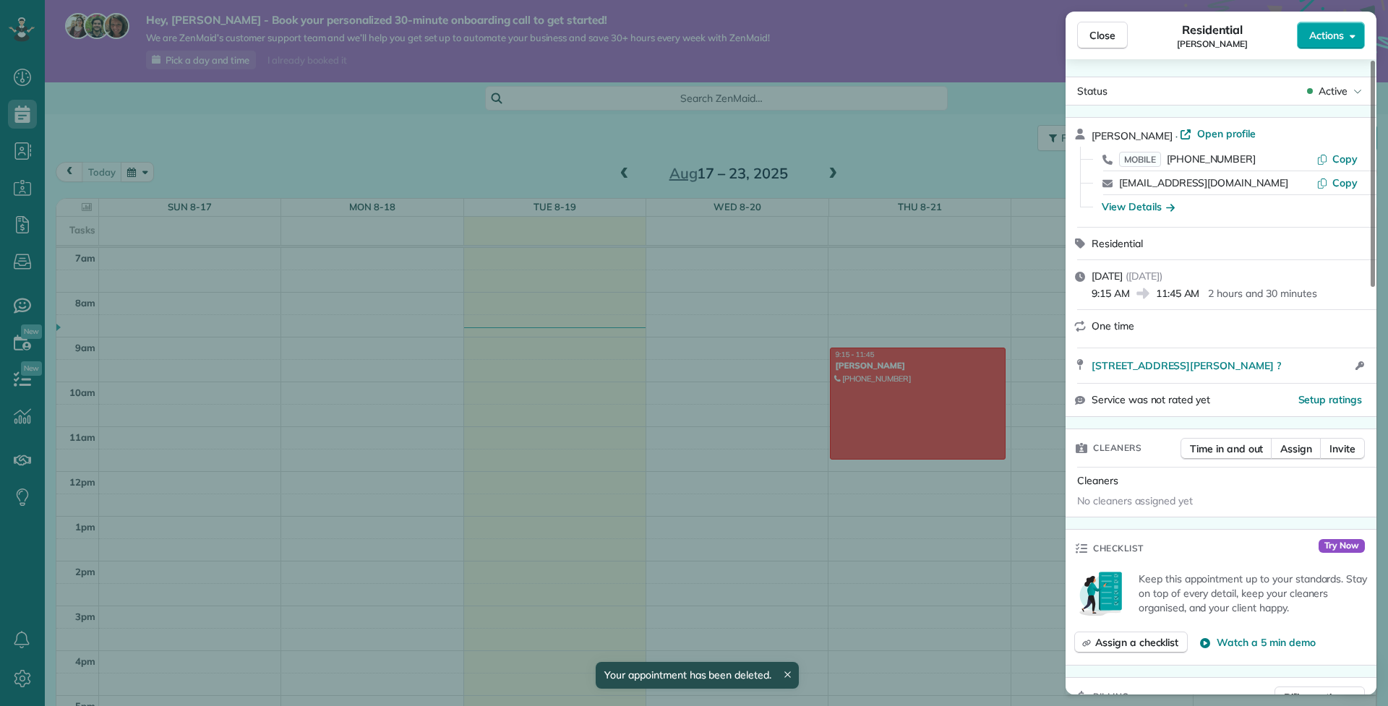
click at [1332, 34] on span "Actions" at bounding box center [1326, 35] width 35 height 14
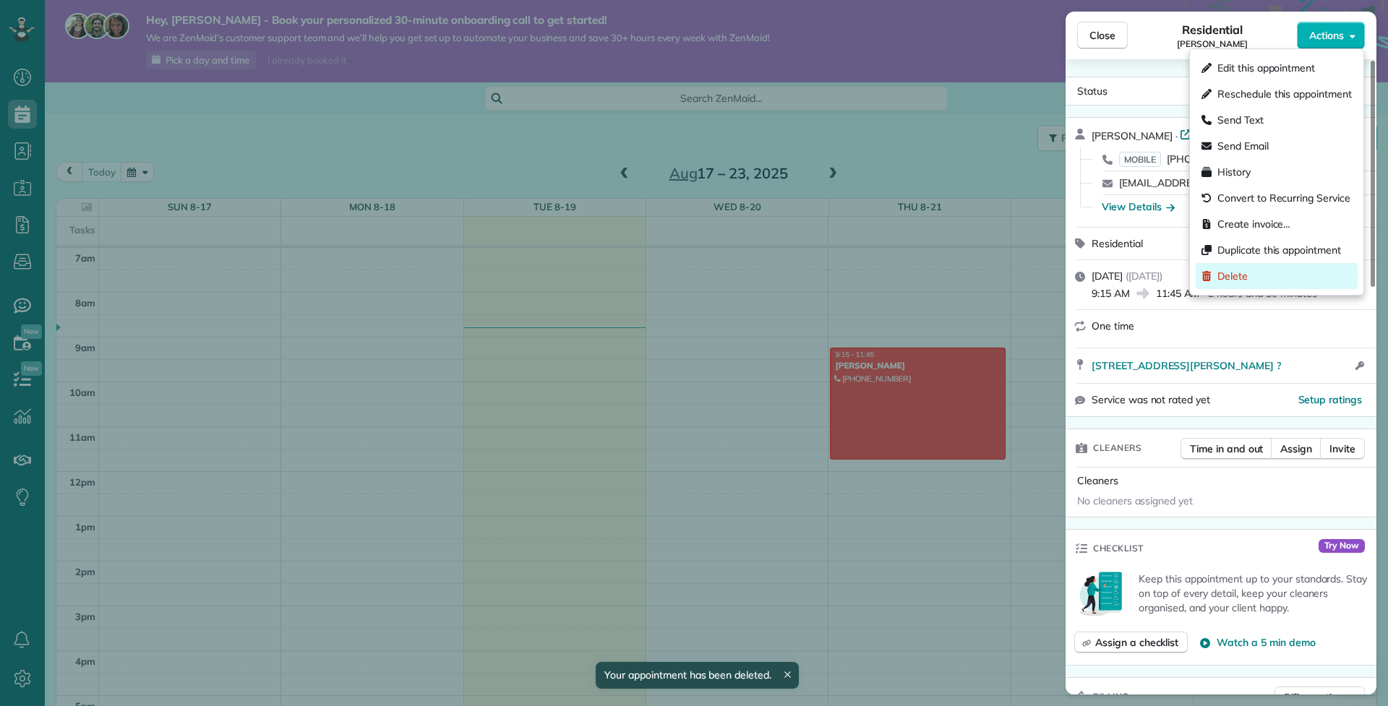
click at [1257, 281] on div "Delete" at bounding box center [1276, 276] width 162 height 26
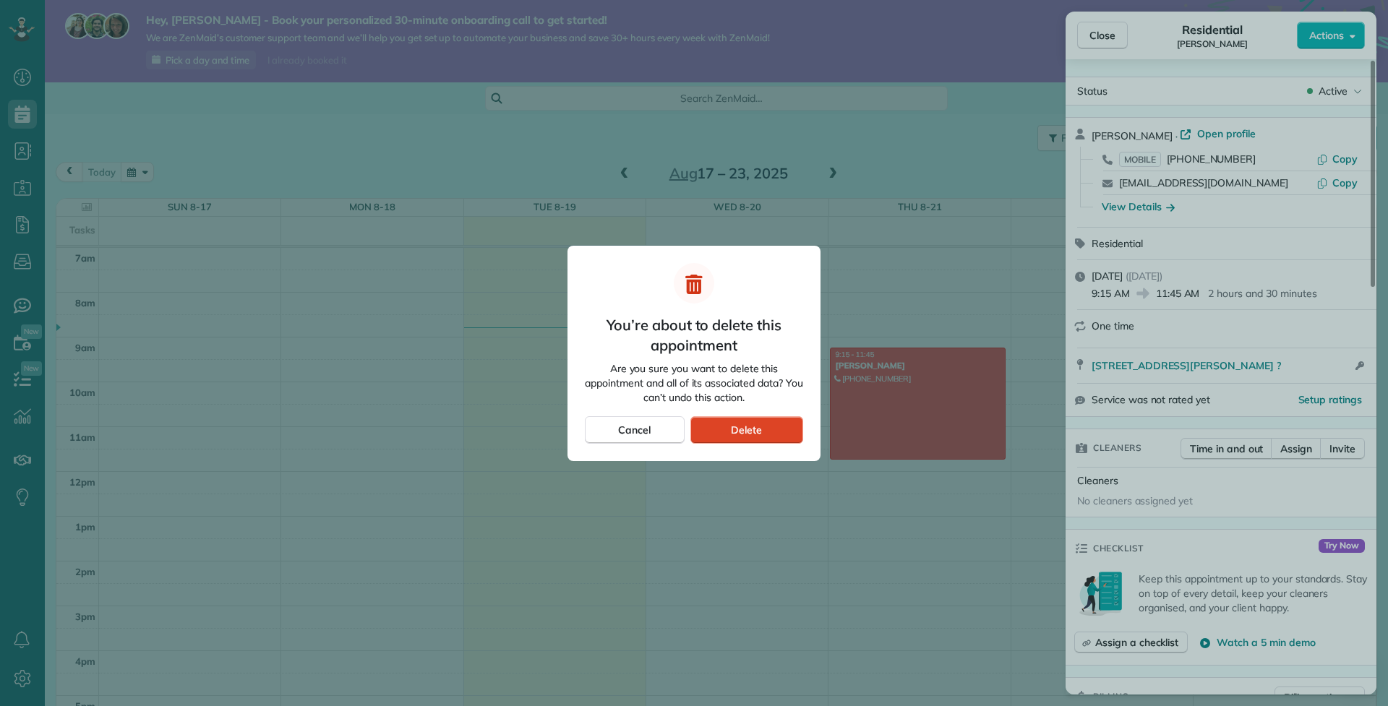
click at [726, 421] on div "Delete" at bounding box center [746, 429] width 113 height 27
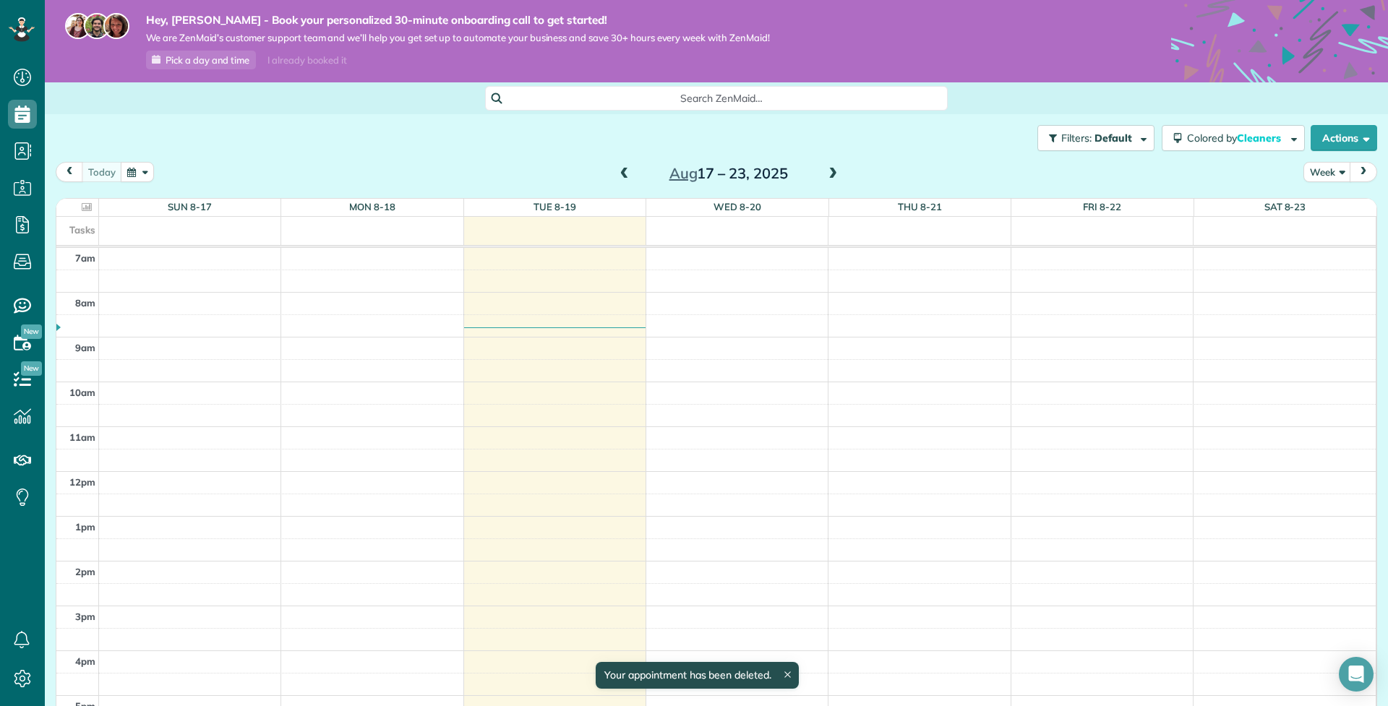
scroll to position [314, 0]
click at [29, 673] on icon at bounding box center [22, 678] width 29 height 29
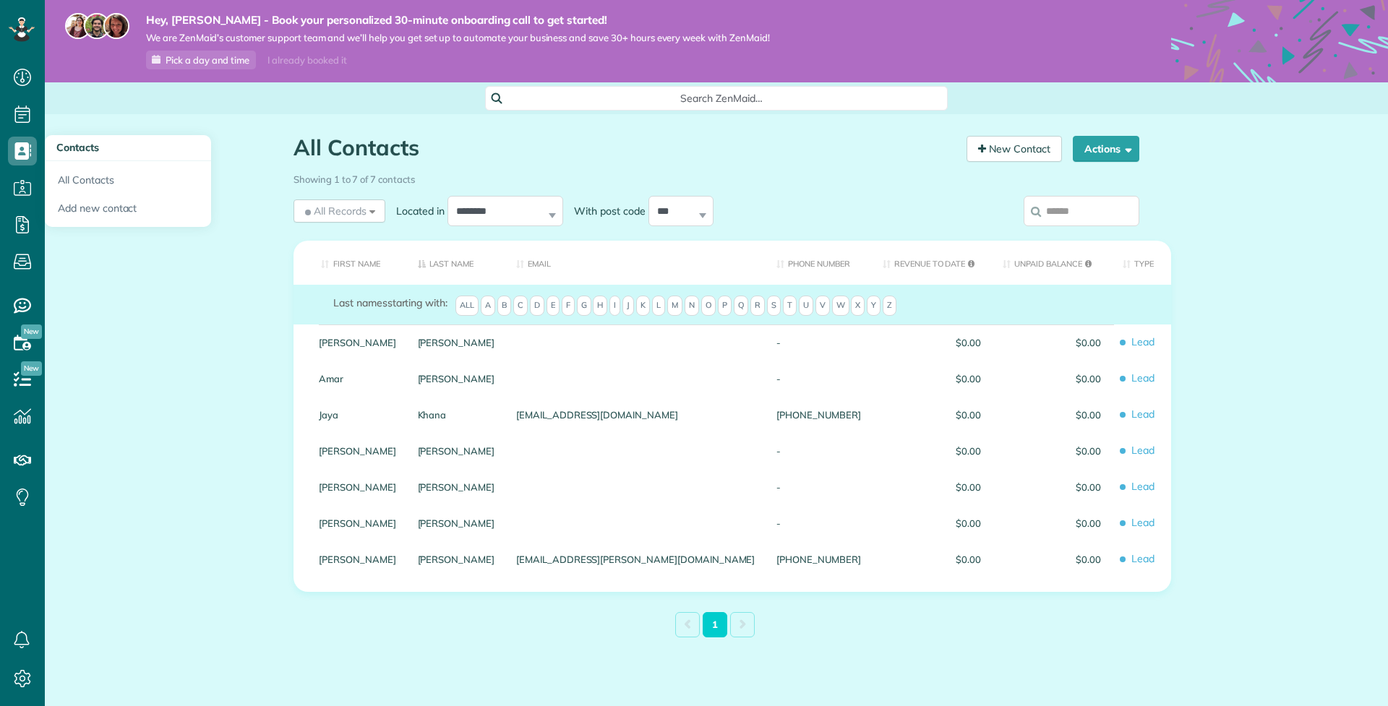
scroll to position [7, 7]
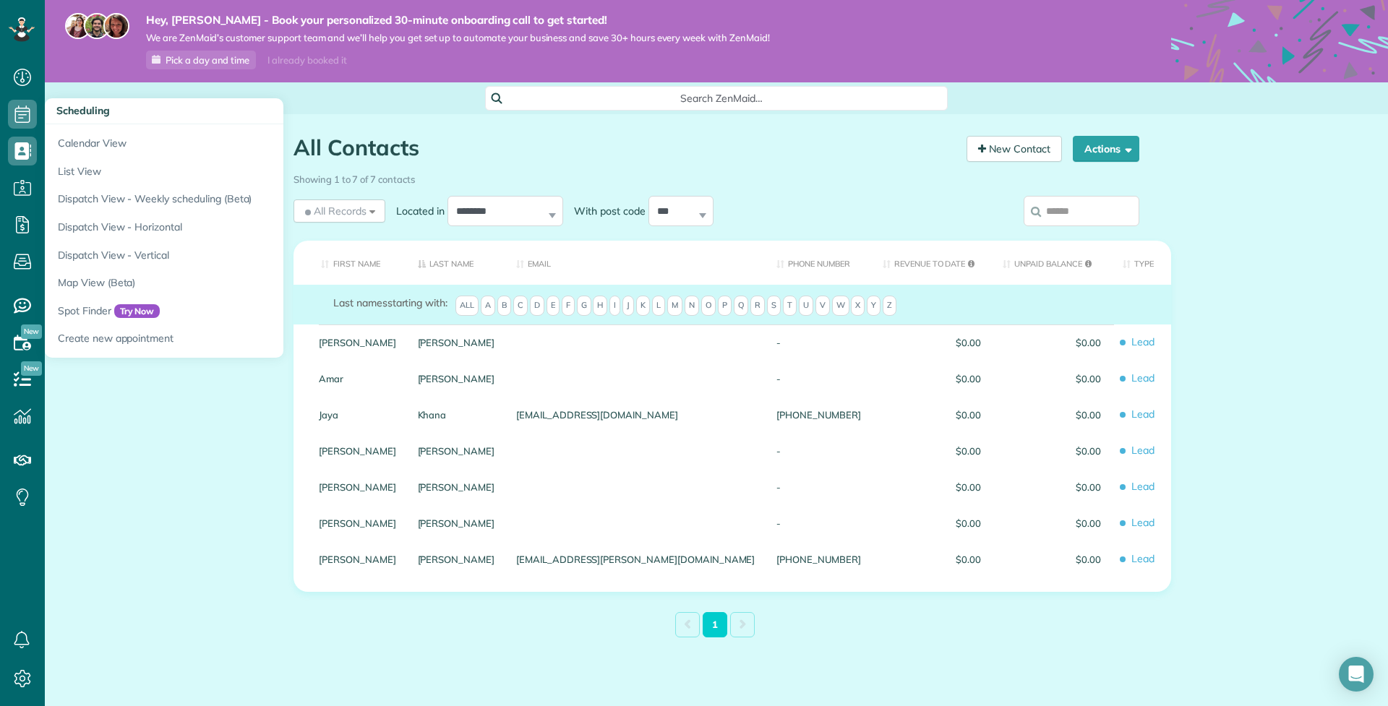
click at [18, 115] on icon at bounding box center [22, 114] width 29 height 29
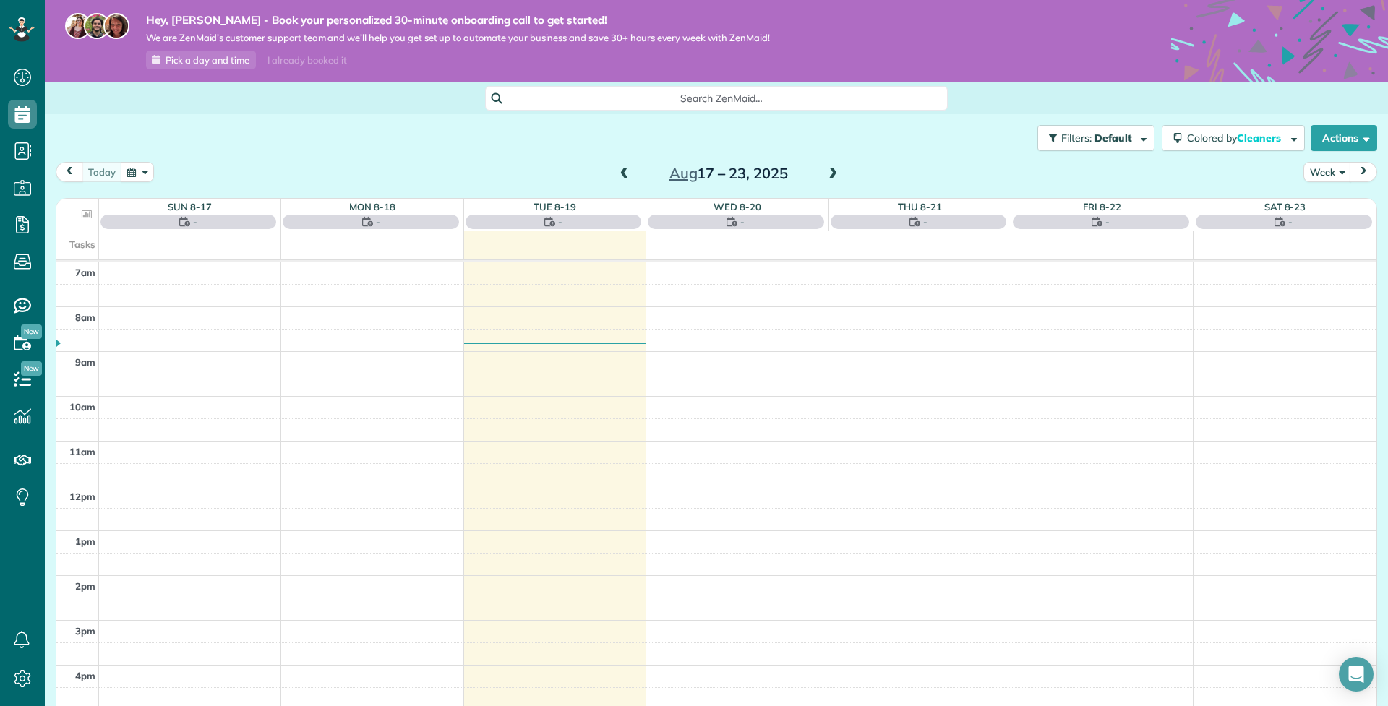
scroll to position [314, 0]
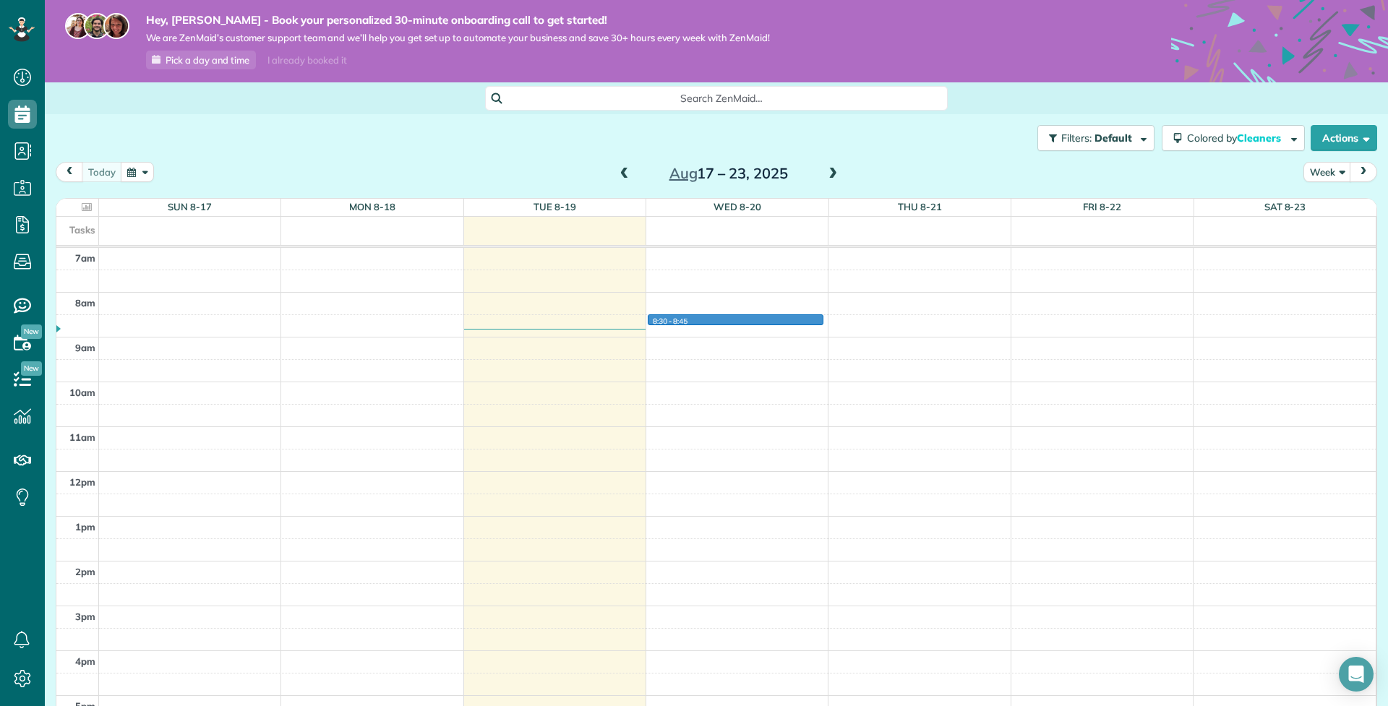
click at [704, 324] on div "12am 1am 2am 3am 4am 5am 6am 7am 8am 9am 10am 11am 12pm 1pm 2pm 3pm 4pm 5pm 6pm…" at bounding box center [715, 471] width 1319 height 1075
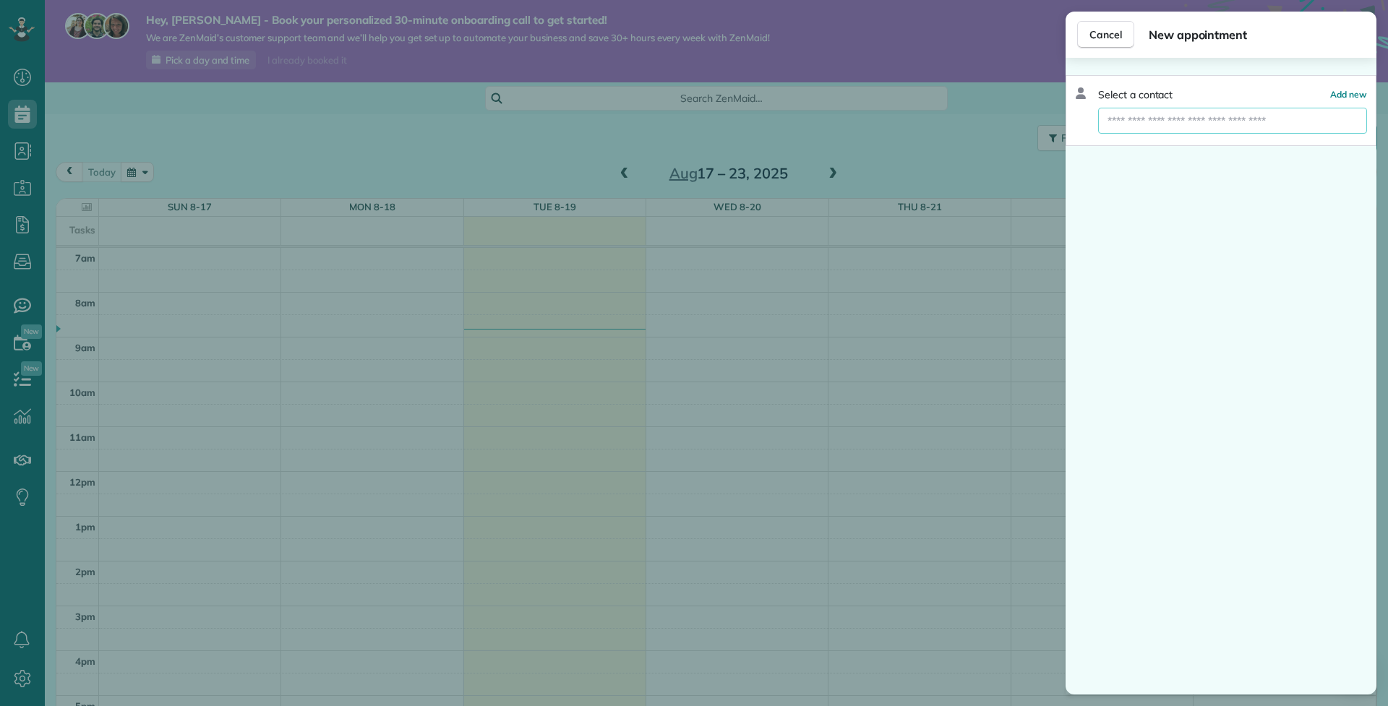
click at [1142, 109] on input "text" at bounding box center [1232, 121] width 269 height 26
type input "*****"
click at [1178, 146] on span "Chris Vassiliou" at bounding box center [1197, 145] width 165 height 13
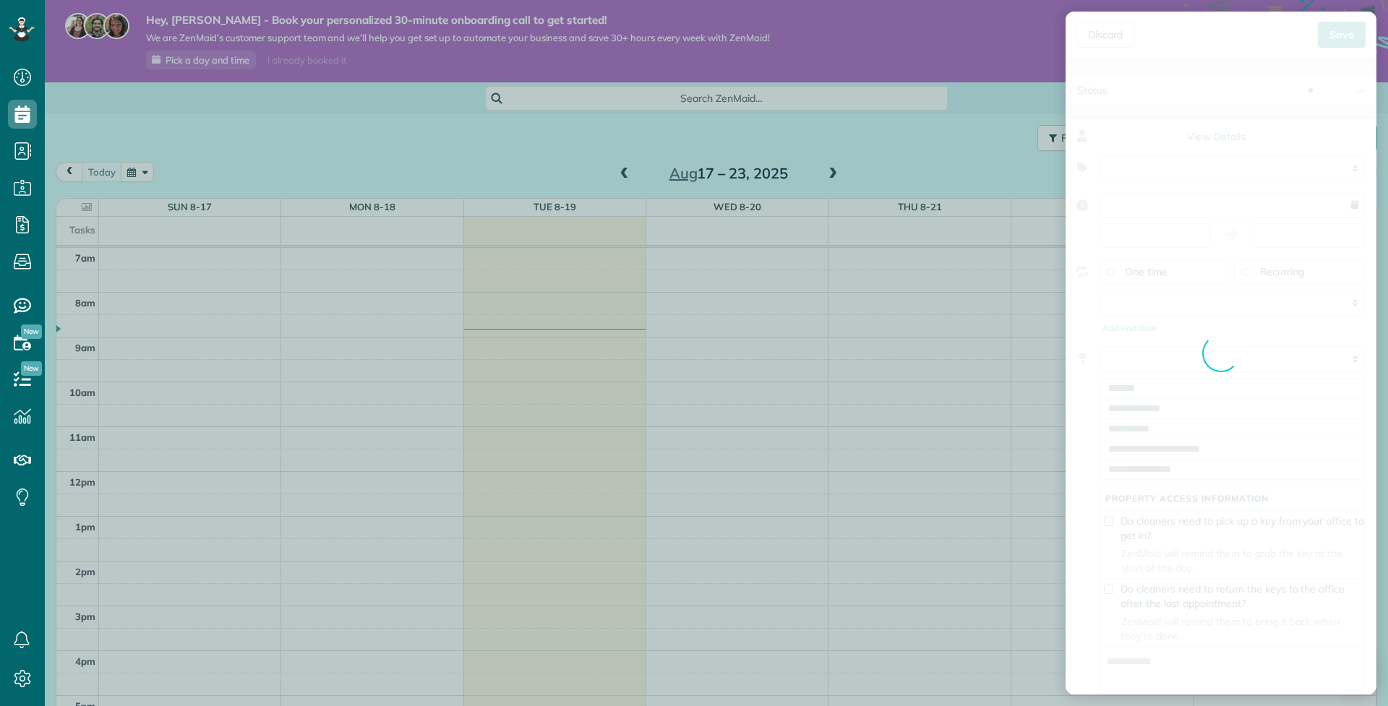
type input "**********"
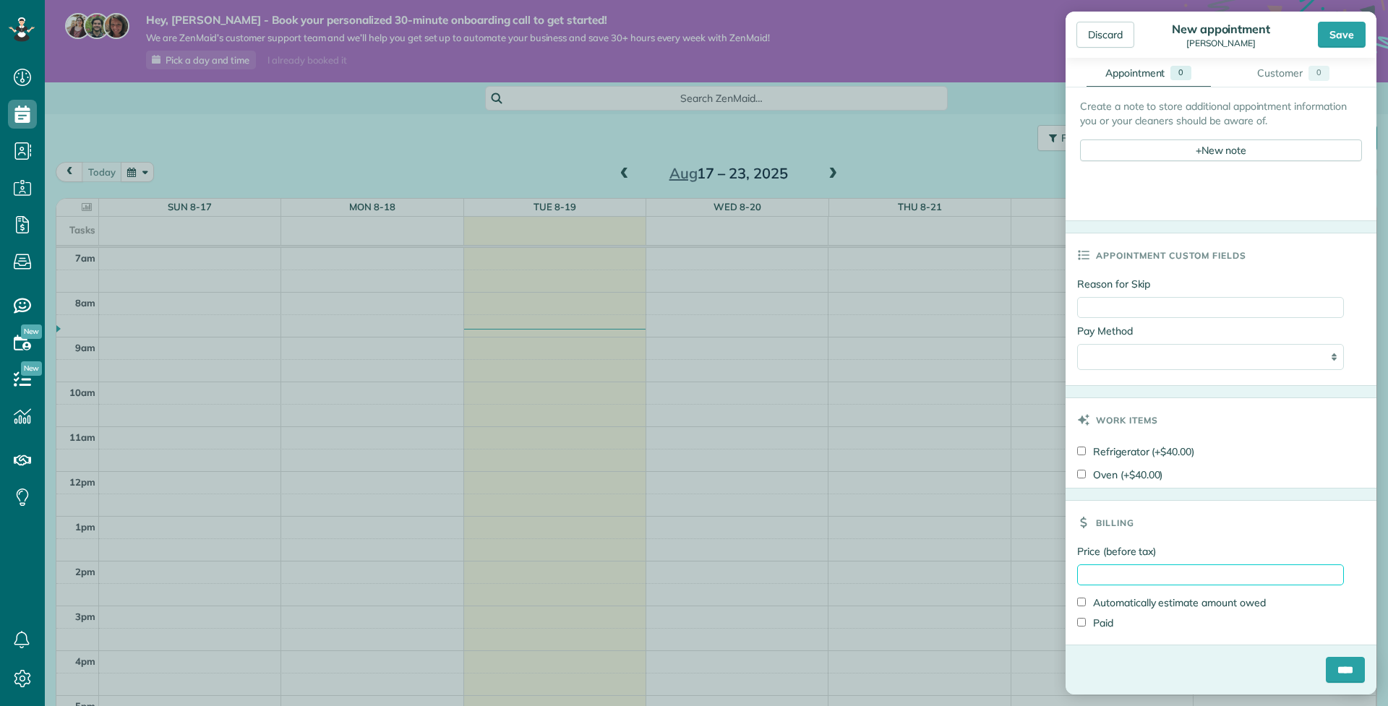
click at [1214, 584] on input "Price (before tax)" at bounding box center [1210, 574] width 267 height 21
type input "***"
click at [1387, 698] on aside "Discard New appointment Chris Vassiliou Save Status Active Active Estimate Stan…" at bounding box center [1221, 353] width 334 height 706
click at [1317, 671] on div "****" at bounding box center [1220, 676] width 311 height 38
click at [1325, 671] on input "****" at bounding box center [1344, 670] width 39 height 26
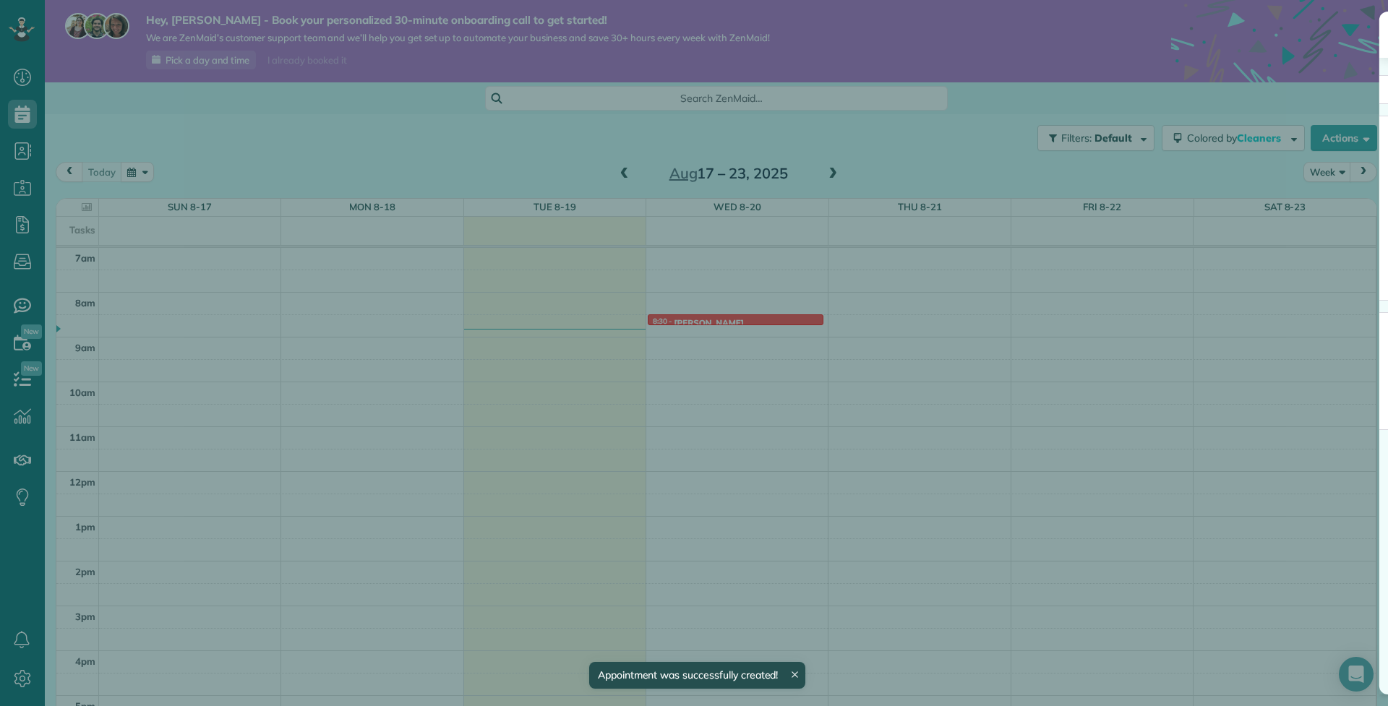
scroll to position [314, 0]
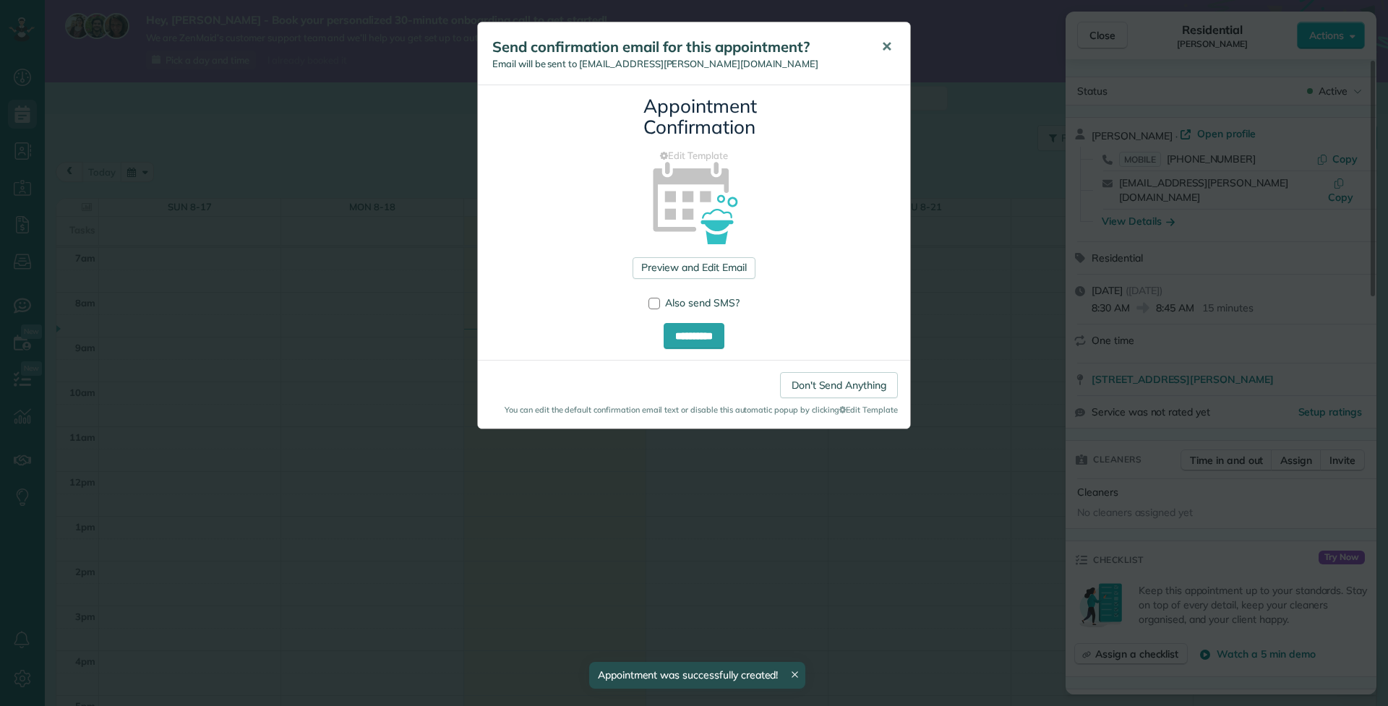
click at [891, 45] on span "✕" at bounding box center [886, 46] width 11 height 17
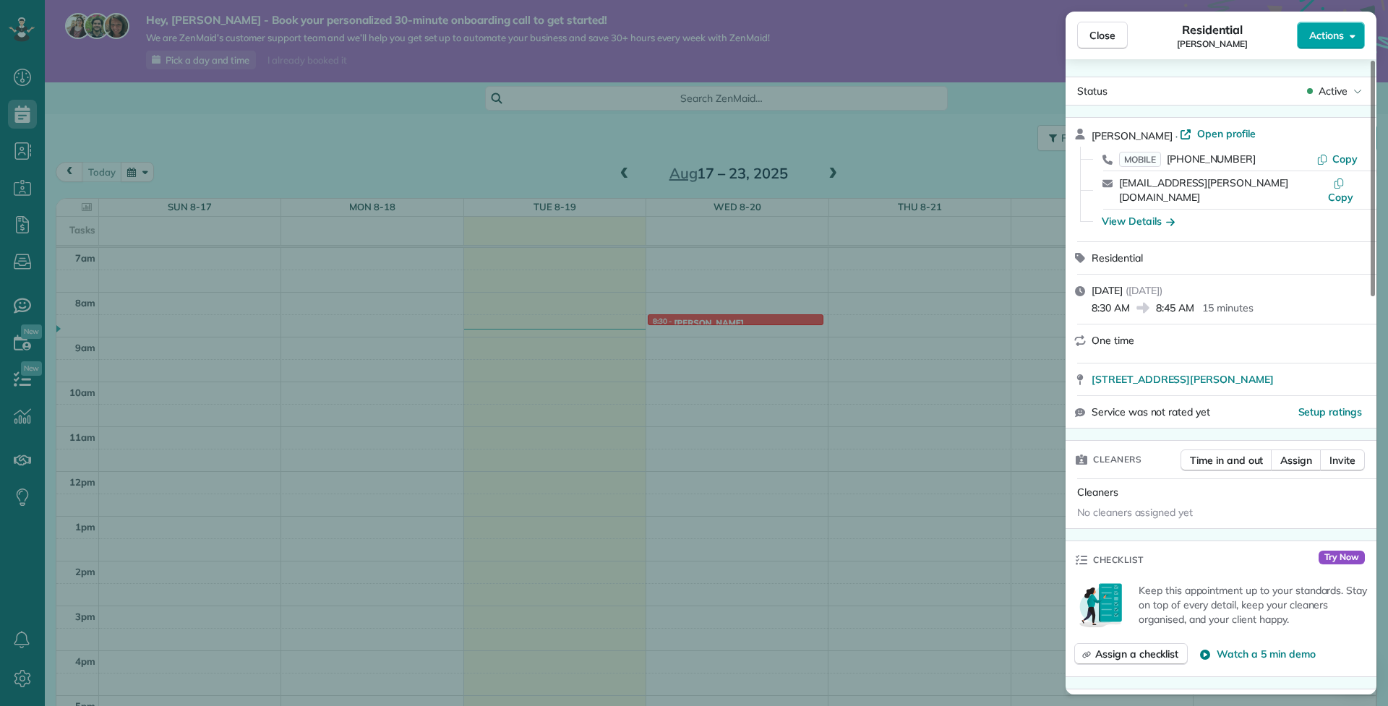
click at [1312, 33] on span "Actions" at bounding box center [1326, 35] width 35 height 14
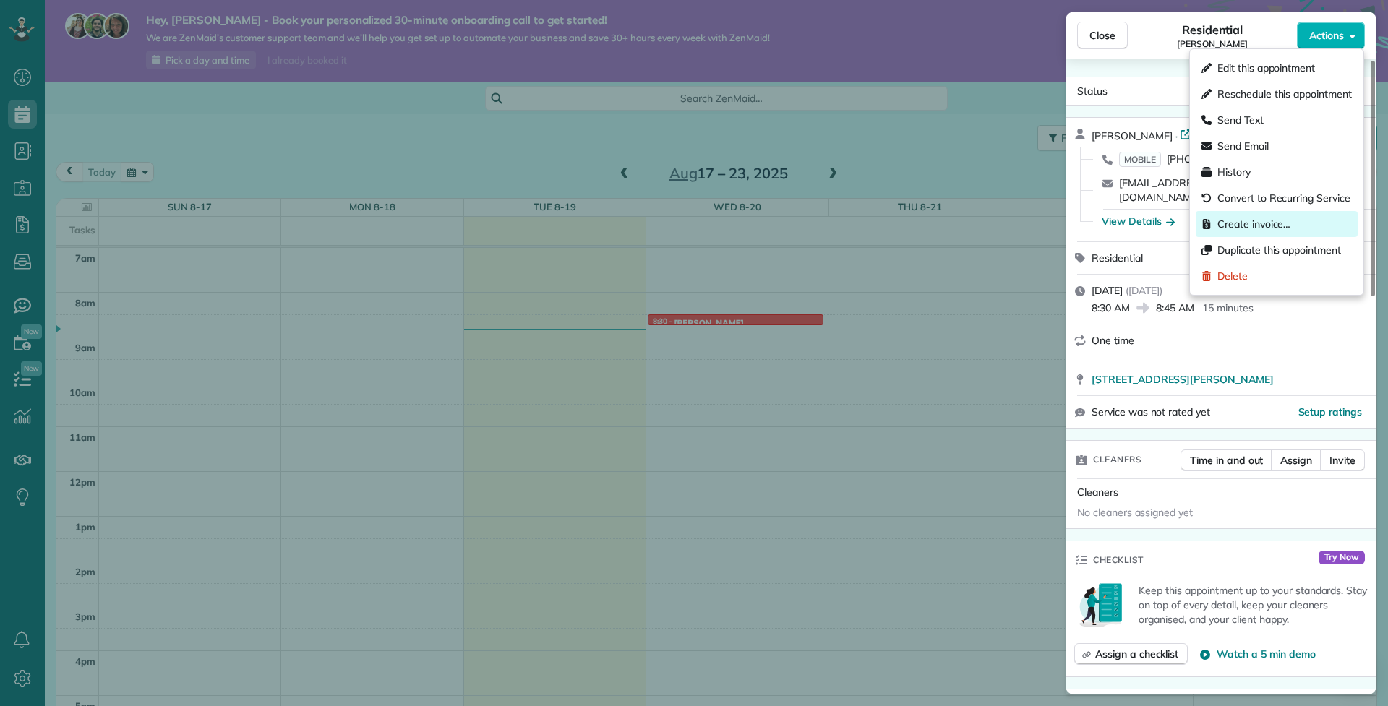
click at [1273, 224] on span "Create invoice…" at bounding box center [1253, 224] width 73 height 14
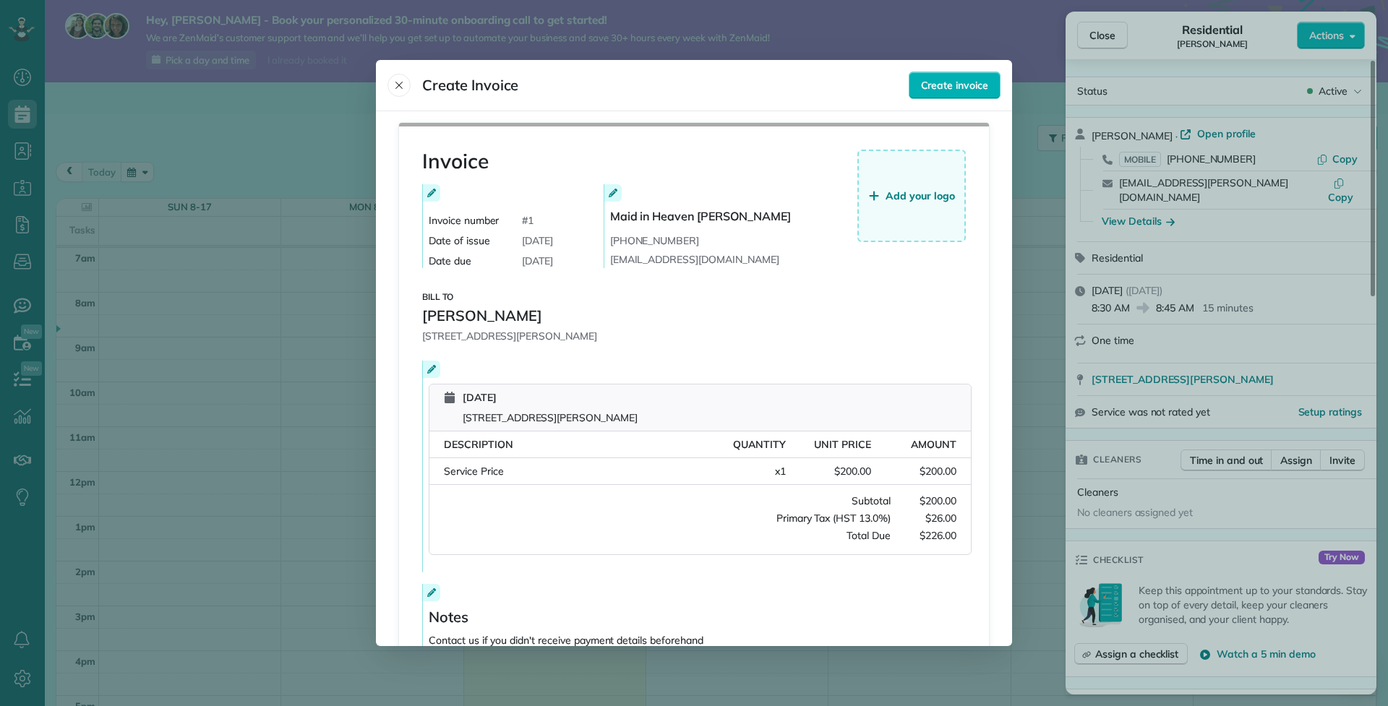
click at [906, 188] on button "Add your logo" at bounding box center [911, 196] width 108 height 93
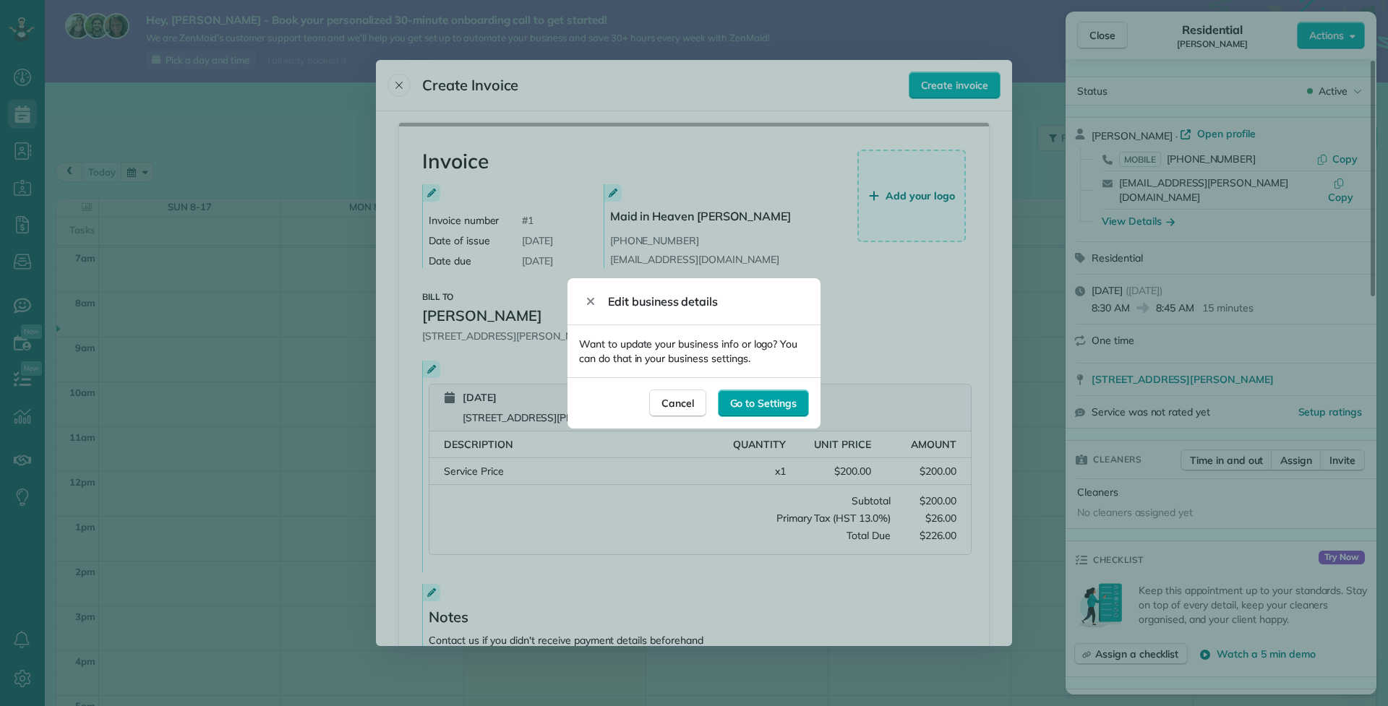
click at [790, 394] on div "Go to Settings" at bounding box center [763, 403] width 91 height 27
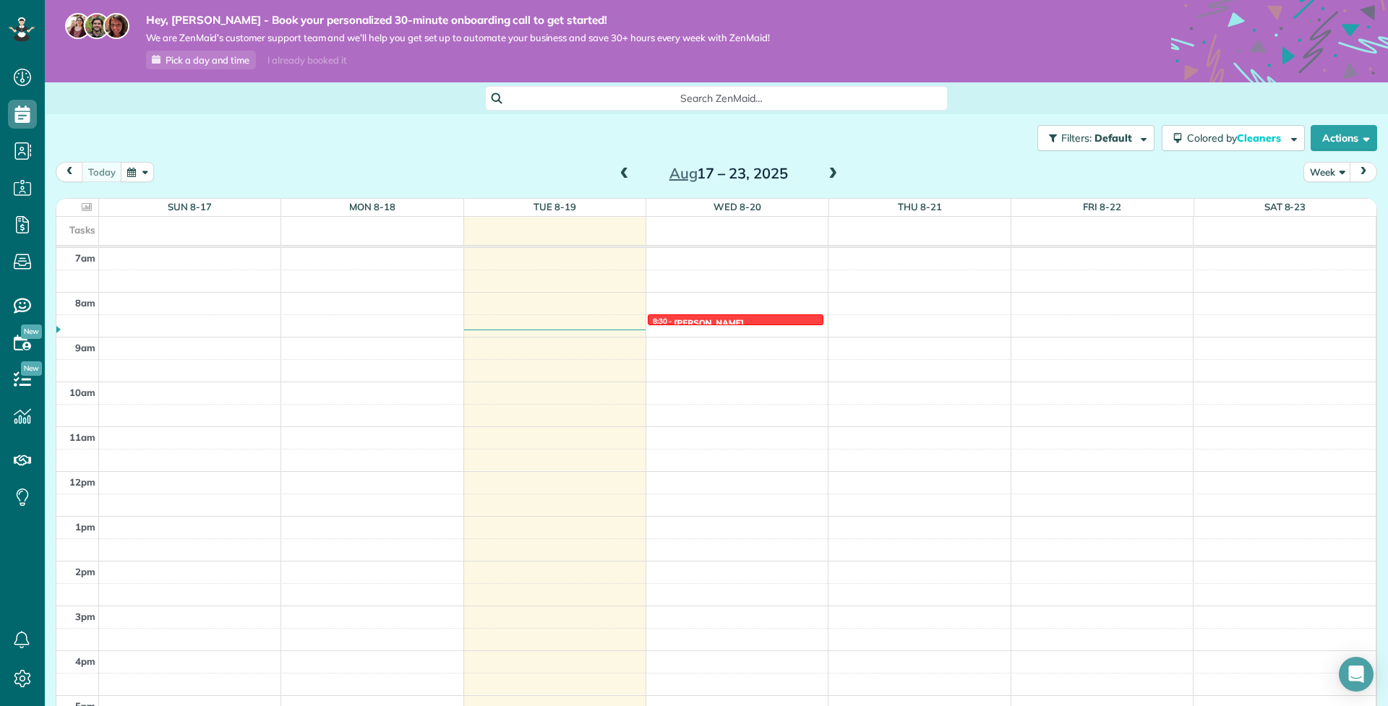
scroll to position [7, 7]
click at [743, 317] on div "8:30 - 8:45 Chris Vassiliou" at bounding box center [735, 323] width 167 height 12
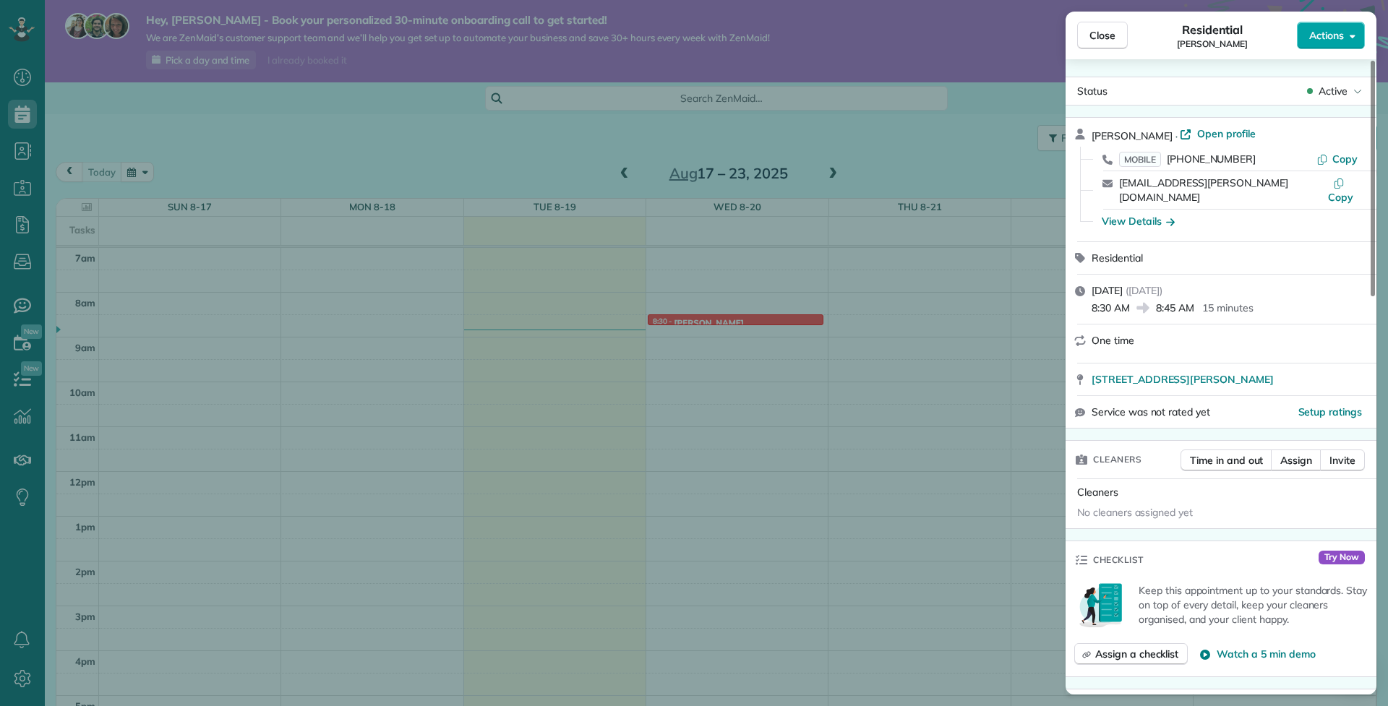
click at [1338, 36] on span "Actions" at bounding box center [1326, 35] width 35 height 14
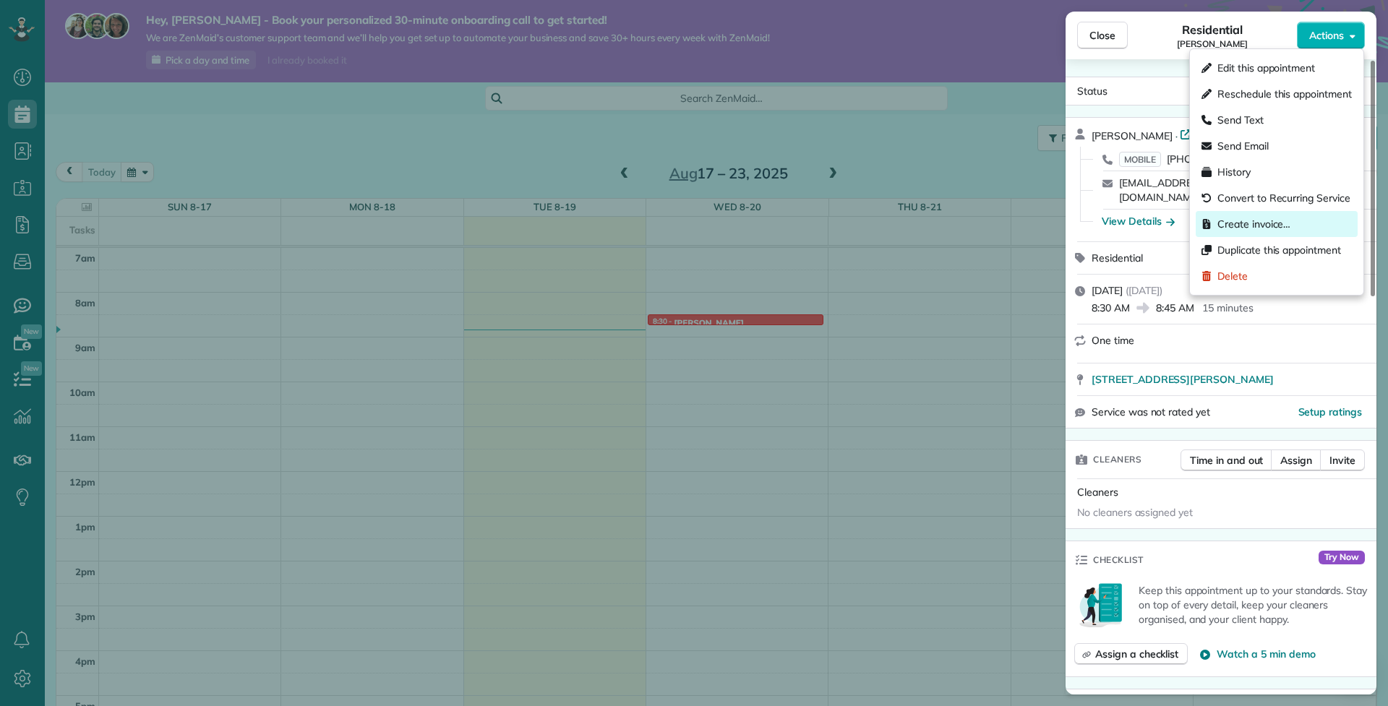
click at [1248, 223] on span "Create invoice…" at bounding box center [1253, 224] width 73 height 14
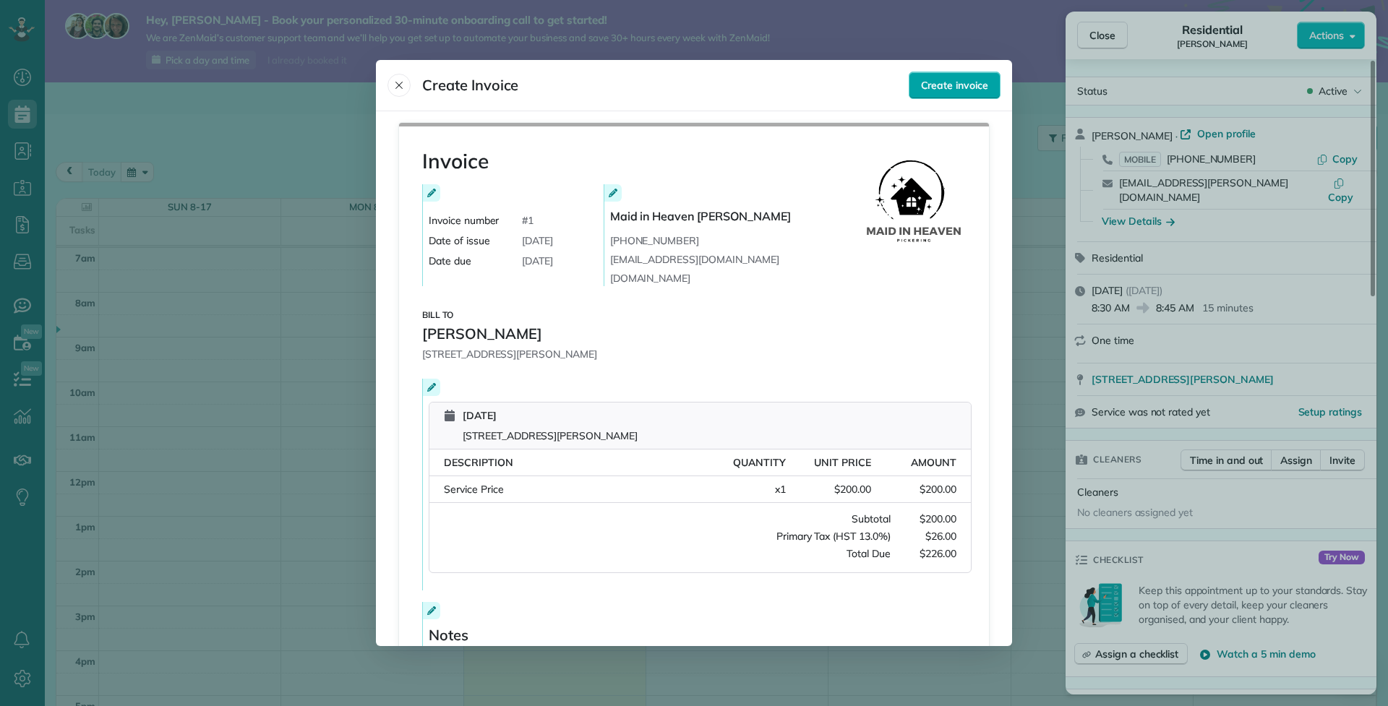
click at [942, 90] on span "Create invoice" at bounding box center [954, 85] width 67 height 14
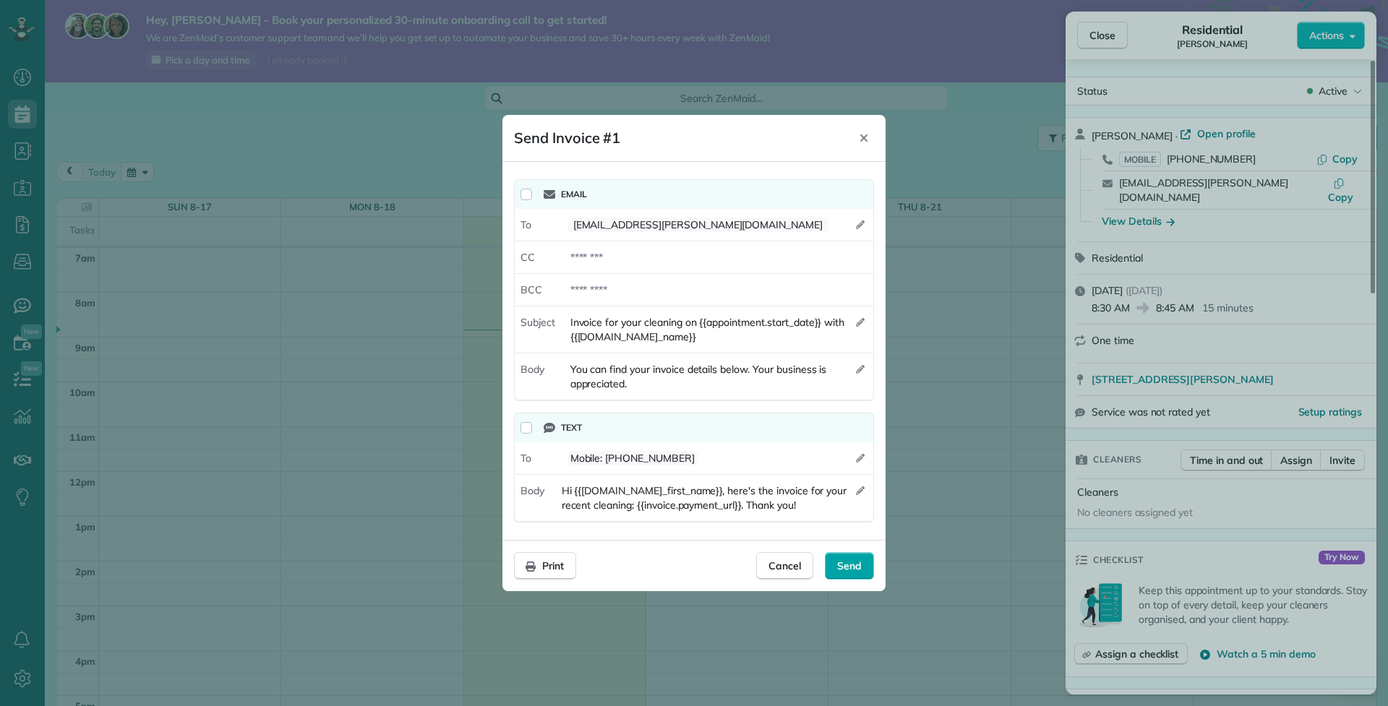
click at [848, 568] on span "Send" at bounding box center [849, 566] width 25 height 14
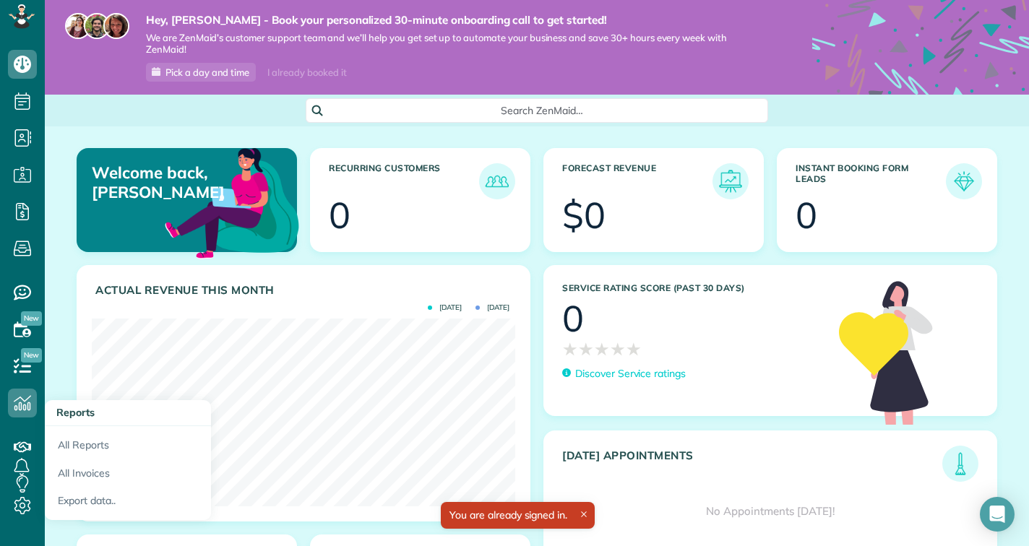
scroll to position [13, 0]
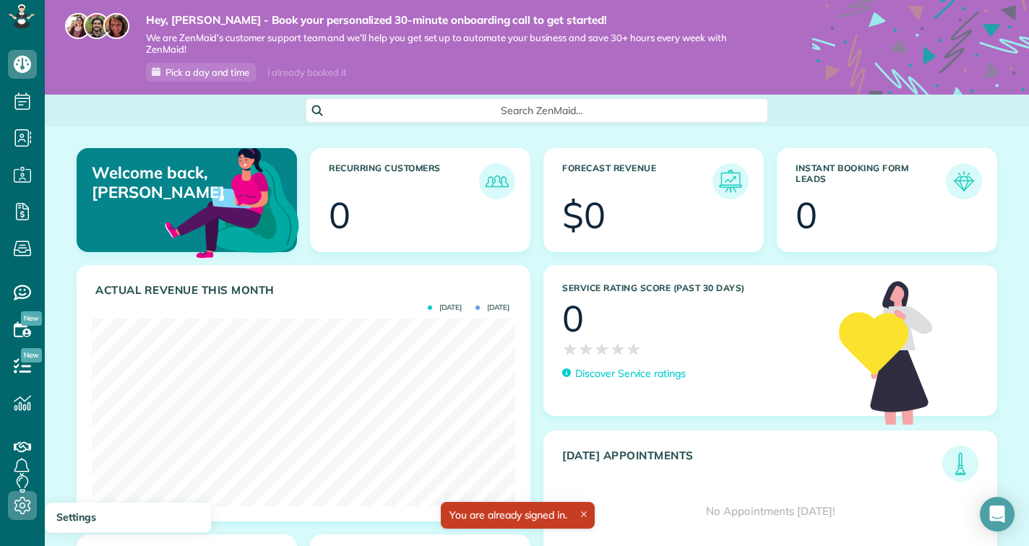
click at [22, 507] on icon at bounding box center [22, 505] width 29 height 29
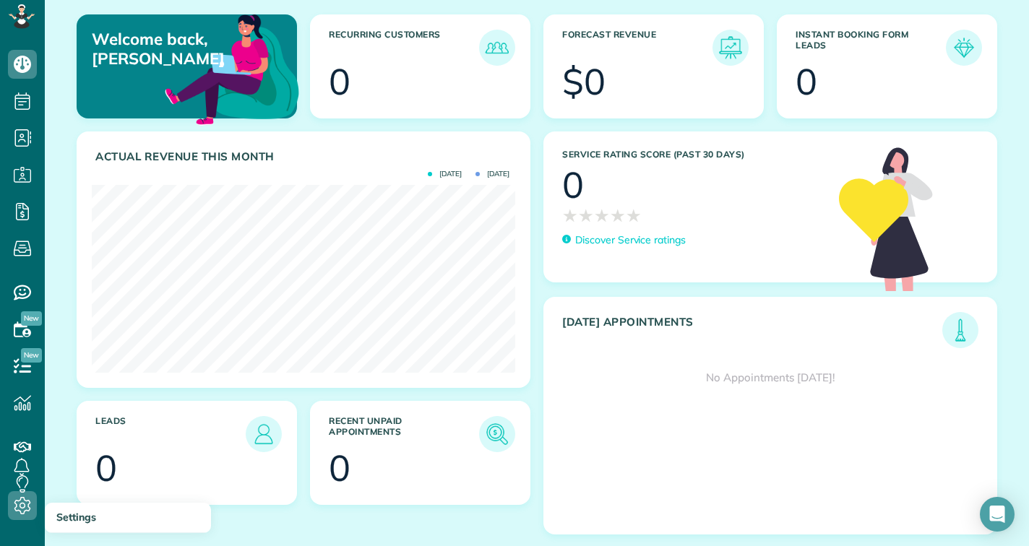
scroll to position [13, 0]
click at [22, 506] on icon at bounding box center [22, 505] width 29 height 29
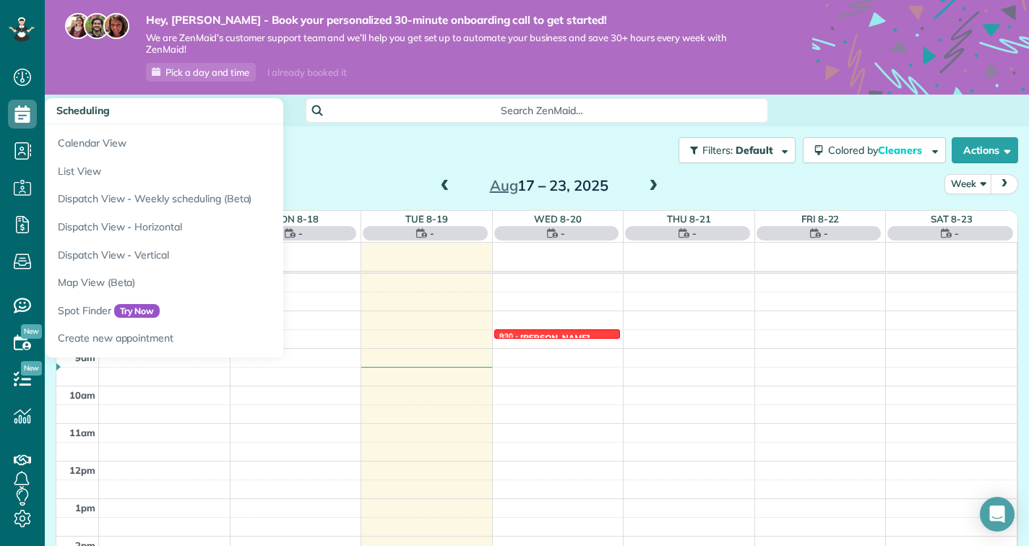
scroll to position [263, 0]
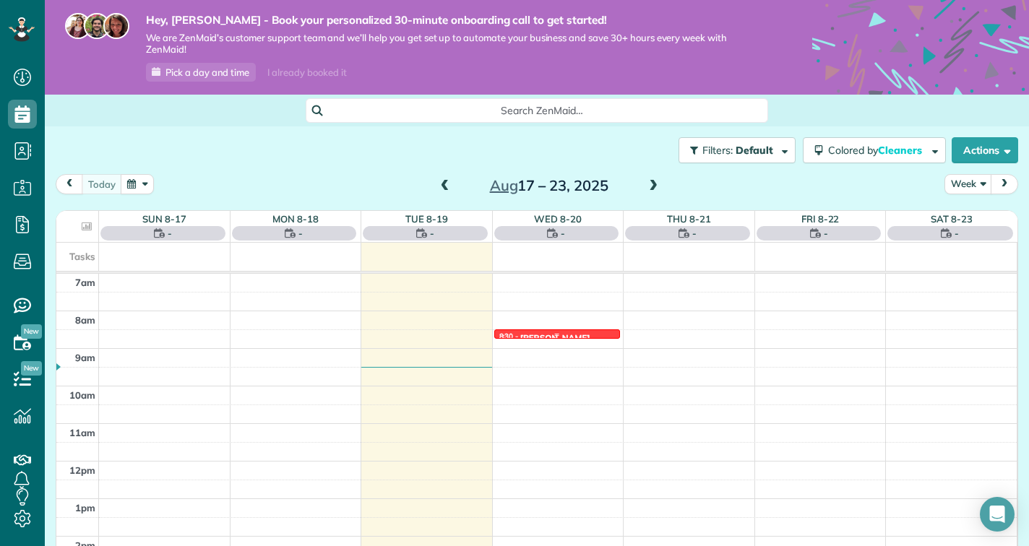
click at [538, 332] on div "12am 1am 2am 3am 4am 5am 6am 7am 8am 9am 10am 11am 12pm 1pm 2pm 3pm 4pm 5pm 6pm…" at bounding box center [536, 461] width 960 height 901
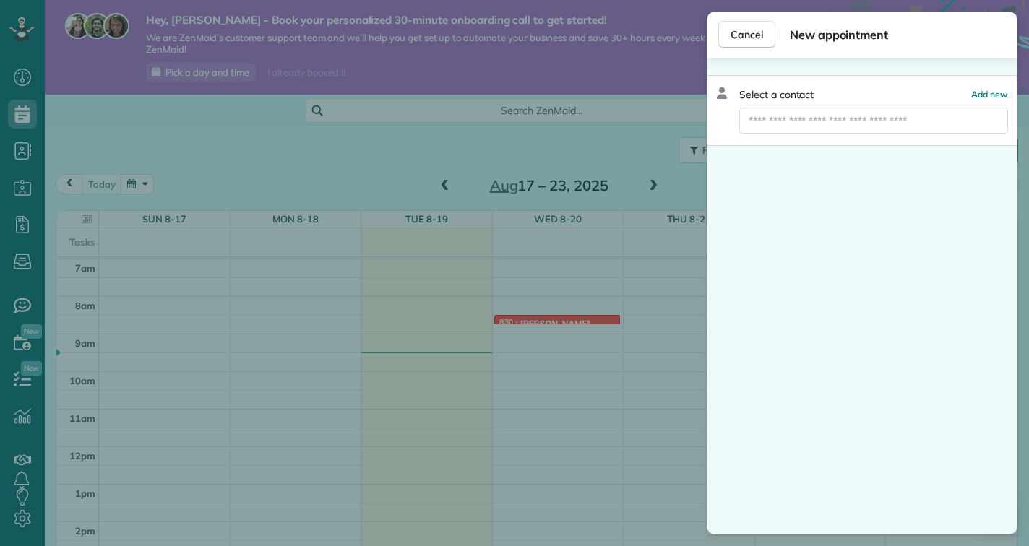
click at [540, 320] on div "Cancel New appointment Select a contact Add new" at bounding box center [514, 273] width 1029 height 546
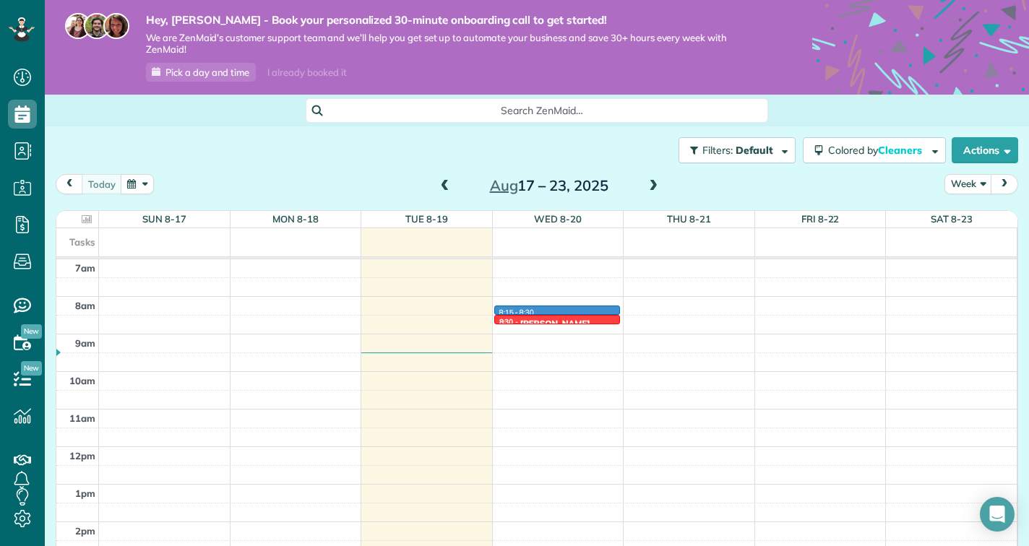
click at [551, 310] on div "12am 1am 2am 3am 4am 5am 6am 7am 8am 9am 10am 11am 12pm 1pm 2pm 3pm 4pm 5pm 6pm…" at bounding box center [536, 446] width 960 height 901
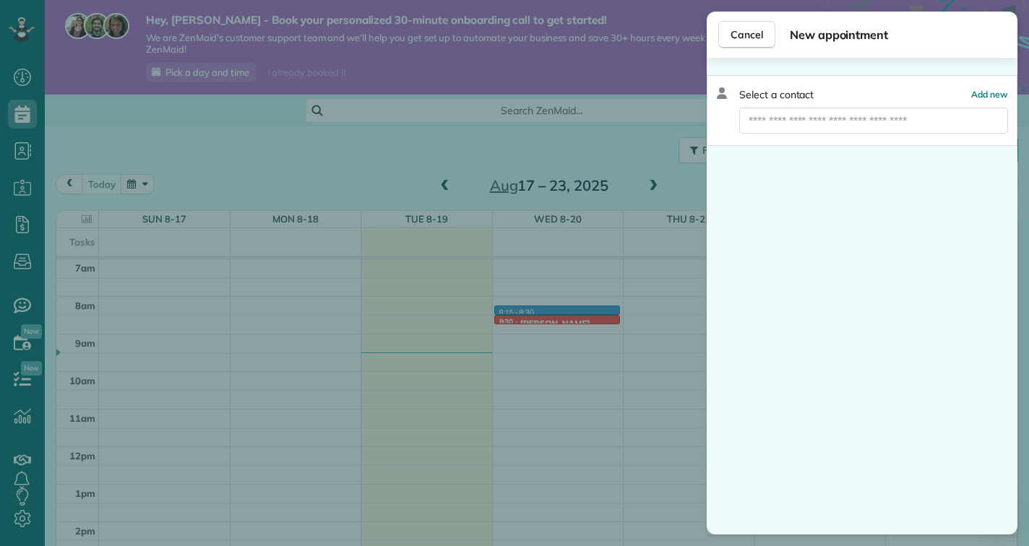
click at [551, 319] on div "Cancel New appointment Select a contact Add new" at bounding box center [514, 273] width 1029 height 546
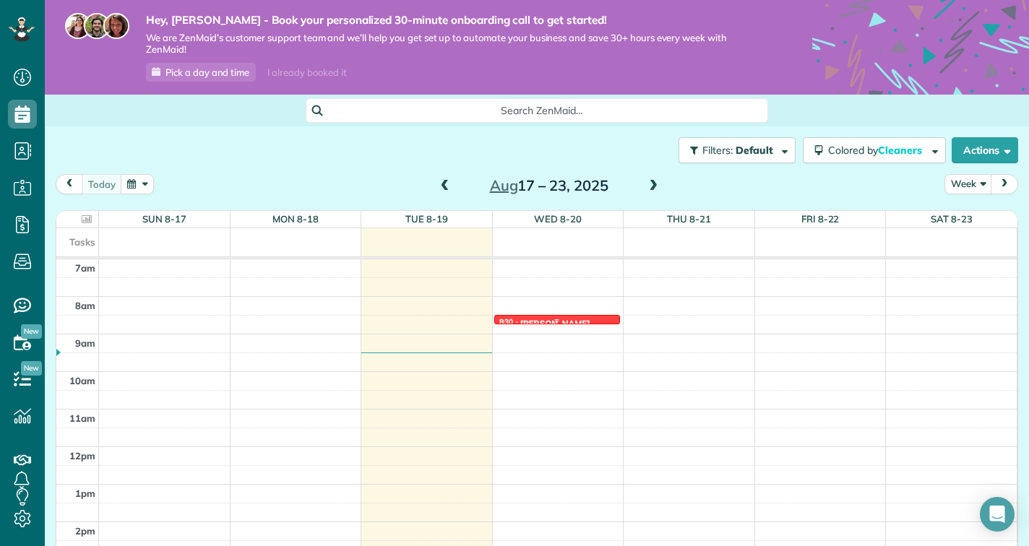
click at [551, 319] on div at bounding box center [557, 321] width 124 height 6
click at [0, 0] on div at bounding box center [0, 0] width 0 height 0
click at [551, 319] on div at bounding box center [557, 321] width 124 height 6
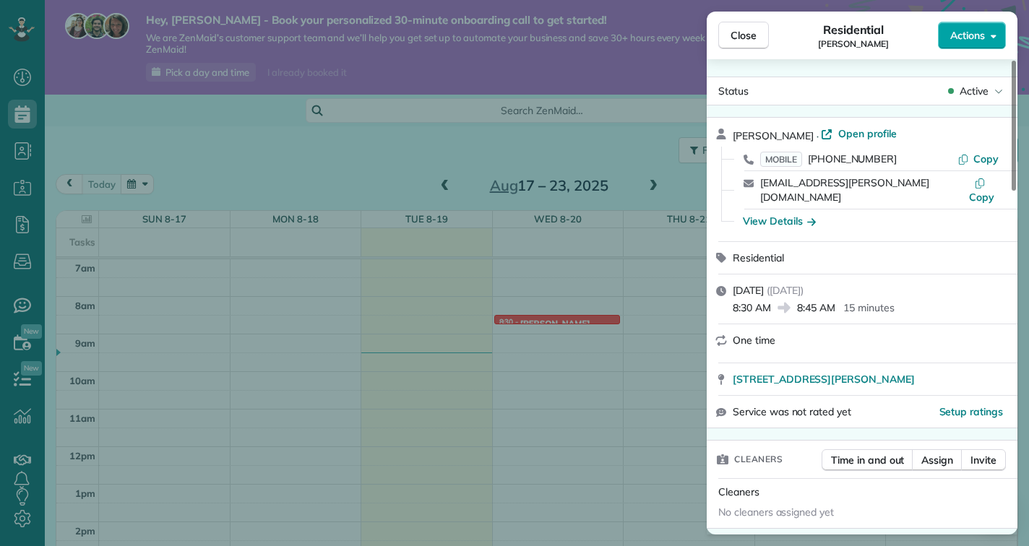
click at [965, 24] on button "Actions" at bounding box center [972, 35] width 68 height 27
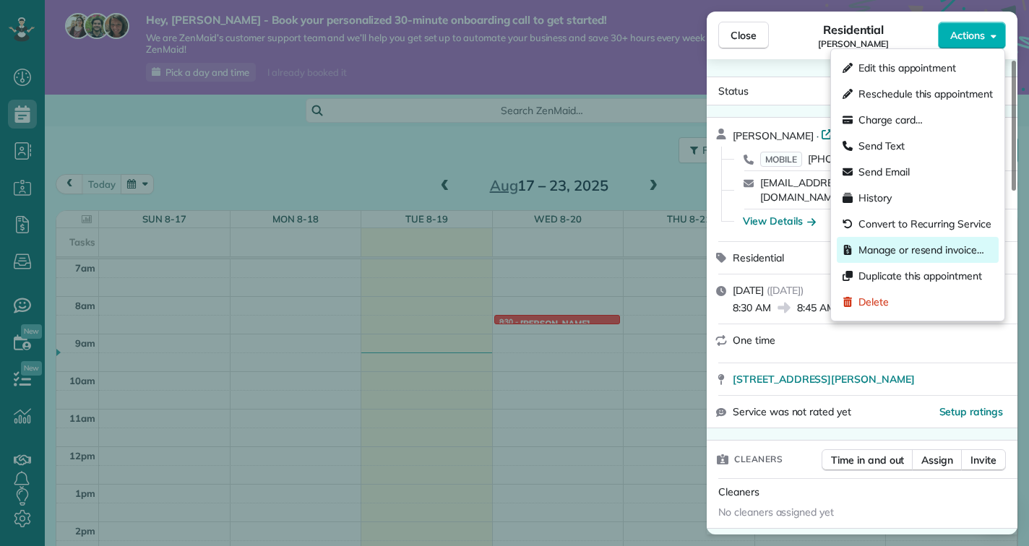
click at [931, 248] on span "Manage or resend invoice…" at bounding box center [922, 250] width 126 height 14
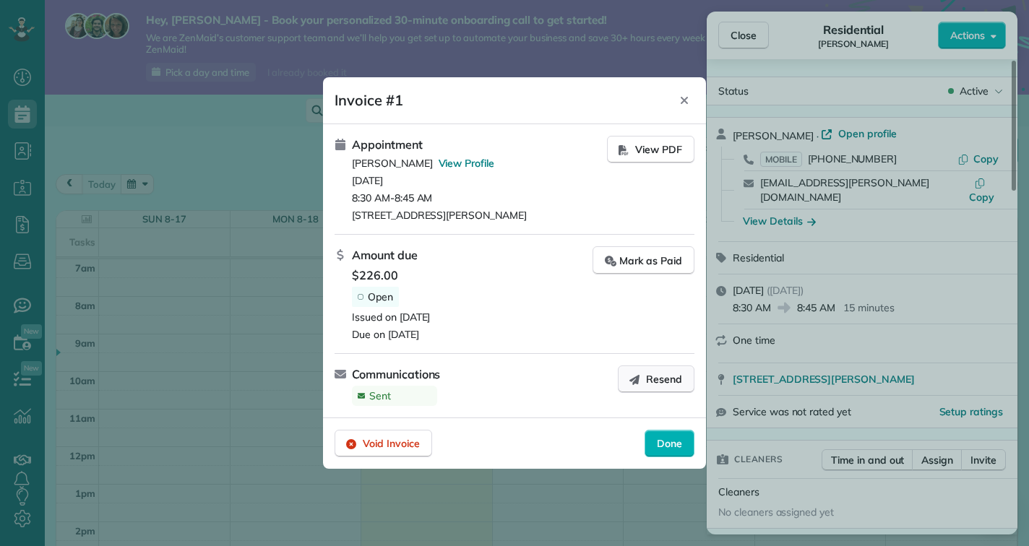
click at [650, 382] on span "Resend" at bounding box center [664, 379] width 36 height 14
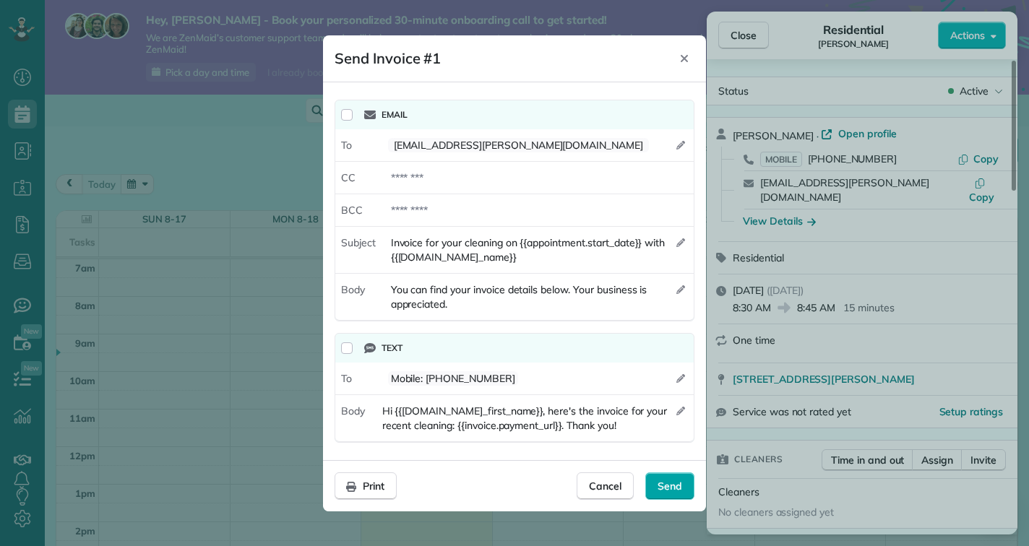
click at [671, 488] on span "Send" at bounding box center [670, 486] width 25 height 14
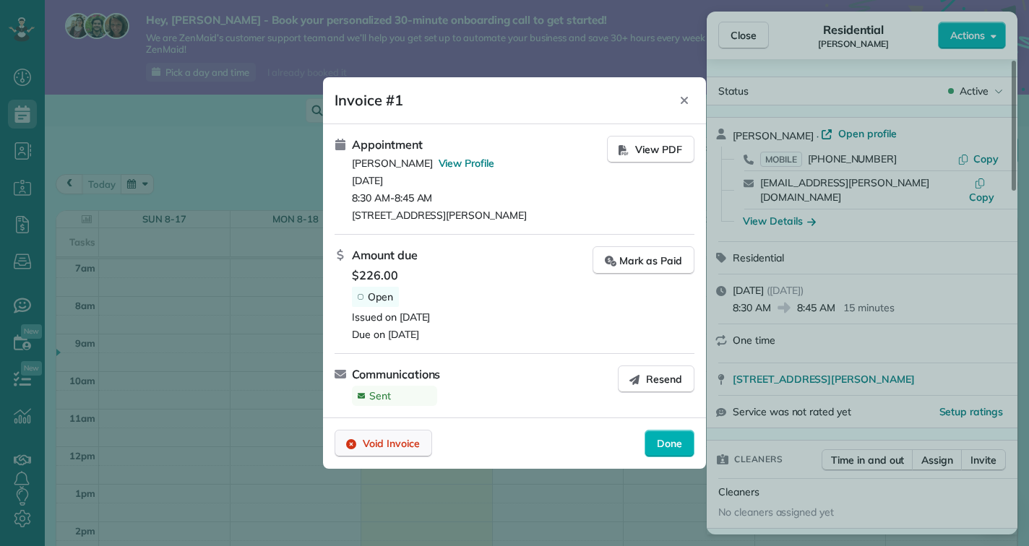
click at [411, 453] on div "Void Invoice" at bounding box center [384, 443] width 98 height 27
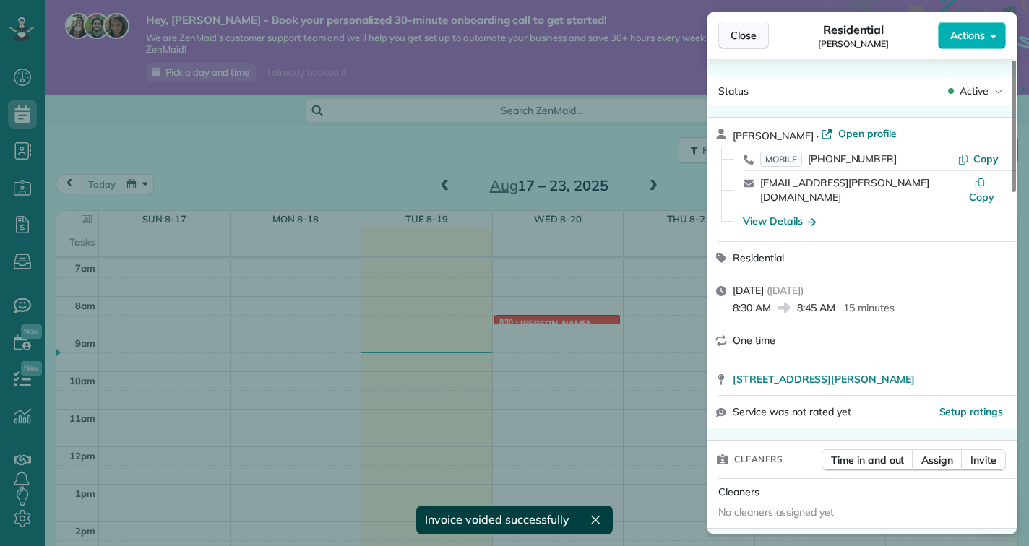
click at [762, 42] on button "Close" at bounding box center [743, 35] width 51 height 27
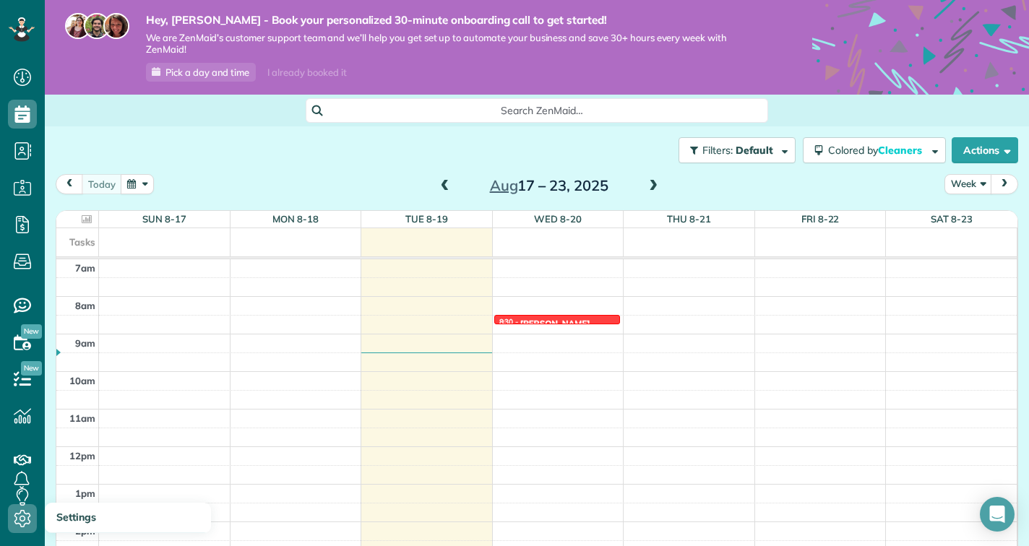
click at [22, 522] on use at bounding box center [22, 518] width 17 height 17
